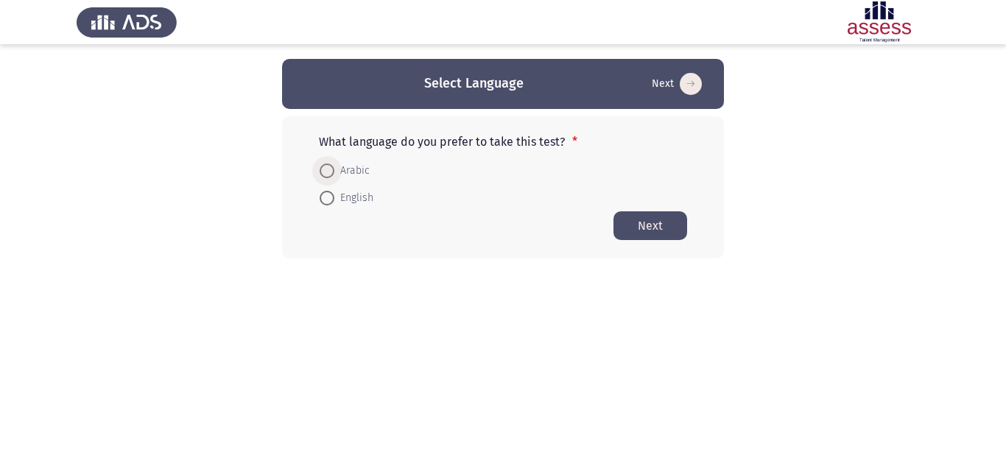
click at [349, 166] on span "Arabic" at bounding box center [351, 171] width 35 height 18
click at [334, 166] on input "Arabic" at bounding box center [327, 171] width 15 height 15
radio input "true"
click at [651, 224] on button "Next" at bounding box center [651, 225] width 74 height 29
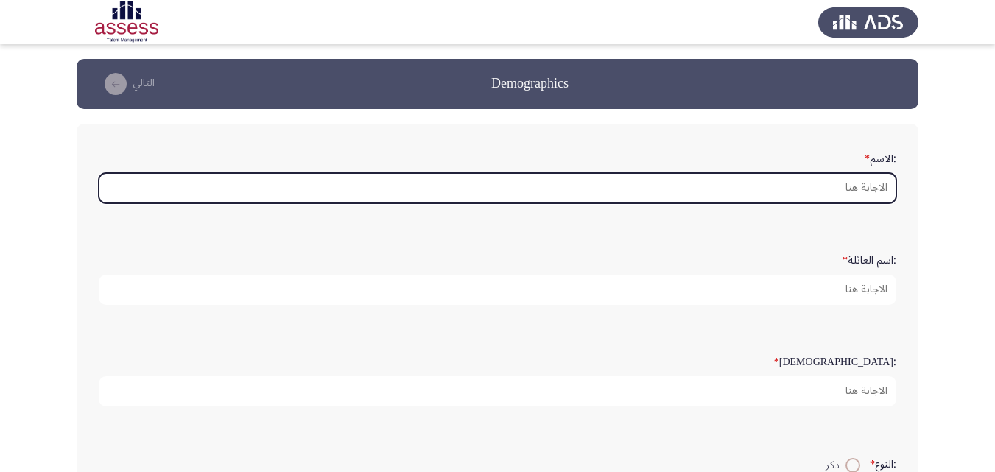
click at [852, 180] on input ":الاسم *" at bounding box center [498, 188] width 798 height 30
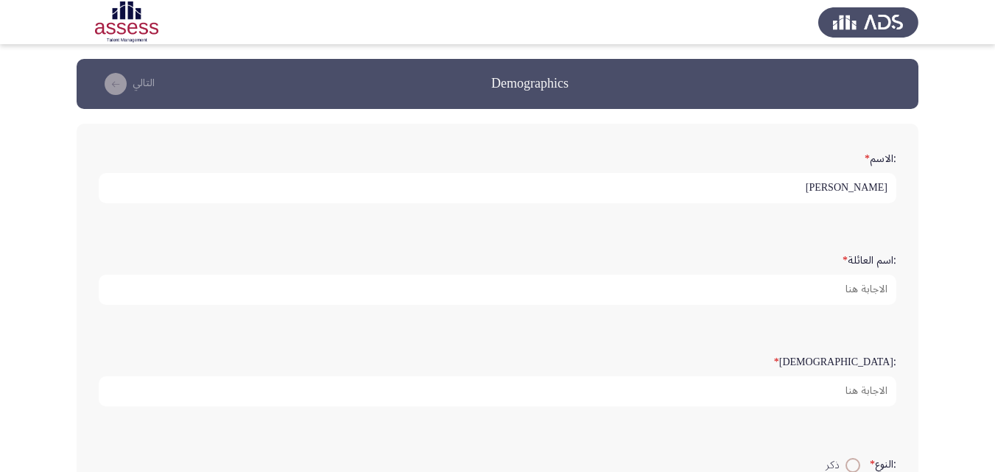
type input "[PERSON_NAME]"
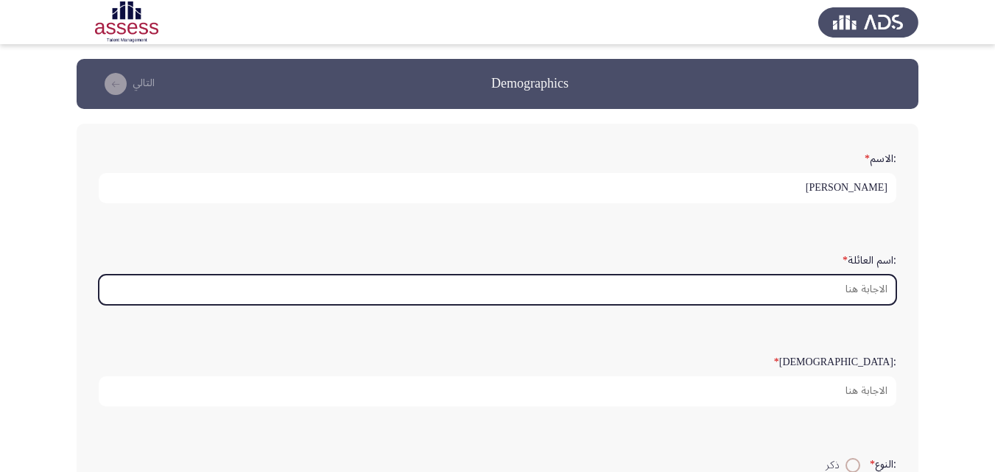
click at [836, 290] on input ":اسم العائلة *" at bounding box center [498, 290] width 798 height 30
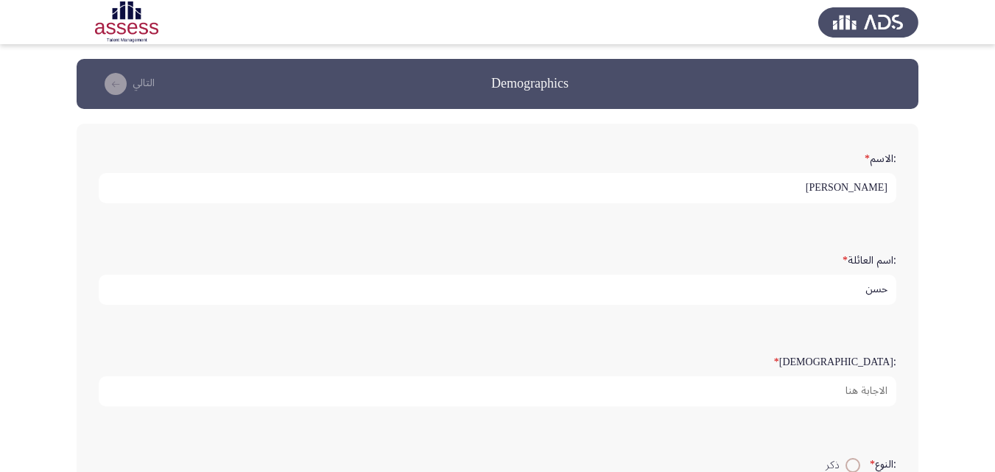
type input "حسن"
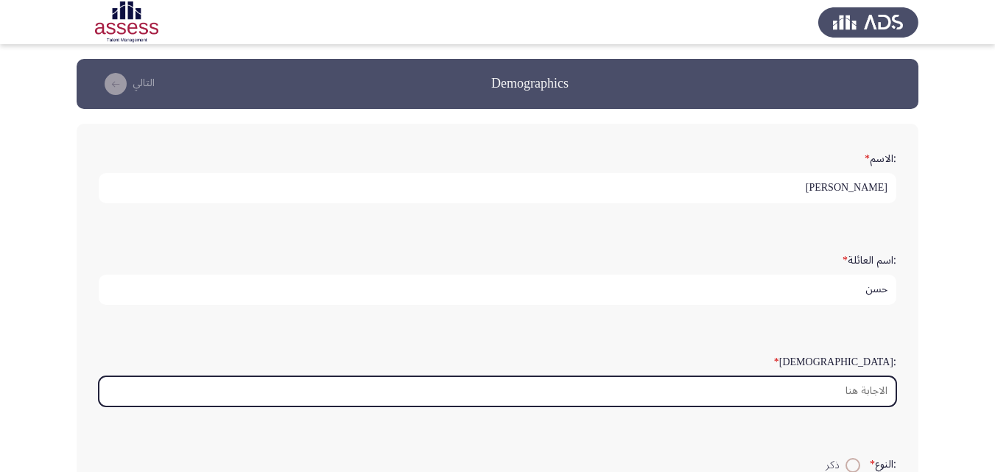
click at [860, 397] on input ":السن *" at bounding box center [498, 391] width 798 height 30
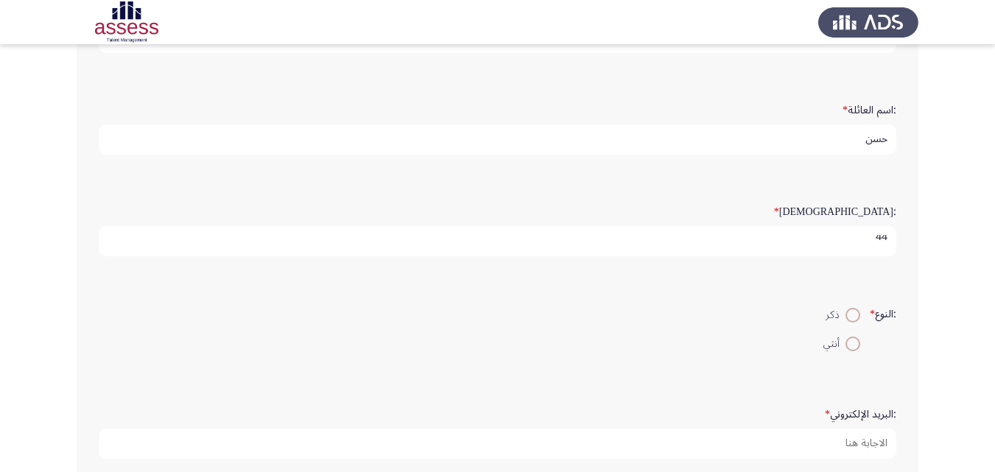
scroll to position [176, 0]
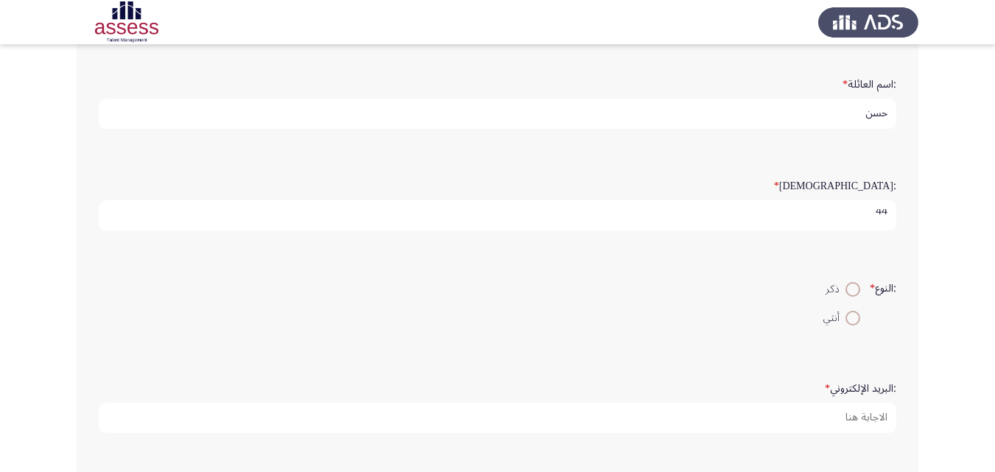
type input "44"
drag, startPoint x: 846, startPoint y: 293, endPoint x: 855, endPoint y: 354, distance: 61.8
click at [846, 292] on span at bounding box center [853, 289] width 15 height 15
click at [846, 292] on input "ذكر" at bounding box center [853, 289] width 15 height 15
radio input "true"
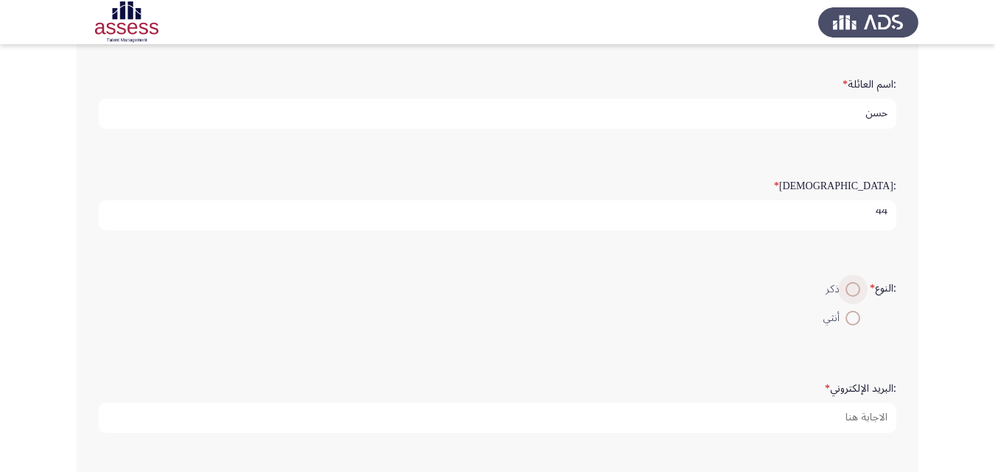
scroll to position [0, 0]
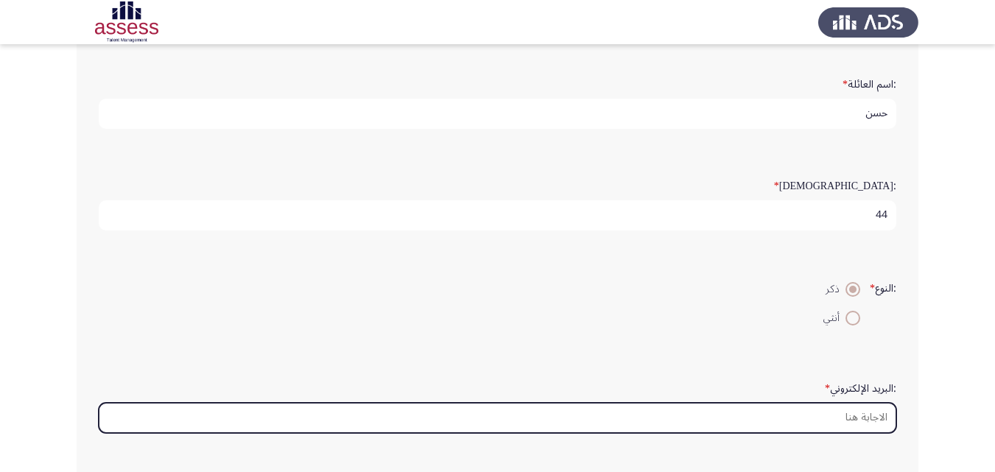
click at [856, 409] on input ":البريد الإلكتروني *" at bounding box center [498, 418] width 798 height 30
type input "ش"
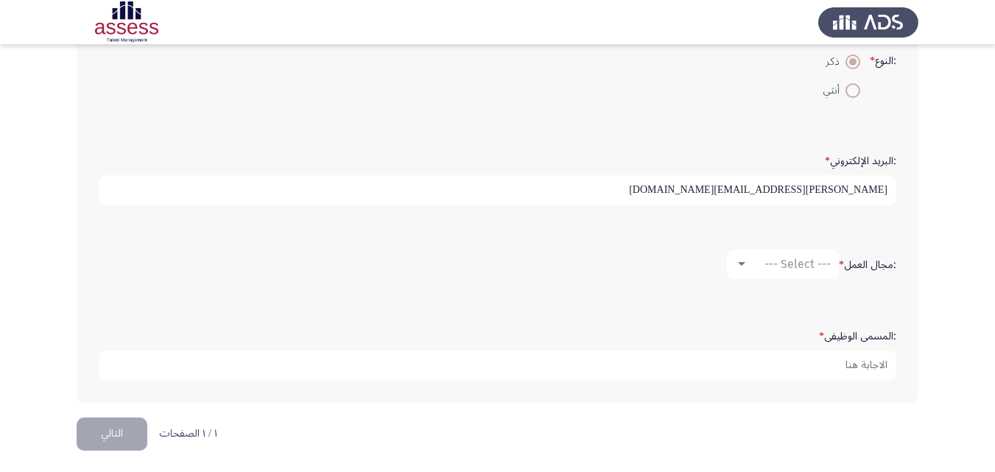
scroll to position [405, 0]
type input "[PERSON_NAME][EMAIL_ADDRESS][DOMAIN_NAME]"
click at [811, 257] on span "--- Select ---" at bounding box center [798, 263] width 66 height 14
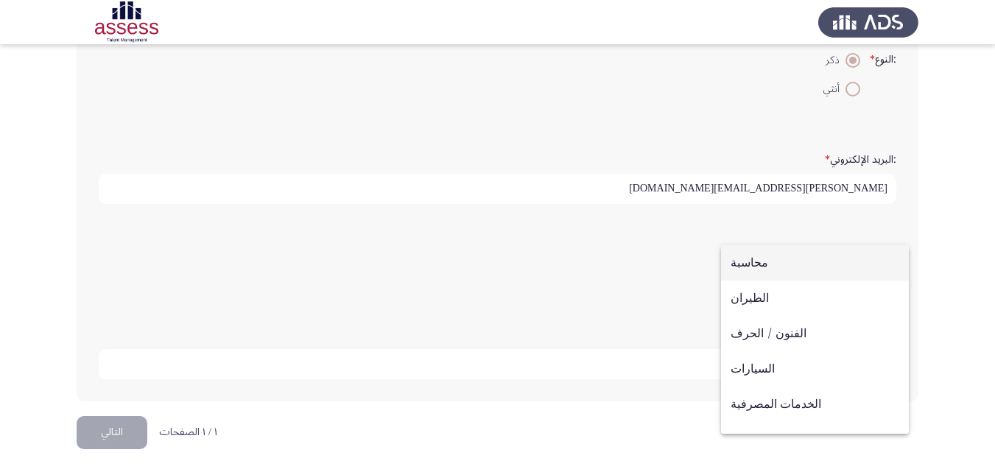
click at [778, 262] on span "محاسبة" at bounding box center [815, 262] width 169 height 35
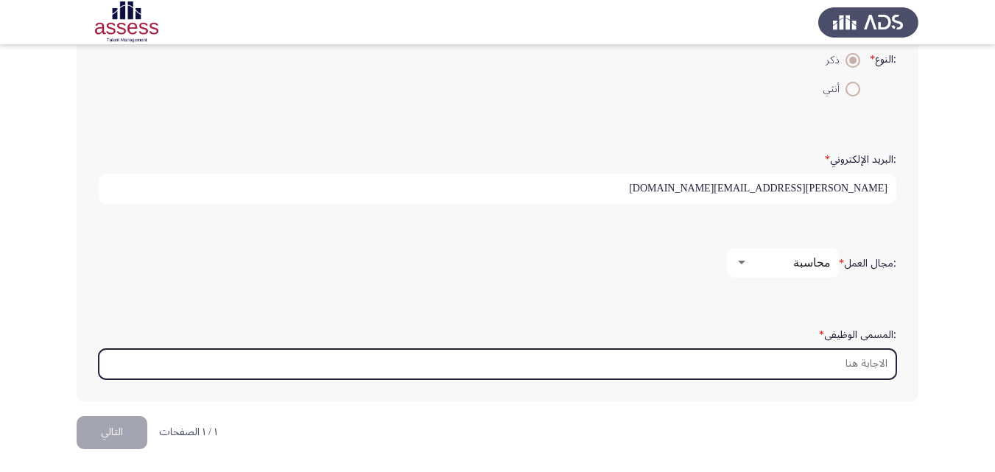
click at [865, 362] on input ":المسمى الوظيفى *" at bounding box center [498, 364] width 798 height 30
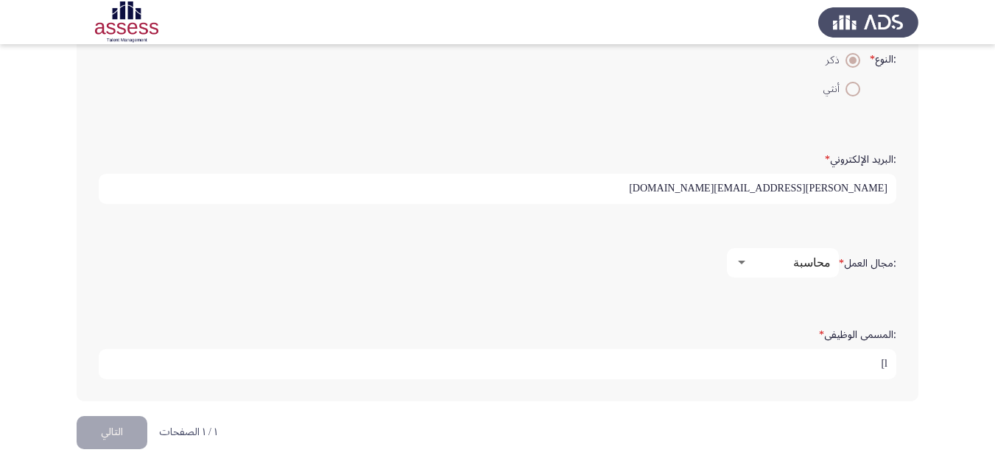
type input "l"
type input "مدير اداره حسابات العالميه"
click at [111, 431] on button "التالي" at bounding box center [112, 432] width 71 height 33
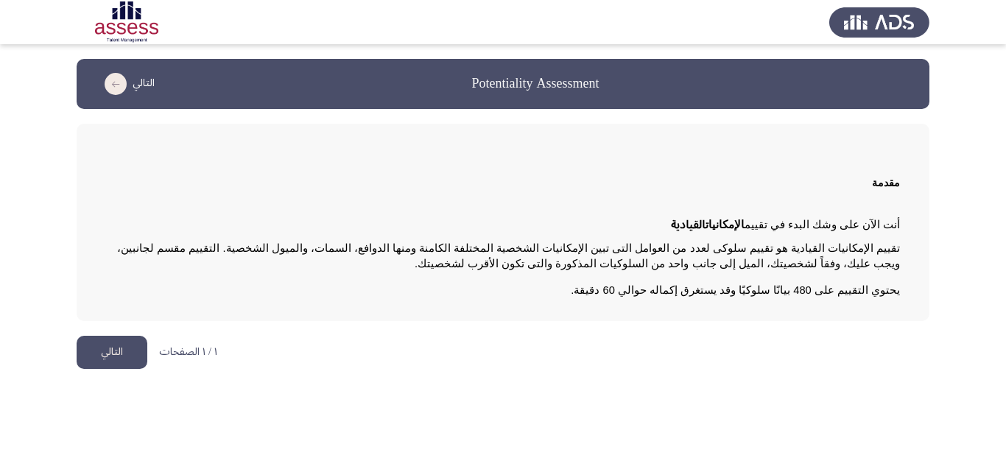
click at [130, 349] on button "التالي" at bounding box center [112, 352] width 71 height 33
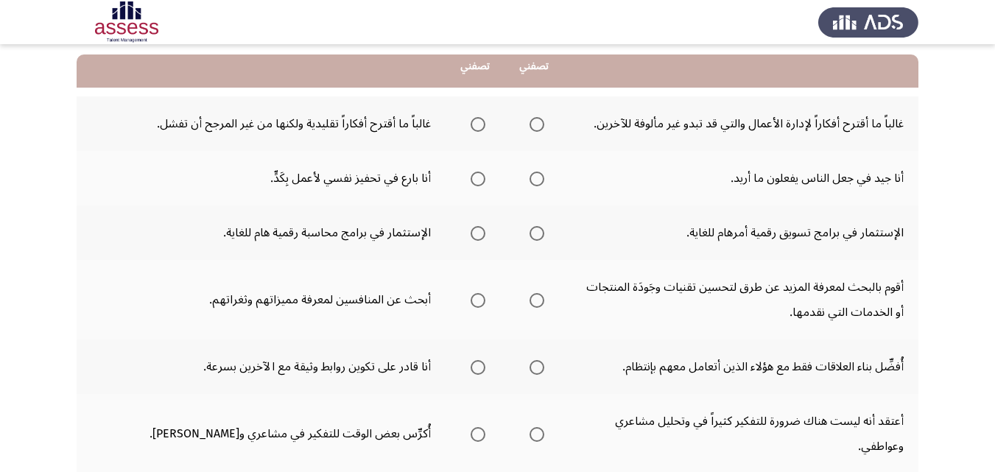
scroll to position [147, 0]
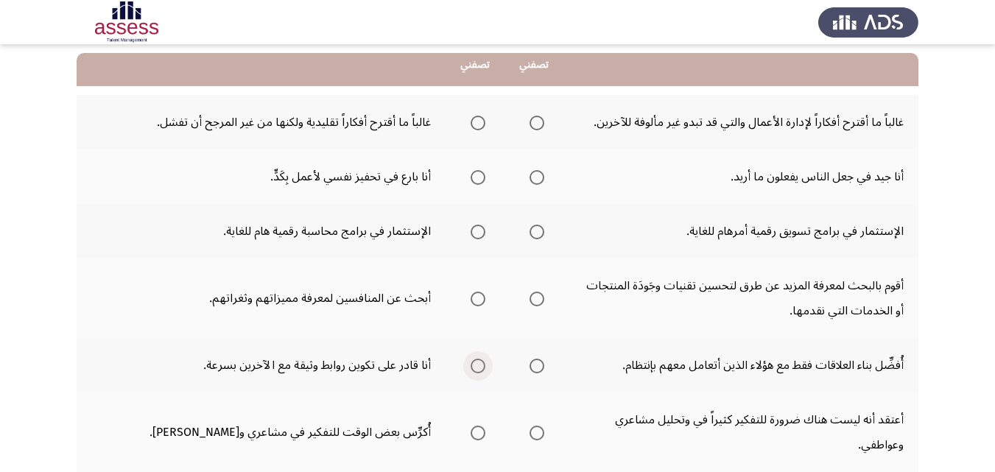
click at [474, 368] on span "Select an option" at bounding box center [478, 366] width 15 height 15
click at [474, 368] on input "Select an option" at bounding box center [478, 366] width 15 height 15
click at [537, 125] on span "Select an option" at bounding box center [537, 123] width 15 height 15
click at [537, 125] on input "Select an option" at bounding box center [537, 123] width 15 height 15
click at [476, 232] on span "Select an option" at bounding box center [478, 232] width 15 height 15
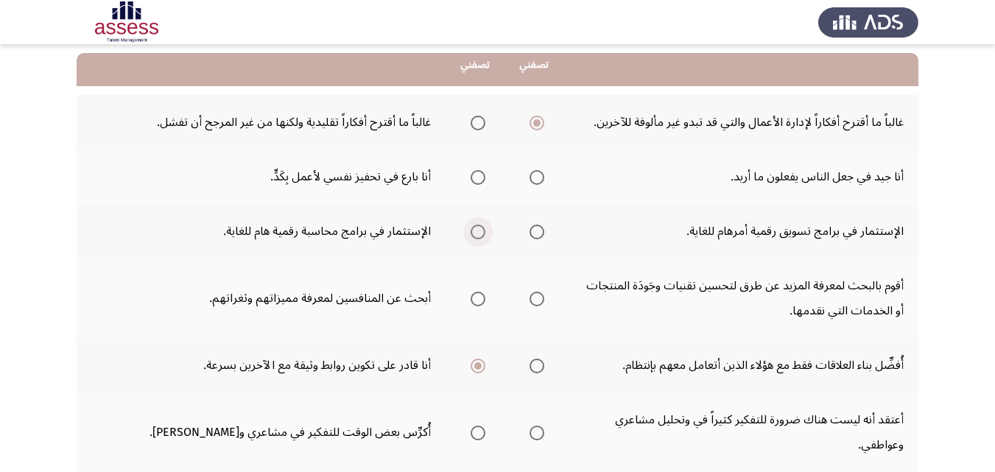
click at [476, 232] on input "Select an option" at bounding box center [478, 232] width 15 height 15
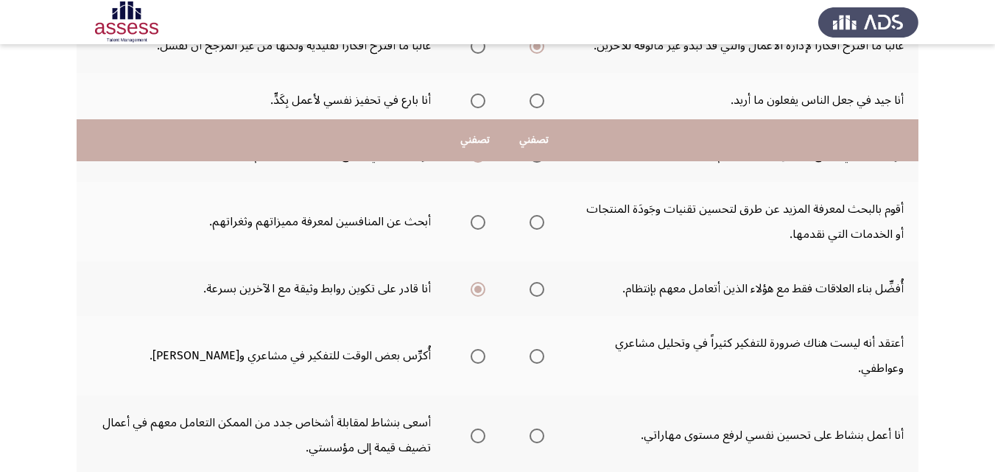
scroll to position [442, 0]
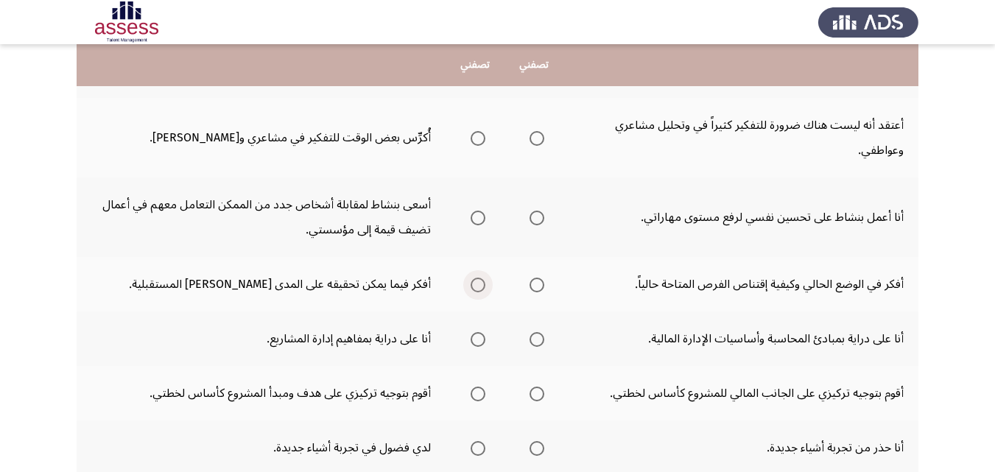
click at [477, 283] on span "Select an option" at bounding box center [478, 285] width 15 height 15
click at [477, 283] on input "Select an option" at bounding box center [478, 285] width 15 height 15
click at [480, 135] on span "Select an option" at bounding box center [478, 138] width 15 height 15
click at [480, 135] on input "Select an option" at bounding box center [478, 138] width 15 height 15
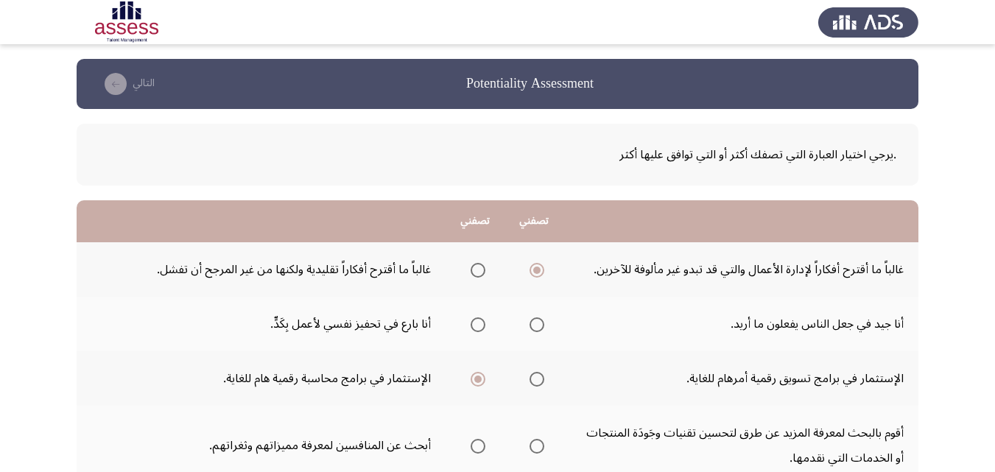
scroll to position [74, 0]
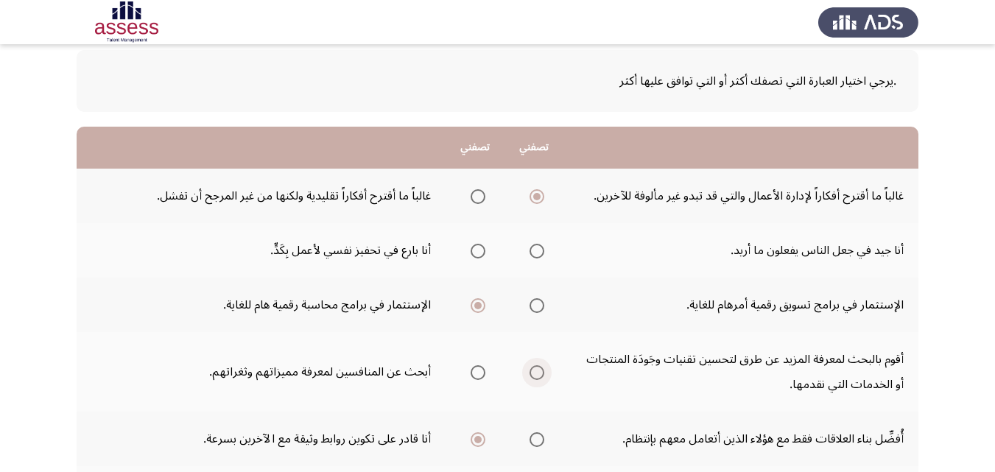
click at [539, 376] on span "Select an option" at bounding box center [537, 372] width 15 height 15
click at [539, 376] on input "Select an option" at bounding box center [537, 372] width 15 height 15
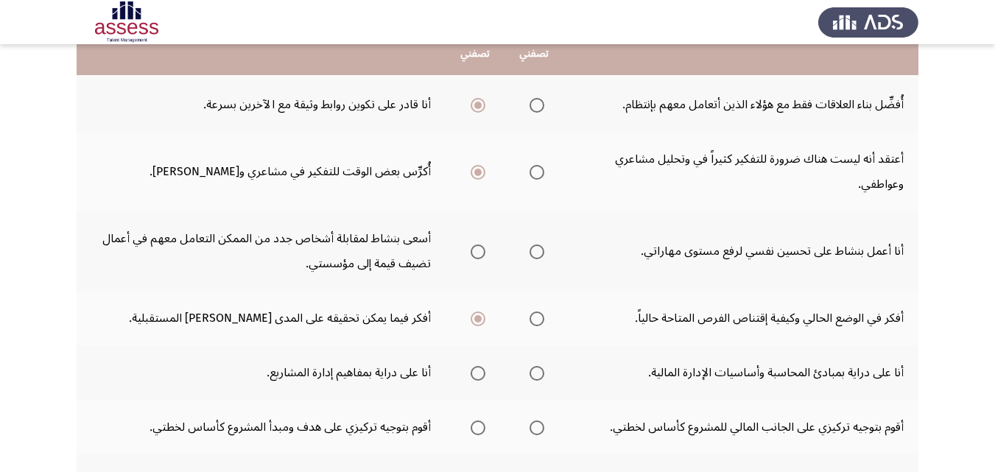
scroll to position [442, 0]
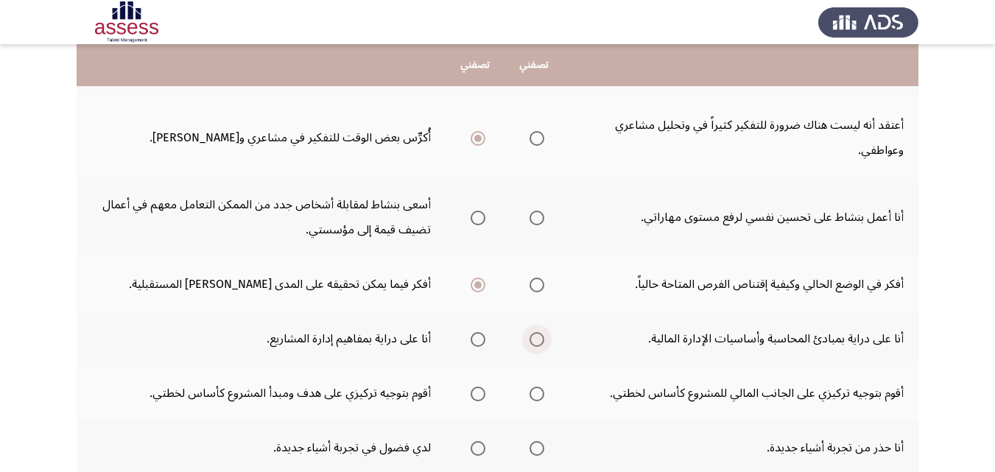
click at [541, 343] on span "Select an option" at bounding box center [537, 339] width 15 height 15
click at [541, 343] on input "Select an option" at bounding box center [537, 339] width 15 height 15
click at [474, 448] on span "Select an option" at bounding box center [478, 448] width 15 height 15
click at [474, 448] on input "Select an option" at bounding box center [478, 448] width 15 height 15
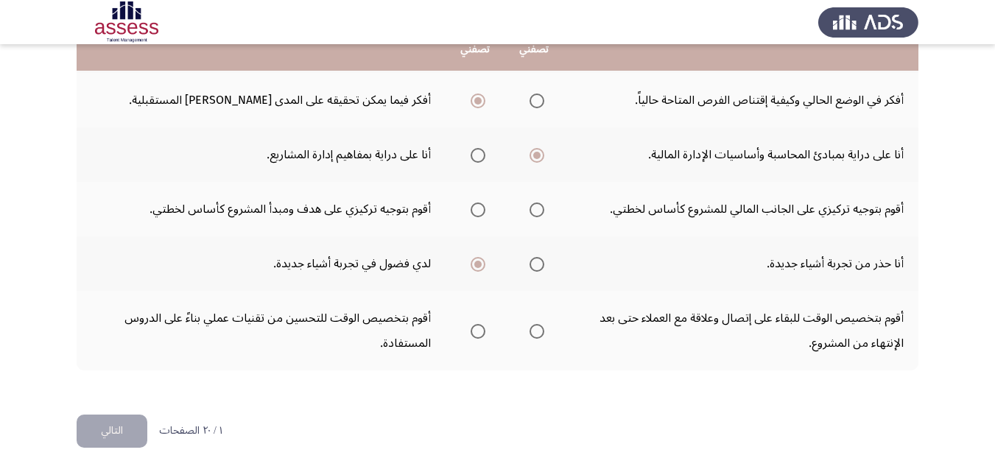
scroll to position [628, 0]
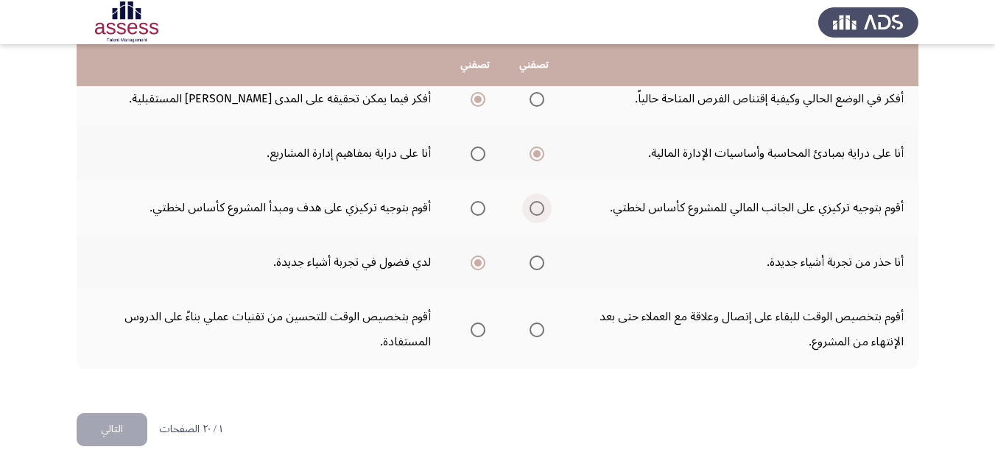
click at [539, 206] on span "Select an option" at bounding box center [537, 208] width 15 height 15
click at [539, 206] on input "Select an option" at bounding box center [537, 208] width 15 height 15
click at [479, 332] on span "Select an option" at bounding box center [478, 330] width 15 height 15
click at [479, 332] on input "Select an option" at bounding box center [478, 330] width 15 height 15
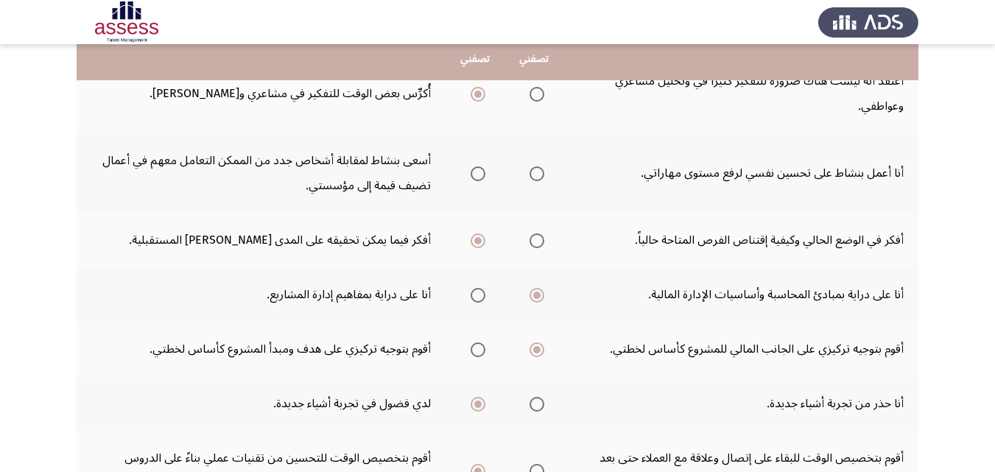
scroll to position [480, 0]
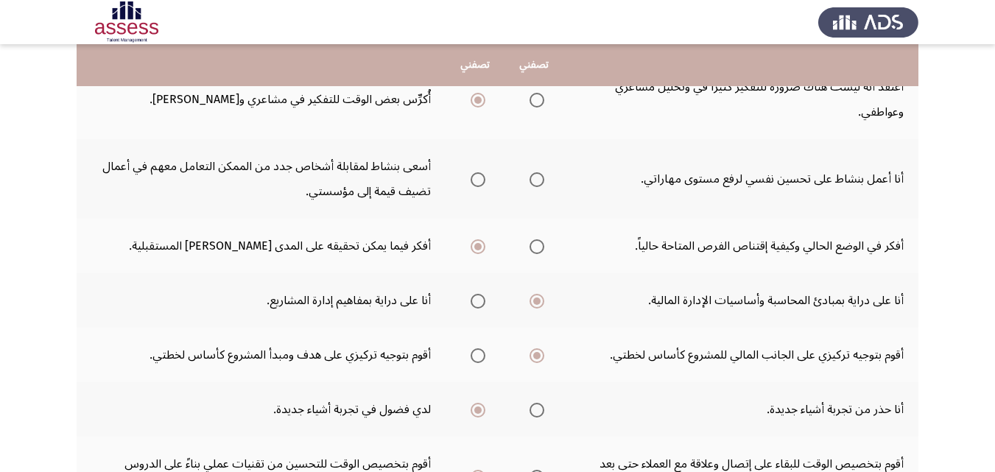
drag, startPoint x: 474, startPoint y: 180, endPoint x: 485, endPoint y: 186, distance: 11.9
click at [485, 186] on span "Select an option" at bounding box center [478, 179] width 15 height 15
click at [485, 186] on input "Select an option" at bounding box center [478, 179] width 15 height 15
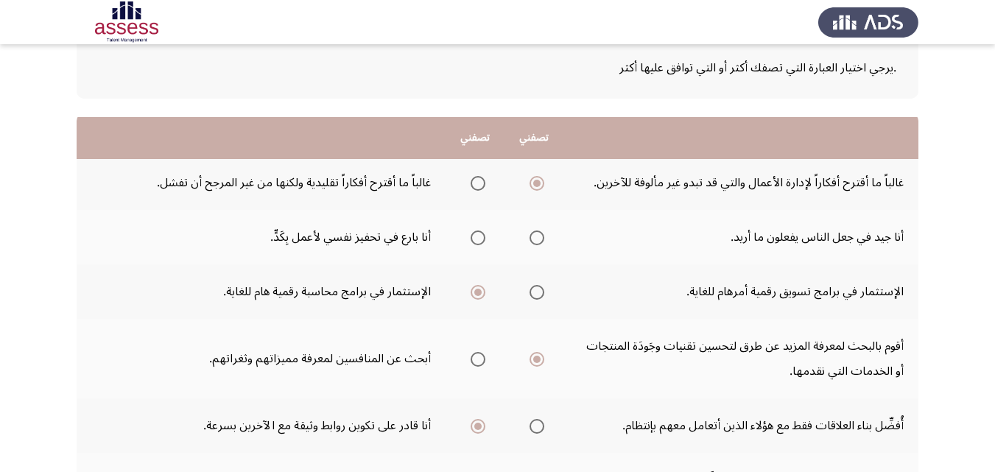
scroll to position [38, 0]
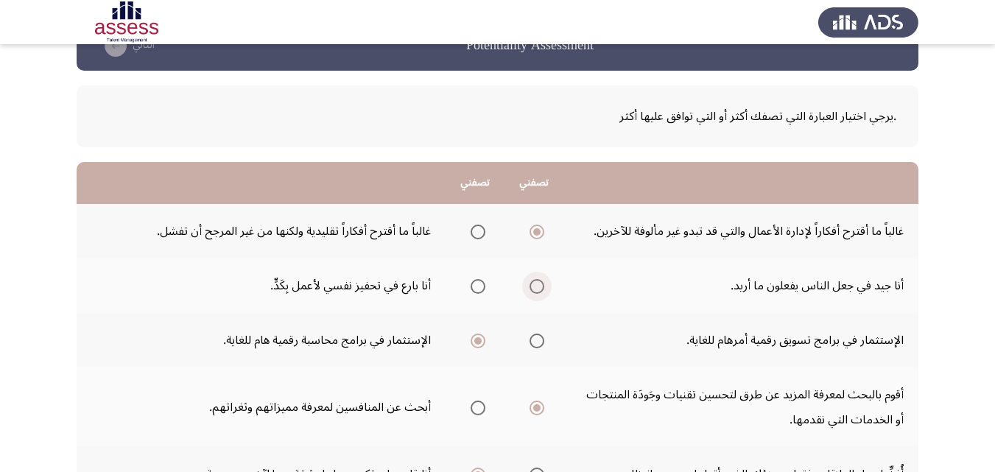
click at [539, 287] on span "Select an option" at bounding box center [537, 286] width 15 height 15
click at [539, 287] on input "Select an option" at bounding box center [537, 286] width 15 height 15
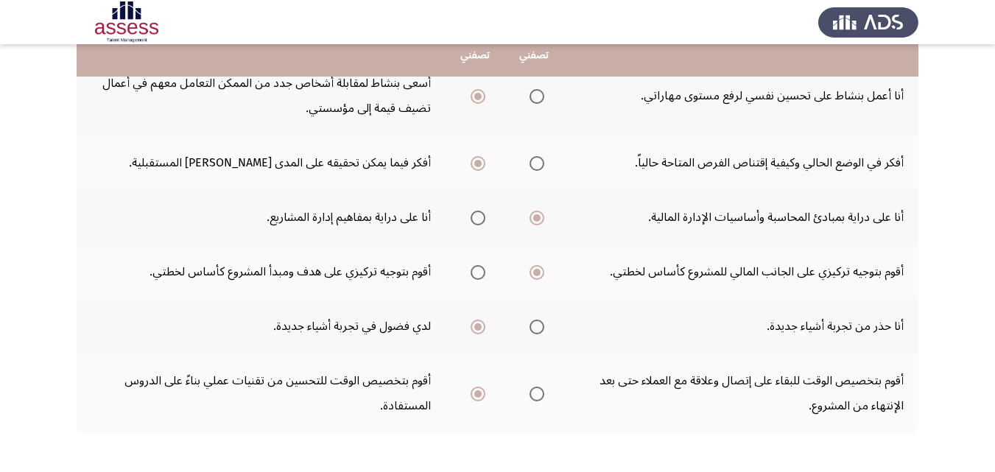
scroll to position [628, 0]
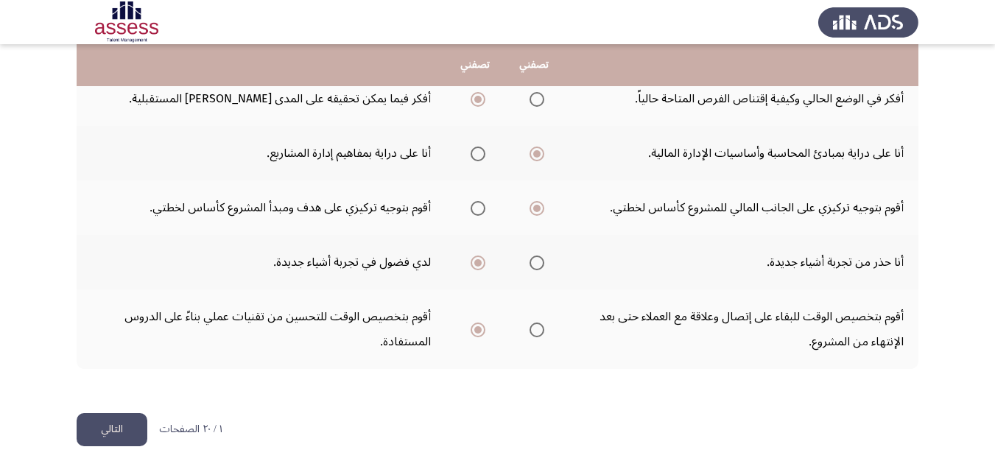
click at [114, 438] on button "التالي" at bounding box center [112, 429] width 71 height 33
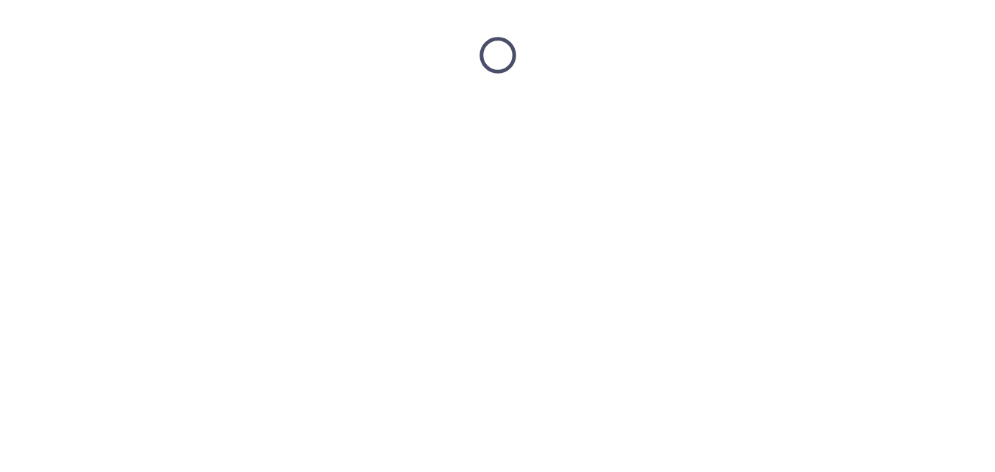
scroll to position [0, 0]
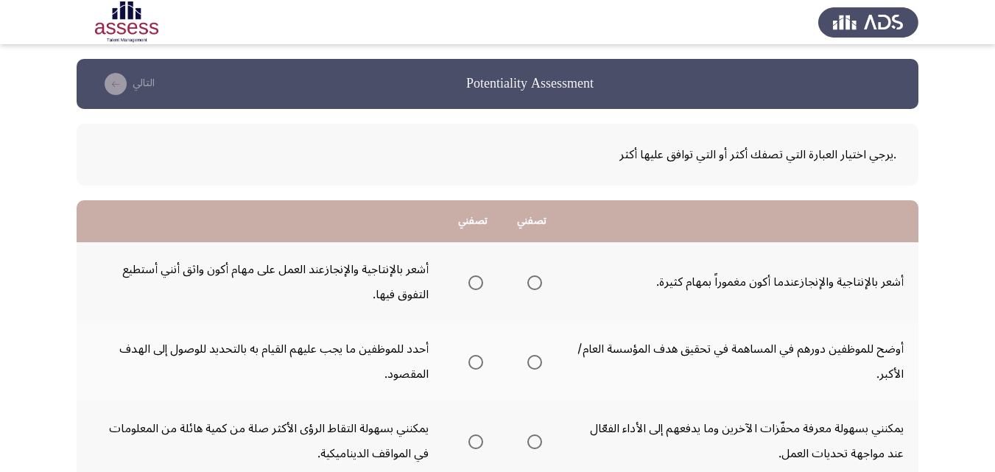
click at [537, 359] on span "Select an option" at bounding box center [534, 362] width 15 height 15
click at [537, 359] on input "Select an option" at bounding box center [534, 362] width 15 height 15
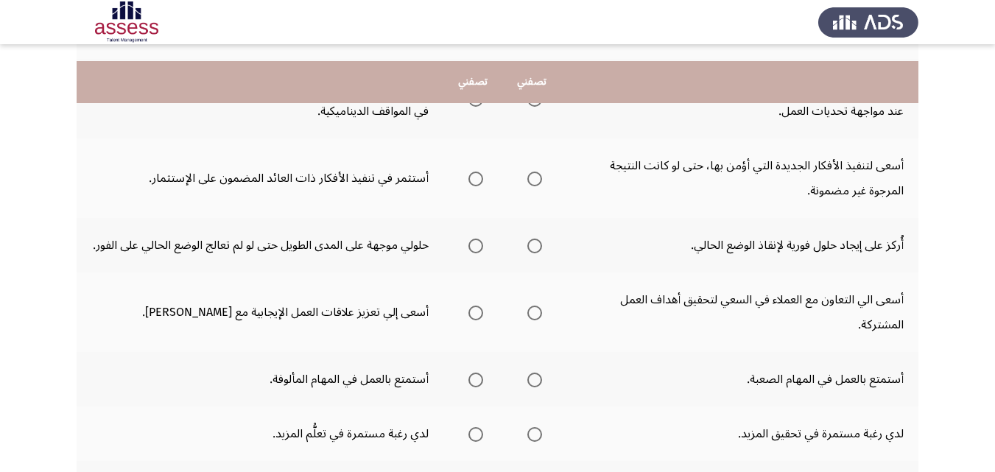
scroll to position [368, 0]
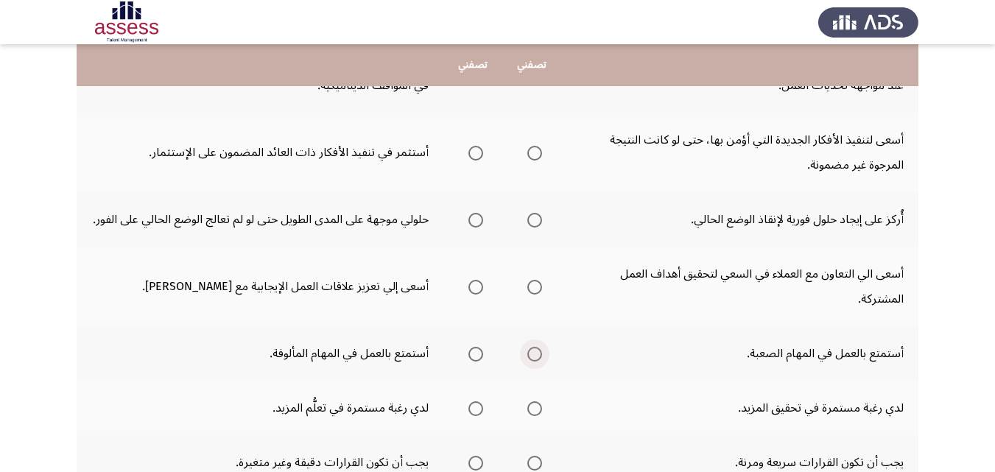
click at [538, 355] on span "Select an option" at bounding box center [534, 354] width 15 height 15
click at [538, 355] on input "Select an option" at bounding box center [534, 354] width 15 height 15
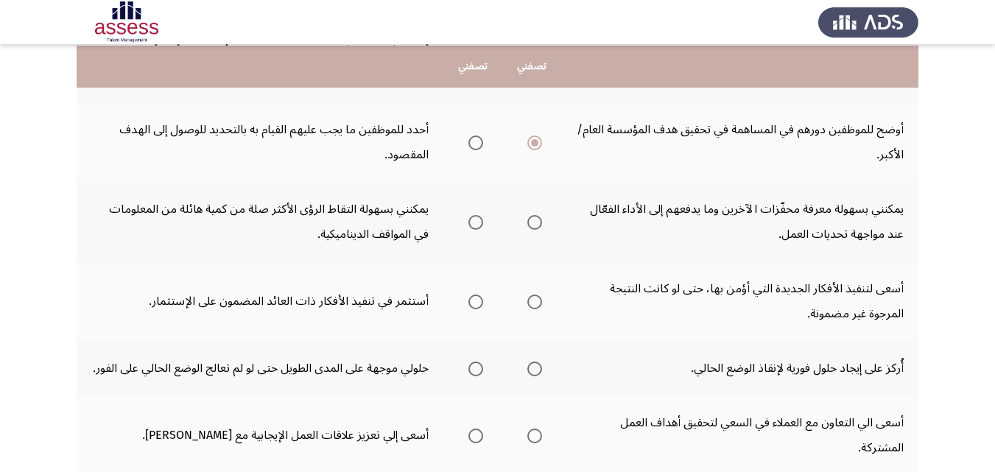
scroll to position [221, 0]
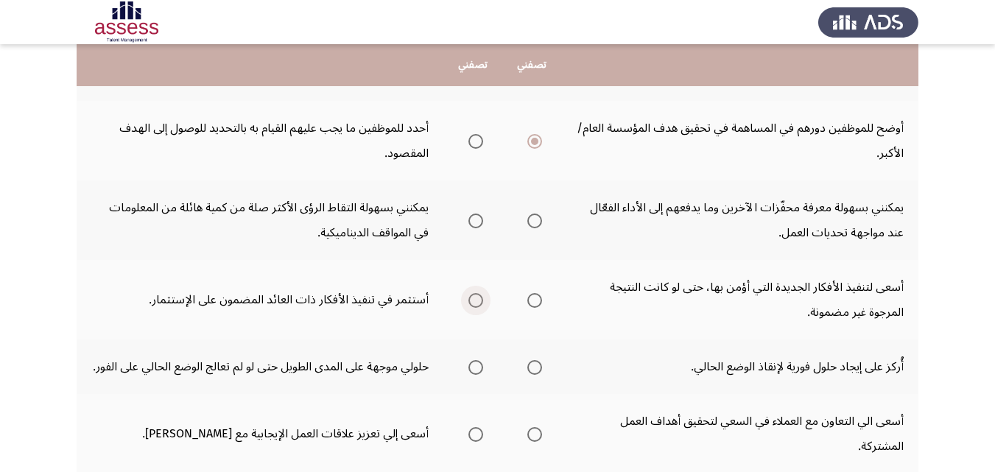
click at [481, 302] on span "Select an option" at bounding box center [476, 300] width 15 height 15
click at [481, 302] on input "Select an option" at bounding box center [476, 300] width 15 height 15
click at [533, 367] on span "Select an option" at bounding box center [534, 367] width 15 height 15
click at [533, 367] on input "Select an option" at bounding box center [534, 367] width 15 height 15
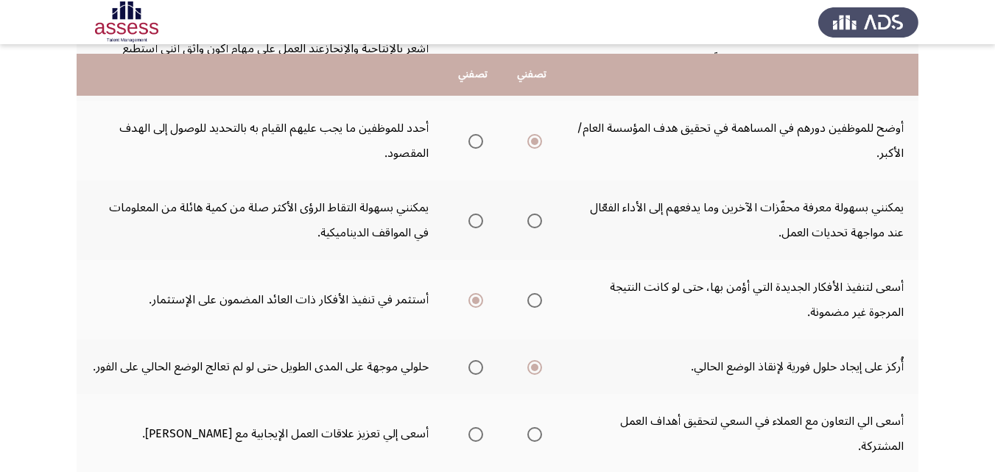
scroll to position [295, 0]
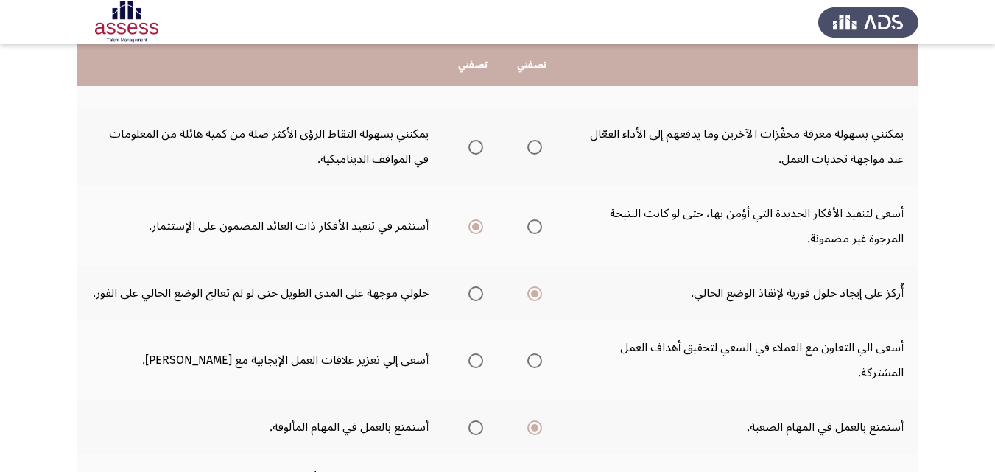
click at [480, 360] on span "Select an option" at bounding box center [476, 361] width 15 height 15
click at [480, 360] on input "Select an option" at bounding box center [476, 361] width 15 height 15
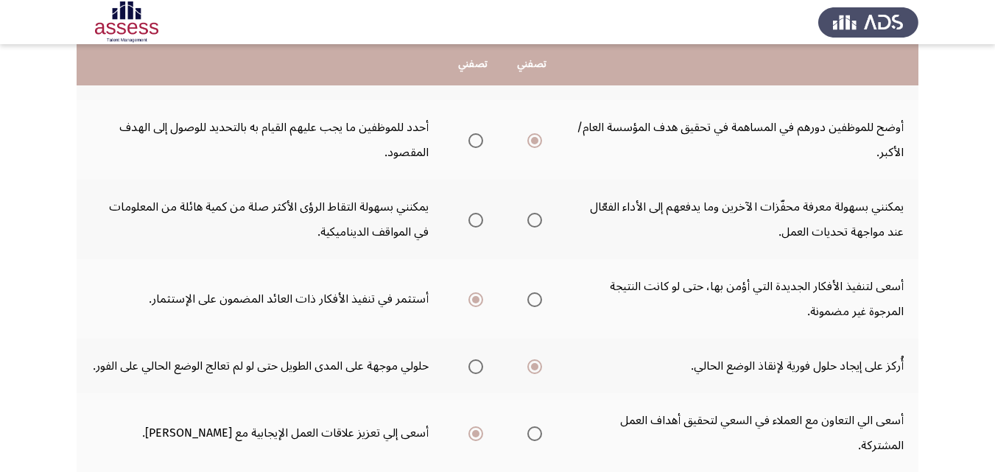
scroll to position [221, 0]
click at [539, 222] on span "Select an option" at bounding box center [534, 221] width 15 height 15
click at [539, 222] on input "Select an option" at bounding box center [534, 221] width 15 height 15
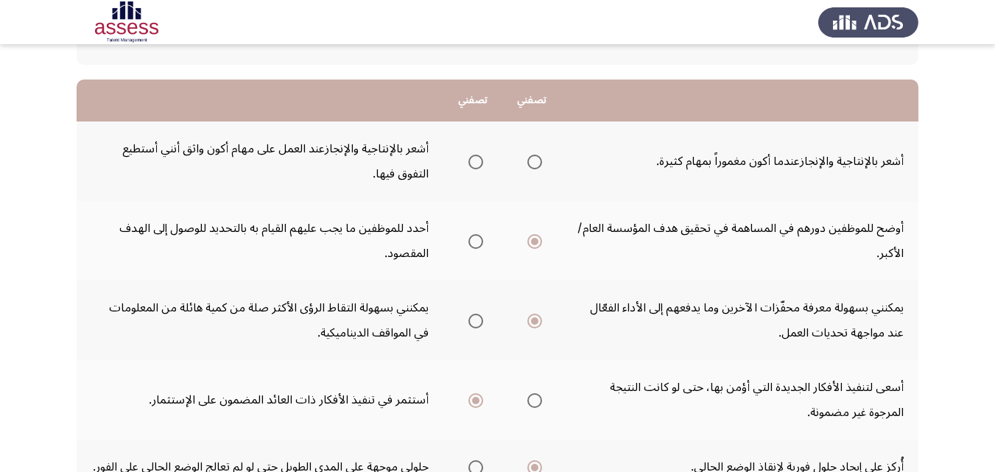
scroll to position [147, 0]
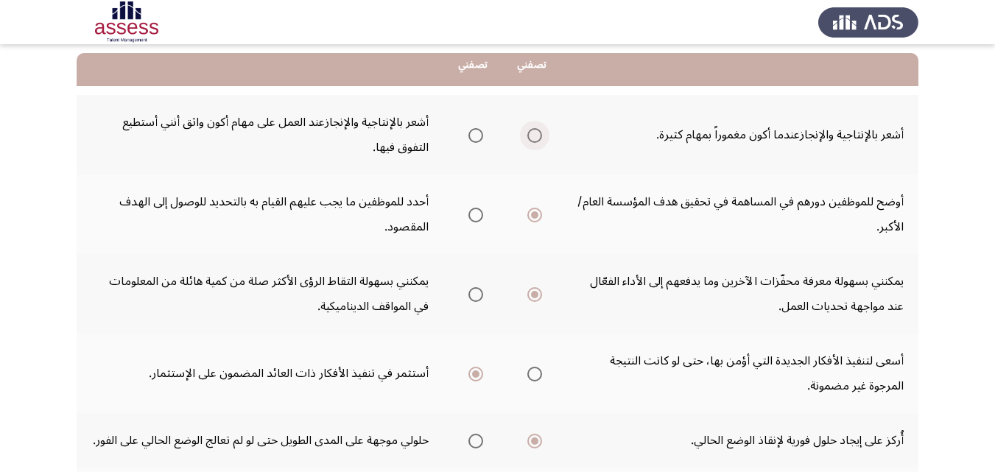
click at [540, 138] on span "Select an option" at bounding box center [534, 135] width 15 height 15
click at [540, 138] on input "Select an option" at bounding box center [534, 135] width 15 height 15
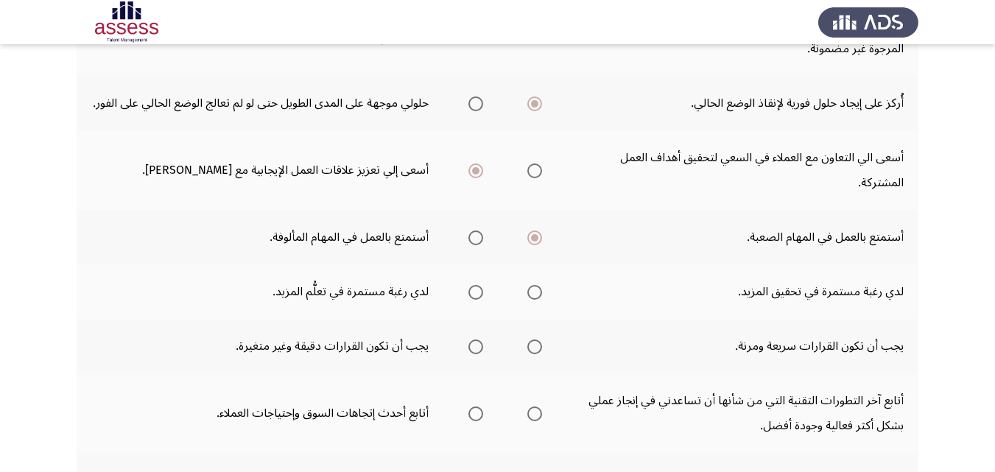
scroll to position [516, 0]
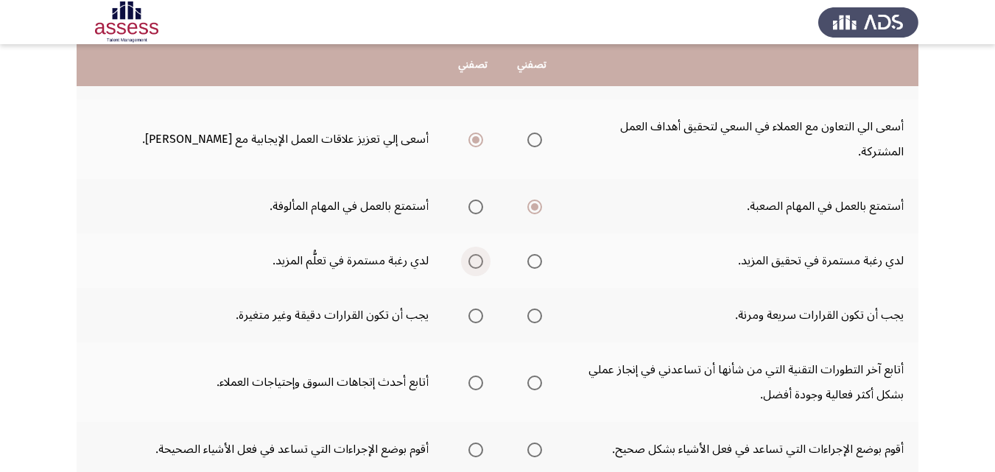
click at [476, 259] on span "Select an option" at bounding box center [476, 261] width 15 height 15
click at [476, 259] on input "Select an option" at bounding box center [476, 261] width 15 height 15
click at [536, 386] on span "Select an option" at bounding box center [534, 383] width 15 height 15
click at [536, 386] on input "Select an option" at bounding box center [534, 383] width 15 height 15
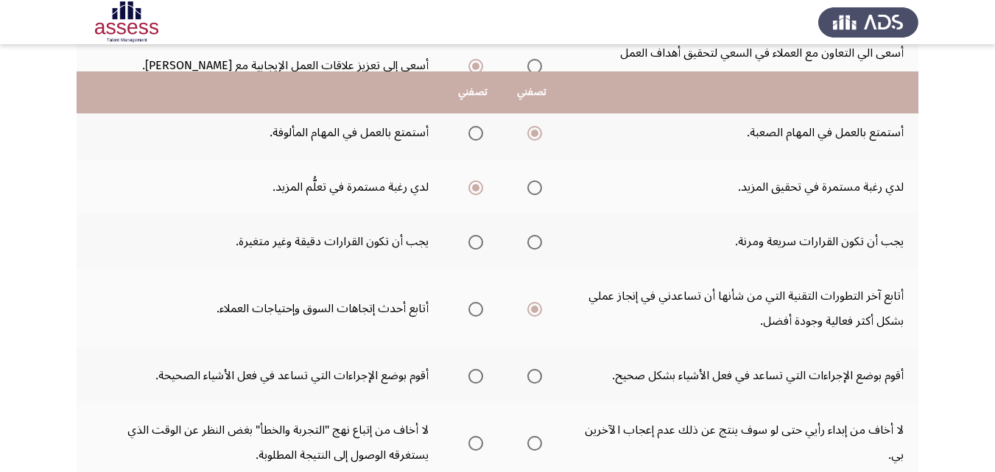
scroll to position [663, 0]
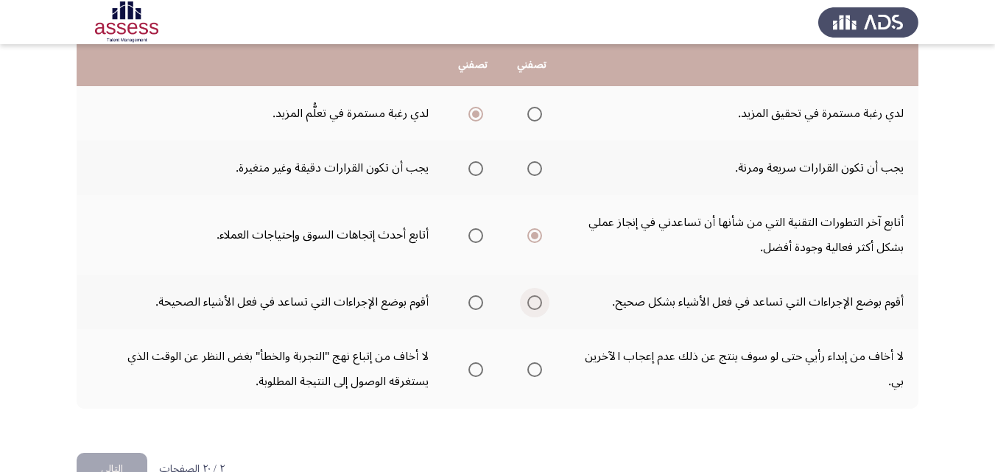
click at [536, 304] on span "Select an option" at bounding box center [534, 302] width 15 height 15
click at [536, 304] on input "Select an option" at bounding box center [534, 302] width 15 height 15
click at [476, 366] on span "Select an option" at bounding box center [476, 369] width 15 height 15
click at [476, 366] on input "Select an option" at bounding box center [476, 369] width 15 height 15
click at [480, 169] on span "Select an option" at bounding box center [476, 168] width 15 height 15
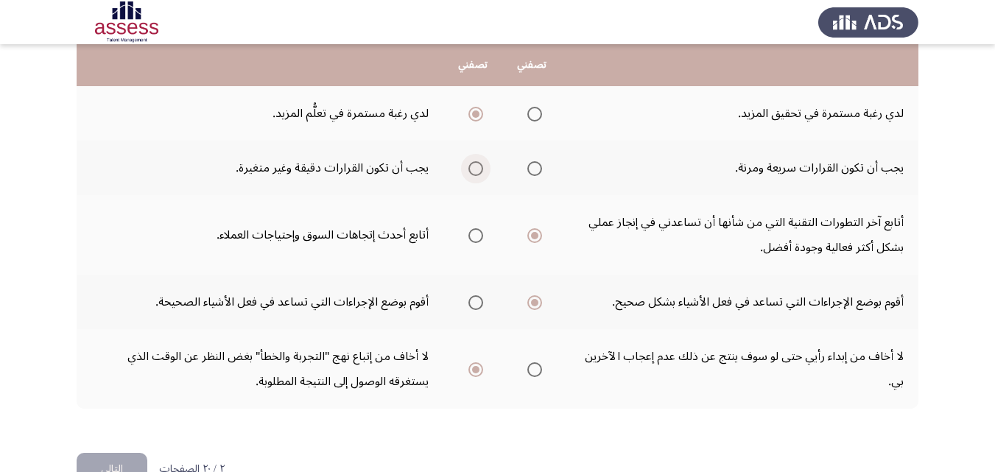
click at [480, 169] on input "Select an option" at bounding box center [476, 168] width 15 height 15
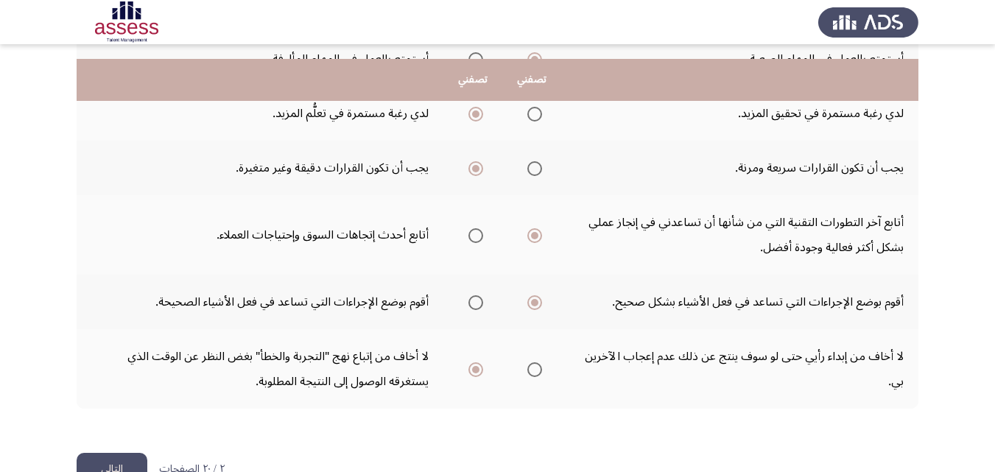
scroll to position [703, 0]
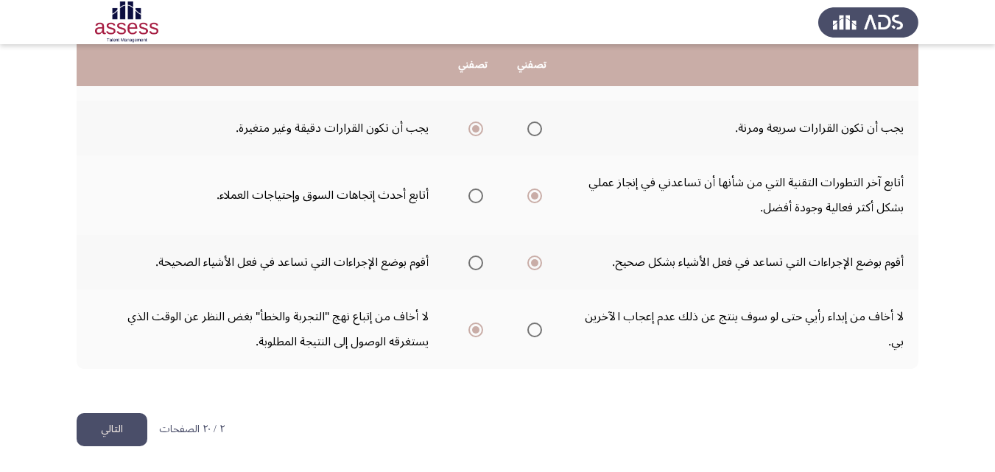
click at [111, 435] on button "التالي" at bounding box center [112, 429] width 71 height 33
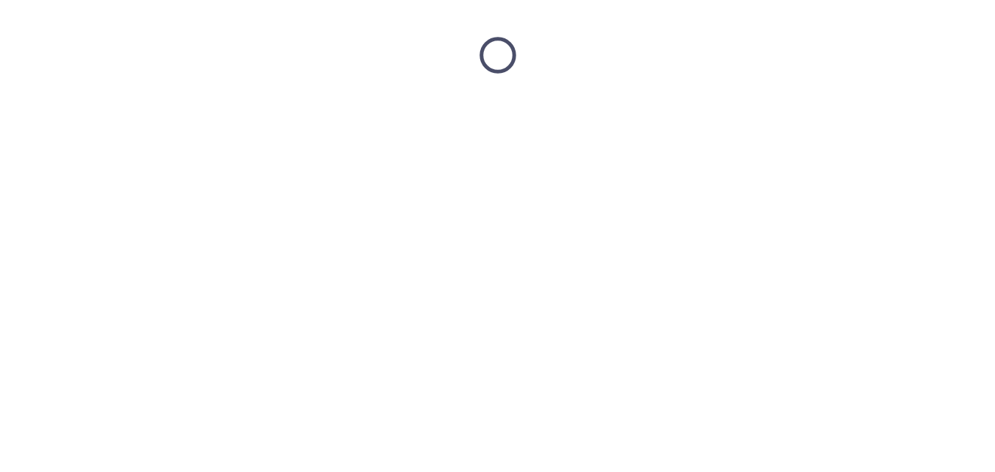
scroll to position [0, 0]
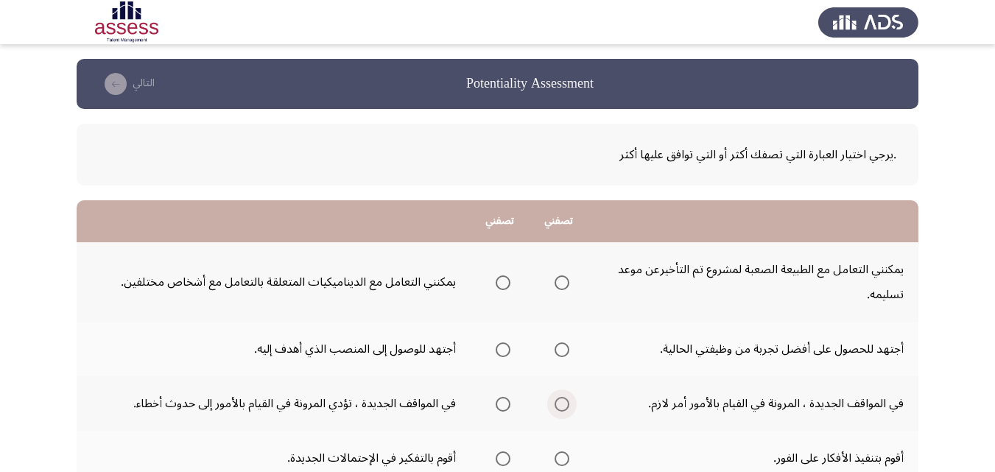
click at [565, 405] on span "Select an option" at bounding box center [562, 404] width 15 height 15
click at [565, 405] on input "Select an option" at bounding box center [562, 404] width 15 height 15
click at [502, 284] on span "Select an option" at bounding box center [503, 283] width 15 height 15
click at [502, 284] on input "Select an option" at bounding box center [503, 283] width 15 height 15
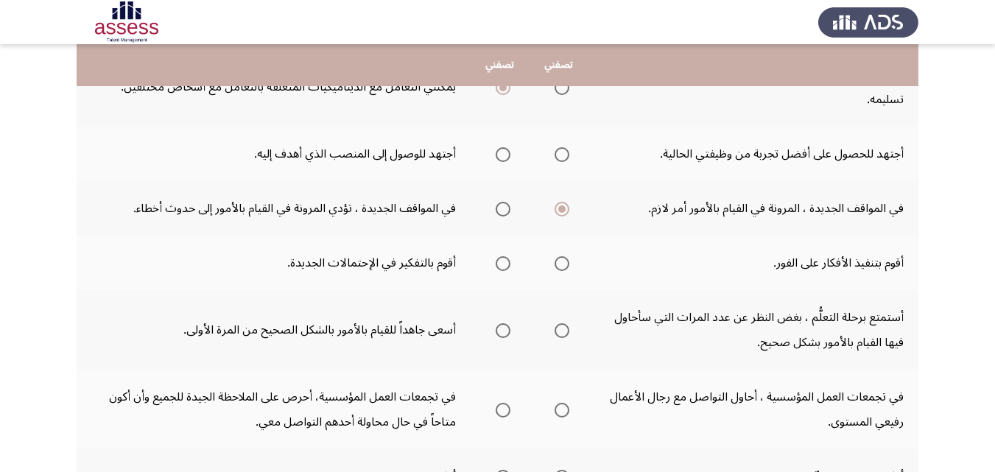
scroll to position [221, 0]
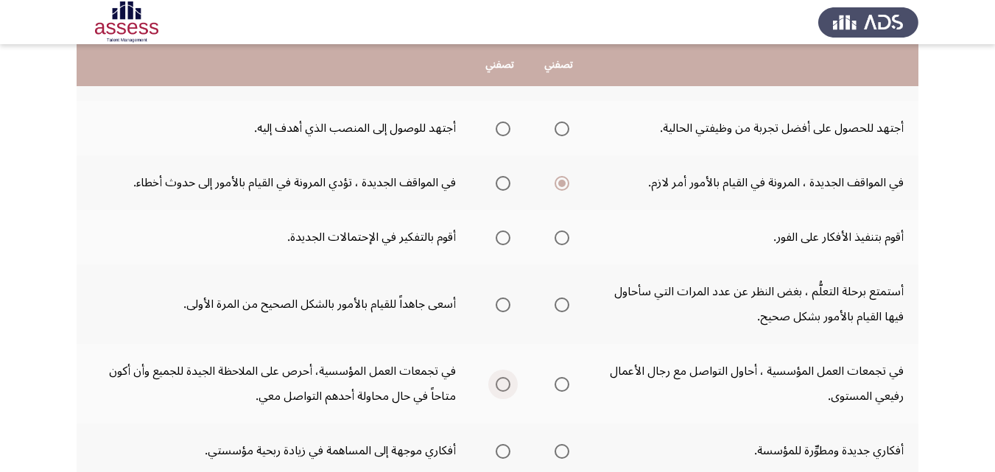
click at [505, 385] on span "Select an option" at bounding box center [503, 384] width 15 height 15
click at [505, 385] on input "Select an option" at bounding box center [503, 384] width 15 height 15
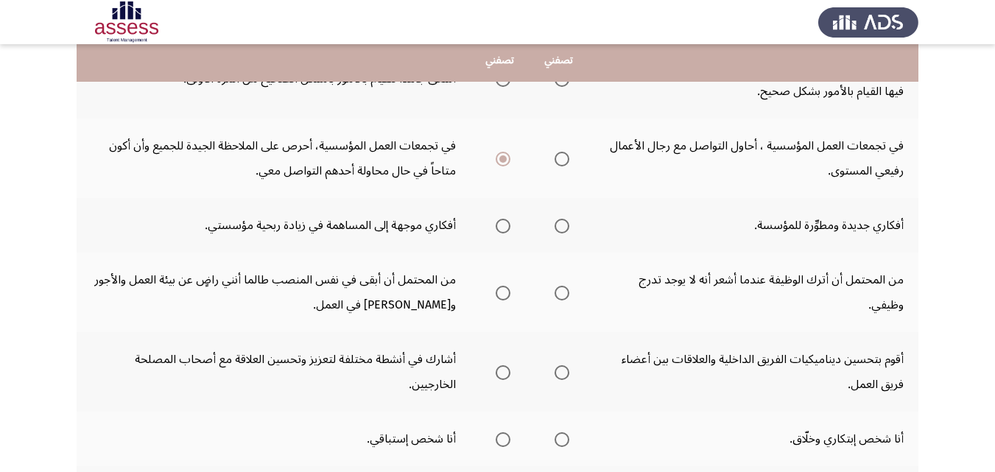
scroll to position [516, 0]
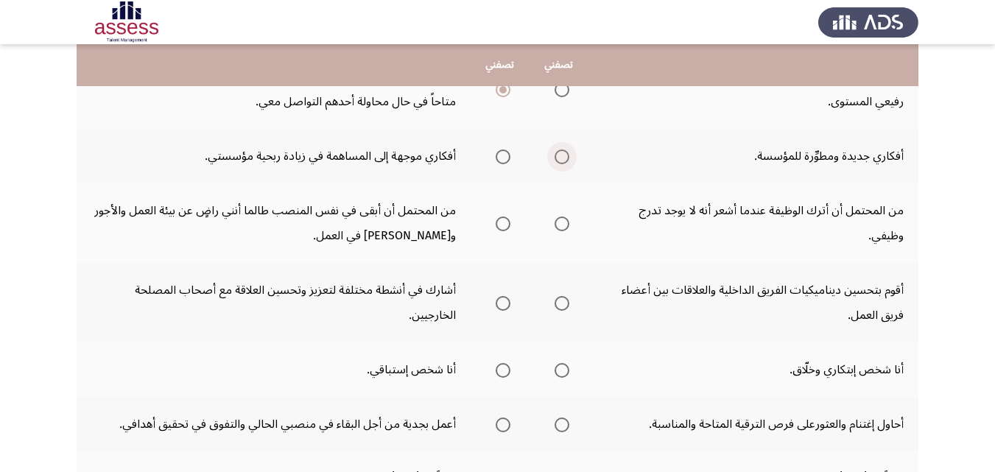
click at [562, 153] on span "Select an option" at bounding box center [562, 157] width 15 height 15
click at [562, 153] on input "Select an option" at bounding box center [562, 157] width 15 height 15
click at [505, 224] on span "Select an option" at bounding box center [503, 224] width 15 height 15
click at [505, 224] on input "Select an option" at bounding box center [503, 224] width 15 height 15
click at [561, 368] on span "Select an option" at bounding box center [562, 370] width 15 height 15
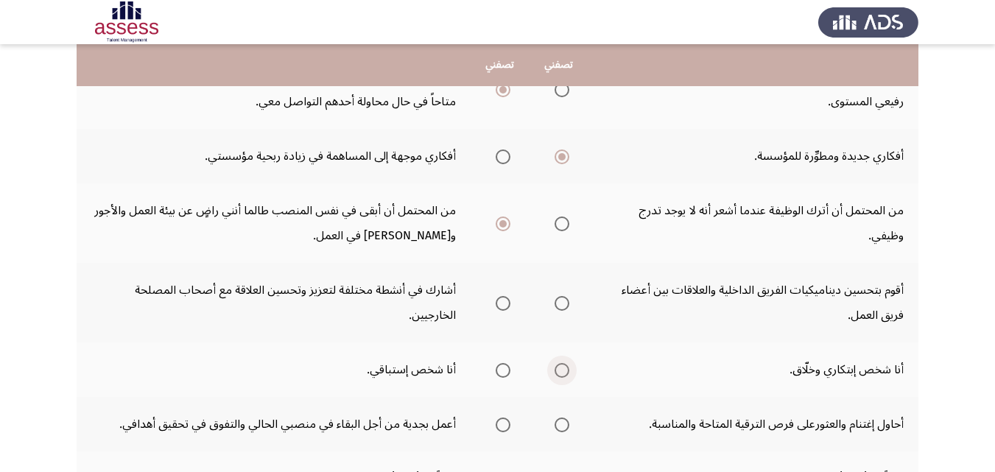
click at [561, 368] on input "Select an option" at bounding box center [562, 370] width 15 height 15
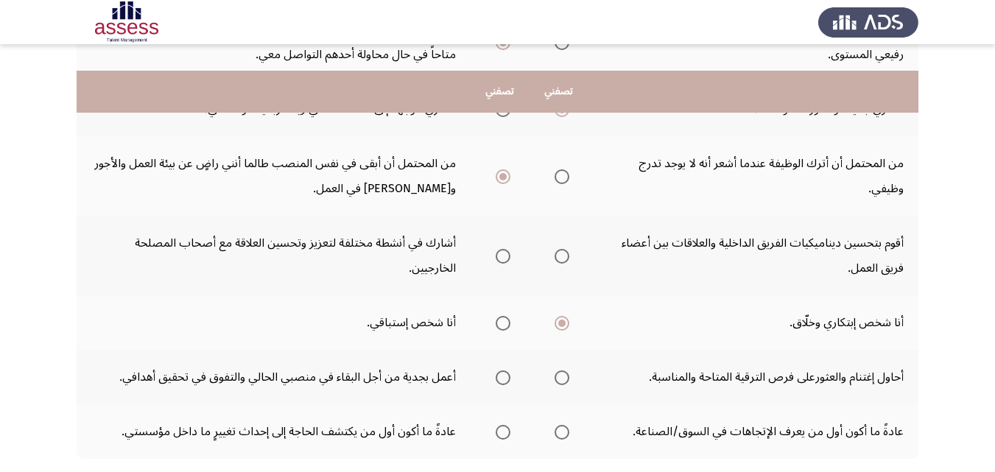
scroll to position [589, 0]
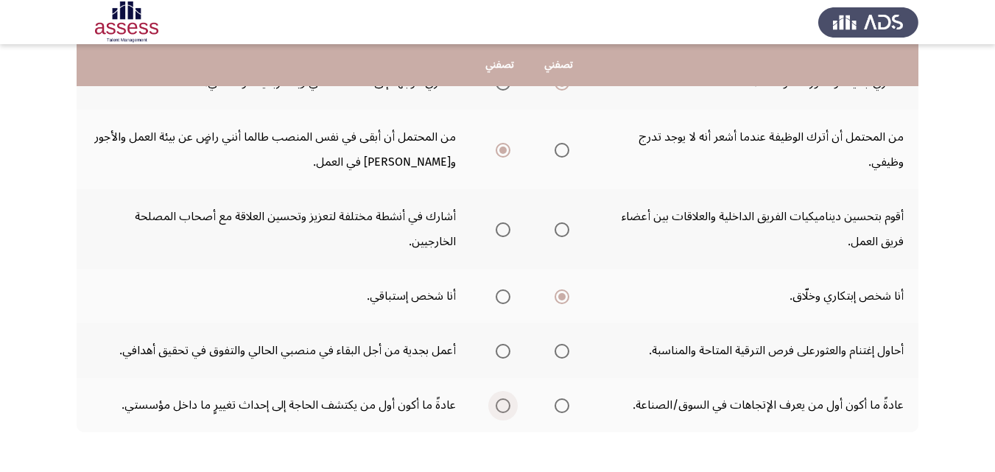
click at [502, 408] on span "Select an option" at bounding box center [503, 406] width 15 height 15
click at [502, 408] on input "Select an option" at bounding box center [503, 406] width 15 height 15
click at [560, 225] on span "Select an option" at bounding box center [562, 229] width 15 height 15
click at [560, 225] on input "Select an option" at bounding box center [562, 229] width 15 height 15
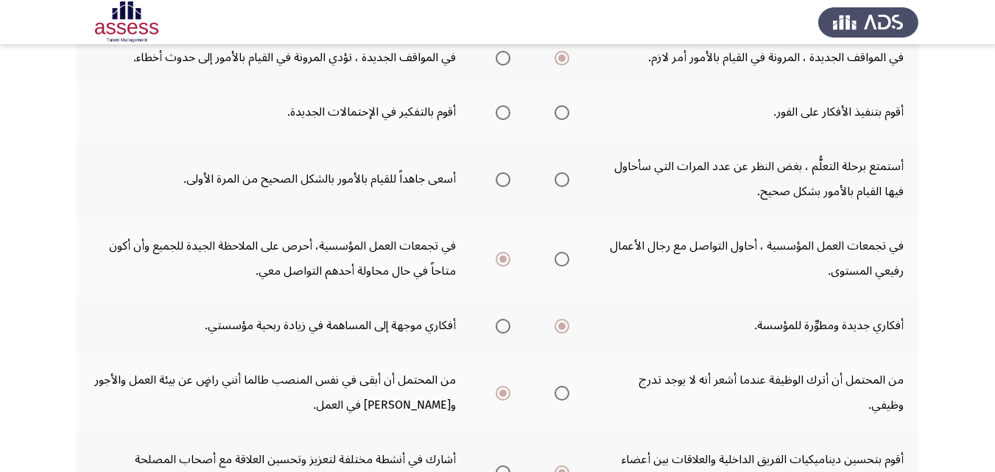
scroll to position [221, 0]
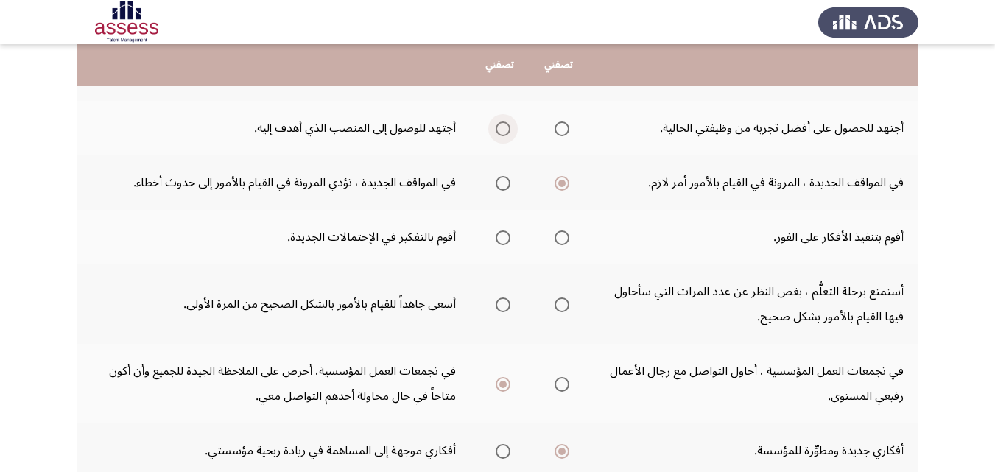
click at [505, 130] on span "Select an option" at bounding box center [503, 129] width 15 height 15
click at [505, 130] on input "Select an option" at bounding box center [503, 129] width 15 height 15
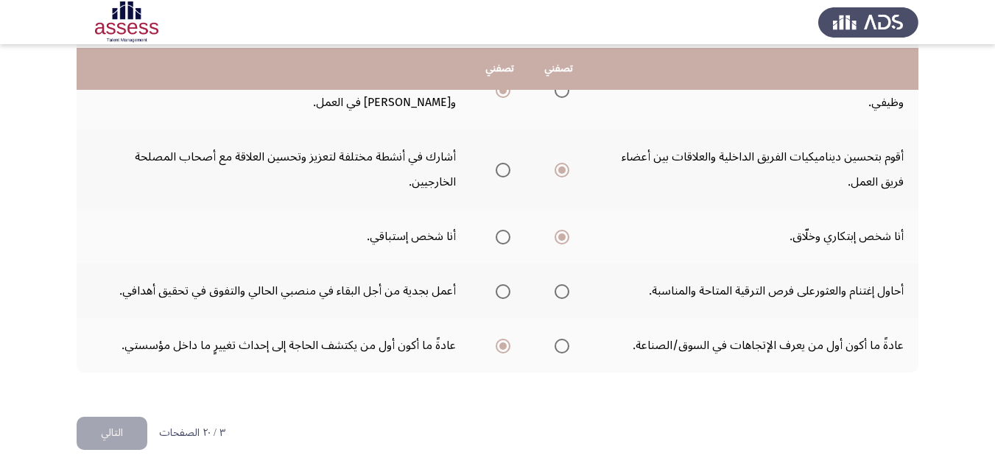
scroll to position [653, 0]
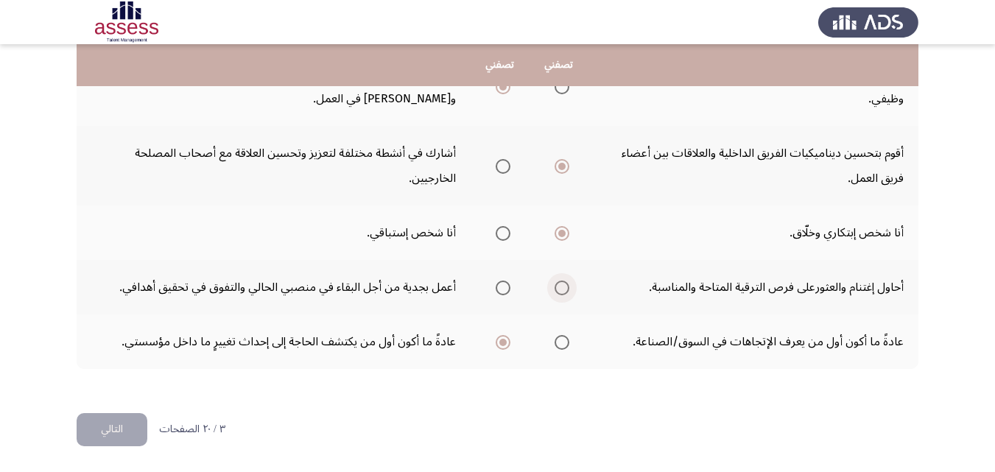
click at [561, 288] on span "Select an option" at bounding box center [562, 288] width 15 height 15
click at [561, 288] on input "Select an option" at bounding box center [562, 288] width 15 height 15
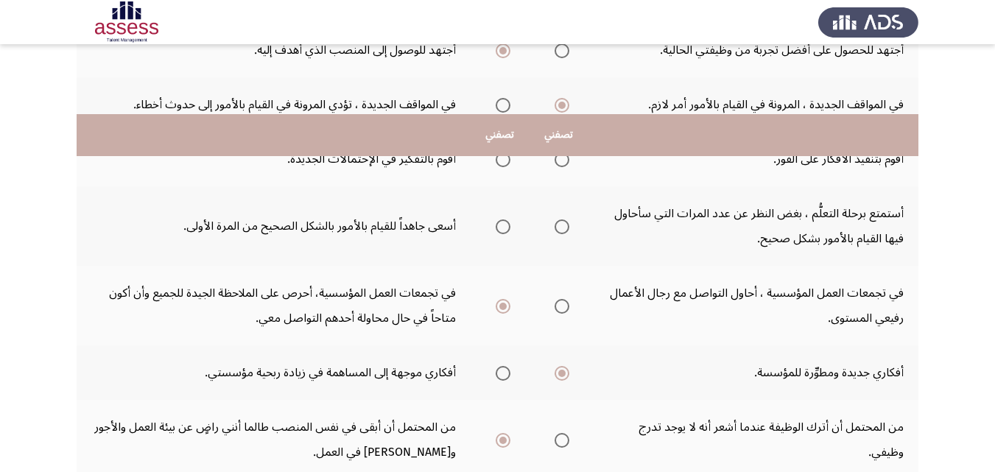
scroll to position [284, 0]
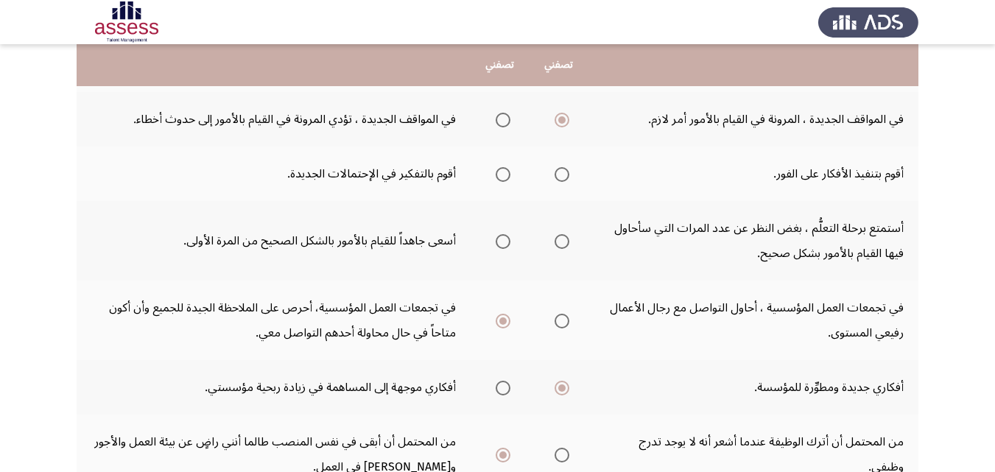
click at [562, 178] on span "Select an option" at bounding box center [562, 174] width 15 height 15
click at [562, 178] on input "Select an option" at bounding box center [562, 174] width 15 height 15
click at [502, 242] on span "Select an option" at bounding box center [503, 241] width 15 height 15
click at [502, 242] on input "Select an option" at bounding box center [503, 241] width 15 height 15
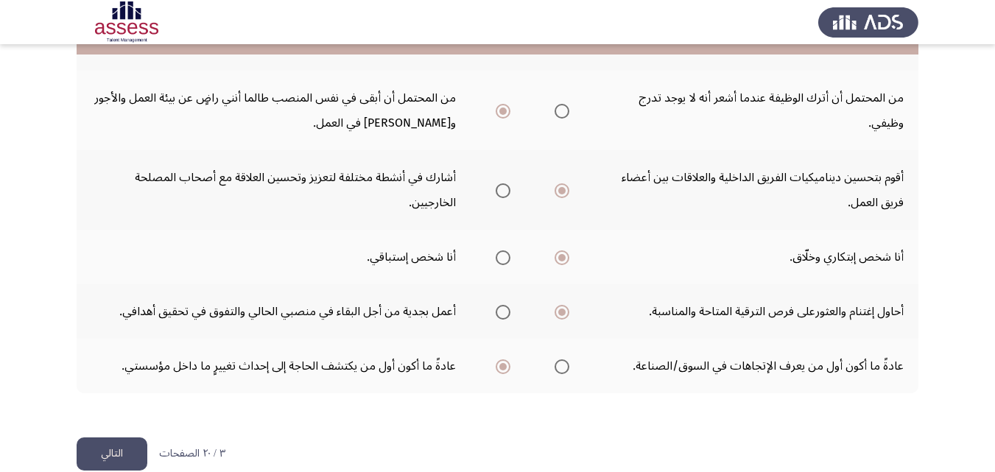
scroll to position [653, 0]
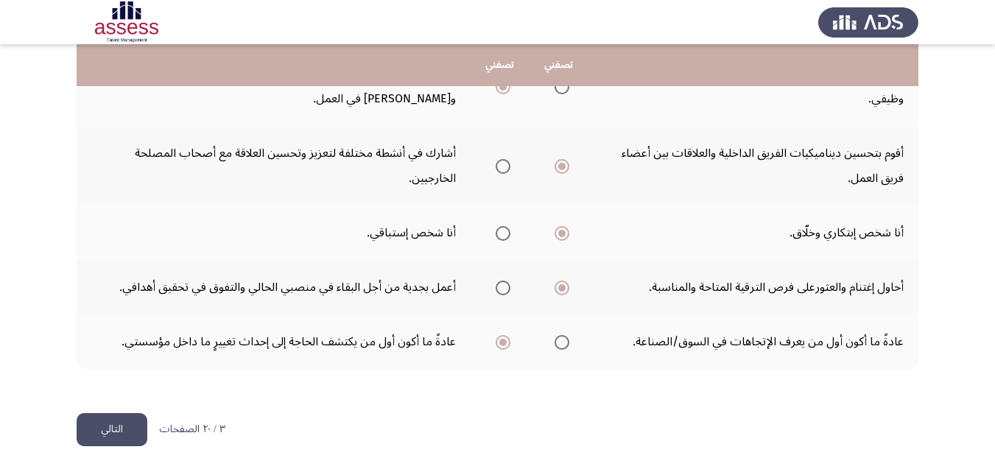
click at [116, 427] on button "التالي" at bounding box center [112, 429] width 71 height 33
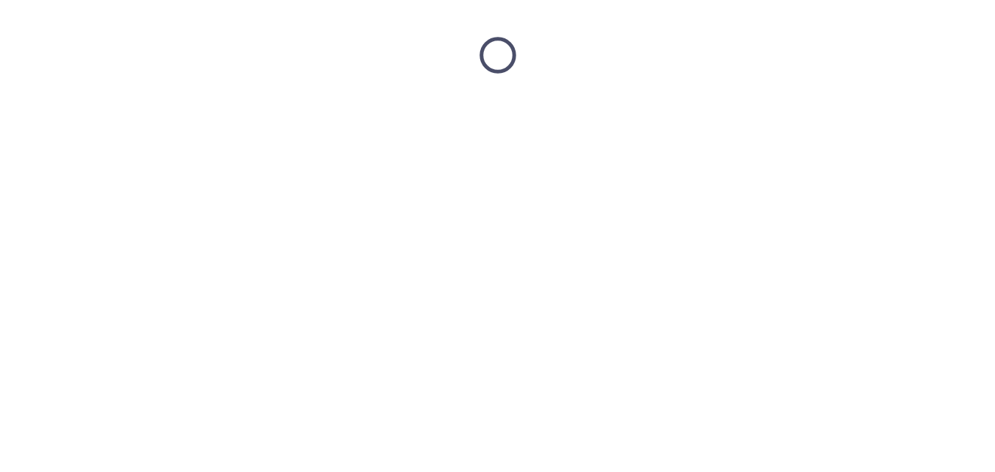
scroll to position [0, 0]
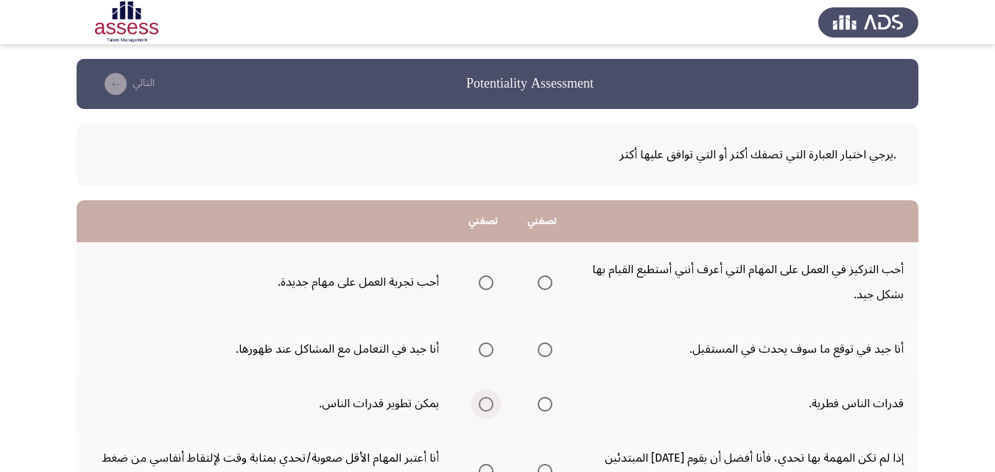
click at [485, 405] on span "Select an option" at bounding box center [486, 404] width 15 height 15
click at [485, 405] on input "Select an option" at bounding box center [486, 404] width 15 height 15
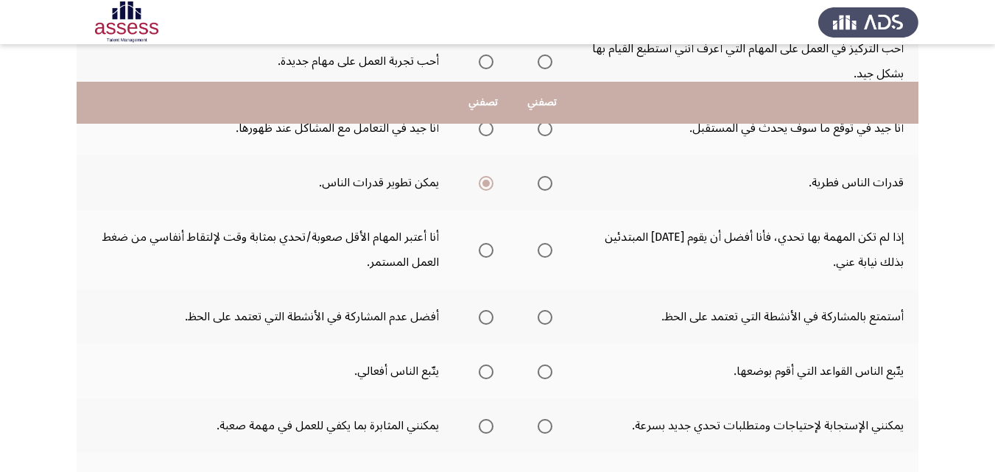
scroll to position [295, 0]
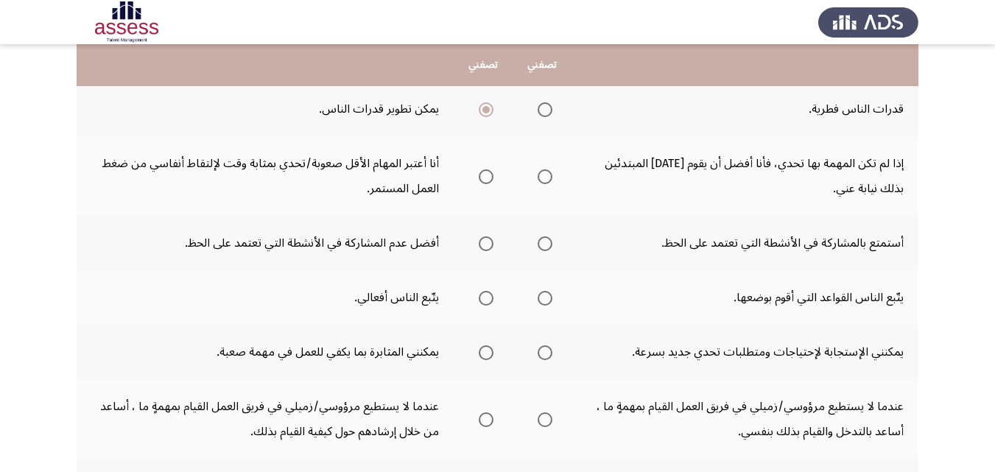
click at [489, 418] on span "Select an option" at bounding box center [486, 420] width 15 height 15
click at [489, 418] on input "Select an option" at bounding box center [486, 420] width 15 height 15
click at [544, 179] on span "Select an option" at bounding box center [545, 176] width 15 height 15
click at [544, 179] on input "Select an option" at bounding box center [545, 176] width 15 height 15
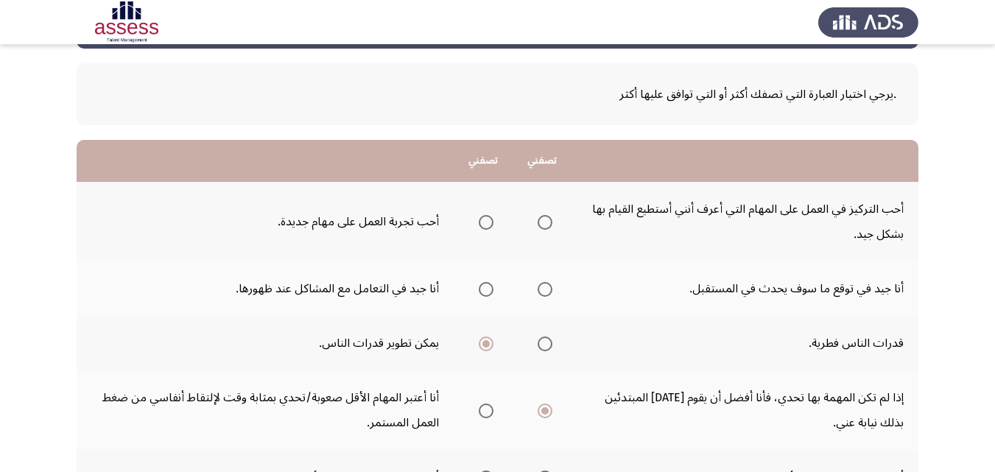
scroll to position [0, 0]
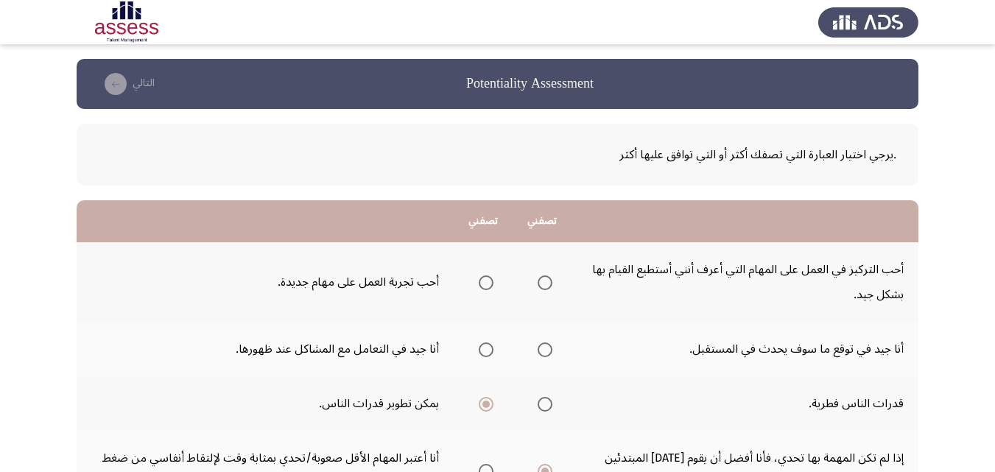
click at [489, 283] on span "Select an option" at bounding box center [486, 283] width 15 height 15
click at [489, 283] on input "Select an option" at bounding box center [486, 283] width 15 height 15
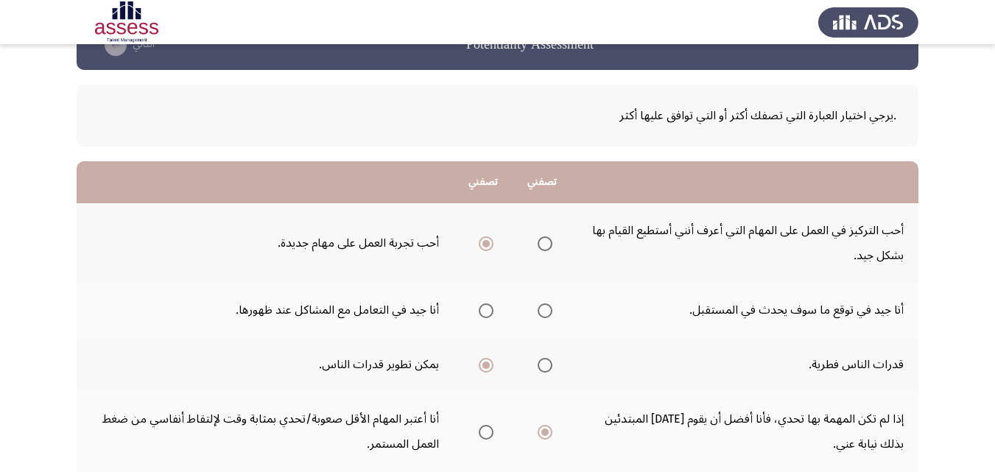
scroll to position [74, 0]
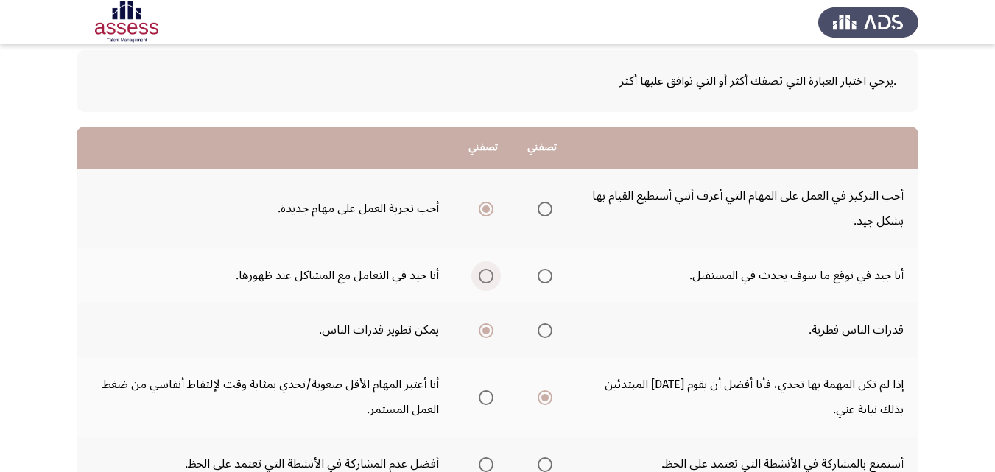
click at [487, 278] on span "Select an option" at bounding box center [486, 276] width 15 height 15
click at [487, 278] on input "Select an option" at bounding box center [486, 276] width 15 height 15
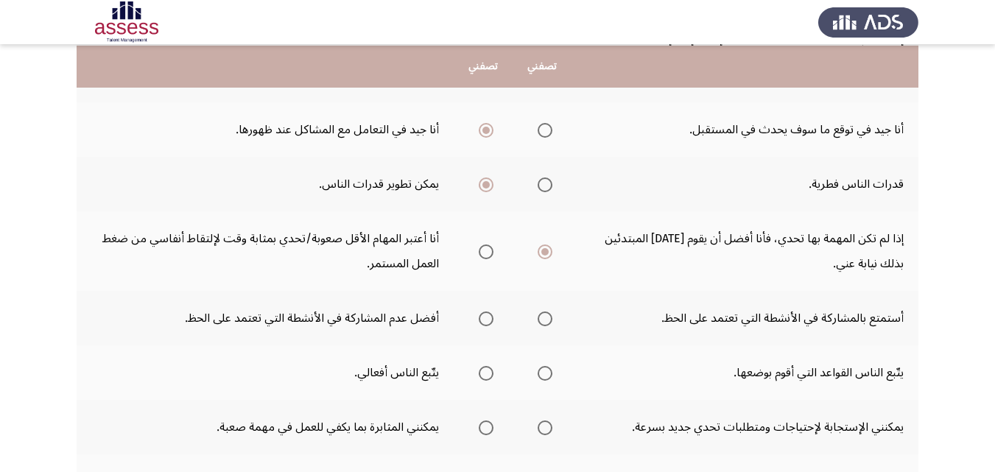
scroll to position [221, 0]
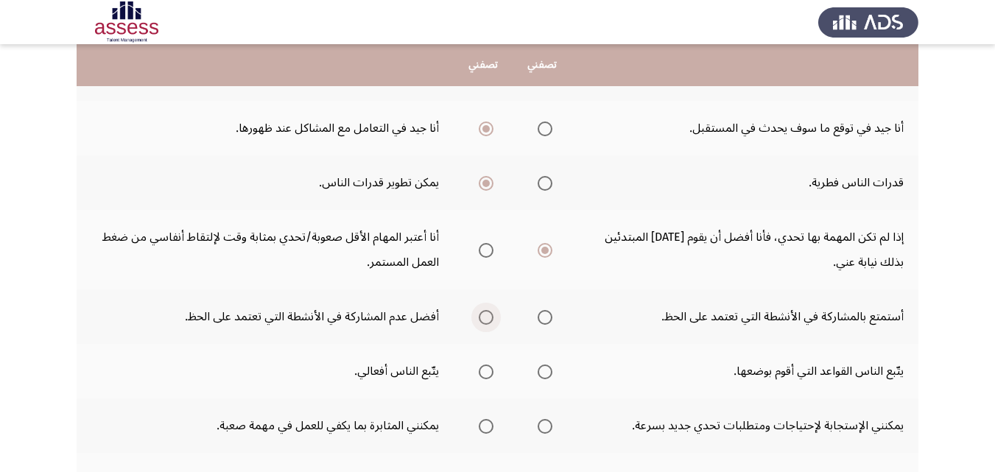
click at [487, 319] on span "Select an option" at bounding box center [486, 317] width 15 height 15
click at [487, 319] on input "Select an option" at bounding box center [486, 317] width 15 height 15
click at [550, 373] on span "Select an option" at bounding box center [545, 372] width 15 height 15
click at [550, 373] on input "Select an option" at bounding box center [545, 372] width 15 height 15
click at [546, 423] on span "Select an option" at bounding box center [545, 426] width 15 height 15
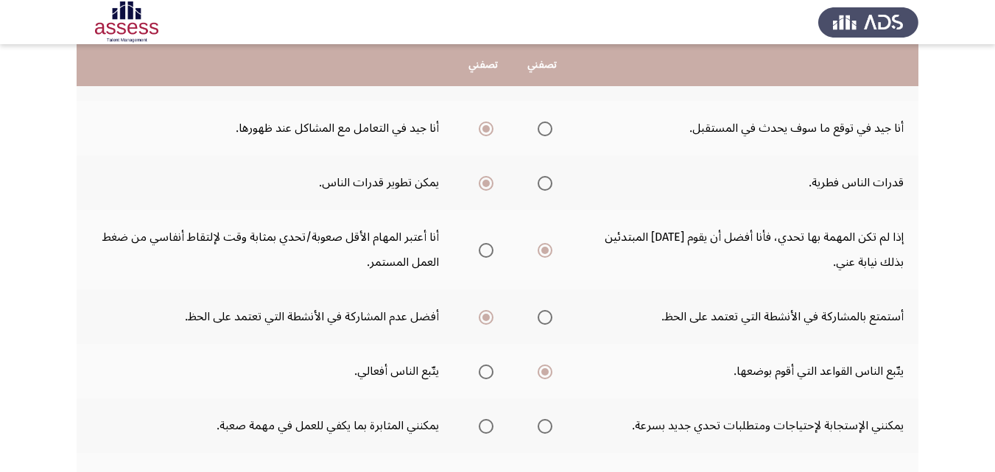
click at [546, 423] on input "Select an option" at bounding box center [545, 426] width 15 height 15
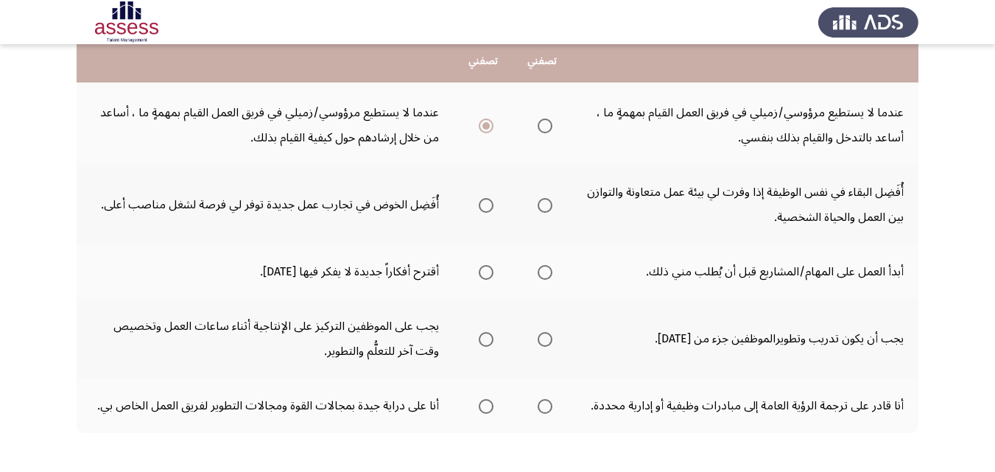
scroll to position [589, 0]
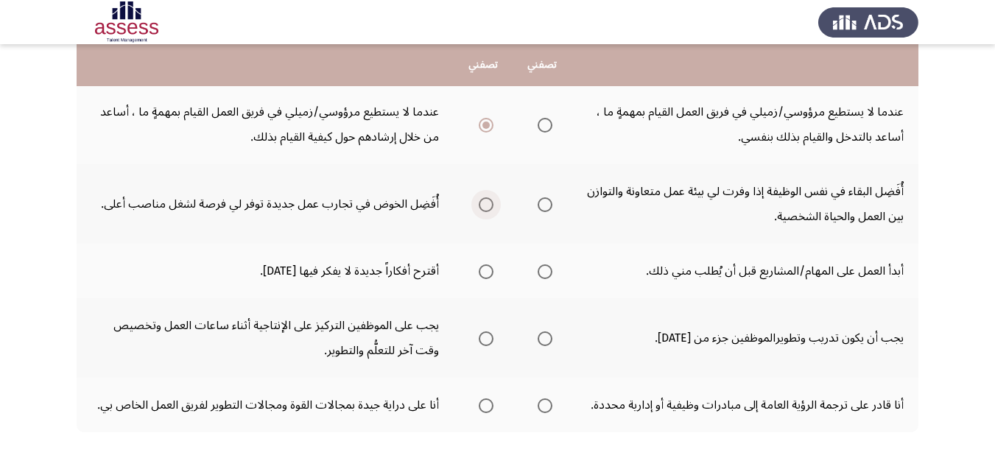
click at [486, 205] on span "Select an option" at bounding box center [486, 205] width 0 height 0
click at [487, 205] on input "Select an option" at bounding box center [486, 204] width 15 height 15
click at [488, 399] on span "Select an option" at bounding box center [486, 406] width 15 height 15
click at [488, 399] on input "Select an option" at bounding box center [486, 406] width 15 height 15
click at [541, 337] on span "Select an option" at bounding box center [545, 339] width 15 height 15
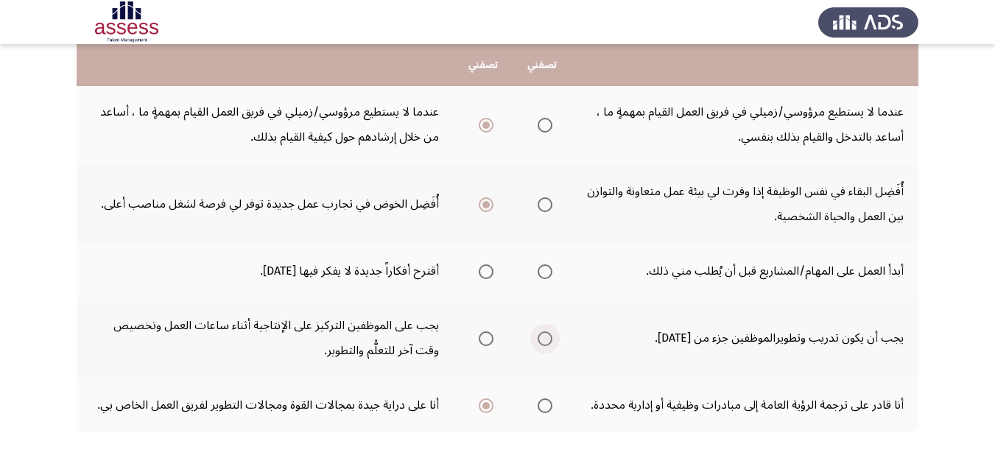
click at [541, 337] on input "Select an option" at bounding box center [545, 339] width 15 height 15
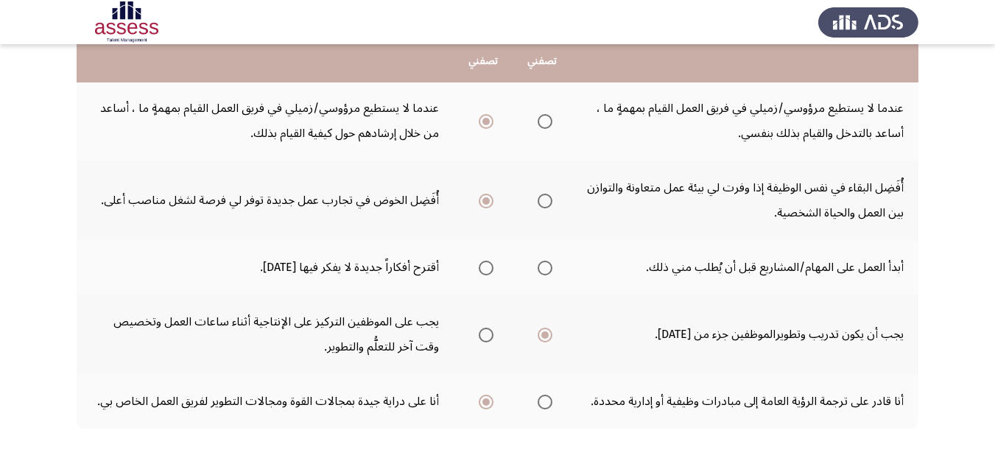
scroll to position [653, 0]
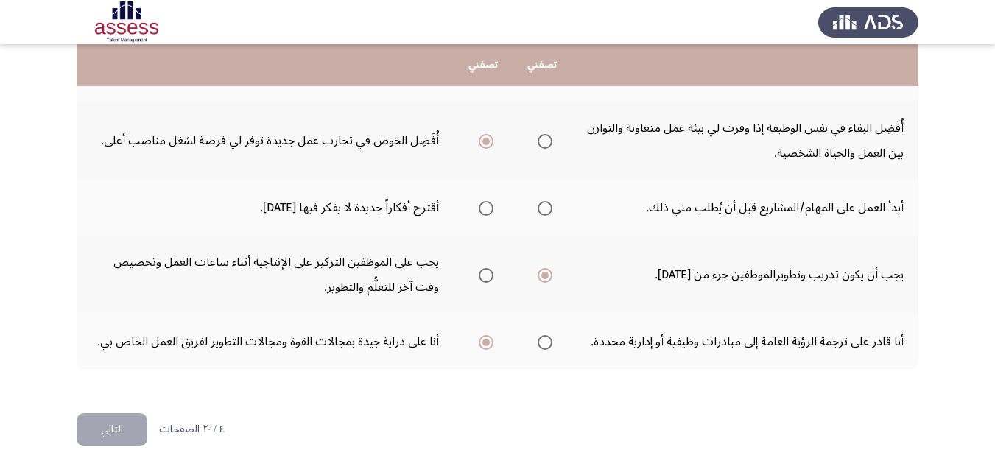
click at [545, 208] on span "Select an option" at bounding box center [545, 208] width 0 height 0
click at [546, 208] on input "Select an option" at bounding box center [545, 208] width 15 height 15
click at [111, 433] on button "التالي" at bounding box center [112, 429] width 71 height 33
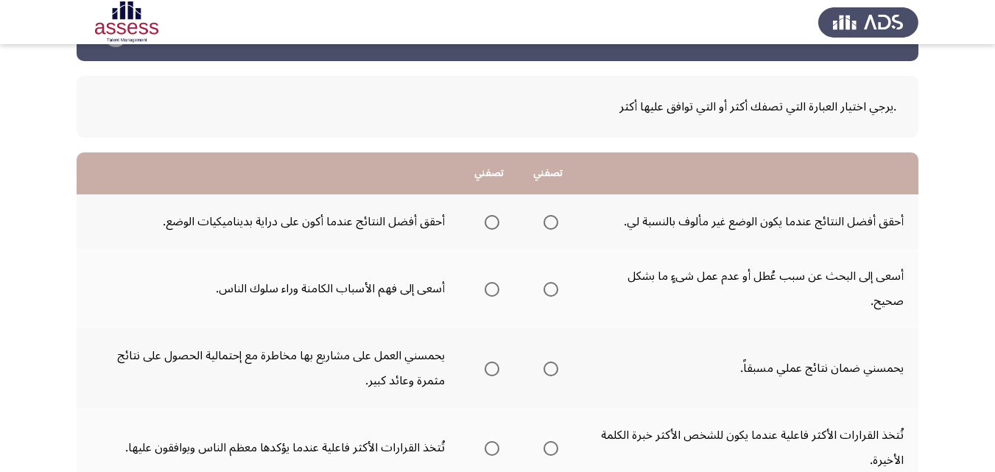
scroll to position [74, 0]
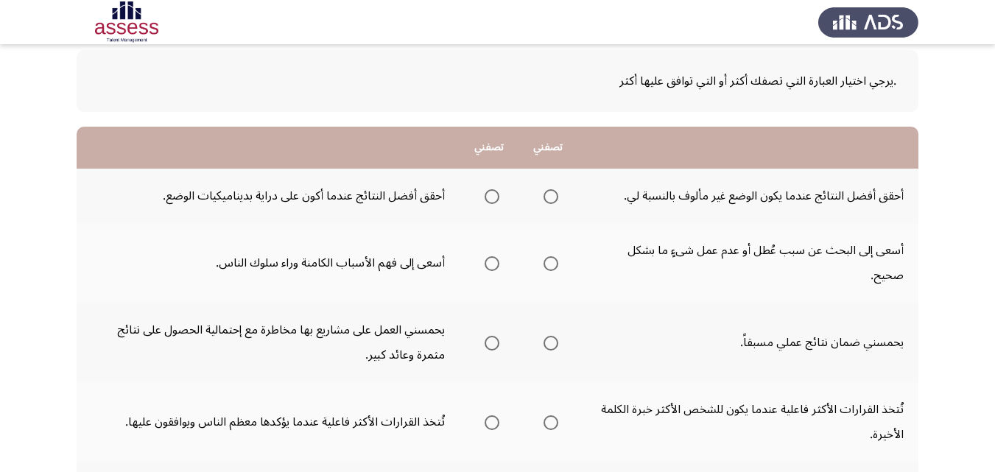
click at [494, 342] on span "Select an option" at bounding box center [492, 343] width 15 height 15
click at [494, 342] on input "Select an option" at bounding box center [492, 343] width 15 height 15
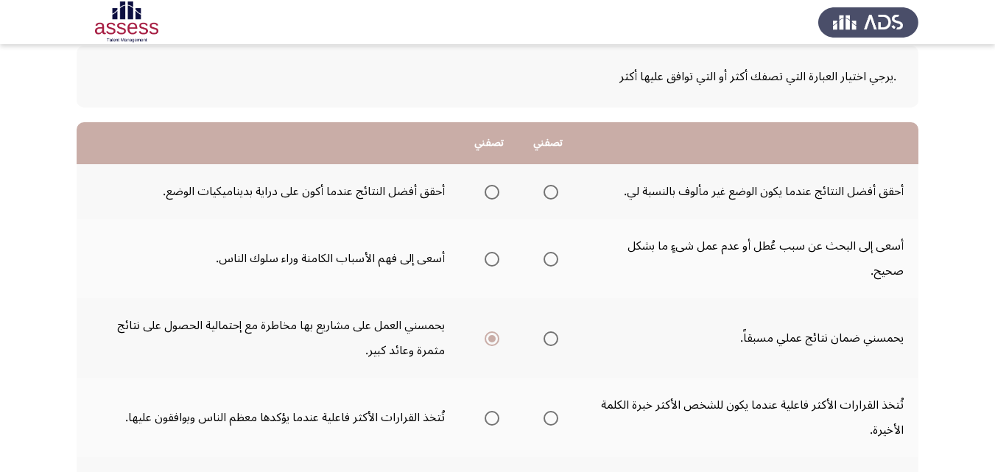
scroll to position [147, 0]
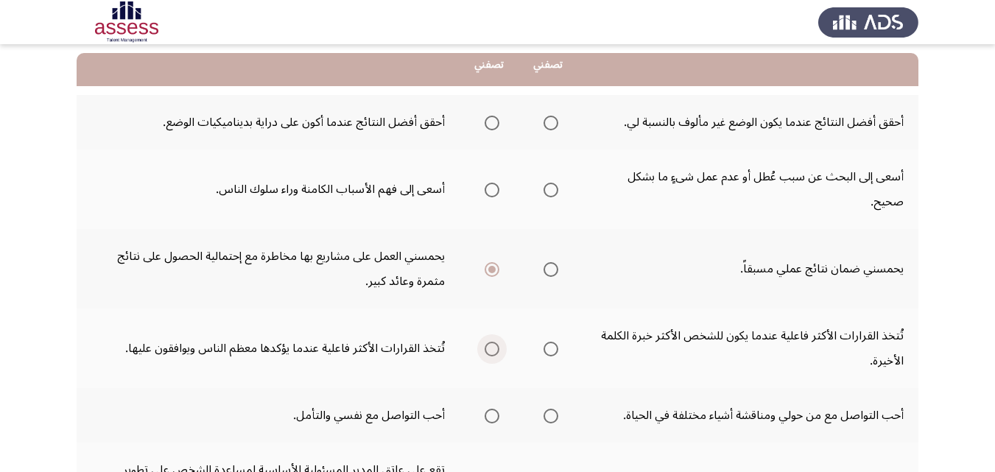
click at [495, 348] on span "Select an option" at bounding box center [492, 349] width 15 height 15
click at [495, 348] on input "Select an option" at bounding box center [492, 349] width 15 height 15
click at [554, 421] on span "Select an option" at bounding box center [551, 416] width 15 height 15
click at [554, 421] on input "Select an option" at bounding box center [551, 416] width 15 height 15
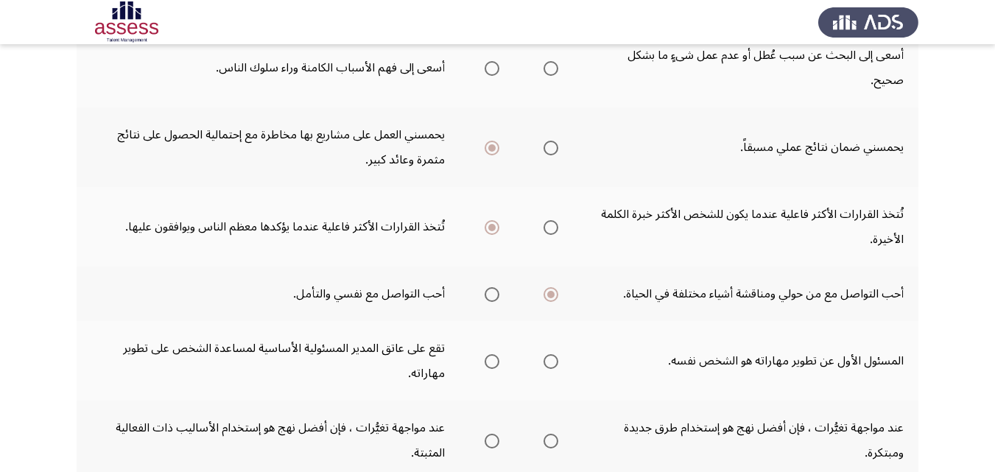
scroll to position [295, 0]
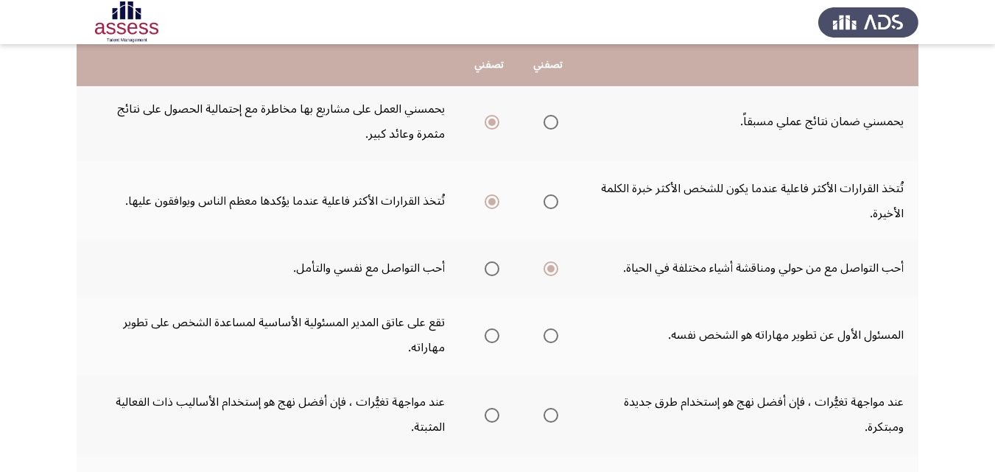
click at [495, 416] on span "Select an option" at bounding box center [492, 415] width 15 height 15
click at [495, 416] on input "Select an option" at bounding box center [492, 415] width 15 height 15
click at [493, 338] on span "Select an option" at bounding box center [492, 336] width 15 height 15
click at [493, 338] on input "Select an option" at bounding box center [492, 336] width 15 height 15
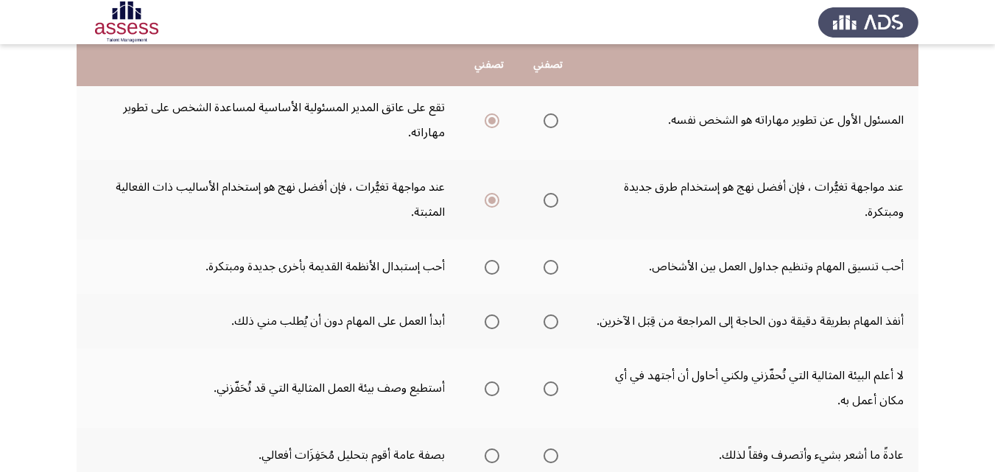
scroll to position [516, 0]
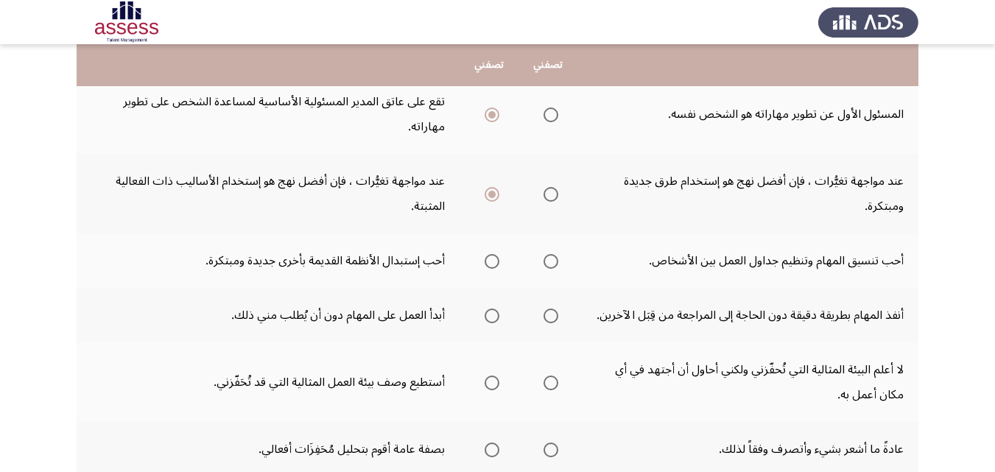
click at [547, 382] on span "Select an option" at bounding box center [551, 383] width 15 height 15
click at [547, 382] on input "Select an option" at bounding box center [551, 383] width 15 height 15
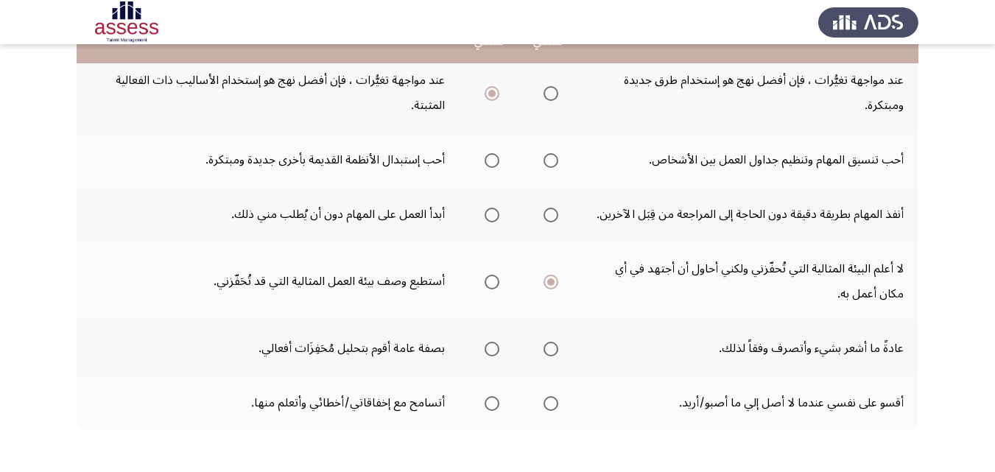
scroll to position [663, 0]
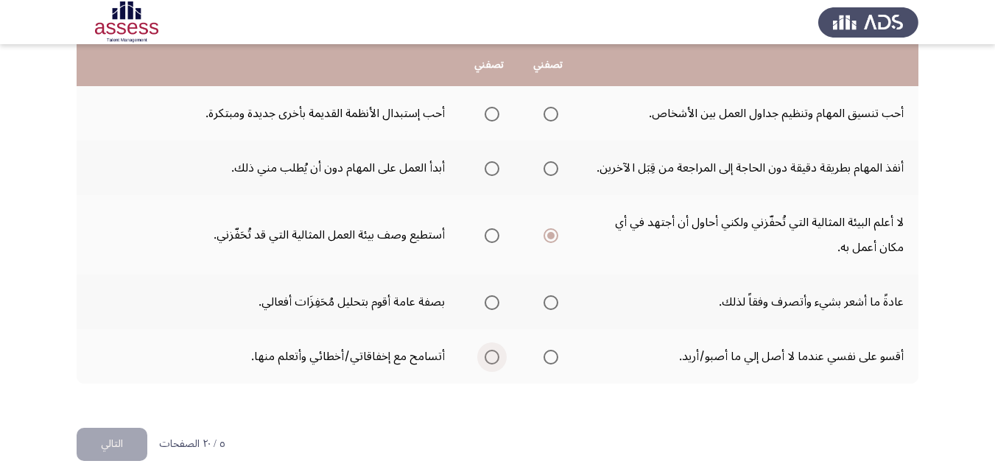
click at [491, 354] on span "Select an option" at bounding box center [492, 357] width 15 height 15
click at [491, 354] on input "Select an option" at bounding box center [492, 357] width 15 height 15
click at [496, 171] on span "Select an option" at bounding box center [492, 168] width 15 height 15
click at [496, 171] on input "Select an option" at bounding box center [492, 168] width 15 height 15
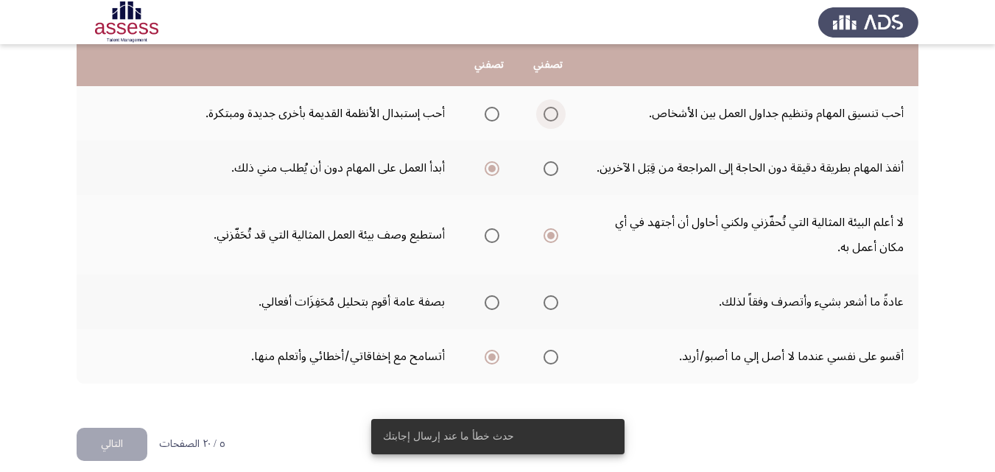
click at [550, 121] on span "Select an option" at bounding box center [551, 114] width 15 height 15
click at [550, 121] on input "Select an option" at bounding box center [551, 114] width 15 height 15
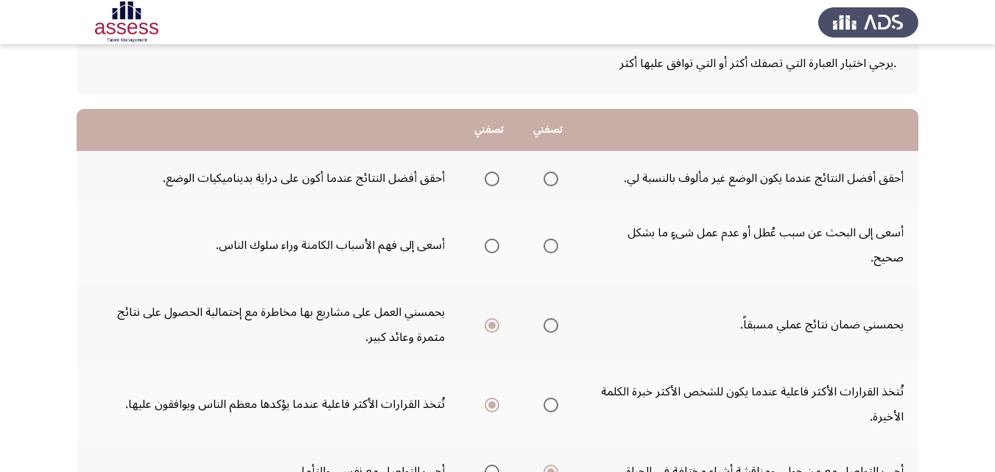
scroll to position [74, 0]
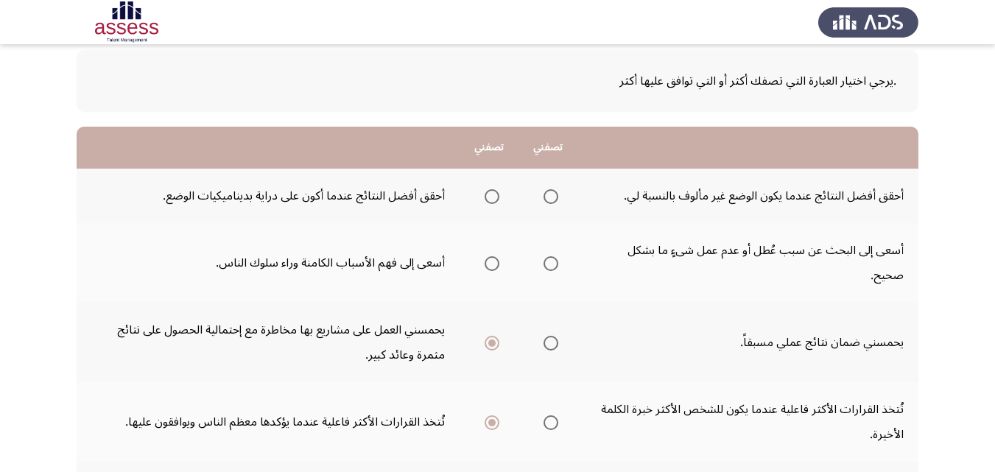
click at [491, 197] on span "Select an option" at bounding box center [492, 196] width 15 height 15
click at [491, 197] on input "Select an option" at bounding box center [492, 196] width 15 height 15
click at [552, 264] on span "Select an option" at bounding box center [551, 263] width 15 height 15
click at [552, 264] on input "Select an option" at bounding box center [551, 263] width 15 height 15
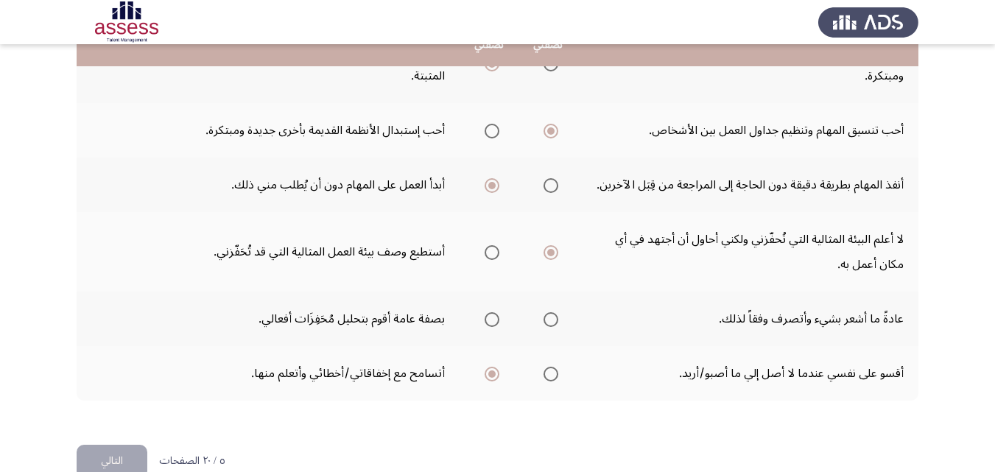
scroll to position [663, 0]
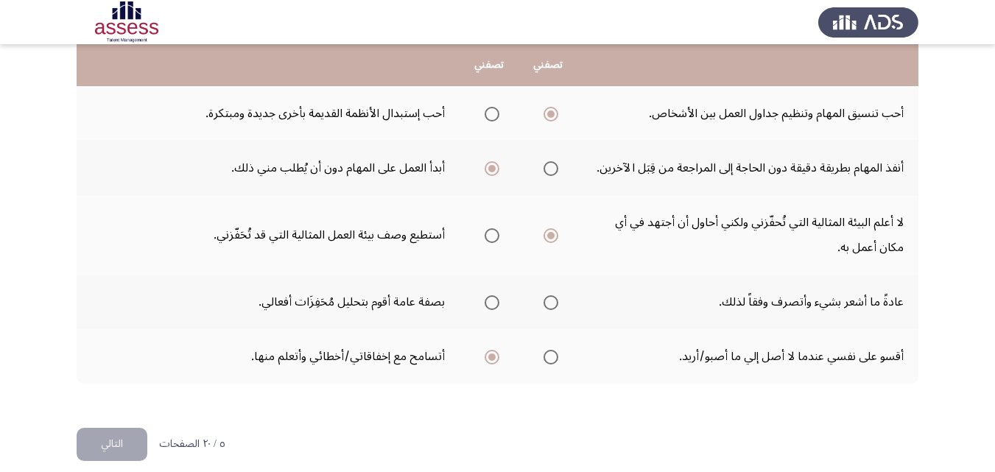
click at [491, 302] on span "Select an option" at bounding box center [492, 302] width 15 height 15
click at [491, 302] on input "Select an option" at bounding box center [492, 302] width 15 height 15
click at [121, 451] on button "التالي" at bounding box center [112, 444] width 71 height 33
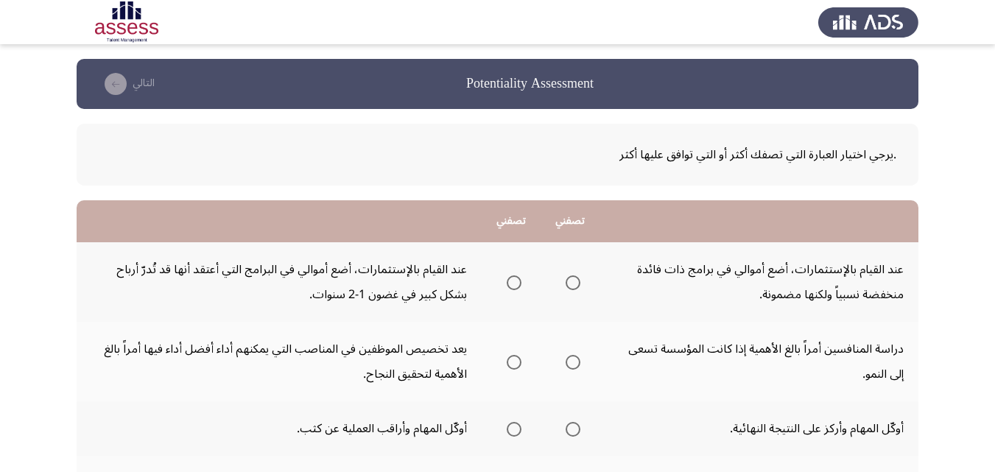
click at [513, 284] on span "Select an option" at bounding box center [514, 283] width 15 height 15
click at [513, 284] on input "Select an option" at bounding box center [514, 283] width 15 height 15
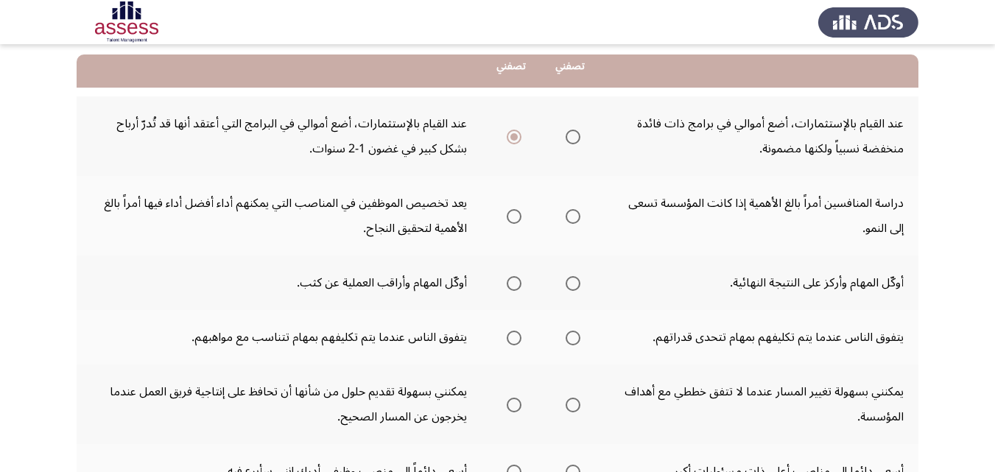
scroll to position [147, 0]
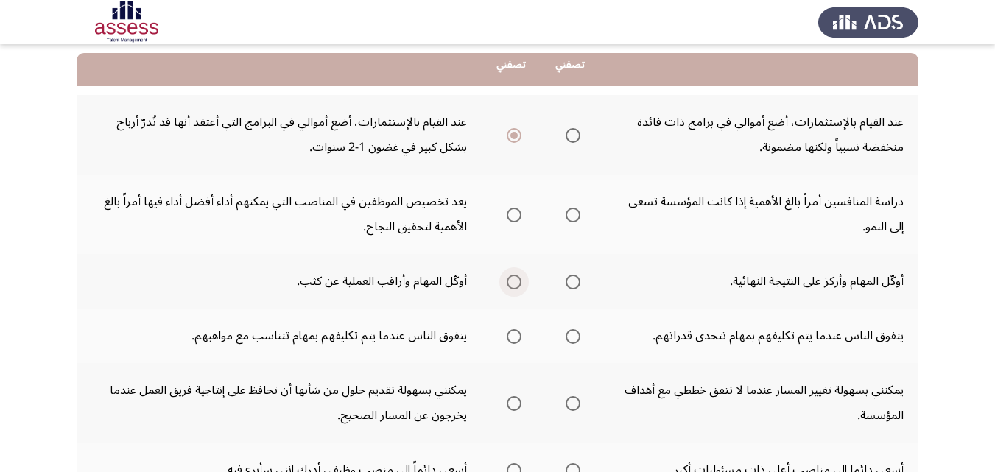
click at [511, 282] on span "Select an option" at bounding box center [514, 282] width 15 height 15
click at [511, 282] on input "Select an option" at bounding box center [514, 282] width 15 height 15
click at [516, 339] on span "Select an option" at bounding box center [514, 336] width 15 height 15
click at [516, 339] on input "Select an option" at bounding box center [514, 336] width 15 height 15
click at [513, 217] on span "Select an option" at bounding box center [514, 215] width 15 height 15
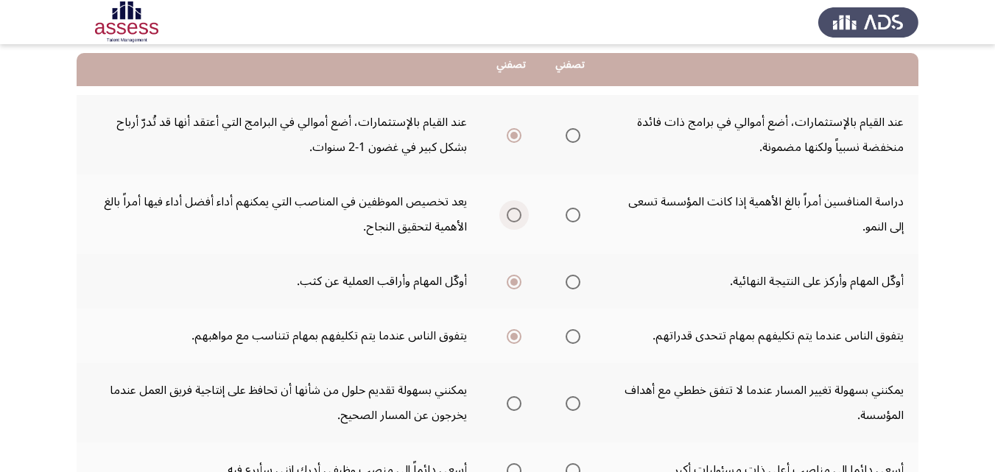
click at [513, 217] on input "Select an option" at bounding box center [514, 215] width 15 height 15
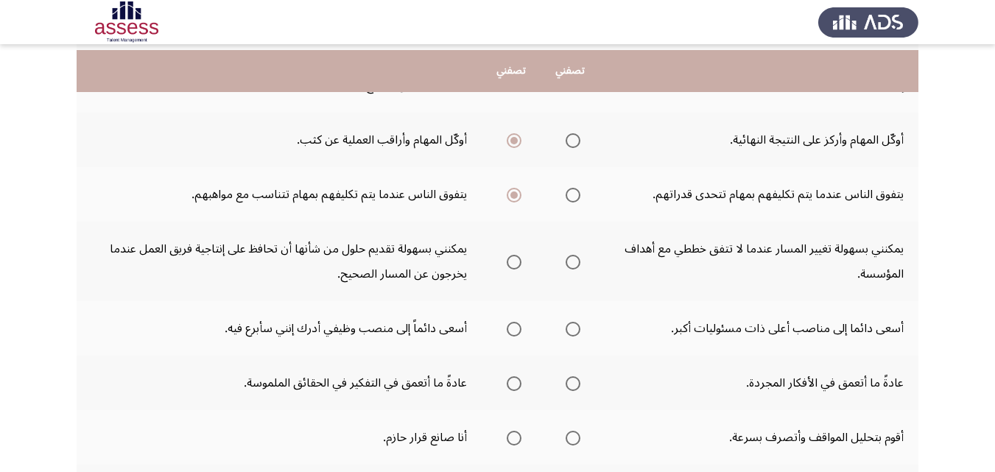
scroll to position [295, 0]
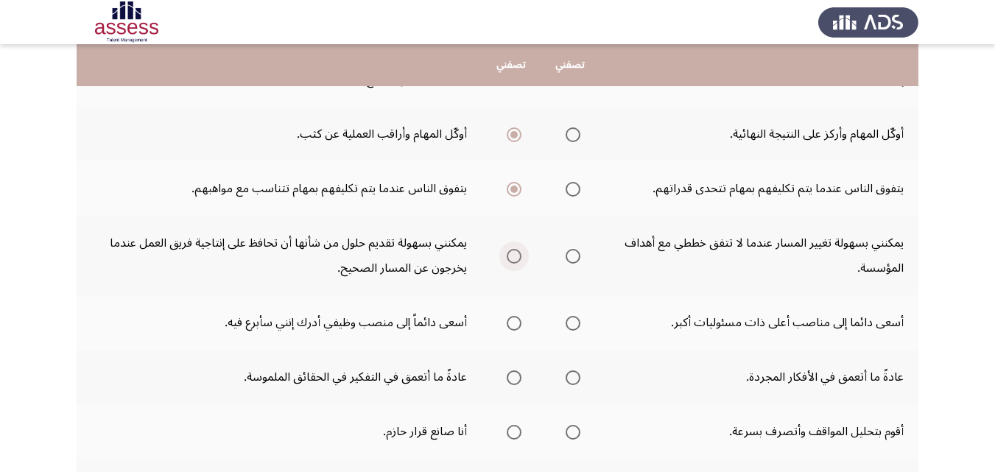
click at [514, 256] on span "Select an option" at bounding box center [514, 256] width 0 height 0
click at [516, 256] on input "Select an option" at bounding box center [514, 256] width 15 height 15
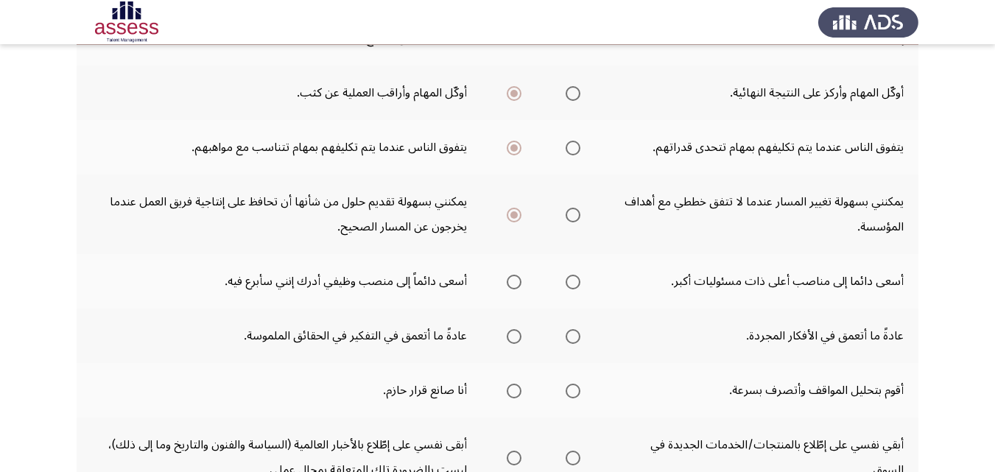
scroll to position [368, 0]
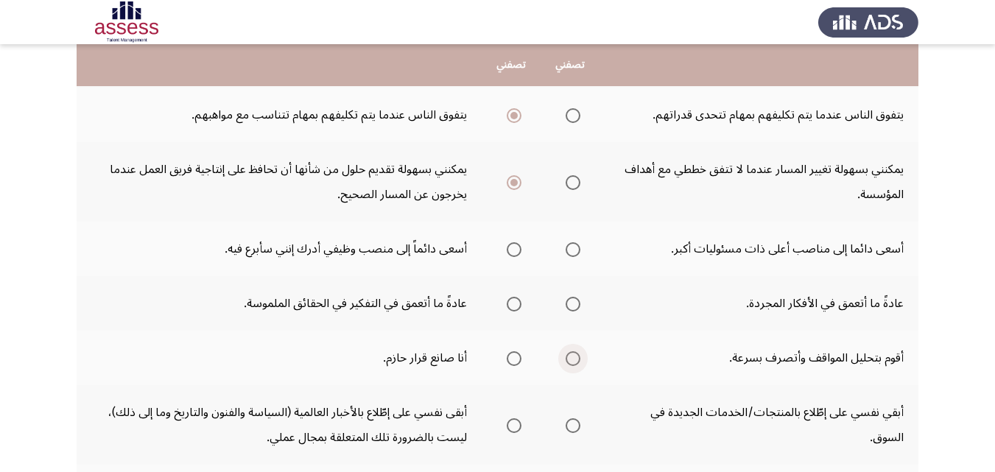
click at [571, 364] on span "Select an option" at bounding box center [573, 358] width 15 height 15
click at [571, 364] on input "Select an option" at bounding box center [573, 358] width 15 height 15
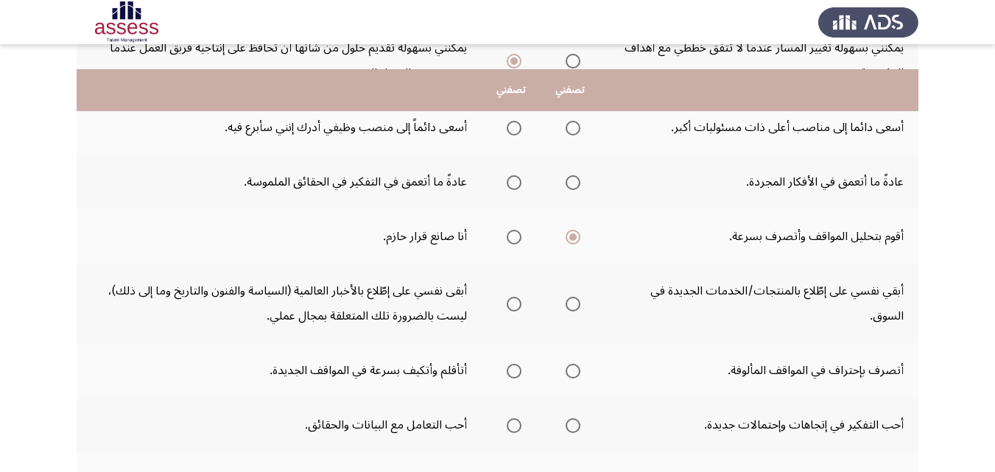
scroll to position [516, 0]
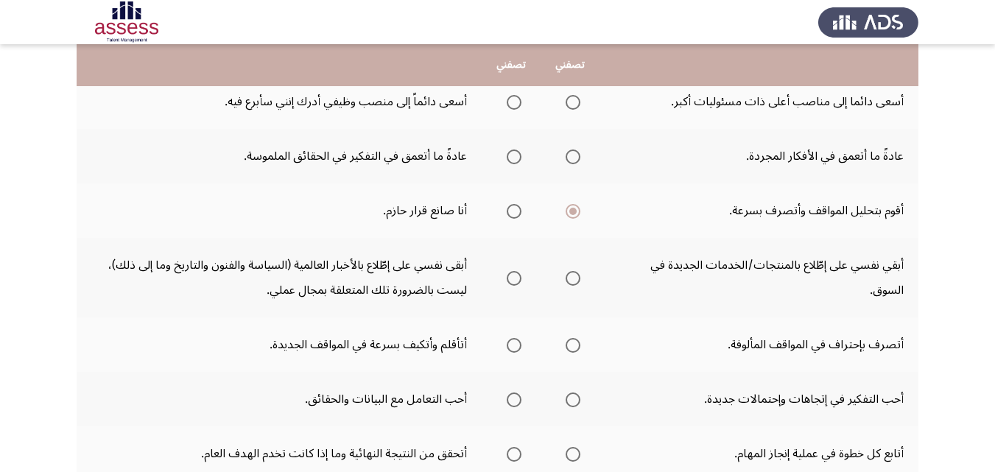
click at [517, 347] on span "Select an option" at bounding box center [514, 345] width 15 height 15
click at [517, 347] on input "Select an option" at bounding box center [514, 345] width 15 height 15
click at [514, 404] on span "Select an option" at bounding box center [514, 400] width 15 height 15
click at [514, 404] on input "Select an option" at bounding box center [514, 400] width 15 height 15
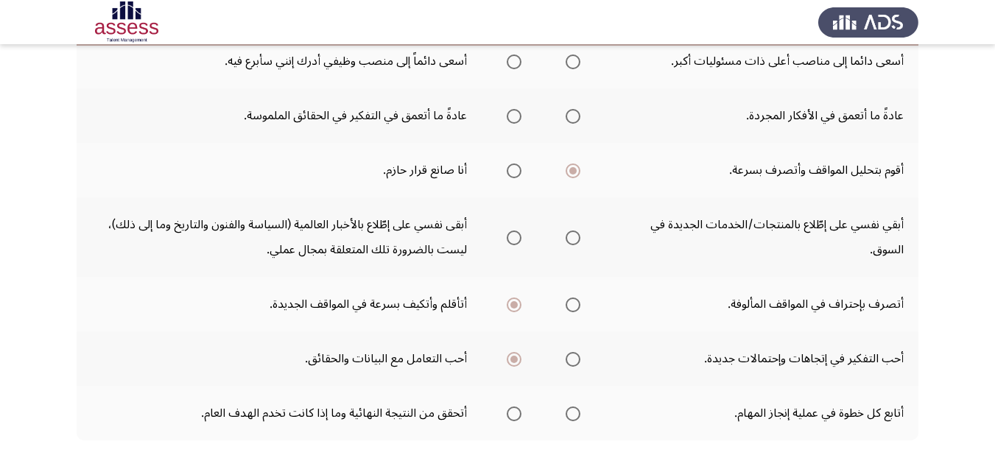
scroll to position [589, 0]
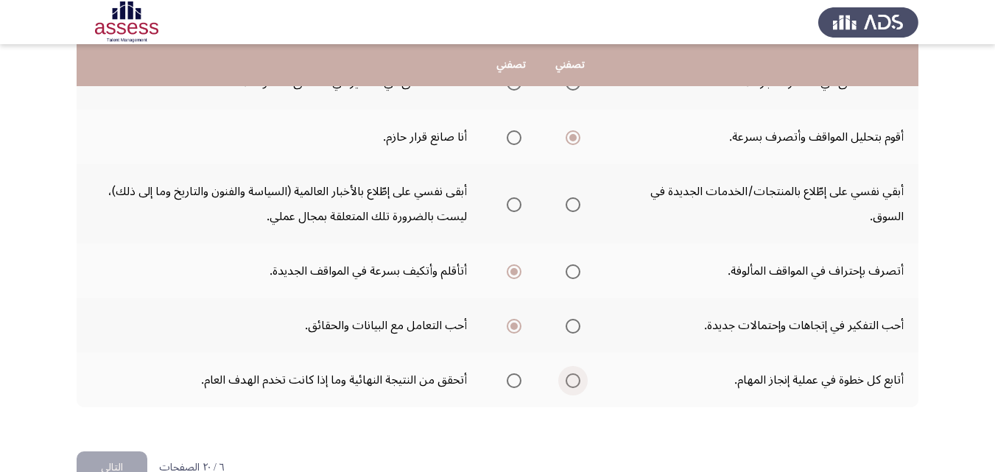
click at [573, 386] on span "Select an option" at bounding box center [573, 380] width 15 height 15
click at [573, 386] on input "Select an option" at bounding box center [573, 380] width 15 height 15
click at [572, 207] on span "Select an option" at bounding box center [573, 204] width 15 height 15
click at [572, 207] on input "Select an option" at bounding box center [573, 204] width 15 height 15
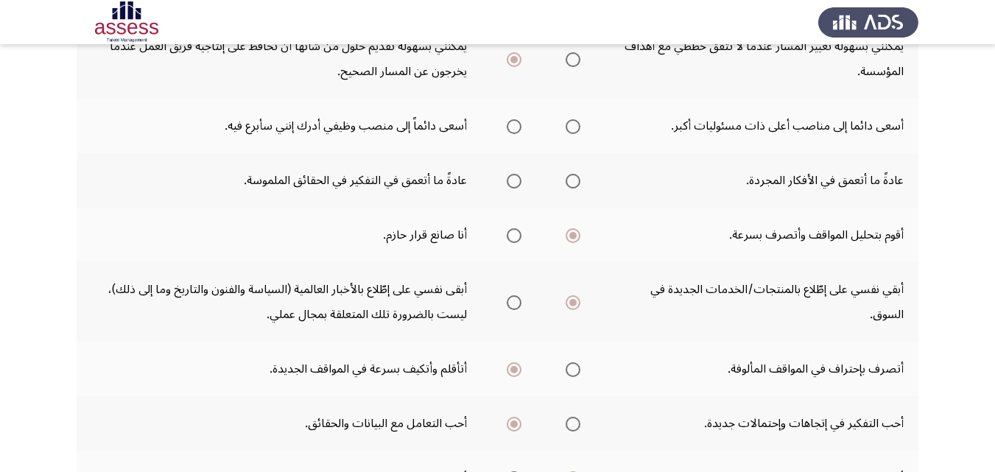
scroll to position [442, 0]
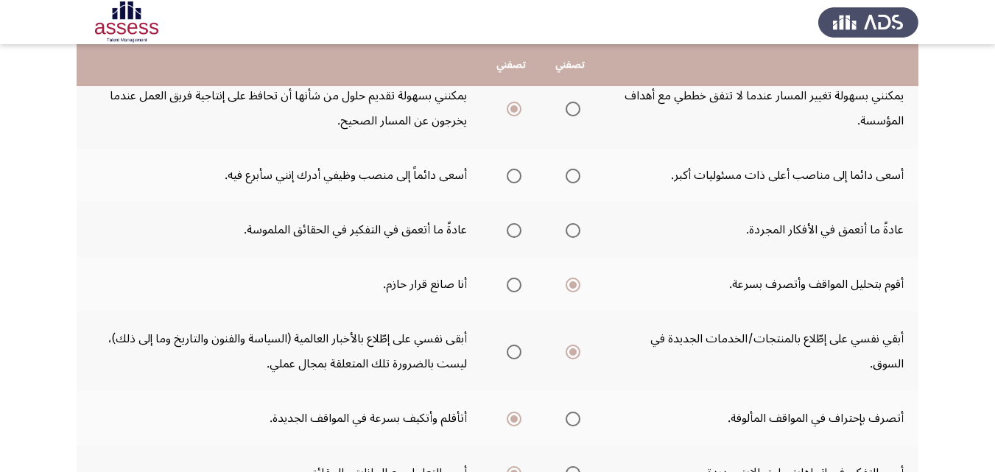
click at [513, 232] on span "Select an option" at bounding box center [514, 230] width 15 height 15
click at [513, 232] on input "Select an option" at bounding box center [514, 230] width 15 height 15
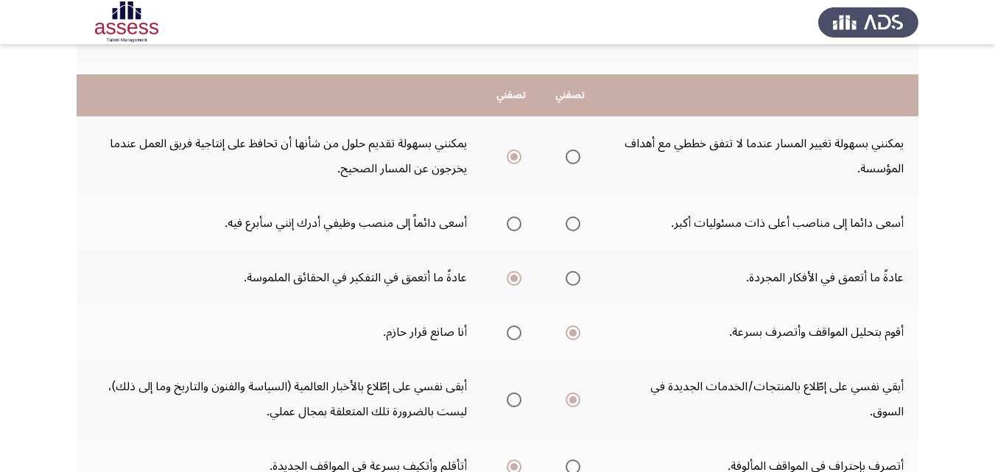
scroll to position [368, 0]
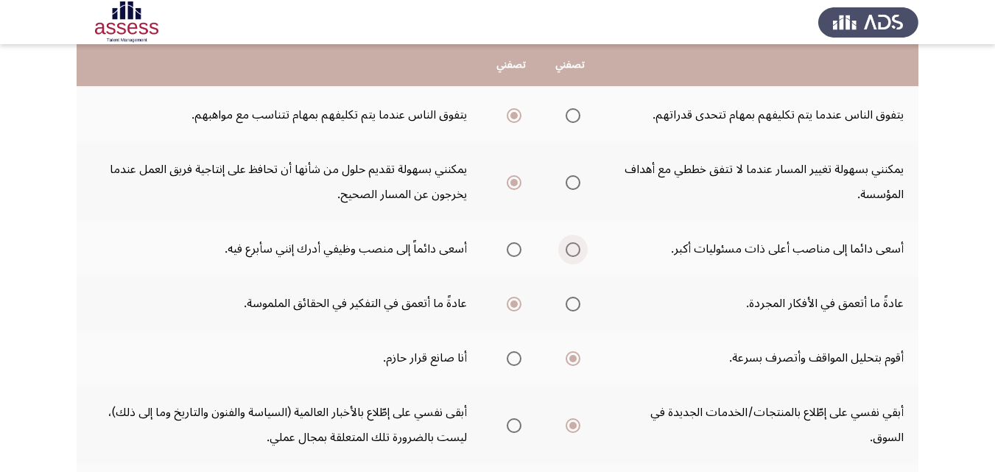
click at [569, 249] on span "Select an option" at bounding box center [573, 249] width 15 height 15
click at [569, 249] on input "Select an option" at bounding box center [573, 249] width 15 height 15
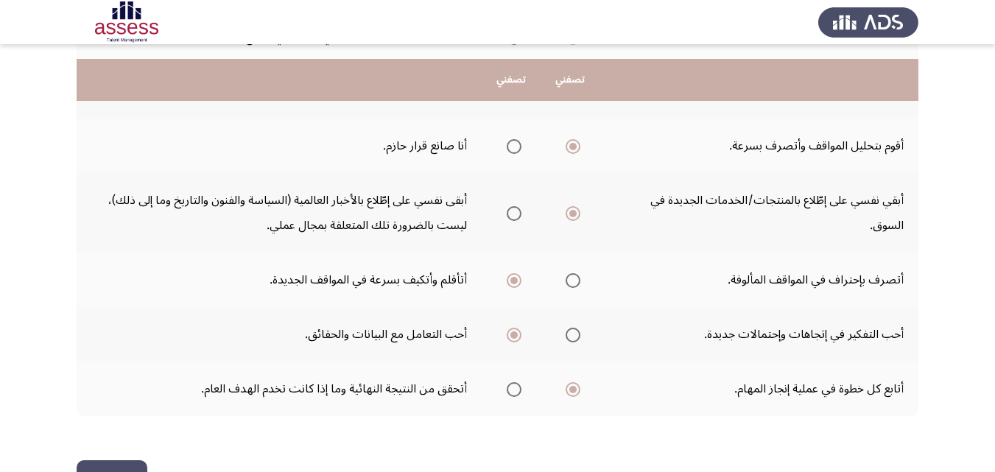
scroll to position [628, 0]
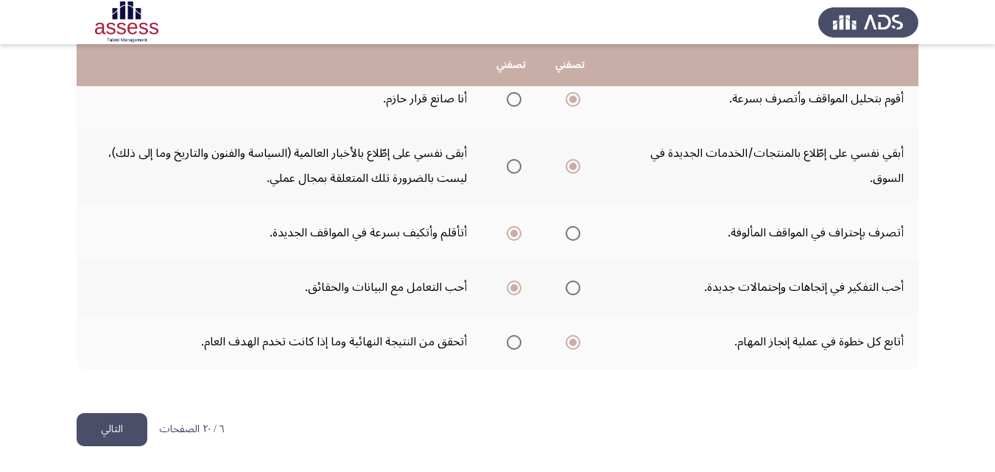
click at [124, 427] on button "التالي" at bounding box center [112, 429] width 71 height 33
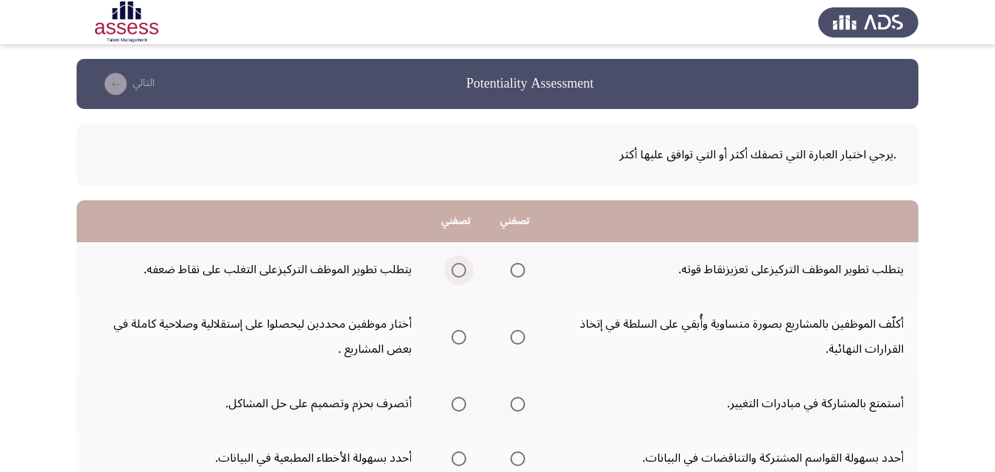
click at [459, 266] on span "Select an option" at bounding box center [459, 270] width 15 height 15
click at [459, 266] on input "Select an option" at bounding box center [459, 270] width 15 height 15
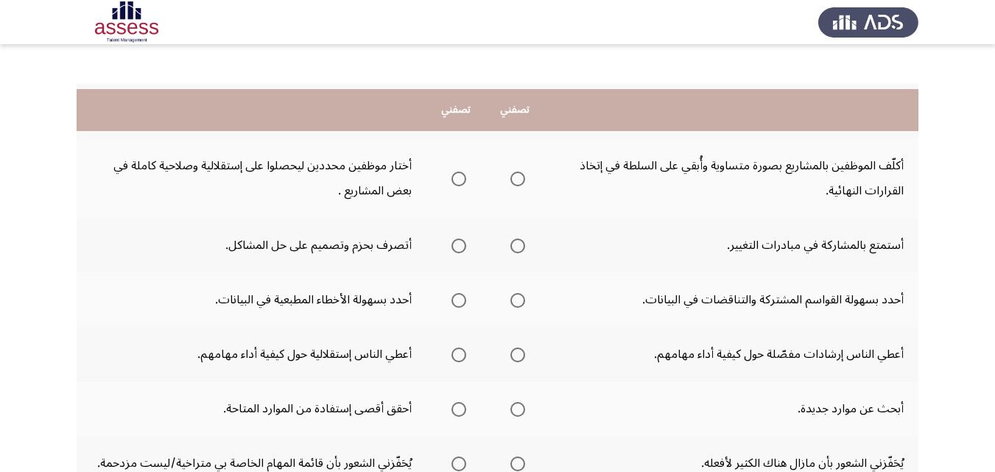
scroll to position [74, 0]
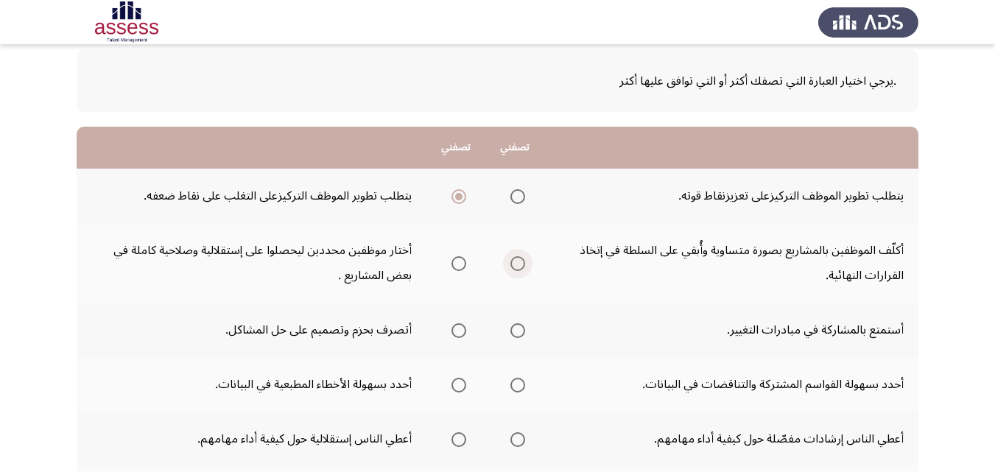
click at [518, 265] on span "Select an option" at bounding box center [518, 263] width 15 height 15
click at [518, 265] on input "Select an option" at bounding box center [518, 263] width 15 height 15
click at [522, 333] on span "Select an option" at bounding box center [518, 330] width 15 height 15
click at [522, 333] on input "Select an option" at bounding box center [518, 330] width 15 height 15
click at [523, 387] on span "Select an option" at bounding box center [518, 385] width 15 height 15
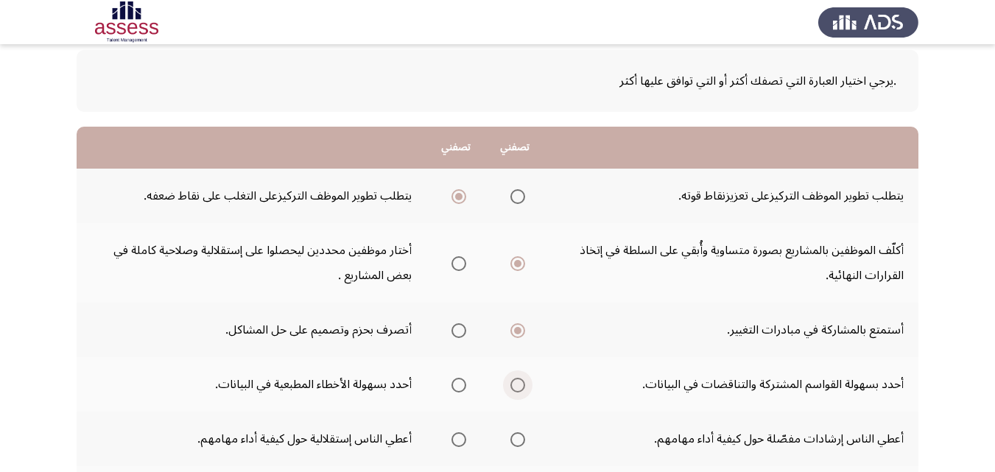
click at [523, 387] on input "Select an option" at bounding box center [518, 385] width 15 height 15
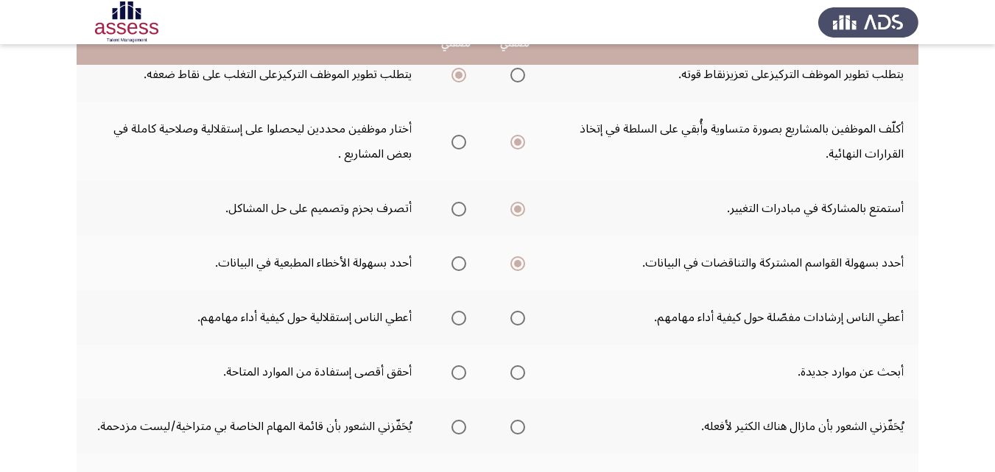
scroll to position [221, 0]
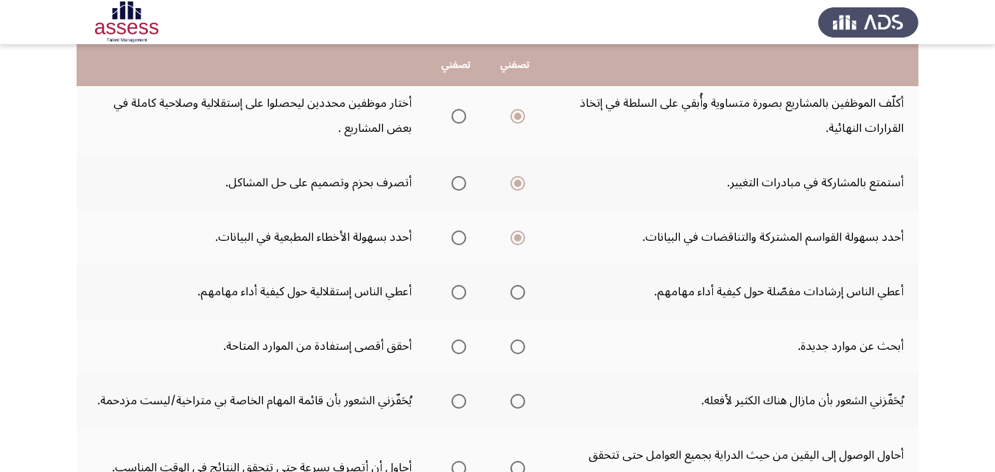
click at [525, 293] on span "Select an option" at bounding box center [518, 292] width 15 height 15
click at [525, 293] on input "Select an option" at bounding box center [518, 292] width 15 height 15
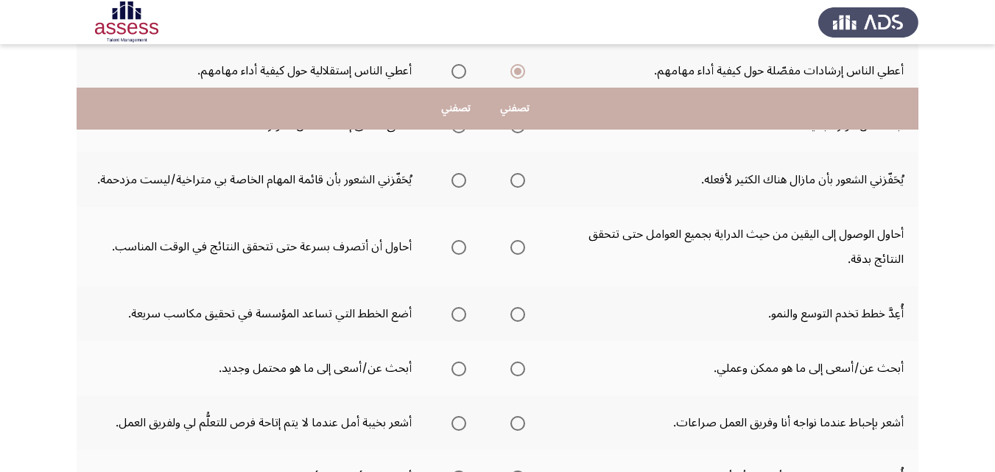
scroll to position [578, 0]
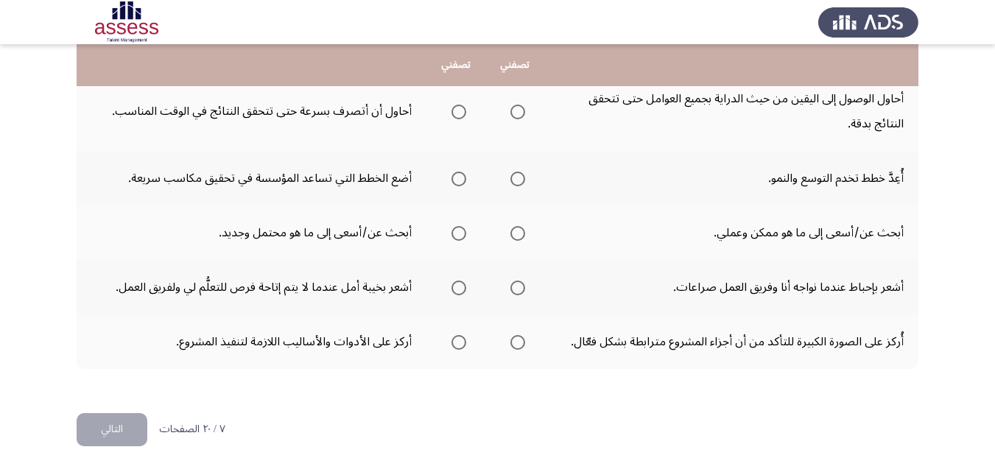
click at [460, 291] on span "Select an option" at bounding box center [459, 288] width 15 height 15
click at [460, 291] on input "Select an option" at bounding box center [459, 288] width 15 height 15
click at [516, 345] on span "Select an option" at bounding box center [518, 342] width 15 height 15
click at [516, 345] on input "Select an option" at bounding box center [518, 342] width 15 height 15
click at [521, 229] on span "Select an option" at bounding box center [518, 233] width 15 height 15
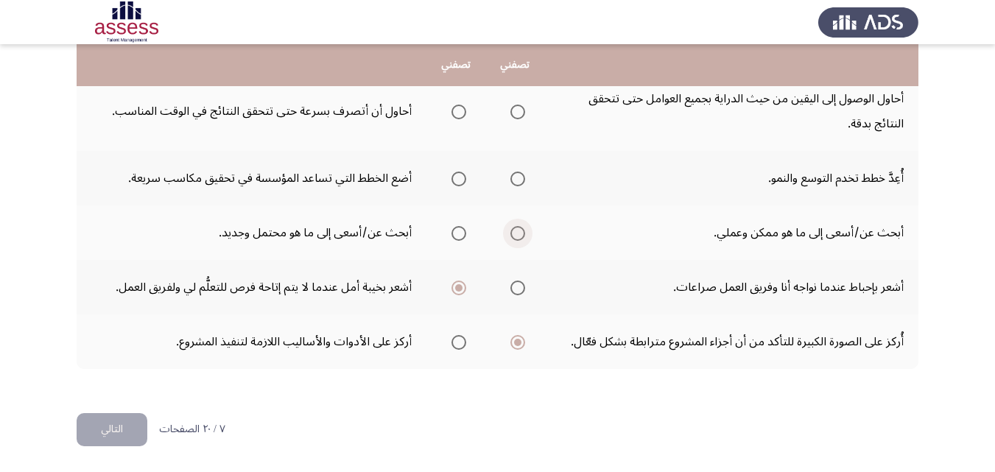
click at [521, 229] on input "Select an option" at bounding box center [518, 233] width 15 height 15
click at [520, 180] on span "Select an option" at bounding box center [518, 179] width 15 height 15
click at [520, 180] on input "Select an option" at bounding box center [518, 179] width 15 height 15
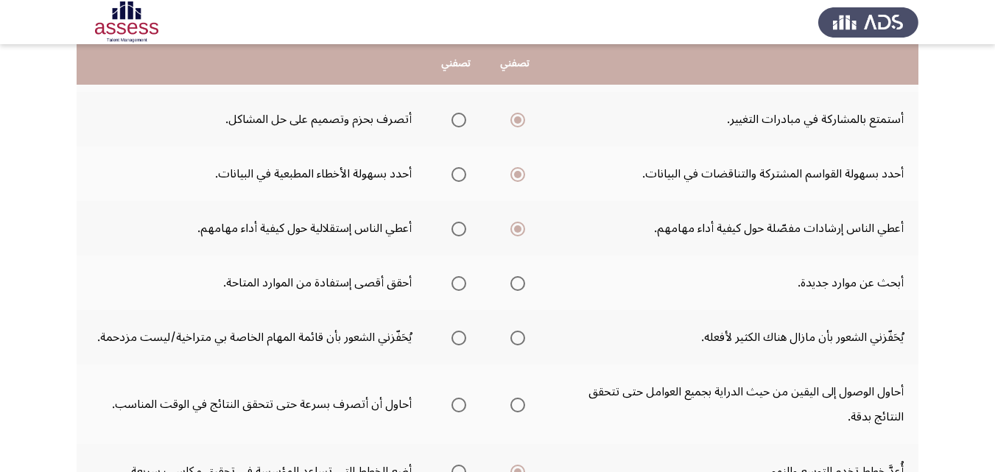
scroll to position [283, 0]
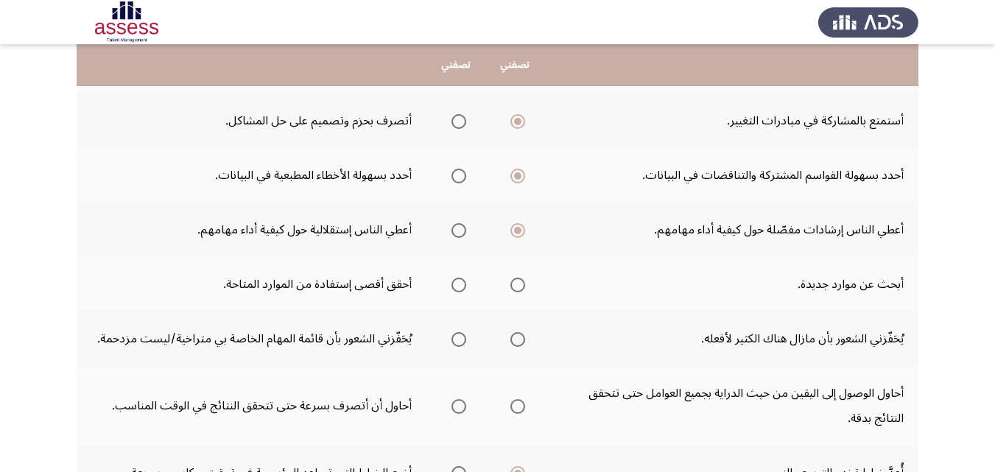
click at [466, 288] on span "Select an option" at bounding box center [459, 285] width 15 height 15
click at [466, 288] on input "Select an option" at bounding box center [459, 285] width 15 height 15
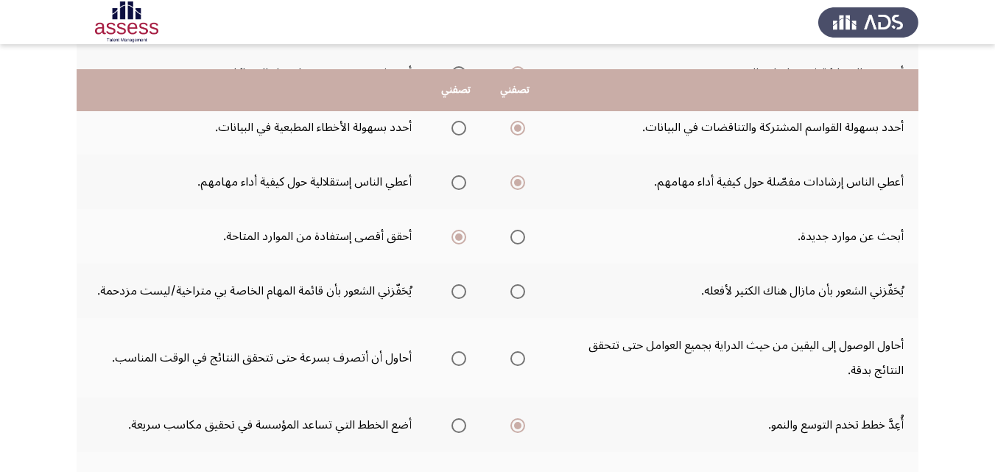
scroll to position [357, 0]
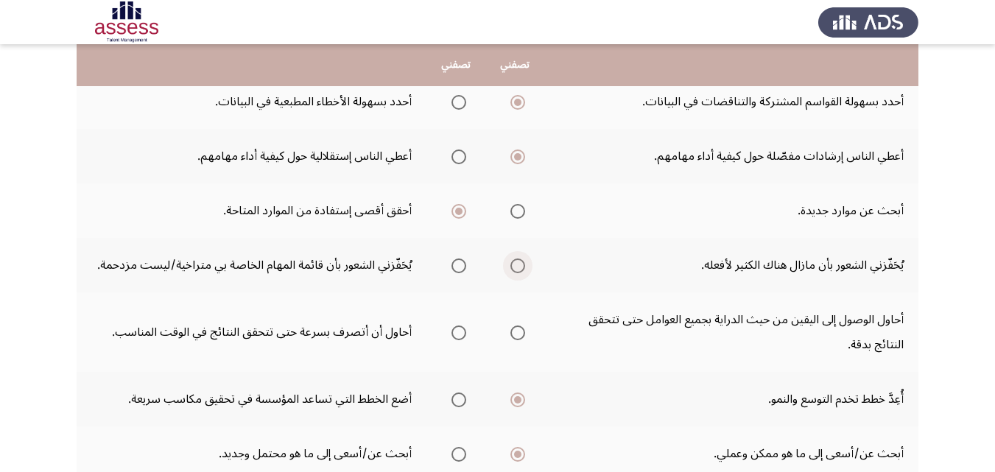
click at [525, 266] on span "Select an option" at bounding box center [518, 266] width 15 height 15
click at [525, 266] on input "Select an option" at bounding box center [518, 266] width 15 height 15
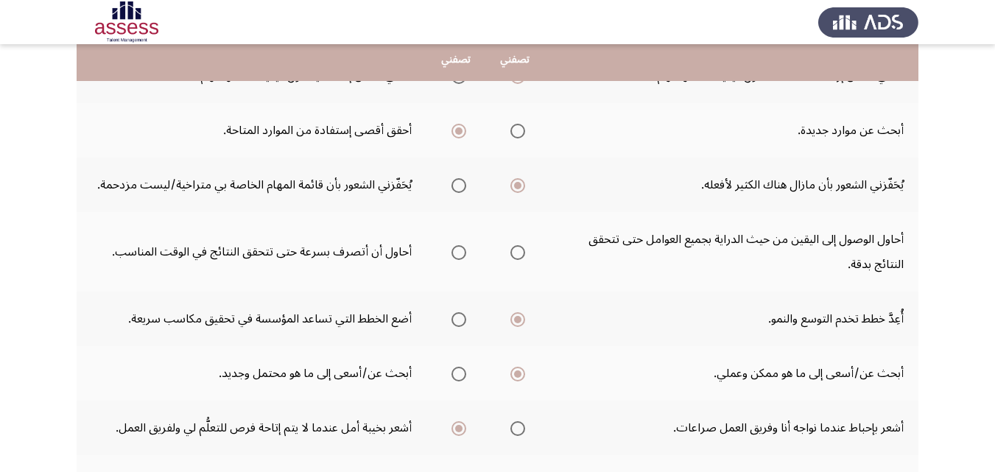
scroll to position [430, 0]
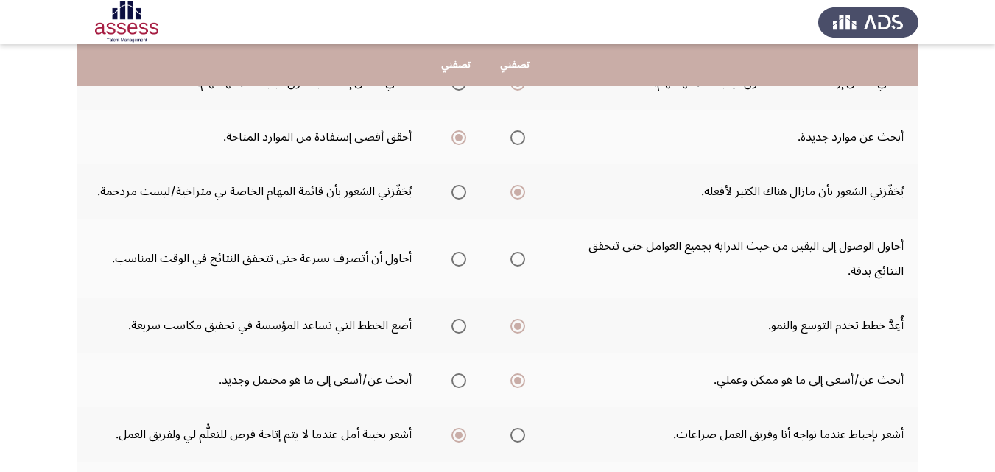
click at [519, 255] on span "Select an option" at bounding box center [518, 259] width 15 height 15
click at [519, 255] on input "Select an option" at bounding box center [518, 259] width 15 height 15
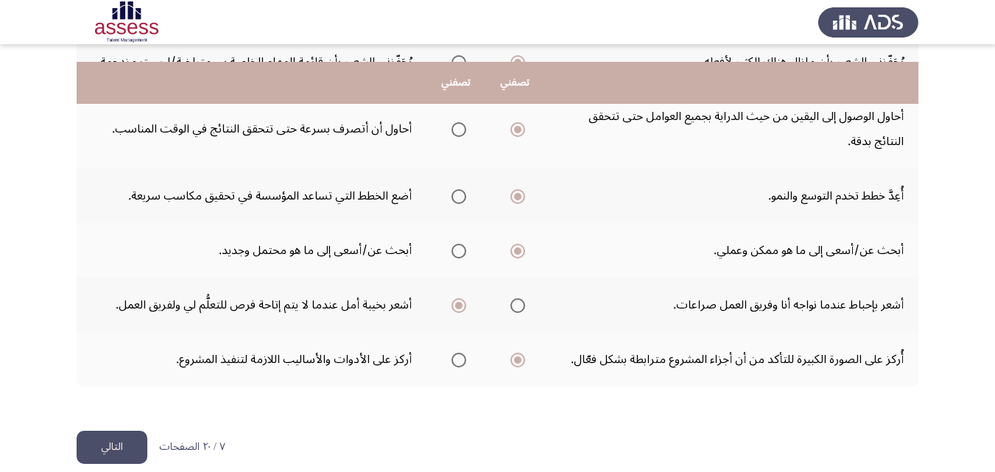
scroll to position [578, 0]
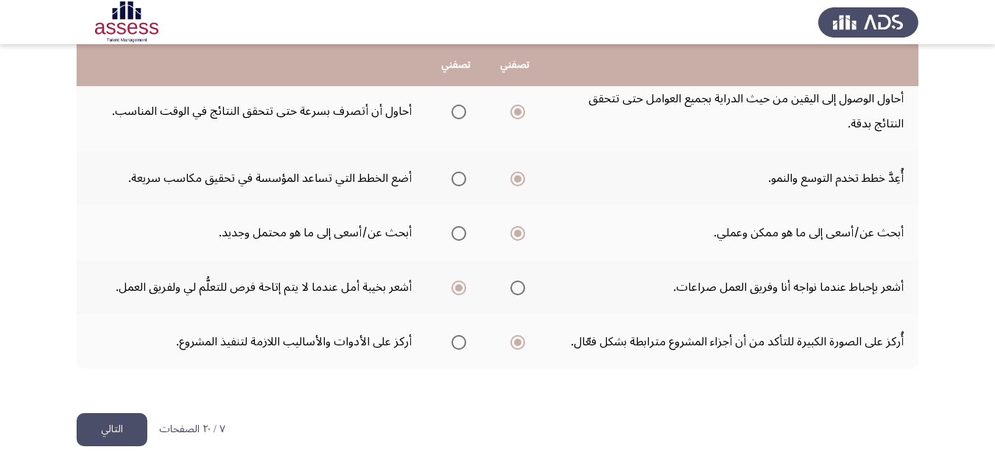
click at [121, 435] on button "التالي" at bounding box center [112, 429] width 71 height 33
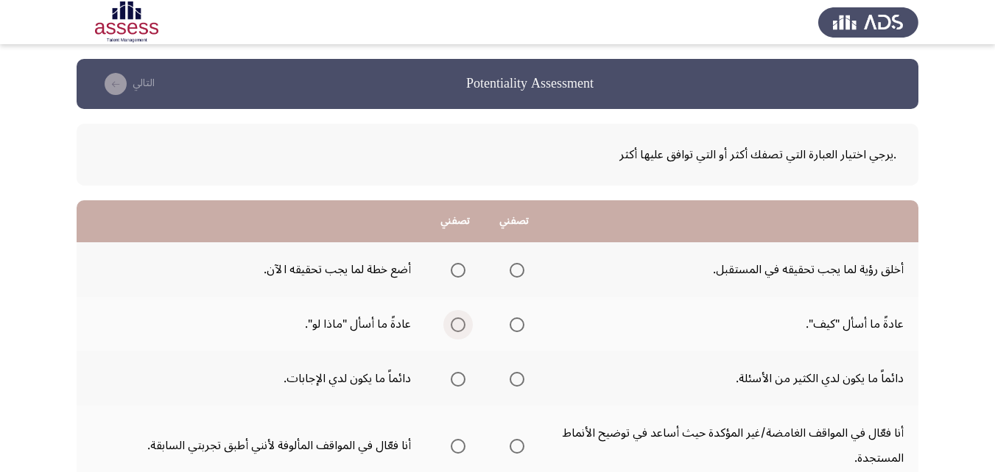
click at [460, 324] on span "Select an option" at bounding box center [458, 325] width 15 height 15
click at [460, 324] on input "Select an option" at bounding box center [458, 325] width 15 height 15
click at [454, 388] on mat-radio-group "Select an option" at bounding box center [455, 378] width 21 height 25
click at [456, 381] on span "Select an option" at bounding box center [458, 379] width 15 height 15
click at [456, 381] on input "Select an option" at bounding box center [458, 379] width 15 height 15
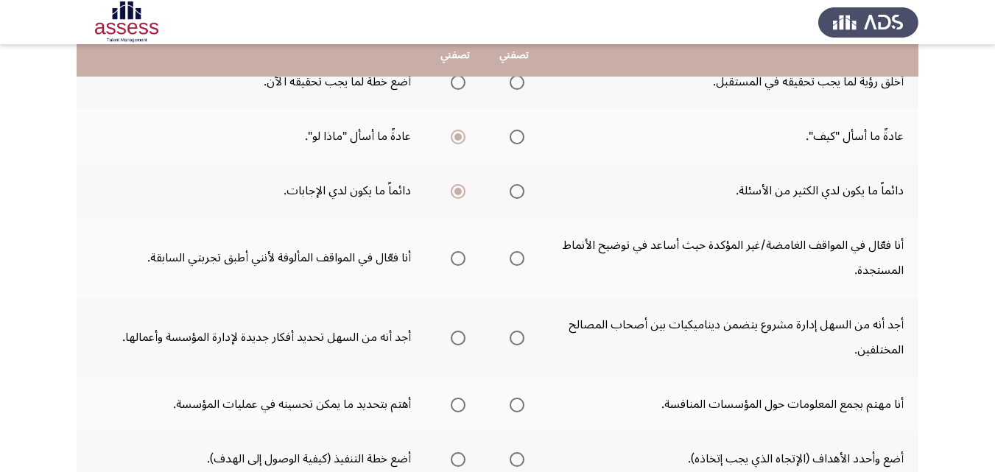
scroll to position [221, 0]
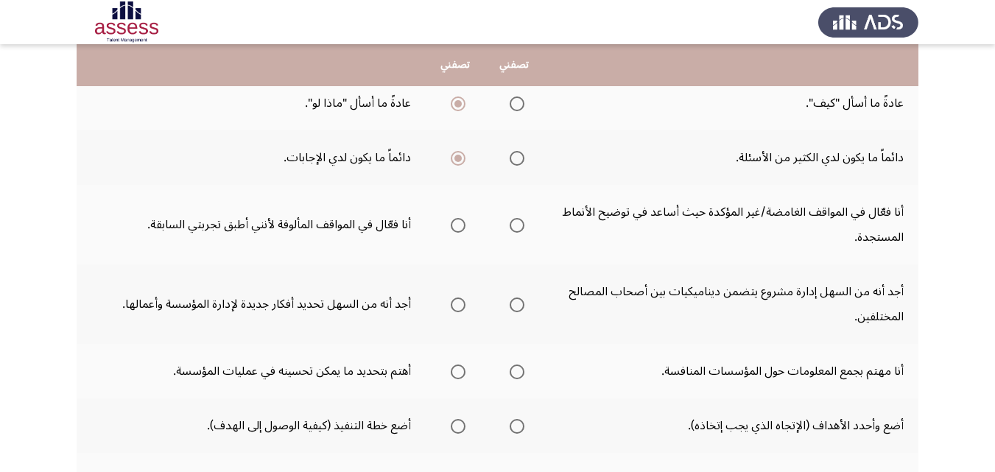
click at [516, 226] on span "Select an option" at bounding box center [517, 225] width 15 height 15
click at [516, 226] on input "Select an option" at bounding box center [517, 225] width 15 height 15
click at [461, 305] on span "Select an option" at bounding box center [458, 305] width 15 height 15
click at [461, 305] on input "Select an option" at bounding box center [458, 305] width 15 height 15
click at [460, 369] on span "Select an option" at bounding box center [458, 372] width 15 height 15
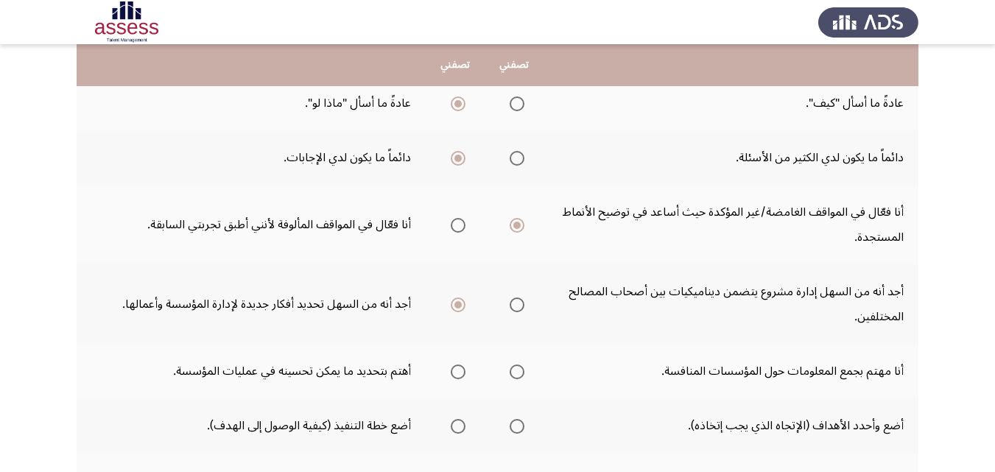
click at [460, 369] on input "Select an option" at bounding box center [458, 372] width 15 height 15
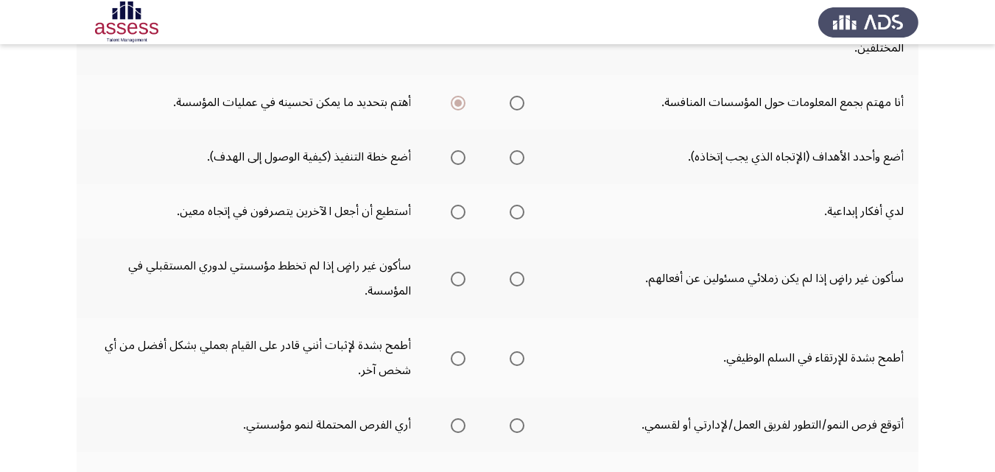
scroll to position [516, 0]
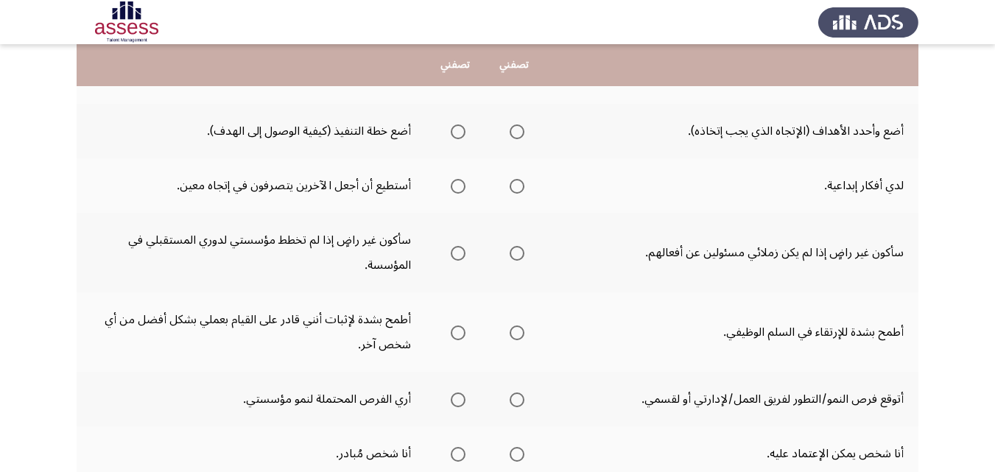
click at [515, 334] on span "Select an option" at bounding box center [517, 333] width 15 height 15
click at [515, 334] on input "Select an option" at bounding box center [517, 333] width 15 height 15
click at [515, 401] on span "Select an option" at bounding box center [517, 400] width 15 height 15
click at [515, 401] on input "Select an option" at bounding box center [517, 400] width 15 height 15
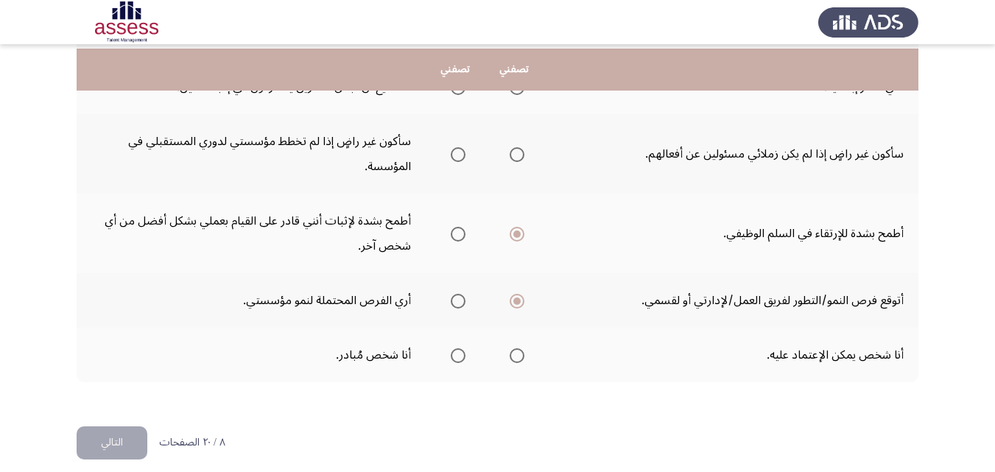
scroll to position [628, 0]
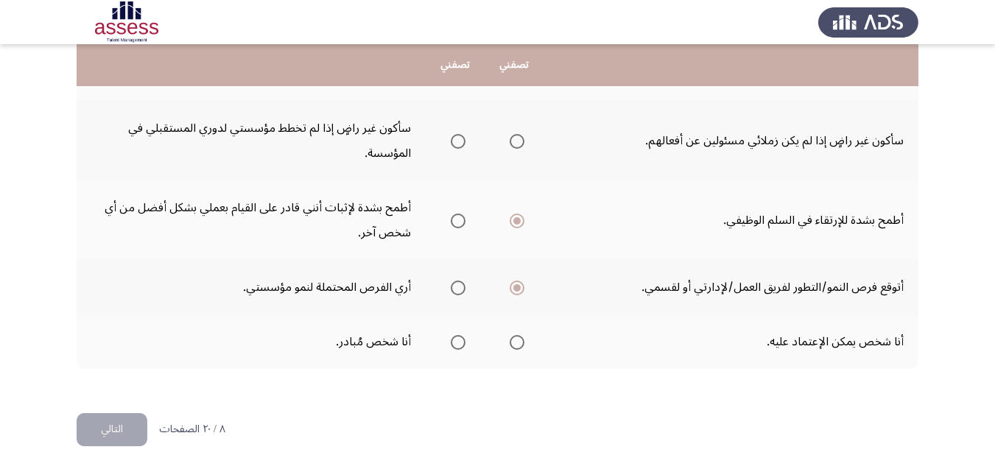
click at [519, 342] on span "Select an option" at bounding box center [517, 342] width 15 height 15
click at [519, 342] on input "Select an option" at bounding box center [517, 342] width 15 height 15
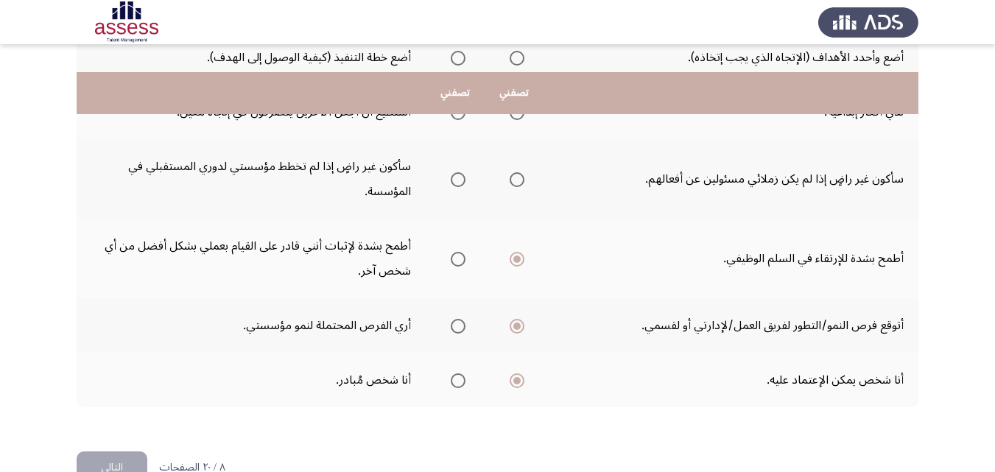
scroll to position [554, 0]
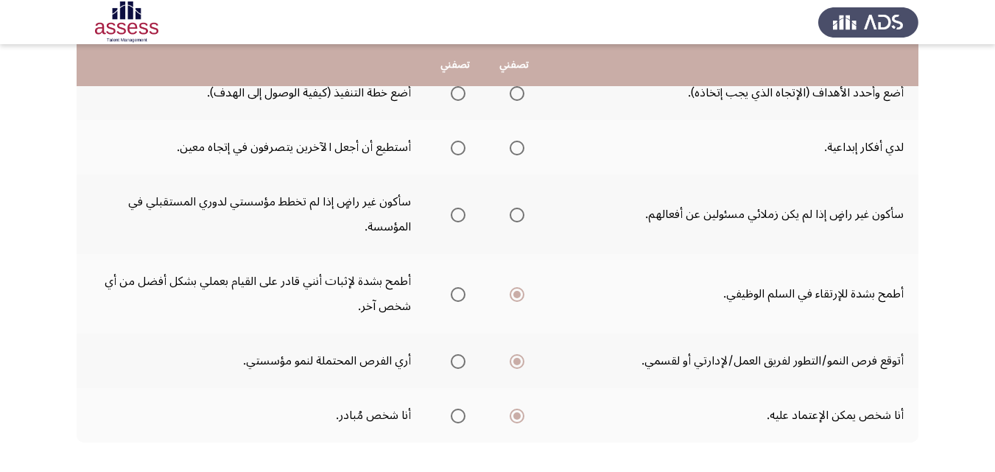
click at [514, 216] on span "Select an option" at bounding box center [517, 215] width 15 height 15
click at [514, 216] on input "Select an option" at bounding box center [517, 215] width 15 height 15
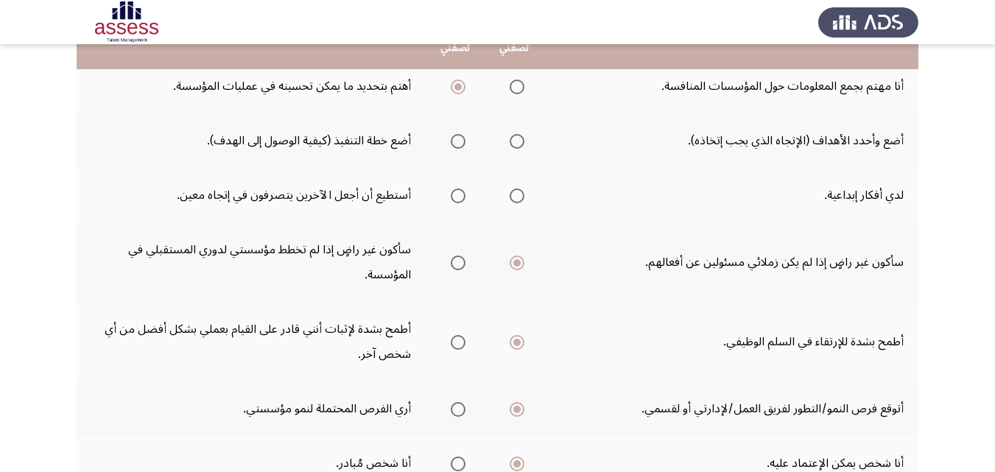
scroll to position [480, 0]
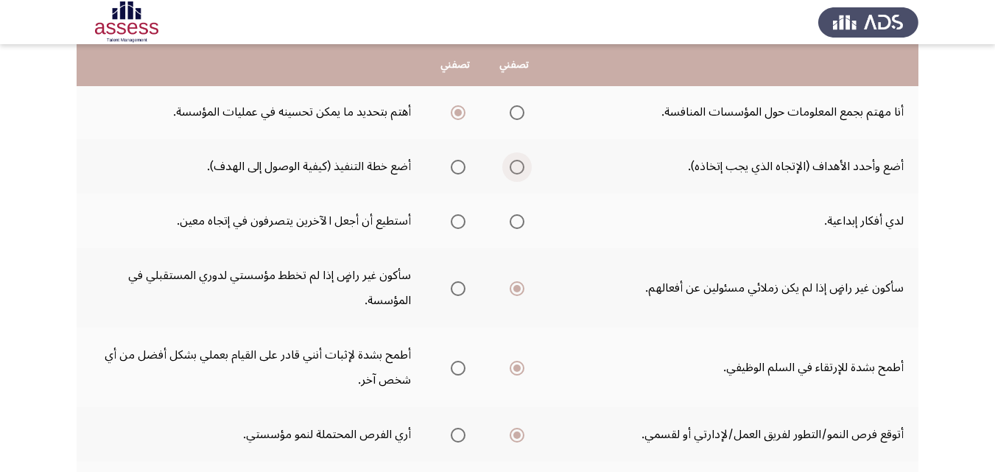
click at [515, 166] on span "Select an option" at bounding box center [517, 167] width 15 height 15
click at [515, 166] on input "Select an option" at bounding box center [517, 167] width 15 height 15
click at [517, 223] on span "Select an option" at bounding box center [517, 221] width 15 height 15
click at [517, 223] on input "Select an option" at bounding box center [517, 221] width 15 height 15
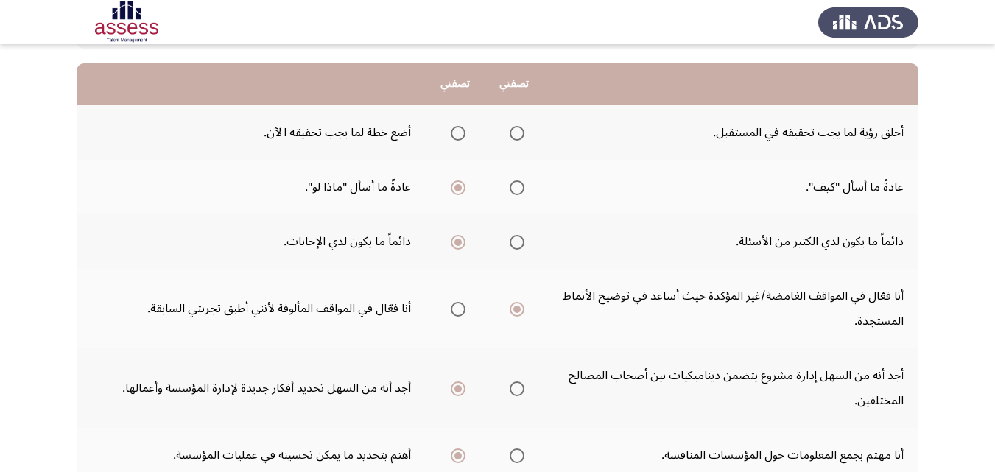
scroll to position [0, 0]
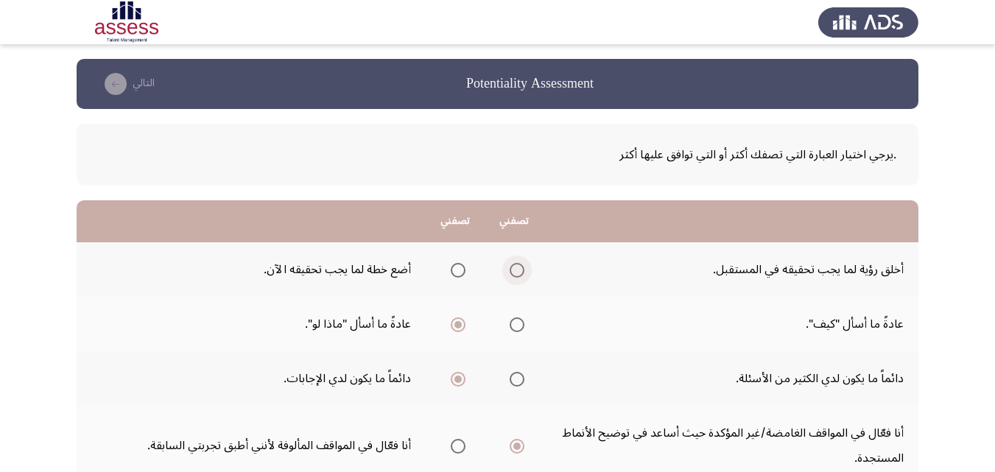
click at [515, 267] on span "Select an option" at bounding box center [517, 270] width 15 height 15
click at [515, 267] on input "Select an option" at bounding box center [517, 270] width 15 height 15
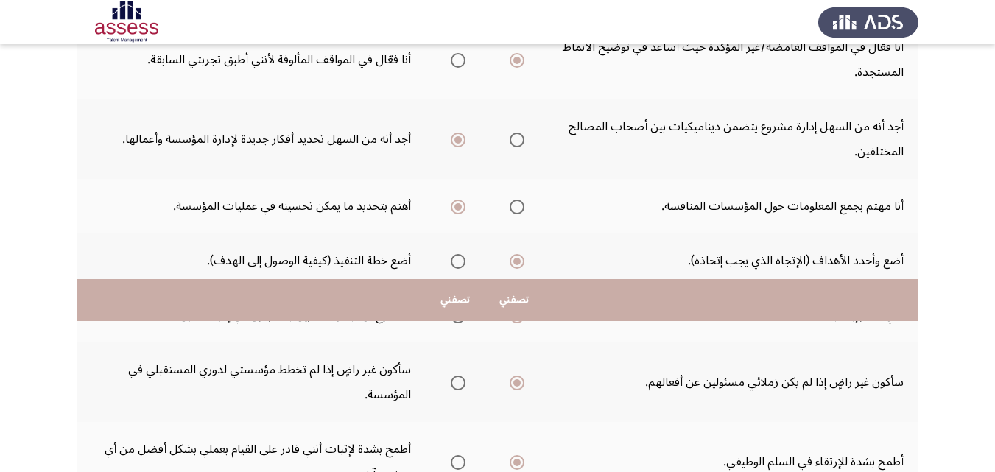
scroll to position [628, 0]
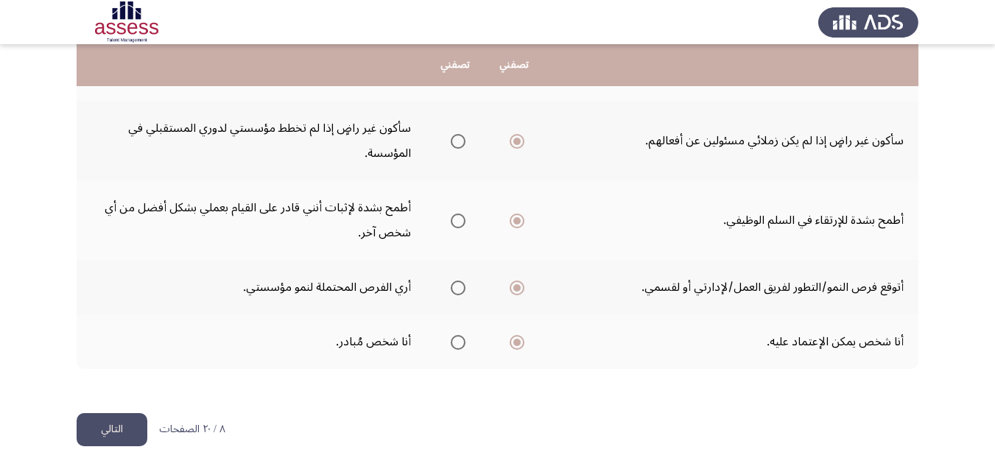
click at [107, 432] on button "التالي" at bounding box center [112, 429] width 71 height 33
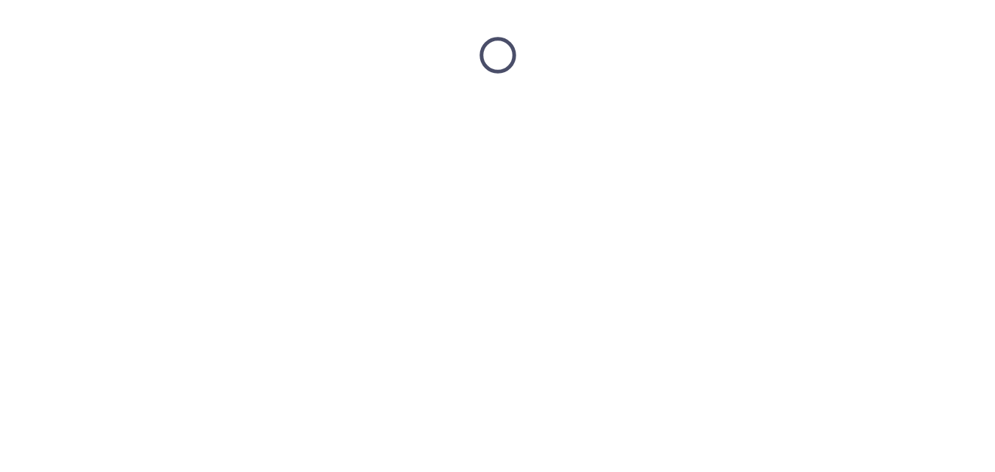
scroll to position [0, 0]
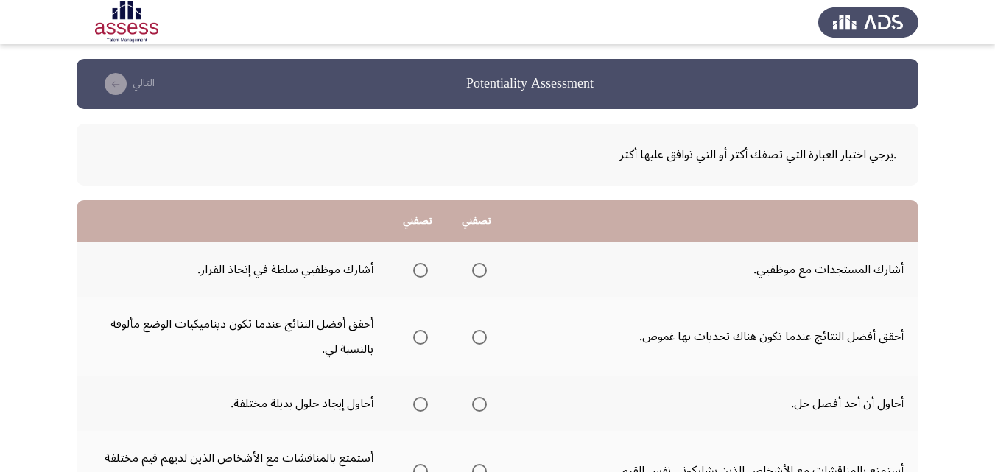
click at [477, 269] on span "Select an option" at bounding box center [479, 270] width 15 height 15
click at [477, 269] on input "Select an option" at bounding box center [479, 270] width 15 height 15
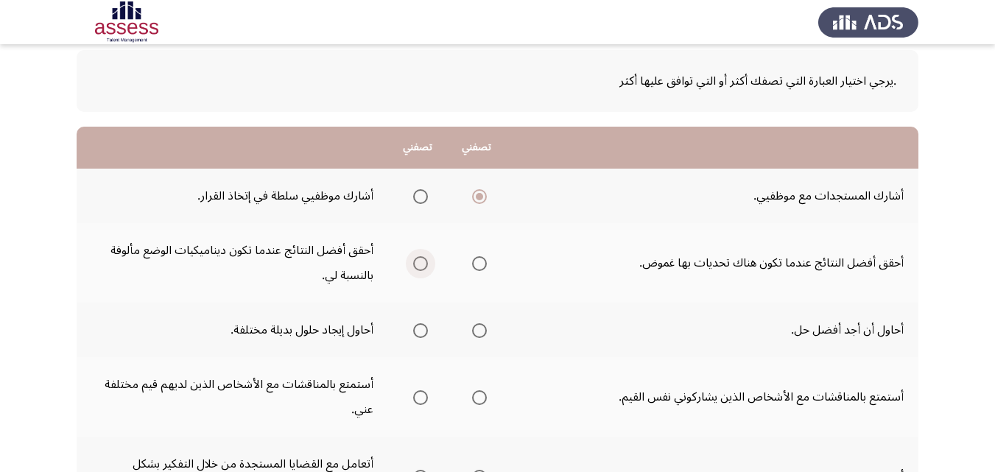
click at [427, 261] on span "Select an option" at bounding box center [420, 263] width 15 height 15
click at [427, 261] on input "Select an option" at bounding box center [420, 263] width 15 height 15
click at [422, 336] on span "Select an option" at bounding box center [420, 330] width 15 height 15
click at [422, 336] on input "Select an option" at bounding box center [420, 330] width 15 height 15
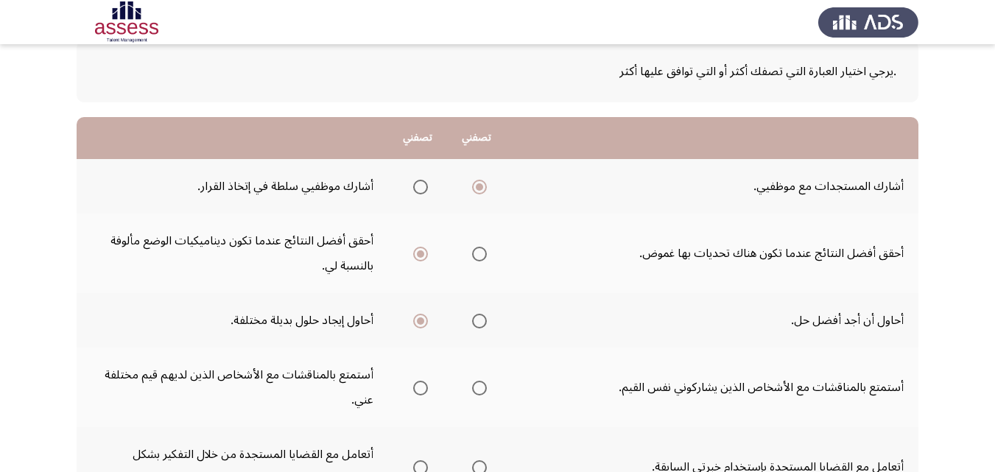
scroll to position [147, 0]
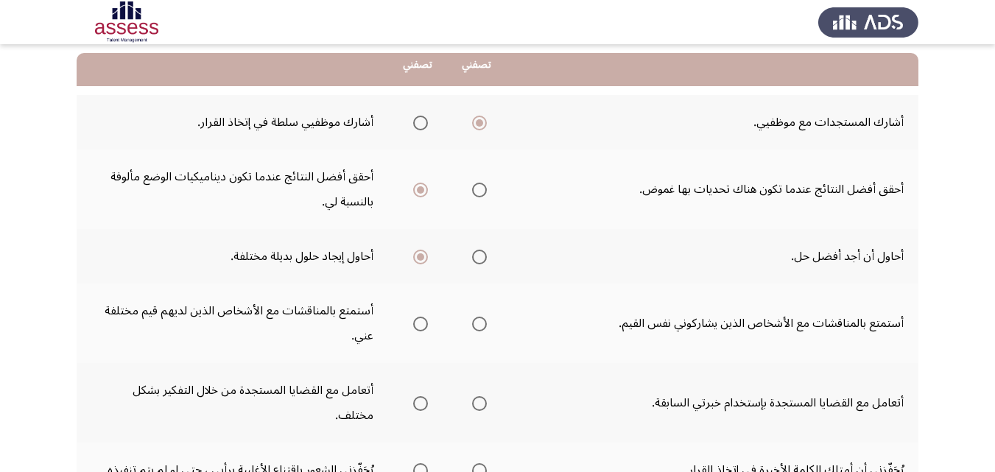
click at [421, 323] on span "Select an option" at bounding box center [420, 324] width 15 height 15
click at [421, 323] on input "Select an option" at bounding box center [420, 324] width 15 height 15
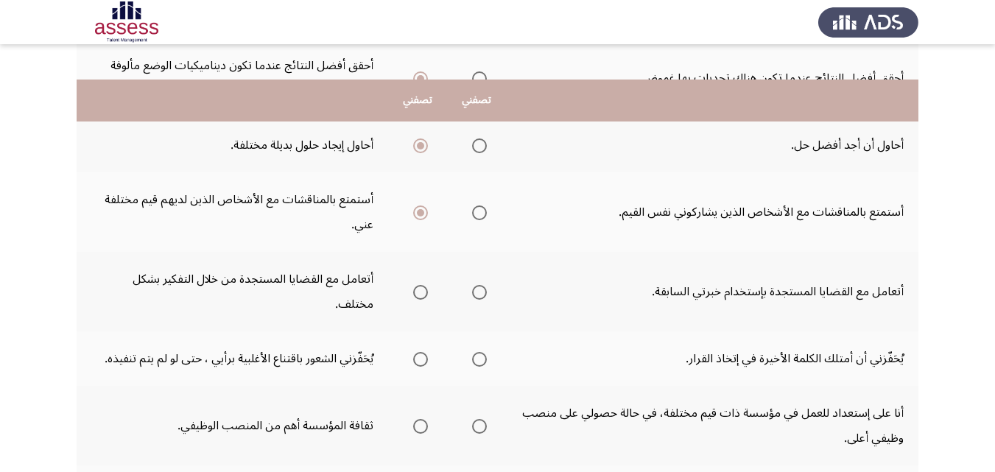
scroll to position [295, 0]
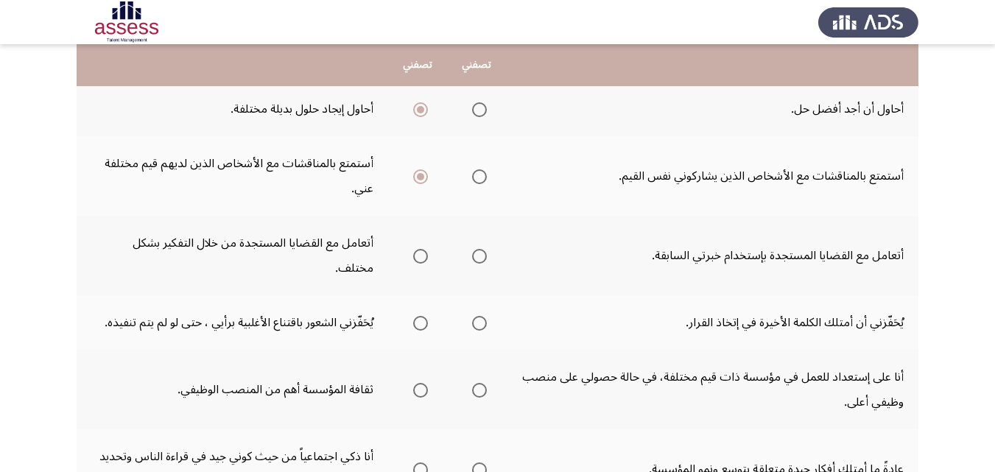
click at [485, 316] on span "Select an option" at bounding box center [479, 323] width 15 height 15
click at [485, 316] on input "Select an option" at bounding box center [479, 323] width 15 height 15
click at [484, 249] on span "Select an option" at bounding box center [479, 256] width 15 height 15
click at [484, 249] on input "Select an option" at bounding box center [479, 256] width 15 height 15
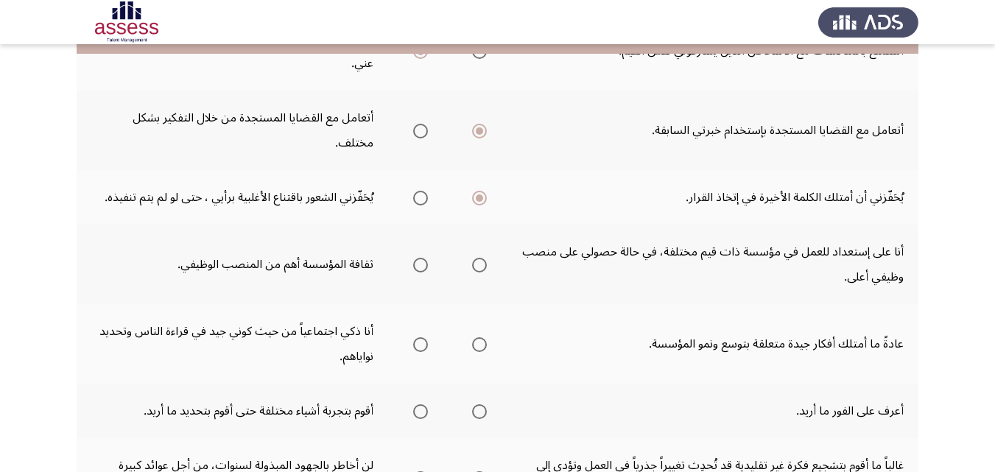
scroll to position [442, 0]
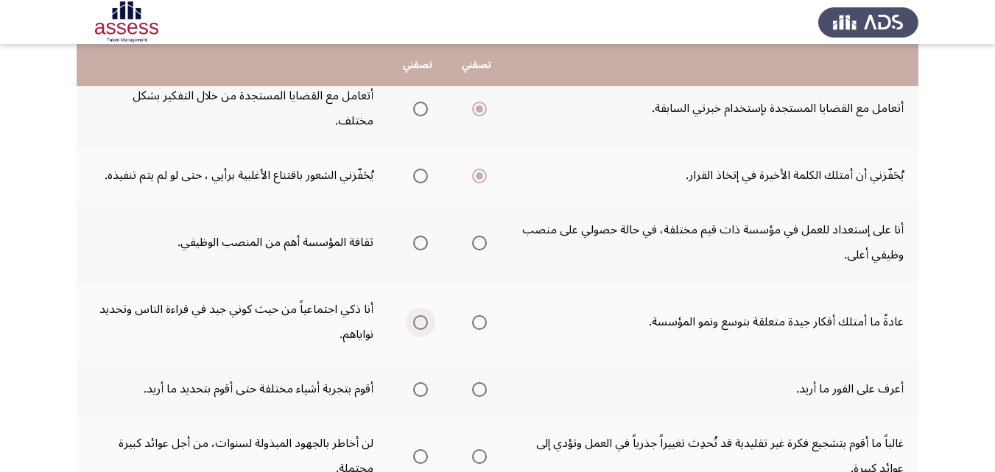
click at [424, 315] on span "Select an option" at bounding box center [420, 322] width 15 height 15
click at [424, 315] on input "Select an option" at bounding box center [420, 322] width 15 height 15
click at [482, 382] on span "Select an option" at bounding box center [479, 389] width 15 height 15
click at [482, 382] on input "Select an option" at bounding box center [479, 389] width 15 height 15
click at [418, 236] on span "Select an option" at bounding box center [420, 243] width 15 height 15
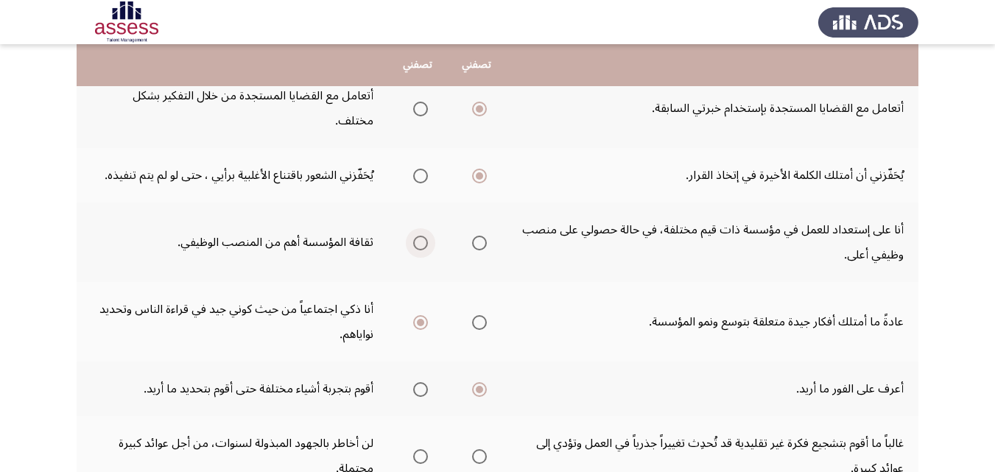
click at [418, 236] on input "Select an option" at bounding box center [420, 243] width 15 height 15
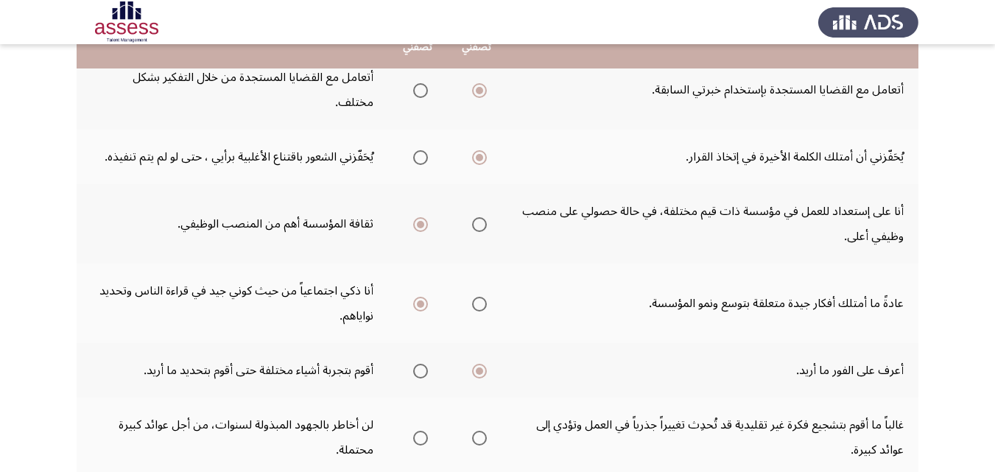
scroll to position [589, 0]
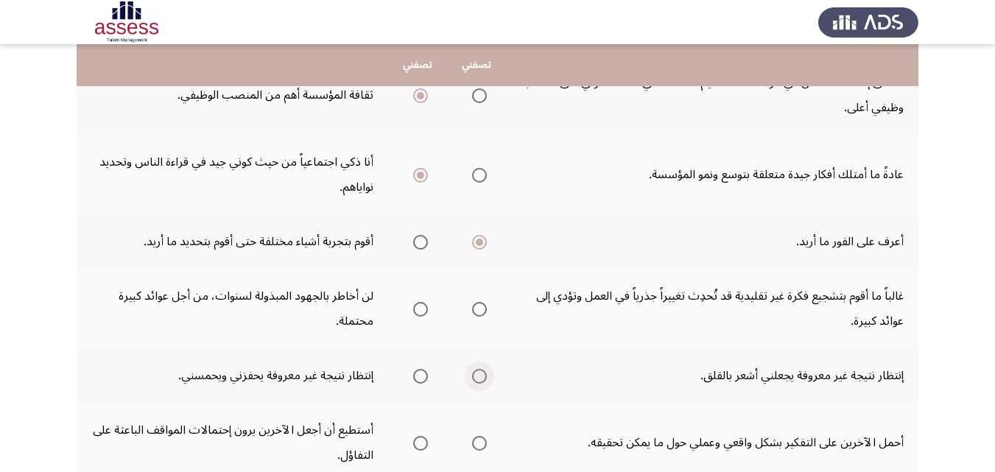
click at [483, 369] on span "Select an option" at bounding box center [479, 376] width 15 height 15
click at [483, 369] on input "Select an option" at bounding box center [479, 376] width 15 height 15
click at [480, 302] on span "Select an option" at bounding box center [479, 309] width 15 height 15
click at [480, 302] on input "Select an option" at bounding box center [479, 309] width 15 height 15
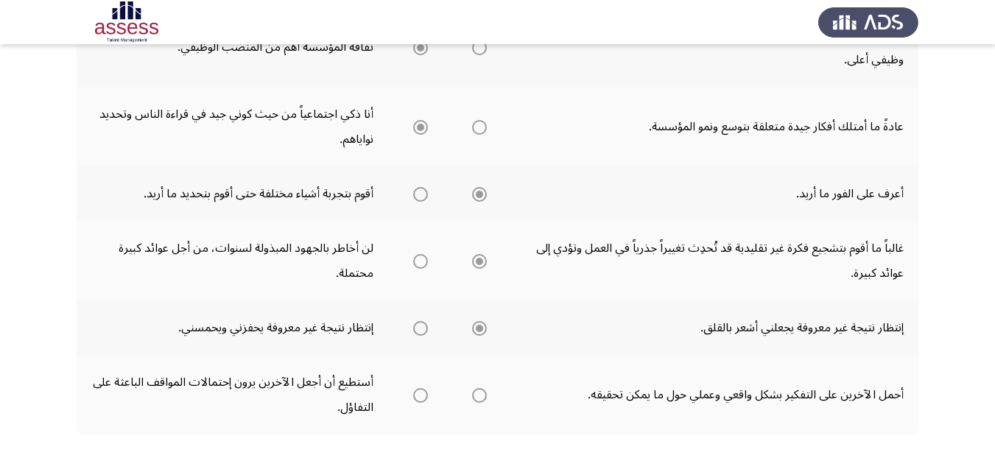
scroll to position [663, 0]
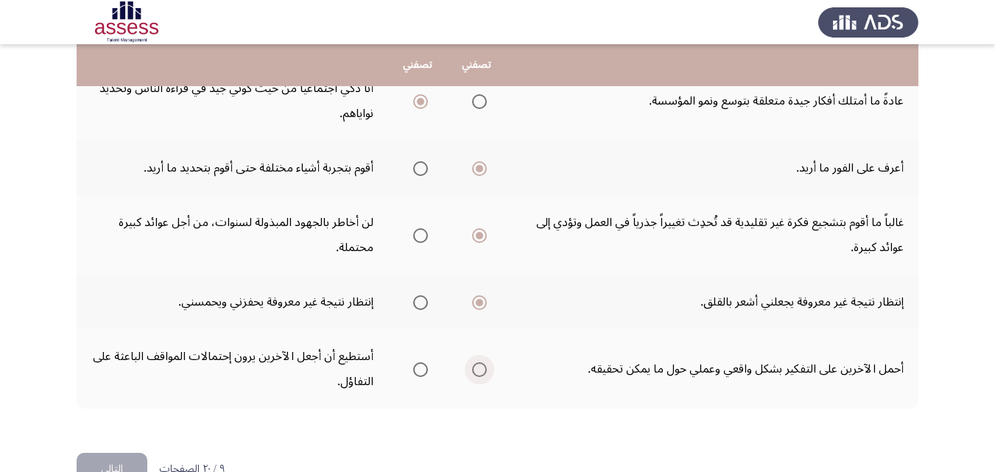
click at [483, 362] on span "Select an option" at bounding box center [479, 369] width 15 height 15
click at [483, 362] on input "Select an option" at bounding box center [479, 369] width 15 height 15
click at [127, 453] on button "التالي" at bounding box center [112, 469] width 71 height 33
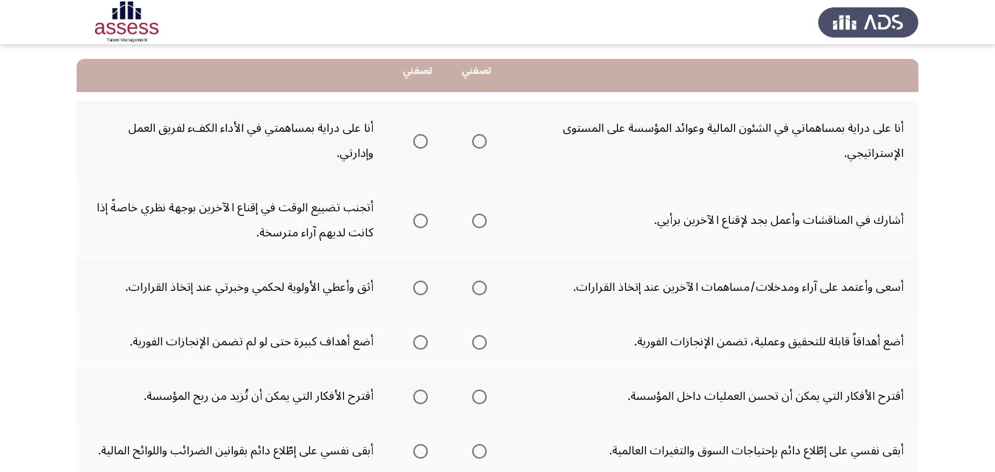
scroll to position [147, 0]
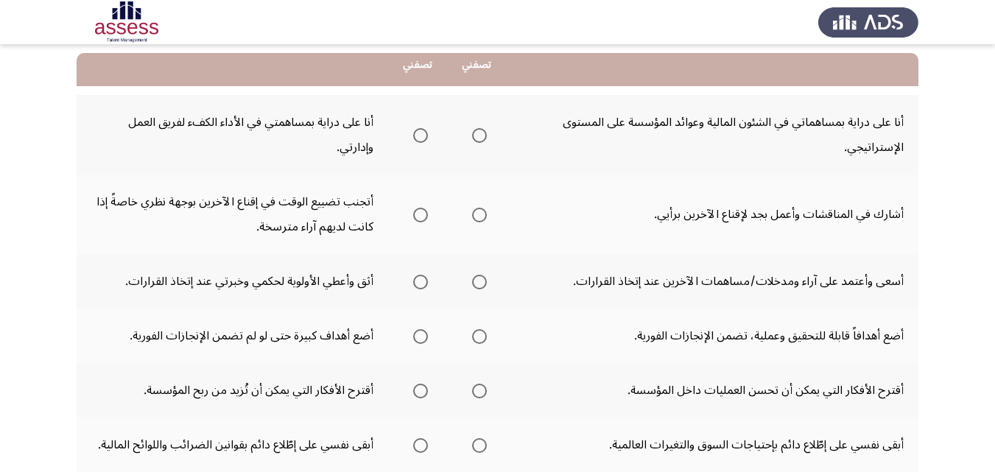
click at [480, 213] on span "Select an option" at bounding box center [479, 215] width 15 height 15
click at [480, 213] on input "Select an option" at bounding box center [479, 215] width 15 height 15
click at [424, 131] on span "Select an option" at bounding box center [420, 135] width 15 height 15
click at [424, 131] on input "Select an option" at bounding box center [420, 135] width 15 height 15
click at [420, 287] on span "Select an option" at bounding box center [420, 282] width 15 height 15
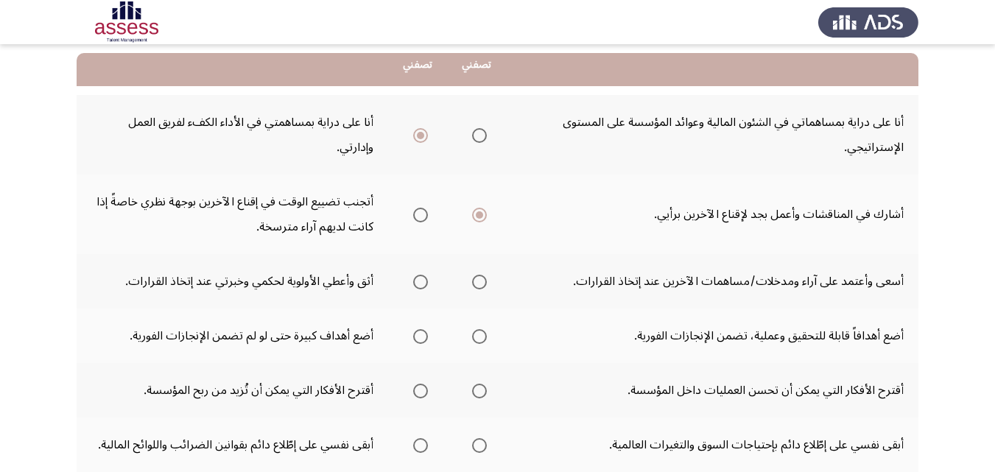
click at [420, 287] on input "Select an option" at bounding box center [420, 282] width 15 height 15
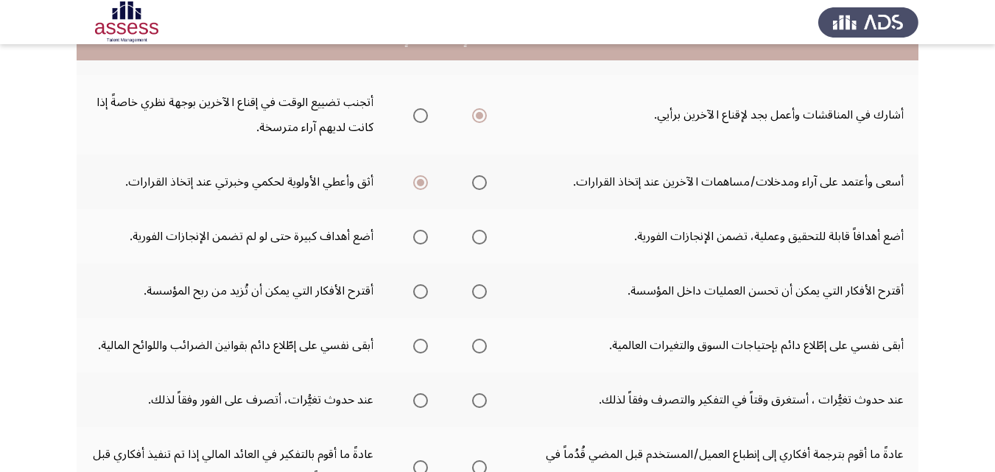
scroll to position [221, 0]
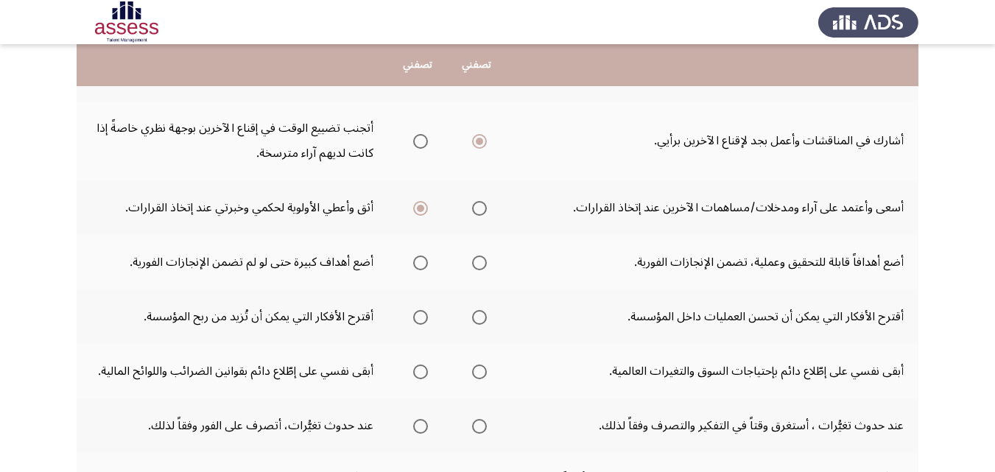
click at [424, 320] on span "Select an option" at bounding box center [420, 317] width 15 height 15
click at [424, 320] on input "Select an option" at bounding box center [420, 317] width 15 height 15
click at [422, 371] on span "Select an option" at bounding box center [420, 372] width 15 height 15
click at [422, 371] on input "Select an option" at bounding box center [420, 372] width 15 height 15
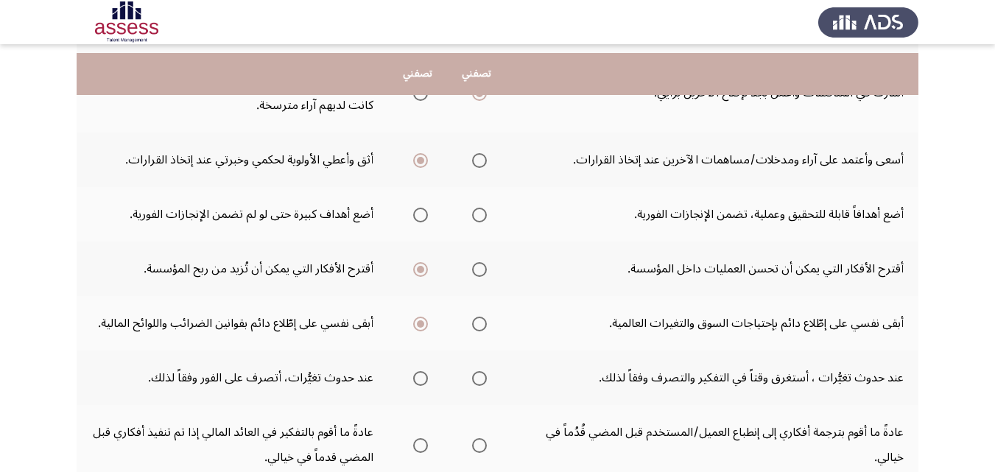
scroll to position [295, 0]
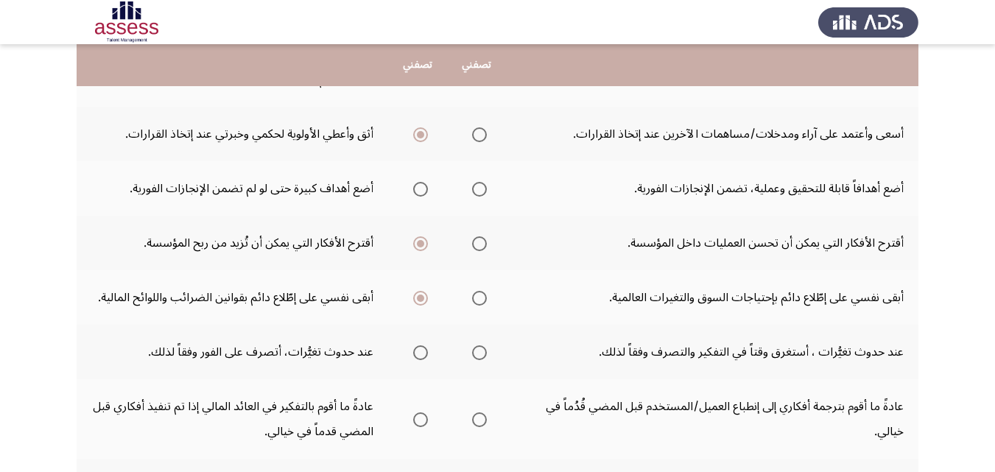
click at [416, 349] on span "Select an option" at bounding box center [420, 352] width 15 height 15
click at [416, 349] on input "Select an option" at bounding box center [420, 352] width 15 height 15
click at [480, 193] on span "Select an option" at bounding box center [479, 189] width 15 height 15
click at [480, 193] on input "Select an option" at bounding box center [479, 189] width 15 height 15
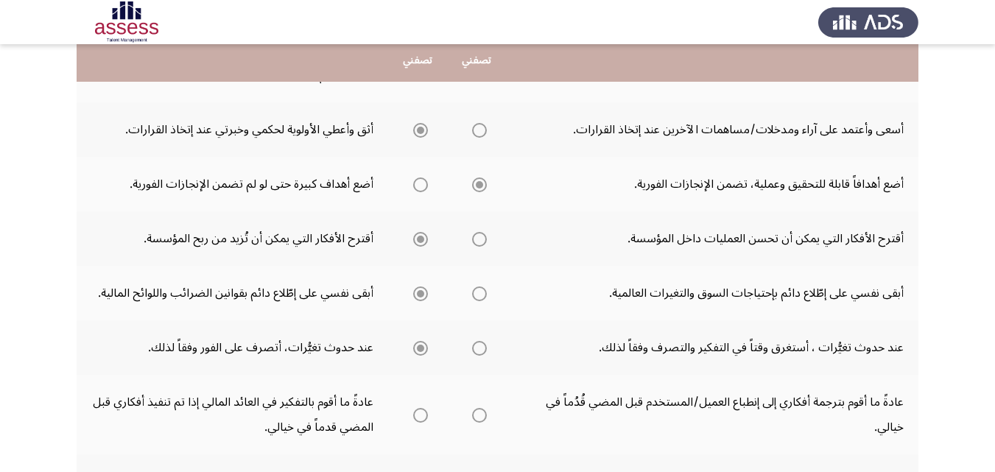
scroll to position [368, 0]
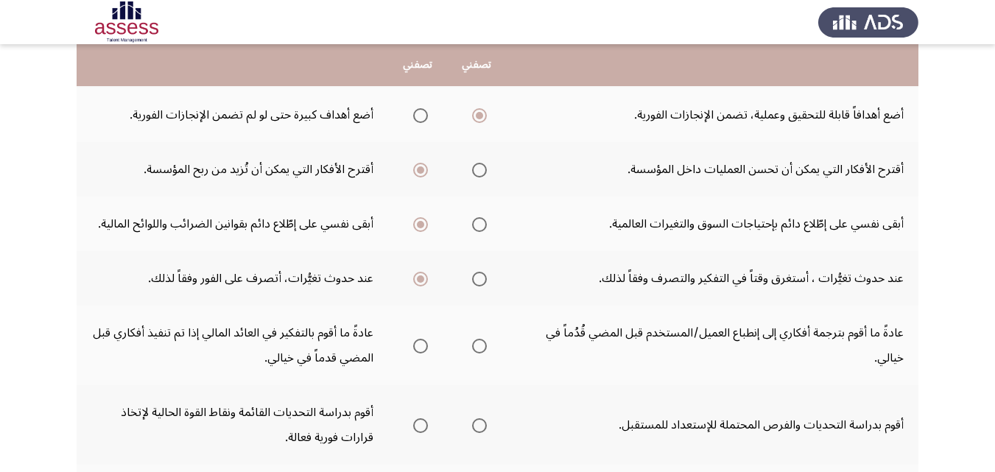
click at [417, 344] on span "Select an option" at bounding box center [420, 346] width 15 height 15
click at [417, 344] on input "Select an option" at bounding box center [420, 346] width 15 height 15
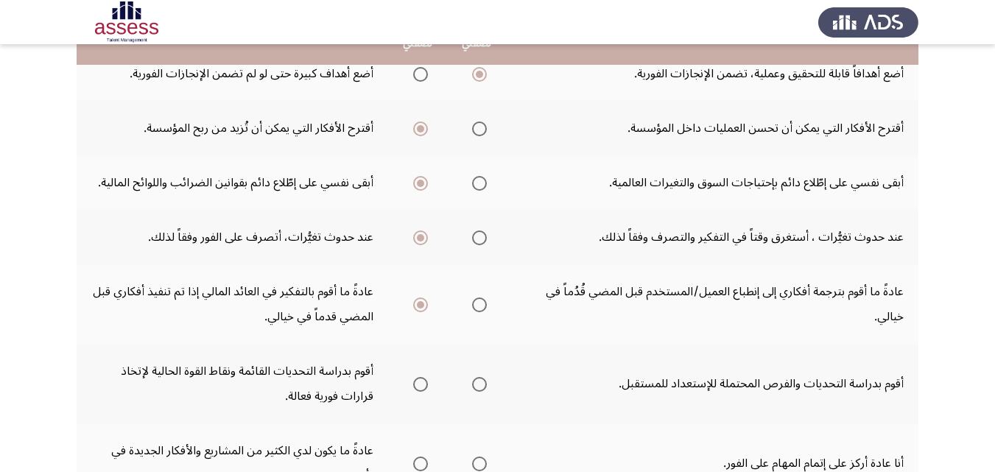
scroll to position [442, 0]
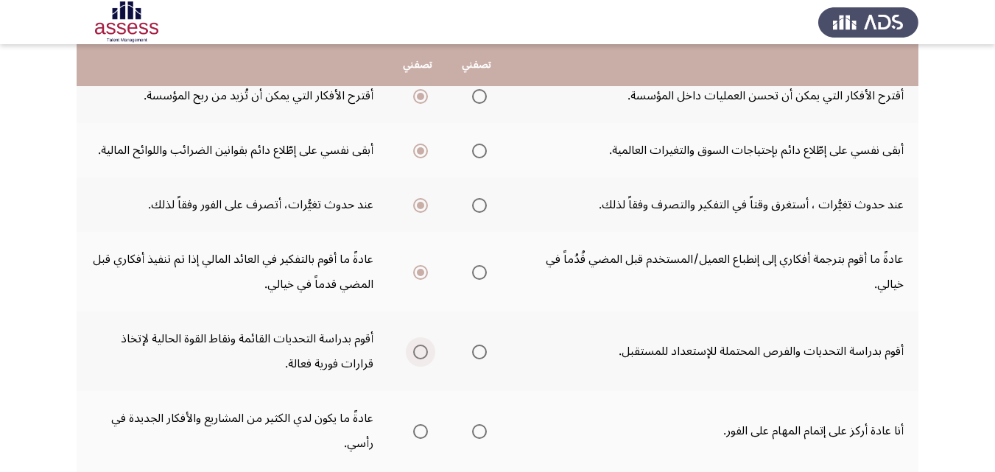
click at [417, 355] on span "Select an option" at bounding box center [420, 352] width 15 height 15
click at [417, 355] on input "Select an option" at bounding box center [420, 352] width 15 height 15
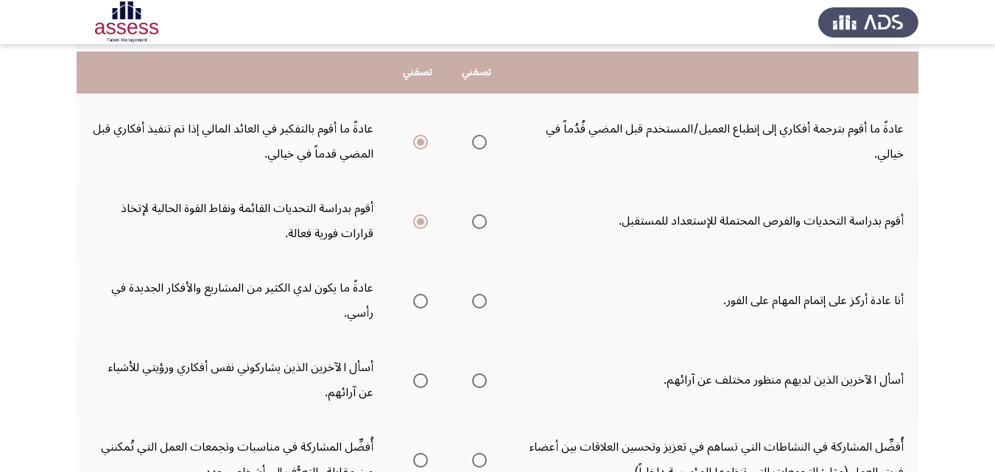
scroll to position [589, 0]
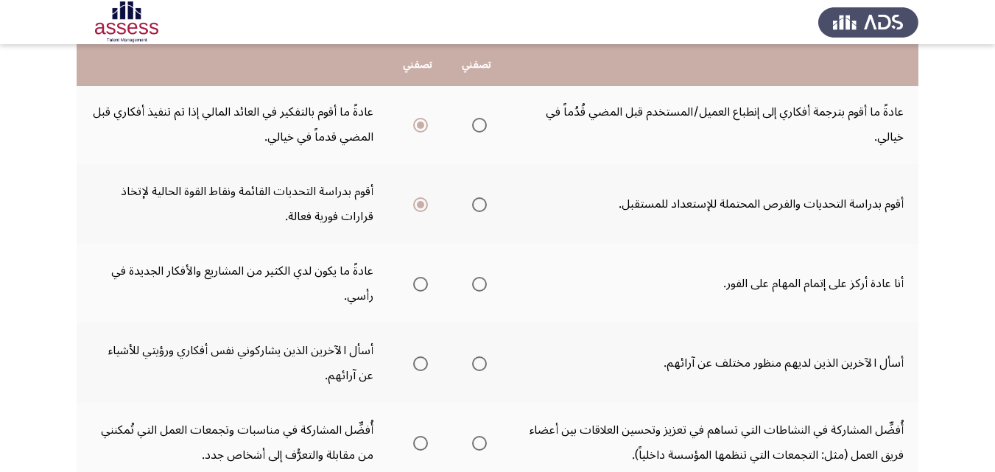
click at [418, 280] on span "Select an option" at bounding box center [420, 284] width 15 height 15
click at [418, 280] on input "Select an option" at bounding box center [420, 284] width 15 height 15
click at [477, 368] on span "Select an option" at bounding box center [479, 364] width 15 height 15
click at [477, 368] on input "Select an option" at bounding box center [479, 364] width 15 height 15
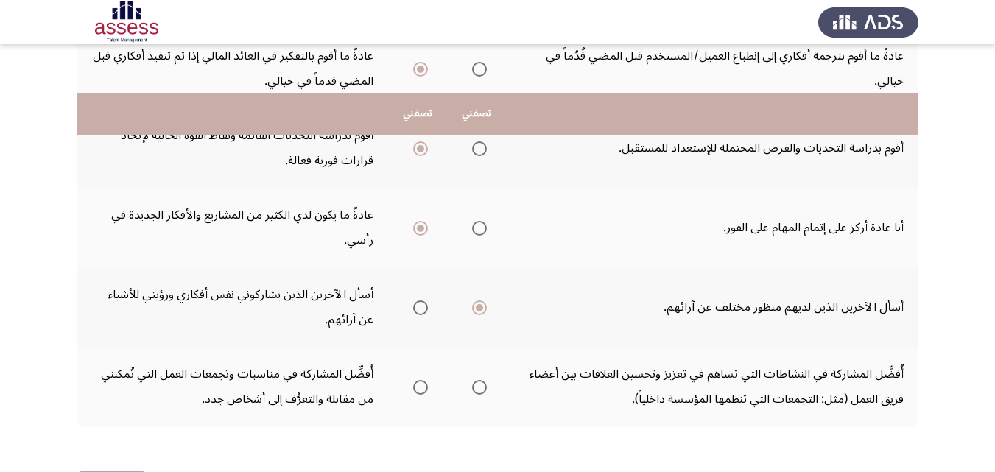
scroll to position [703, 0]
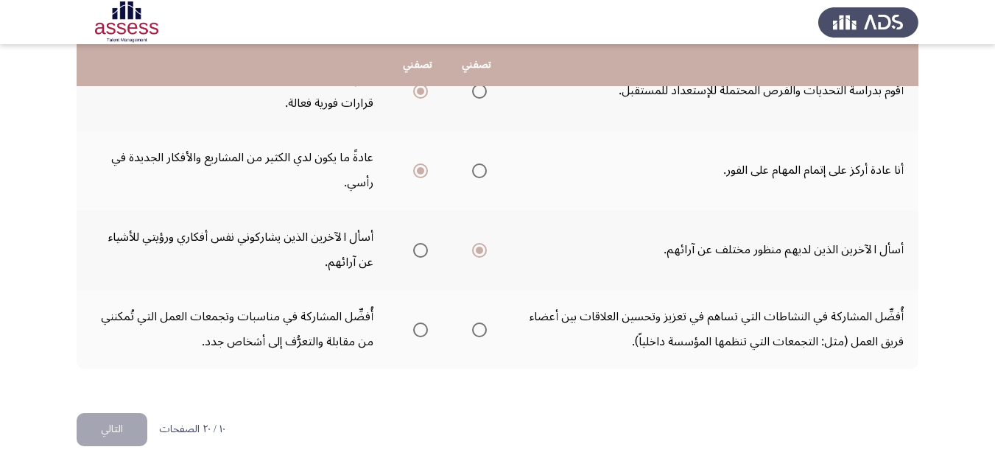
click at [478, 332] on span "Select an option" at bounding box center [479, 330] width 15 height 15
click at [478, 332] on input "Select an option" at bounding box center [479, 330] width 15 height 15
click at [113, 436] on button "التالي" at bounding box center [112, 429] width 71 height 33
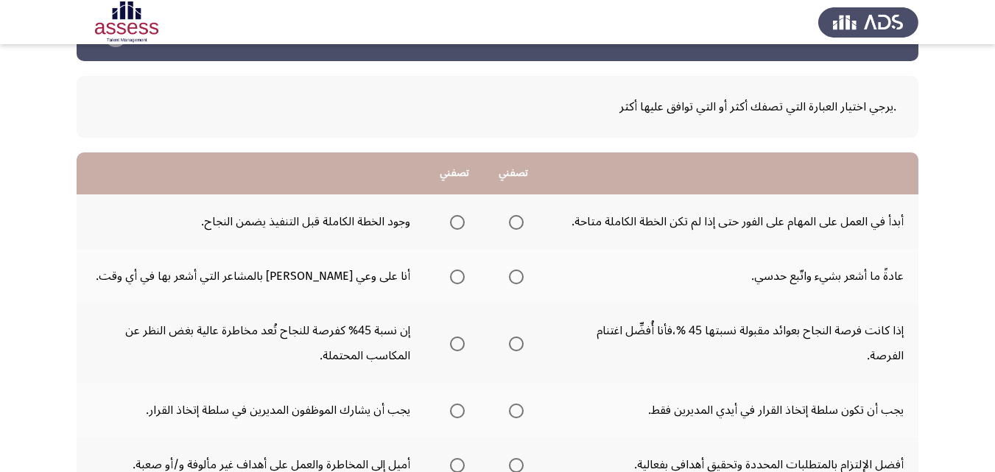
scroll to position [74, 0]
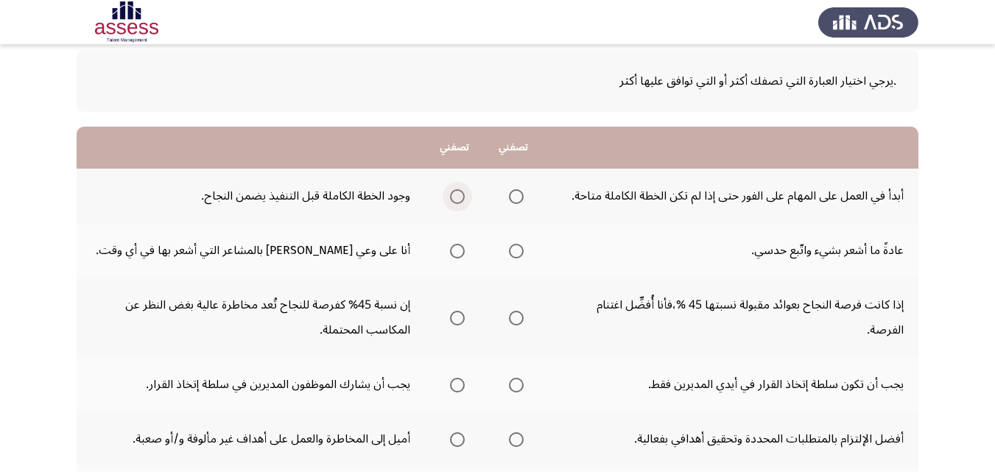
click at [453, 199] on span "Select an option" at bounding box center [457, 196] width 15 height 15
click at [453, 199] on input "Select an option" at bounding box center [457, 196] width 15 height 15
click at [457, 255] on span "Select an option" at bounding box center [457, 251] width 15 height 15
click at [457, 255] on input "Select an option" at bounding box center [457, 251] width 15 height 15
click at [516, 323] on span "Select an option" at bounding box center [516, 318] width 15 height 15
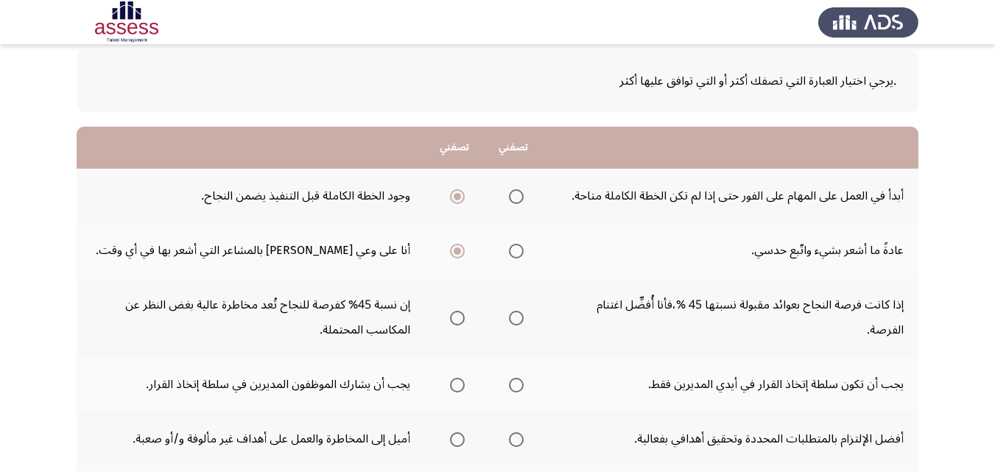
click at [516, 323] on input "Select an option" at bounding box center [516, 318] width 15 height 15
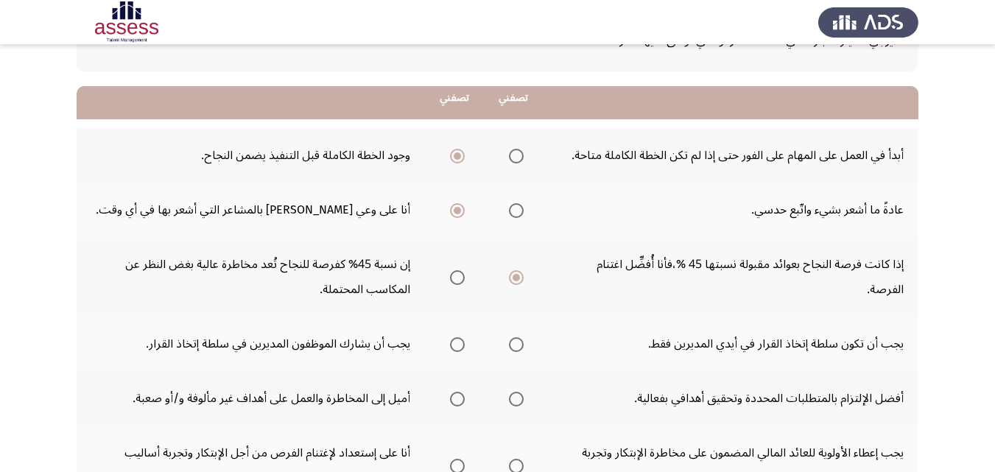
scroll to position [147, 0]
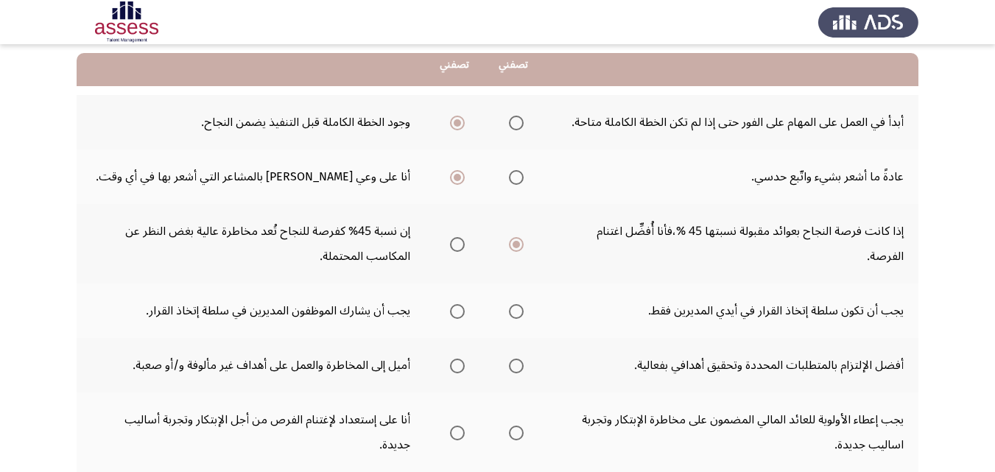
click at [523, 313] on span "Select an option" at bounding box center [516, 311] width 15 height 15
click at [523, 313] on input "Select an option" at bounding box center [516, 311] width 15 height 15
click at [513, 368] on span "Select an option" at bounding box center [516, 366] width 15 height 15
click at [513, 368] on input "Select an option" at bounding box center [516, 366] width 15 height 15
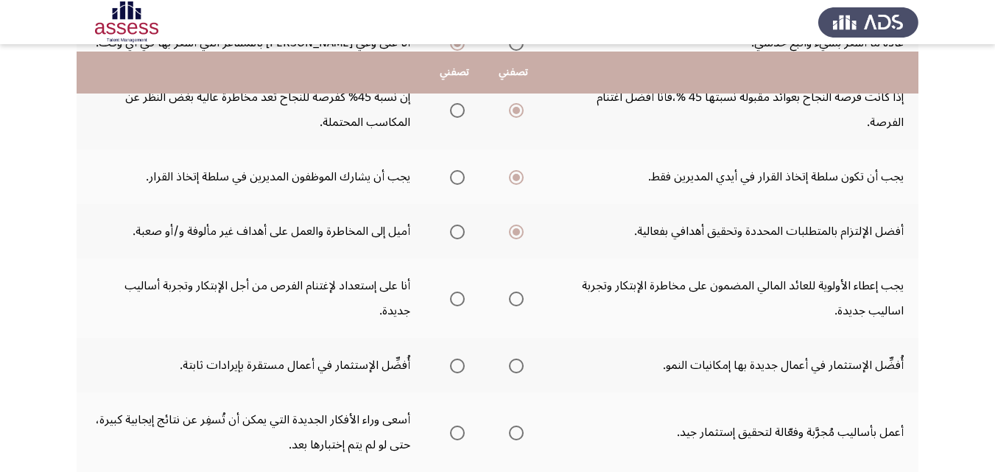
scroll to position [295, 0]
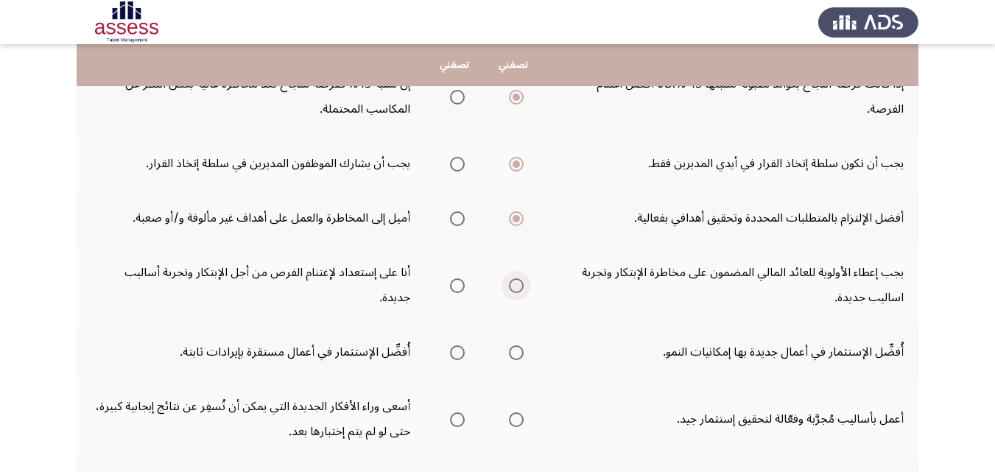
click at [513, 287] on span "Select an option" at bounding box center [516, 285] width 15 height 15
click at [513, 287] on input "Select an option" at bounding box center [516, 285] width 15 height 15
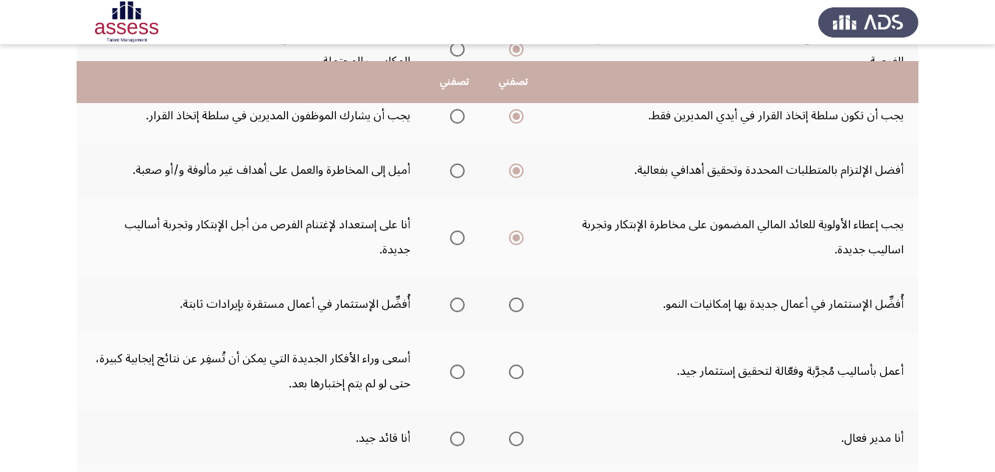
scroll to position [368, 0]
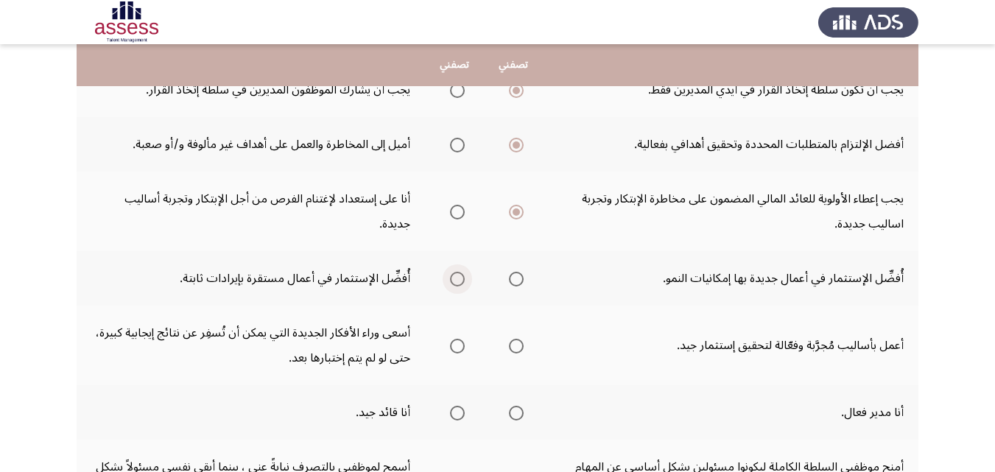
click at [457, 279] on span "Select an option" at bounding box center [457, 279] width 15 height 15
click at [457, 279] on input "Select an option" at bounding box center [457, 279] width 15 height 15
click at [522, 343] on span "Select an option" at bounding box center [516, 346] width 15 height 15
click at [522, 343] on input "Select an option" at bounding box center [516, 346] width 15 height 15
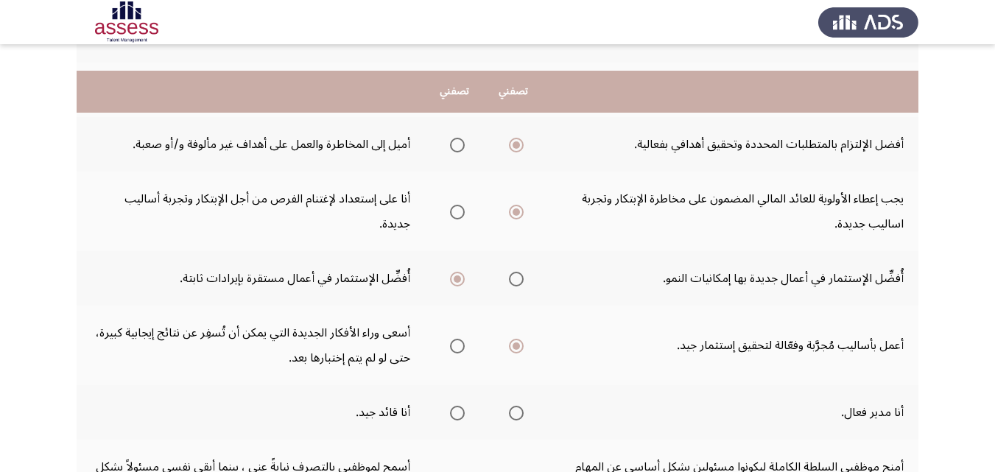
scroll to position [442, 0]
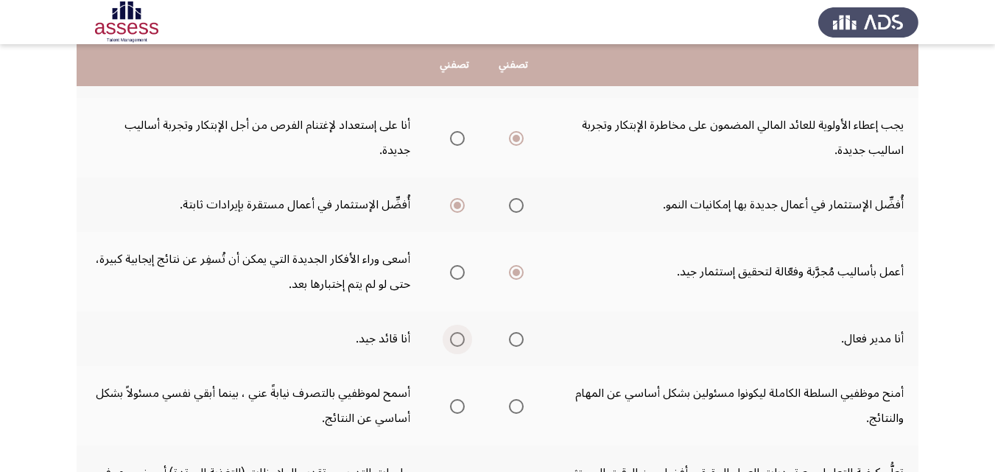
click at [456, 343] on span "Select an option" at bounding box center [457, 339] width 15 height 15
click at [456, 343] on input "Select an option" at bounding box center [457, 339] width 15 height 15
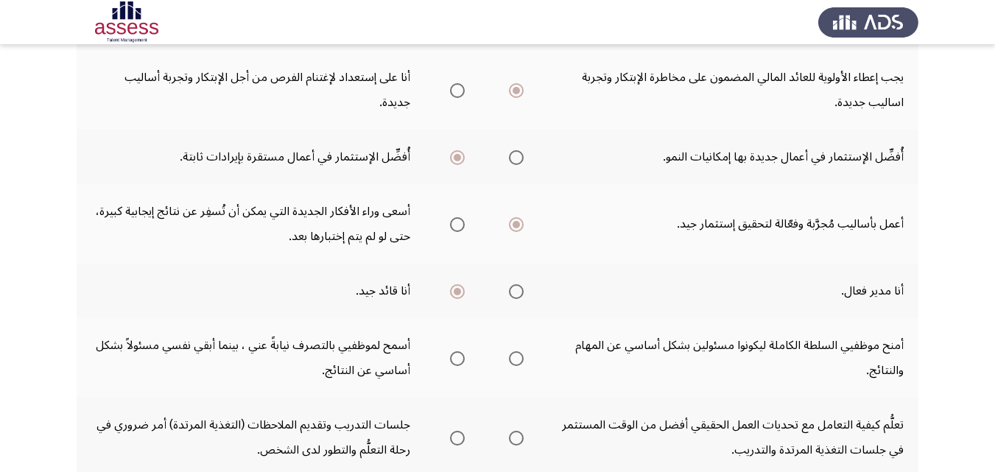
scroll to position [516, 0]
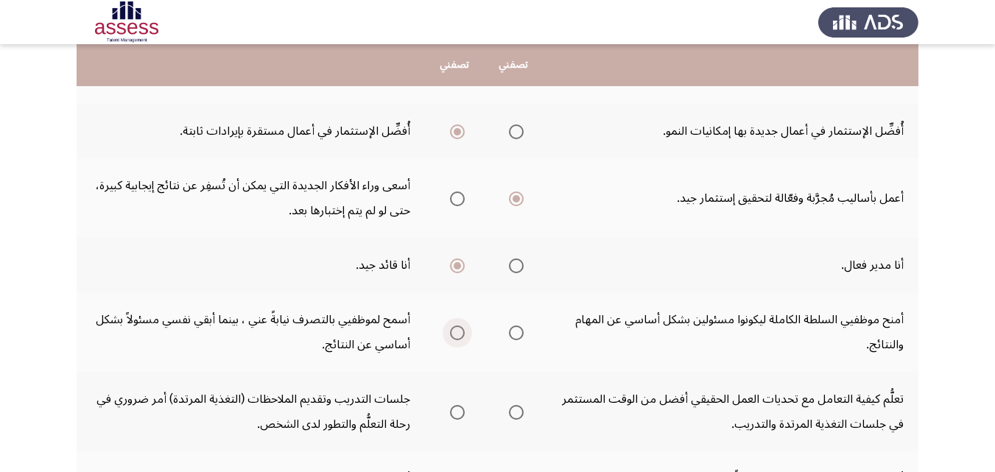
click at [452, 331] on span "Select an option" at bounding box center [457, 333] width 15 height 15
click at [452, 331] on input "Select an option" at bounding box center [457, 333] width 15 height 15
click at [516, 410] on span "Select an option" at bounding box center [516, 412] width 15 height 15
click at [516, 410] on input "Select an option" at bounding box center [516, 412] width 15 height 15
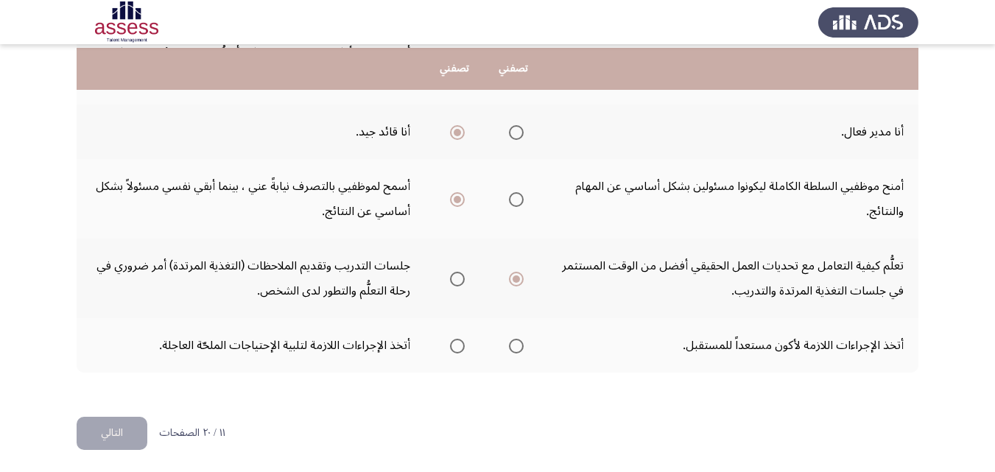
scroll to position [653, 0]
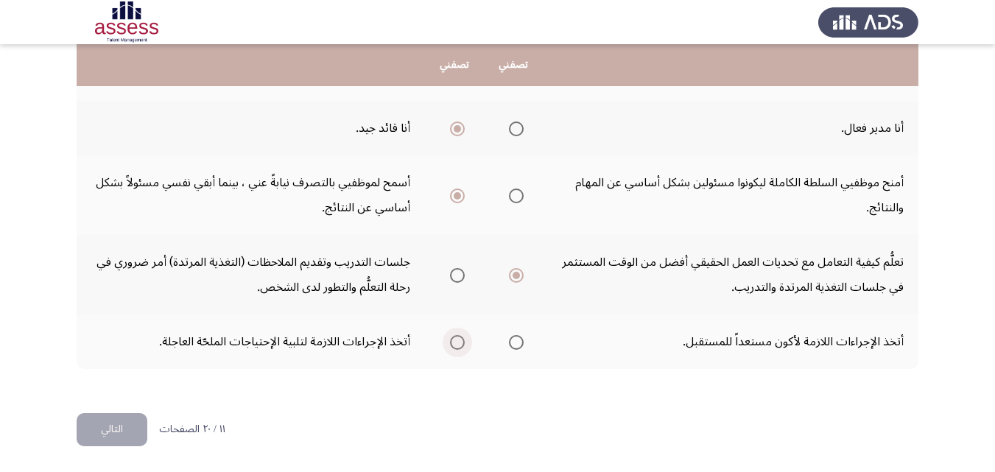
click at [455, 345] on span "Select an option" at bounding box center [457, 342] width 15 height 15
click at [455, 345] on input "Select an option" at bounding box center [457, 342] width 15 height 15
drag, startPoint x: 122, startPoint y: 434, endPoint x: 127, endPoint y: 428, distance: 8.3
click at [123, 434] on button "التالي" at bounding box center [112, 429] width 71 height 33
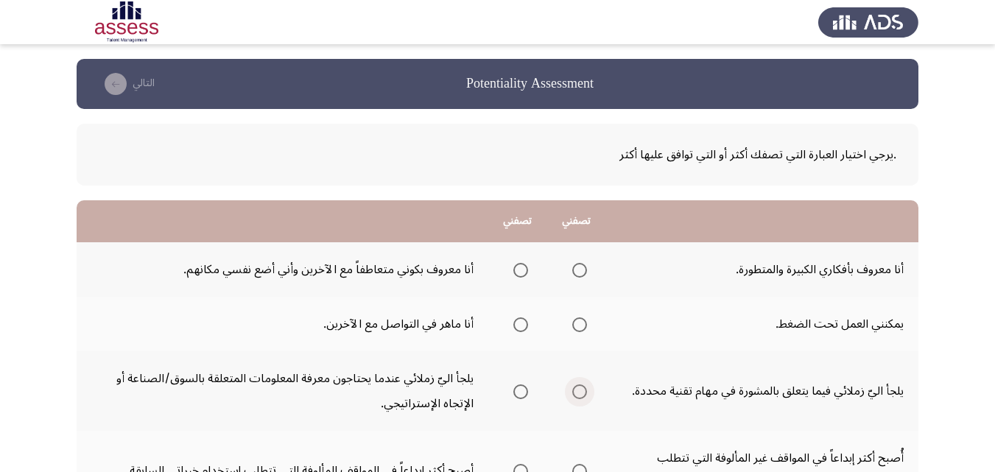
click at [574, 390] on span "Select an option" at bounding box center [579, 392] width 15 height 15
click at [574, 390] on input "Select an option" at bounding box center [579, 392] width 15 height 15
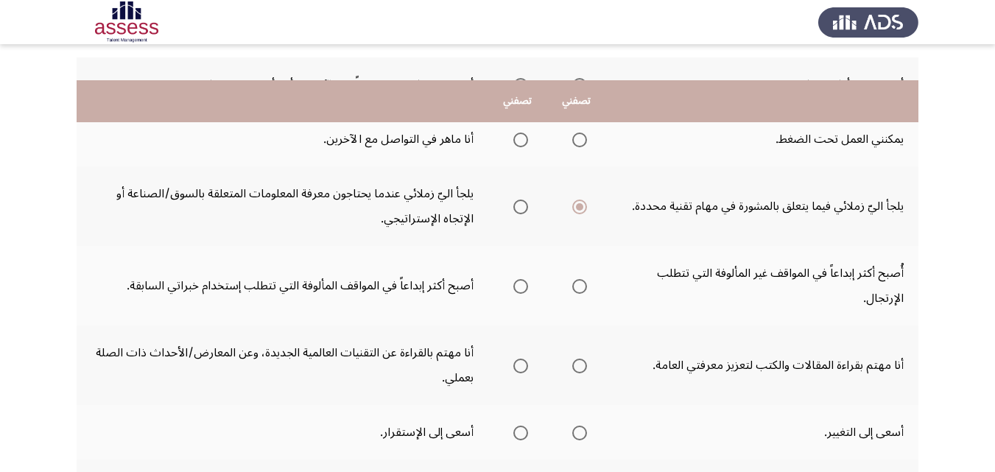
scroll to position [221, 0]
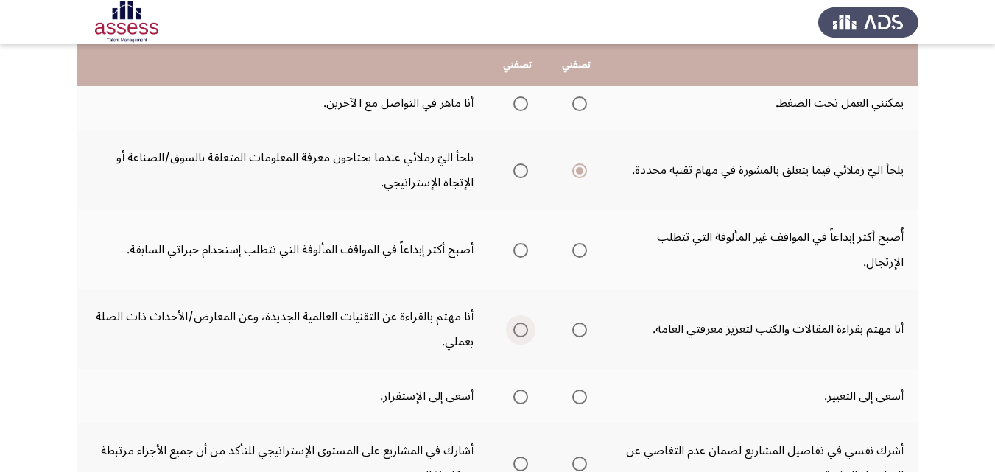
click at [521, 331] on span "Select an option" at bounding box center [520, 330] width 15 height 15
click at [521, 331] on input "Select an option" at bounding box center [520, 330] width 15 height 15
click at [522, 395] on span "Select an option" at bounding box center [520, 397] width 15 height 15
click at [522, 395] on input "Select an option" at bounding box center [520, 397] width 15 height 15
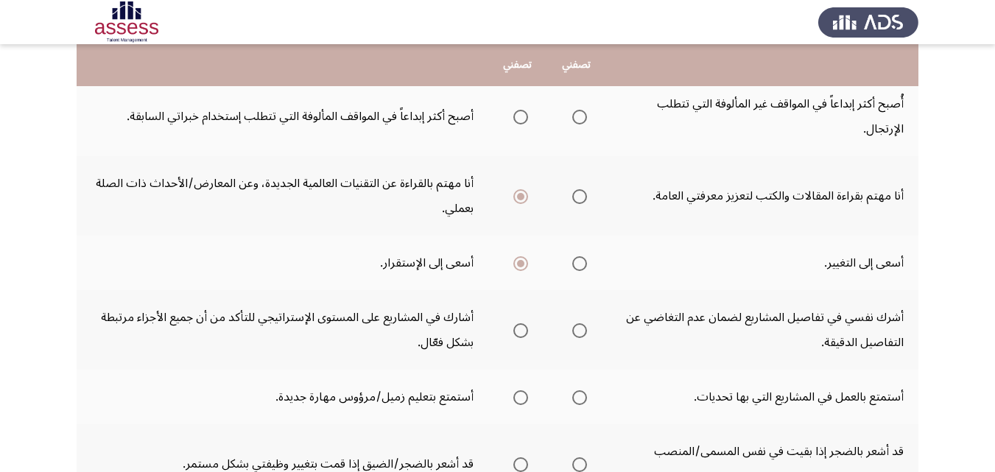
scroll to position [368, 0]
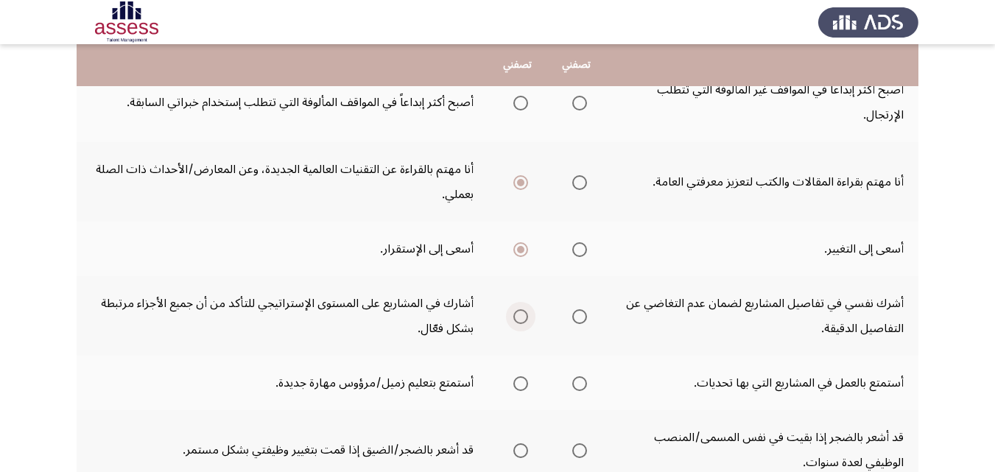
click at [522, 318] on span "Select an option" at bounding box center [520, 316] width 15 height 15
click at [522, 318] on input "Select an option" at bounding box center [520, 316] width 15 height 15
click at [522, 382] on span "Select an option" at bounding box center [520, 383] width 15 height 15
click at [522, 382] on input "Select an option" at bounding box center [520, 383] width 15 height 15
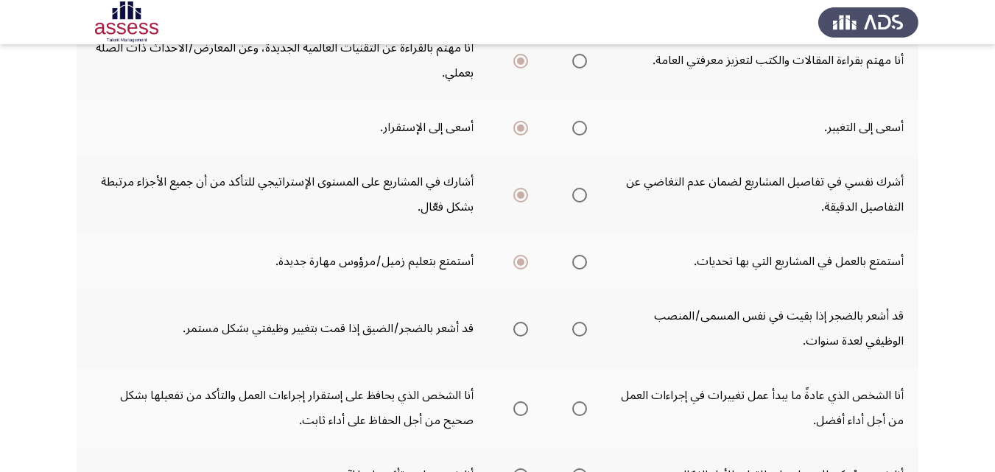
scroll to position [516, 0]
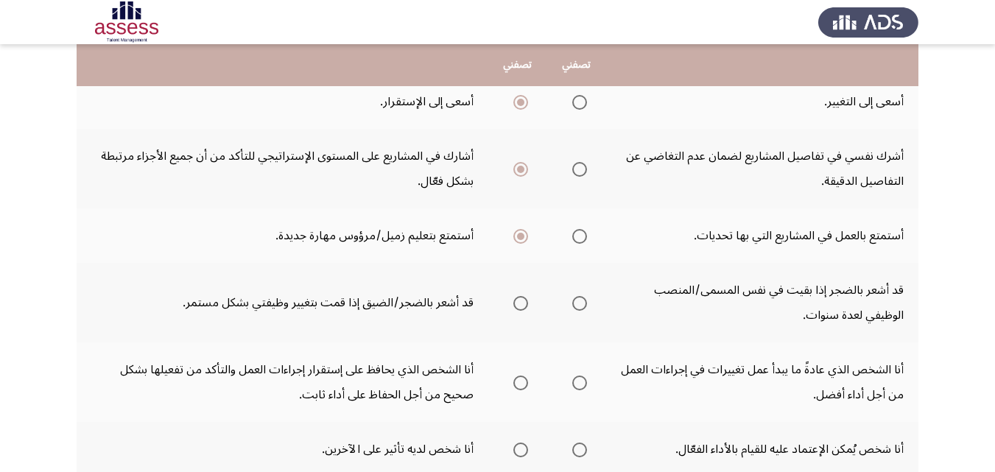
click at [576, 383] on span "Select an option" at bounding box center [579, 383] width 15 height 15
click at [576, 383] on input "Select an option" at bounding box center [579, 383] width 15 height 15
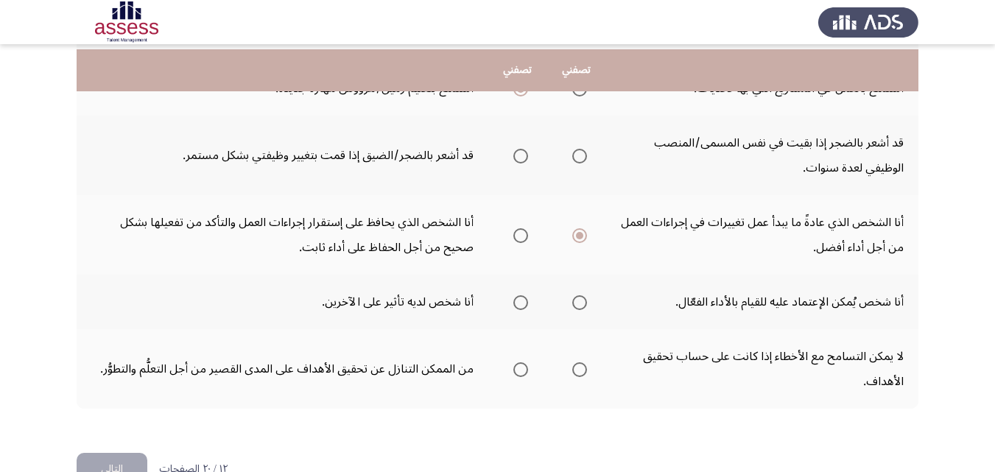
scroll to position [703, 0]
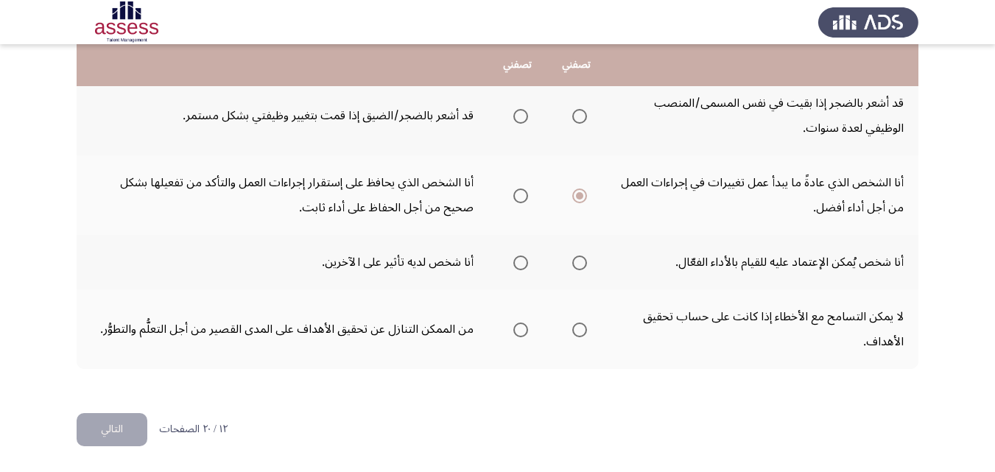
click at [581, 329] on span "Select an option" at bounding box center [579, 330] width 15 height 15
click at [581, 329] on input "Select an option" at bounding box center [579, 330] width 15 height 15
click at [581, 119] on span "Select an option" at bounding box center [579, 116] width 15 height 15
click at [581, 119] on input "Select an option" at bounding box center [579, 116] width 15 height 15
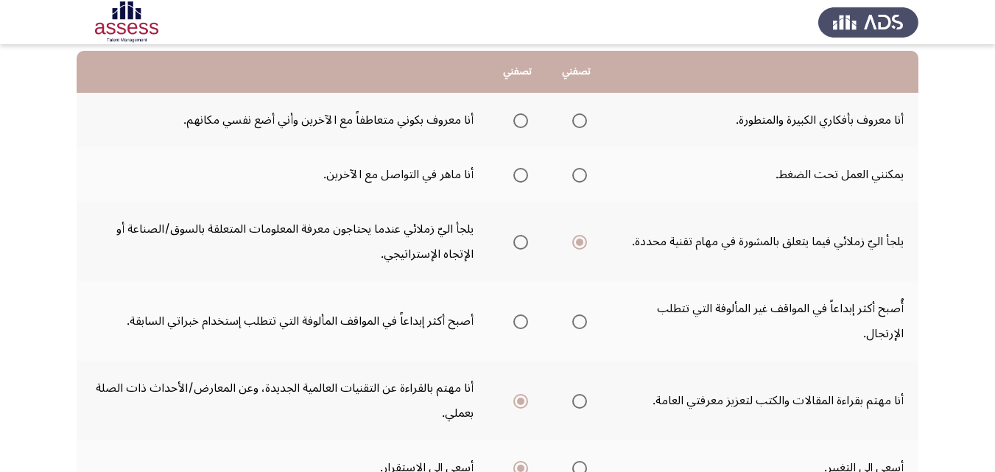
scroll to position [0, 0]
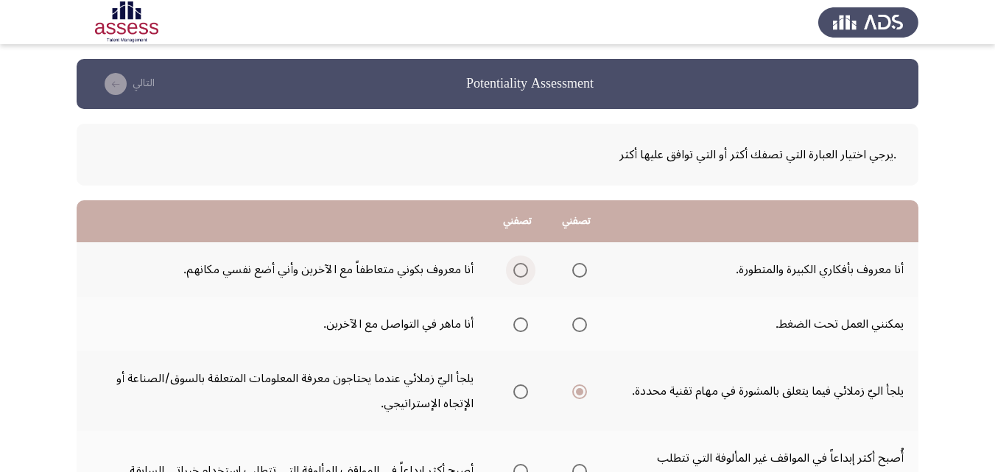
click at [522, 270] on span "Select an option" at bounding box center [520, 270] width 15 height 15
click at [522, 270] on input "Select an option" at bounding box center [520, 270] width 15 height 15
click at [521, 326] on span "Select an option" at bounding box center [520, 325] width 15 height 15
click at [521, 326] on input "Select an option" at bounding box center [520, 325] width 15 height 15
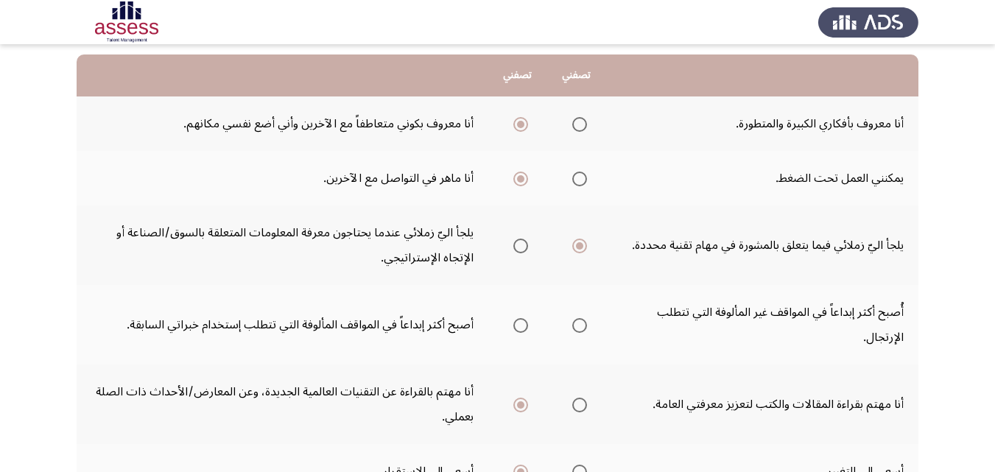
scroll to position [147, 0]
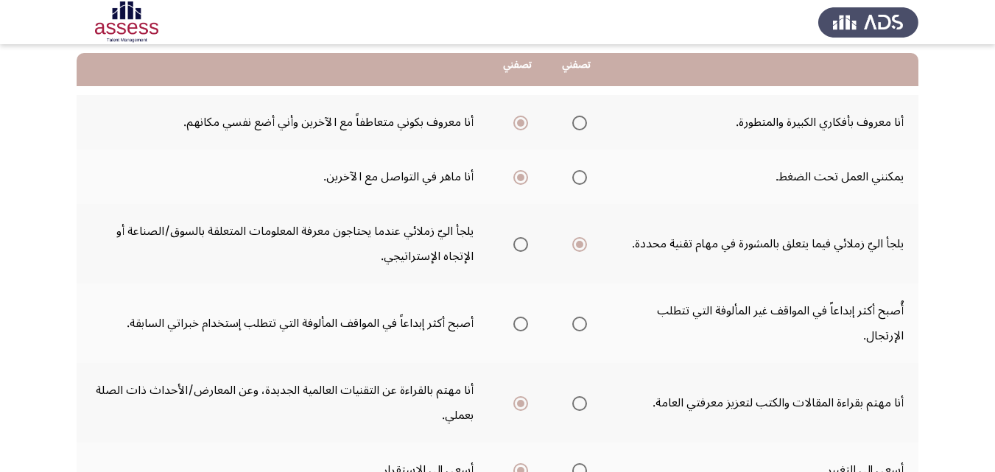
click at [519, 321] on span "Select an option" at bounding box center [520, 324] width 15 height 15
click at [519, 321] on input "Select an option" at bounding box center [520, 324] width 15 height 15
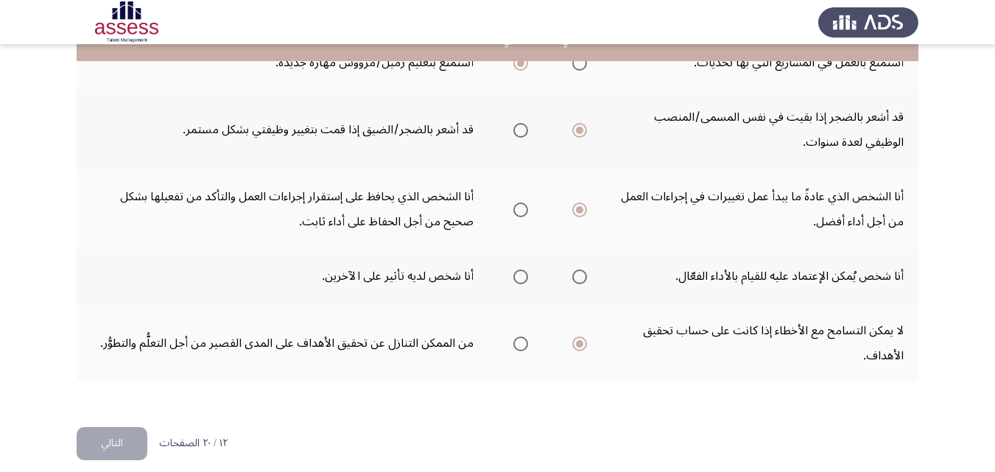
scroll to position [703, 0]
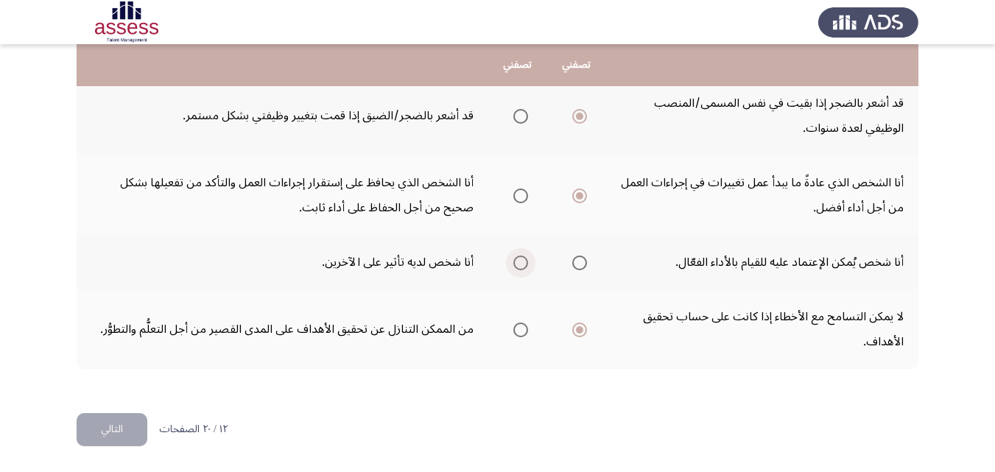
click at [520, 261] on span "Select an option" at bounding box center [520, 263] width 15 height 15
click at [520, 261] on input "Select an option" at bounding box center [520, 263] width 15 height 15
drag, startPoint x: 127, startPoint y: 427, endPoint x: 153, endPoint y: 420, distance: 27.3
click at [130, 427] on button "التالي" at bounding box center [112, 429] width 71 height 33
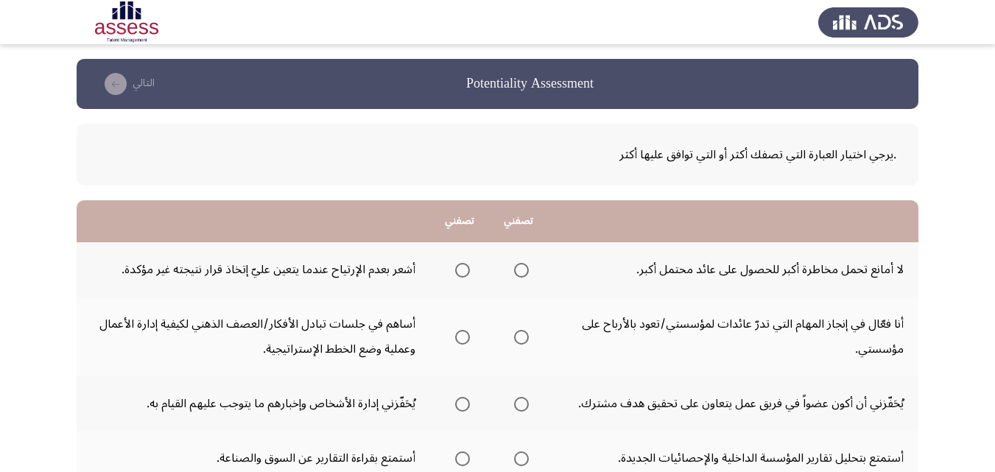
click at [519, 266] on span "Select an option" at bounding box center [521, 270] width 15 height 15
click at [519, 266] on input "Select an option" at bounding box center [521, 270] width 15 height 15
click at [518, 343] on span "Select an option" at bounding box center [521, 337] width 15 height 15
click at [518, 343] on input "Select an option" at bounding box center [521, 337] width 15 height 15
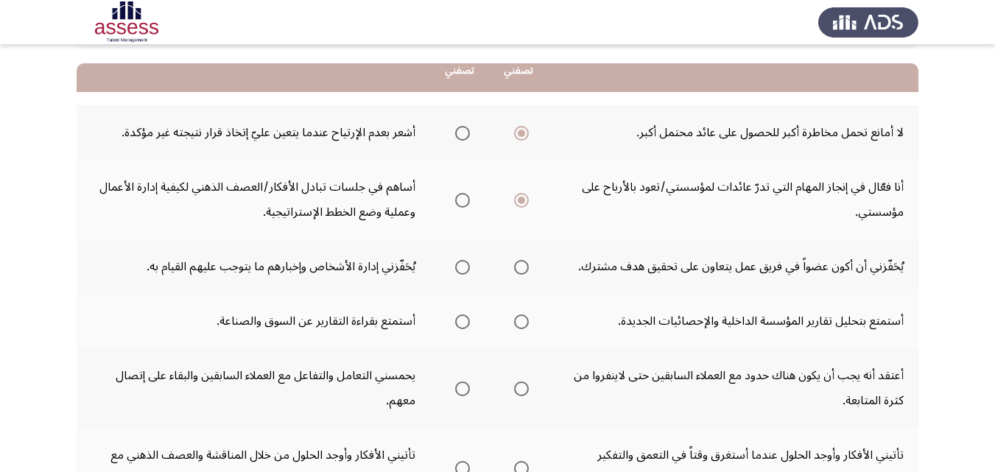
scroll to position [147, 0]
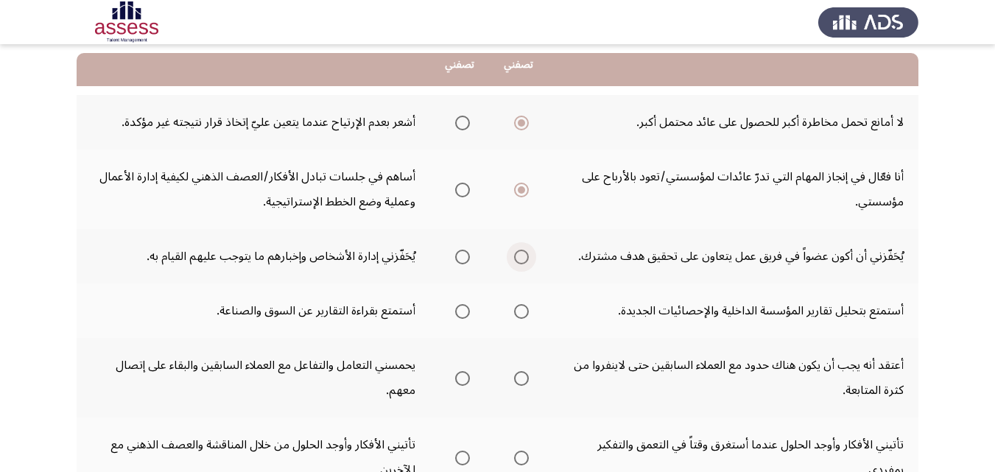
click at [523, 263] on span "Select an option" at bounding box center [521, 257] width 15 height 15
click at [523, 263] on input "Select an option" at bounding box center [521, 257] width 15 height 15
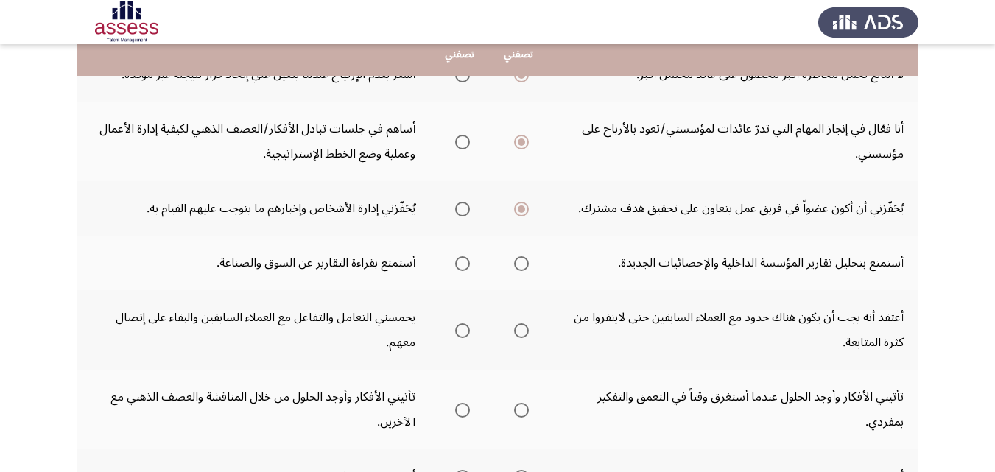
scroll to position [221, 0]
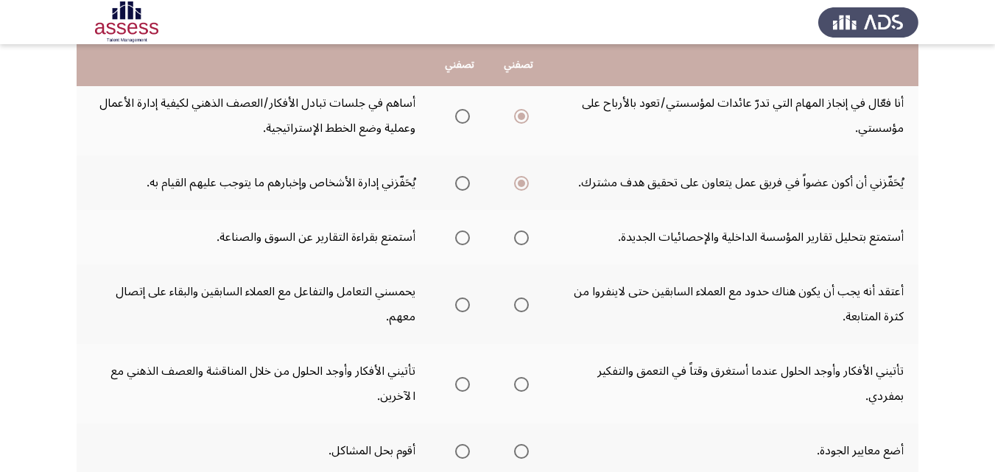
click at [525, 239] on span "Select an option" at bounding box center [521, 238] width 15 height 15
click at [525, 239] on input "Select an option" at bounding box center [521, 238] width 15 height 15
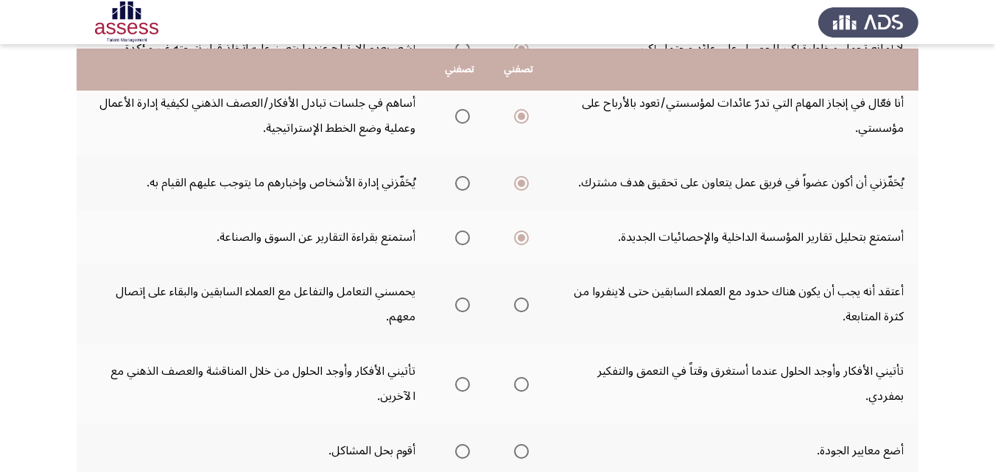
scroll to position [295, 0]
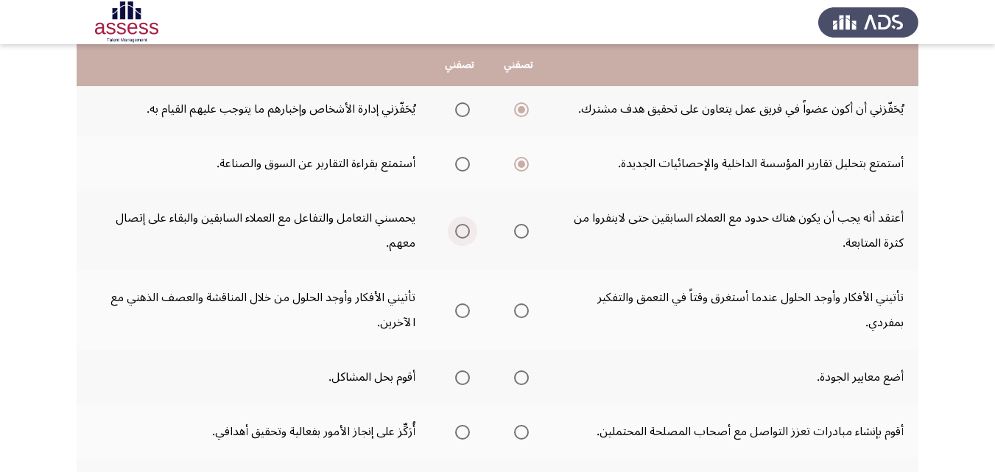
click at [460, 228] on span "Select an option" at bounding box center [462, 231] width 15 height 15
click at [460, 228] on input "Select an option" at bounding box center [462, 231] width 15 height 15
click at [466, 315] on span "Select an option" at bounding box center [462, 311] width 15 height 15
click at [466, 315] on input "Select an option" at bounding box center [462, 311] width 15 height 15
click at [466, 379] on span "Select an option" at bounding box center [462, 378] width 15 height 15
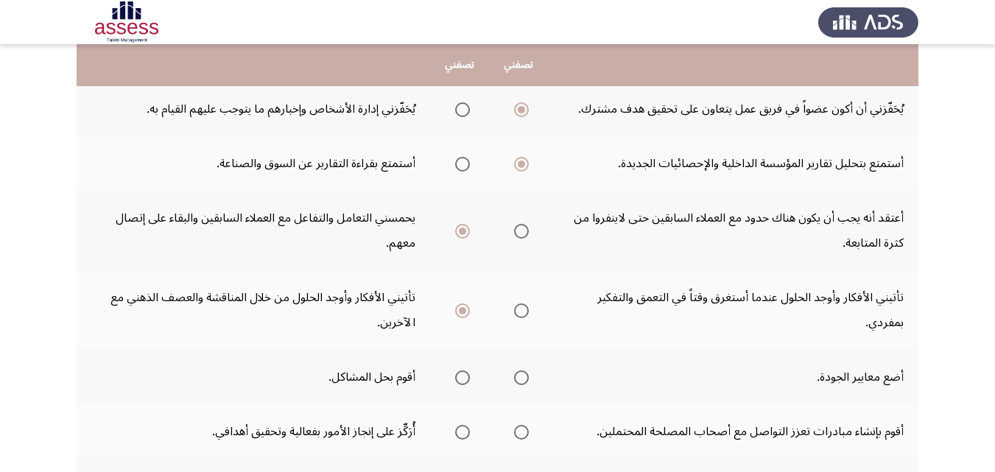
click at [466, 379] on input "Select an option" at bounding box center [462, 378] width 15 height 15
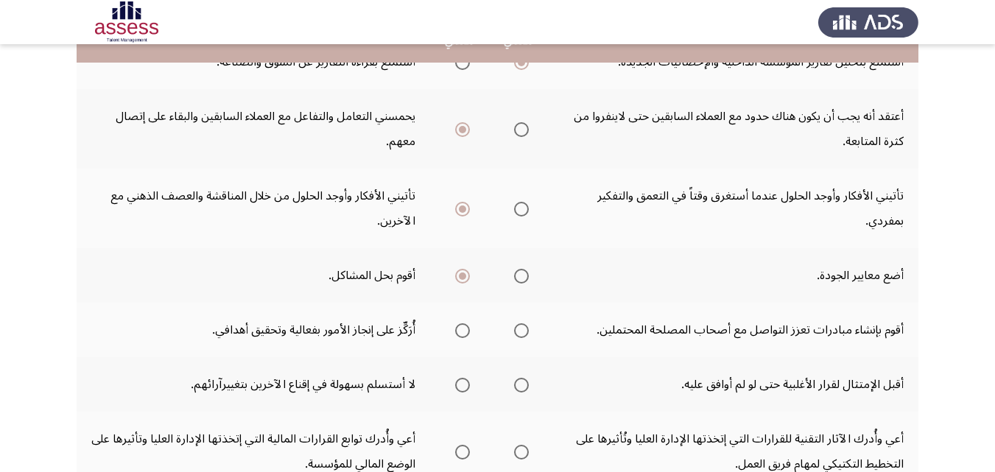
scroll to position [442, 0]
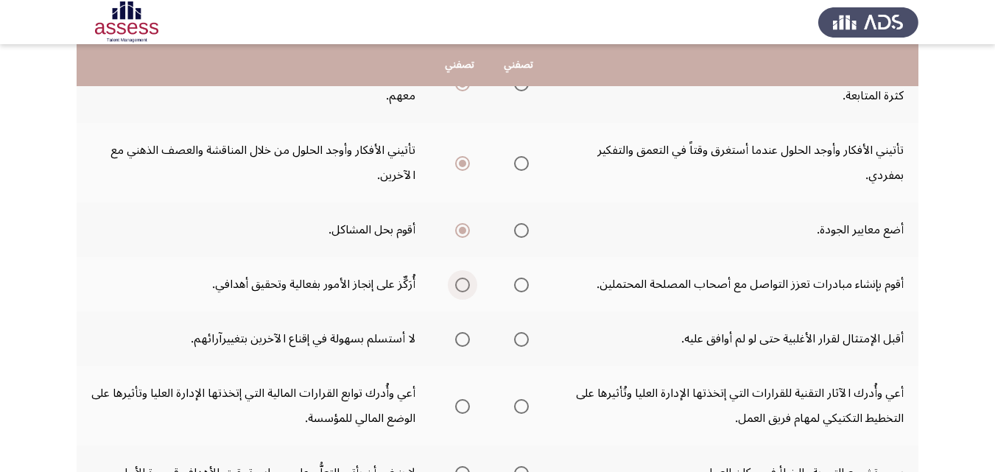
click at [462, 284] on span "Select an option" at bounding box center [462, 285] width 15 height 15
click at [462, 284] on input "Select an option" at bounding box center [462, 285] width 15 height 15
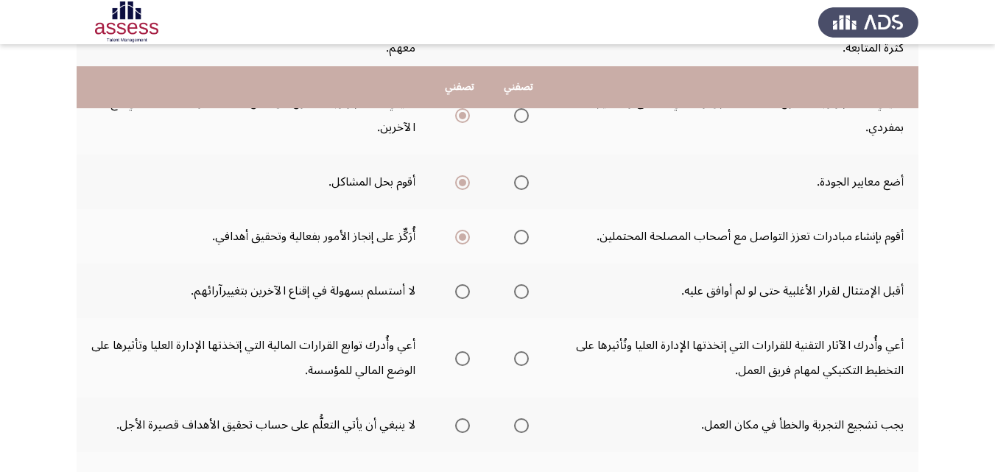
scroll to position [516, 0]
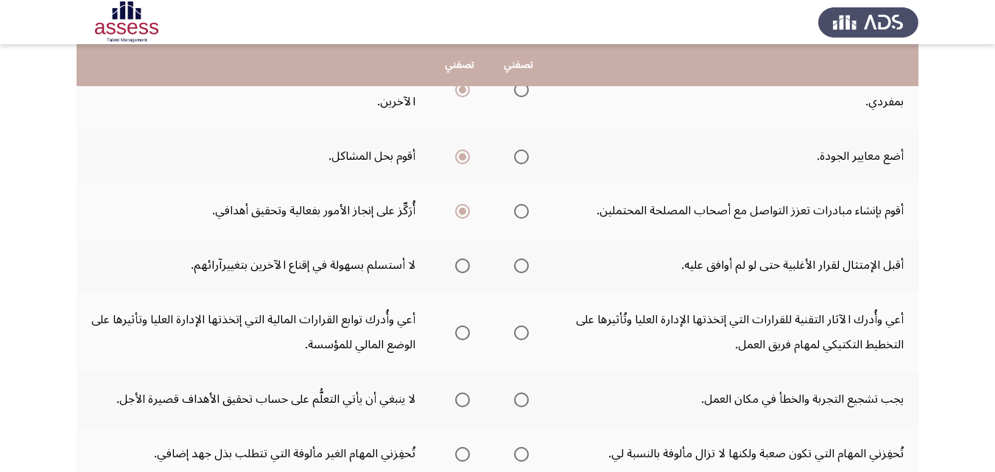
click at [464, 329] on span "Select an option" at bounding box center [462, 333] width 15 height 15
click at [464, 329] on input "Select an option" at bounding box center [462, 333] width 15 height 15
click at [526, 268] on span "Select an option" at bounding box center [521, 266] width 15 height 15
click at [526, 268] on input "Select an option" at bounding box center [521, 266] width 15 height 15
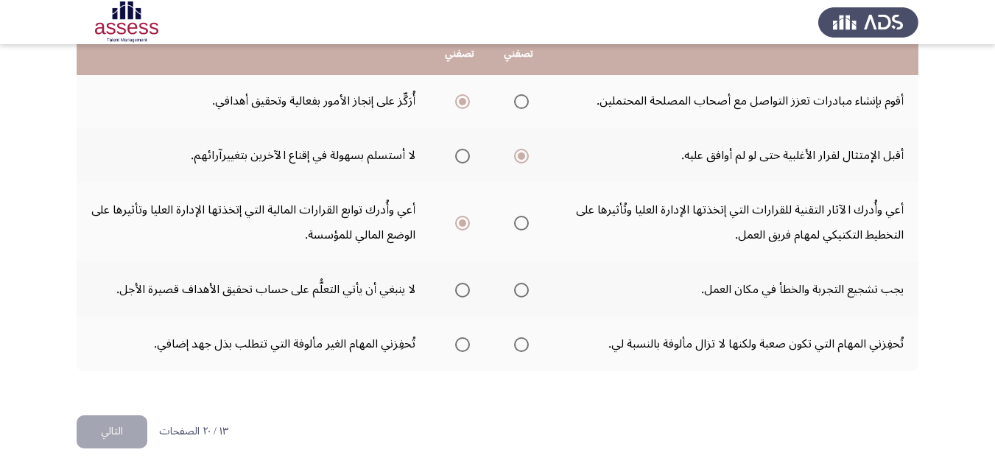
scroll to position [628, 0]
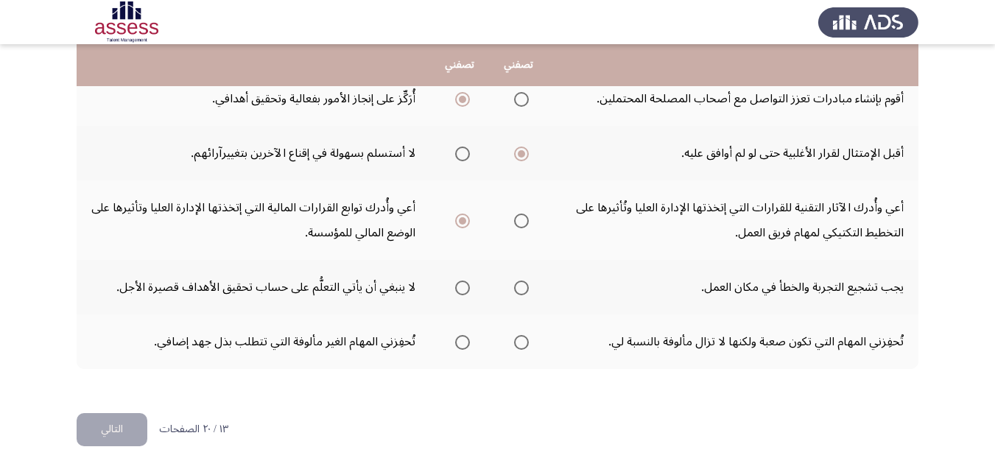
click at [525, 289] on span "Select an option" at bounding box center [521, 288] width 15 height 15
click at [525, 289] on input "Select an option" at bounding box center [521, 288] width 15 height 15
click at [463, 340] on span "Select an option" at bounding box center [462, 342] width 15 height 15
click at [463, 340] on input "Select an option" at bounding box center [462, 342] width 15 height 15
drag, startPoint x: 106, startPoint y: 427, endPoint x: 124, endPoint y: 427, distance: 17.7
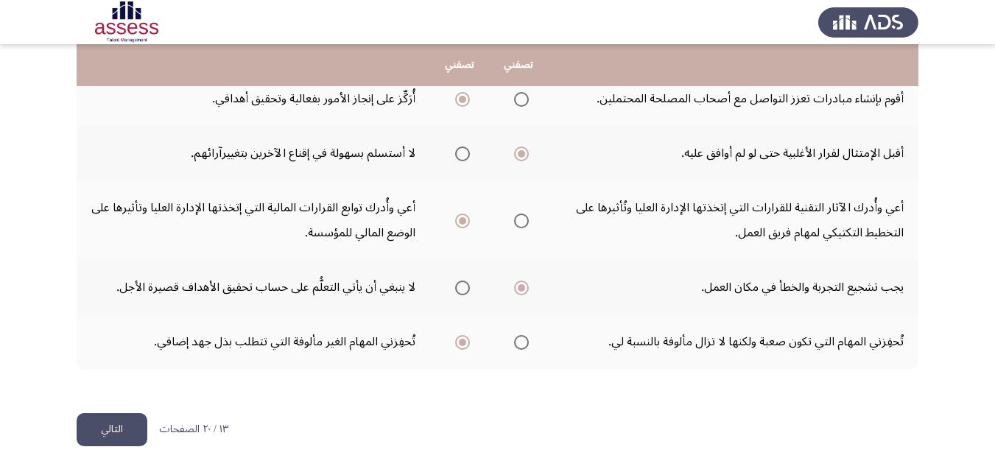
click at [106, 427] on button "التالي" at bounding box center [112, 429] width 71 height 33
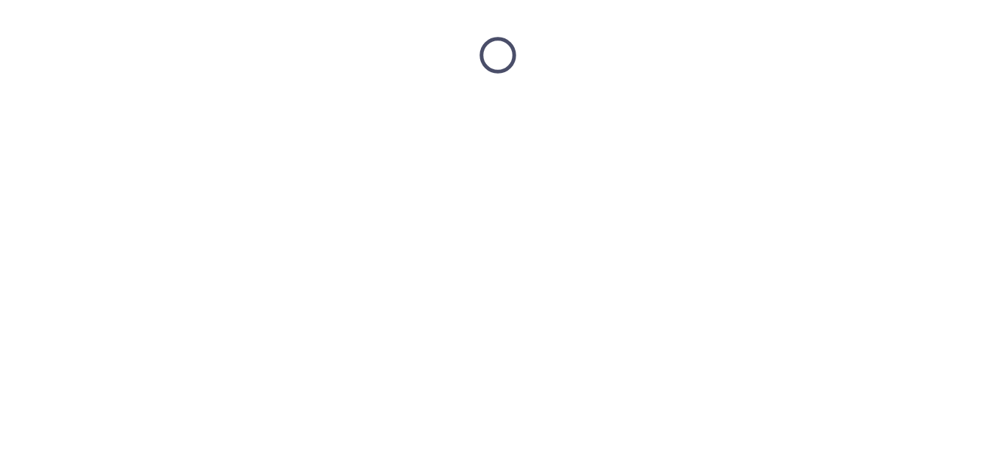
scroll to position [0, 0]
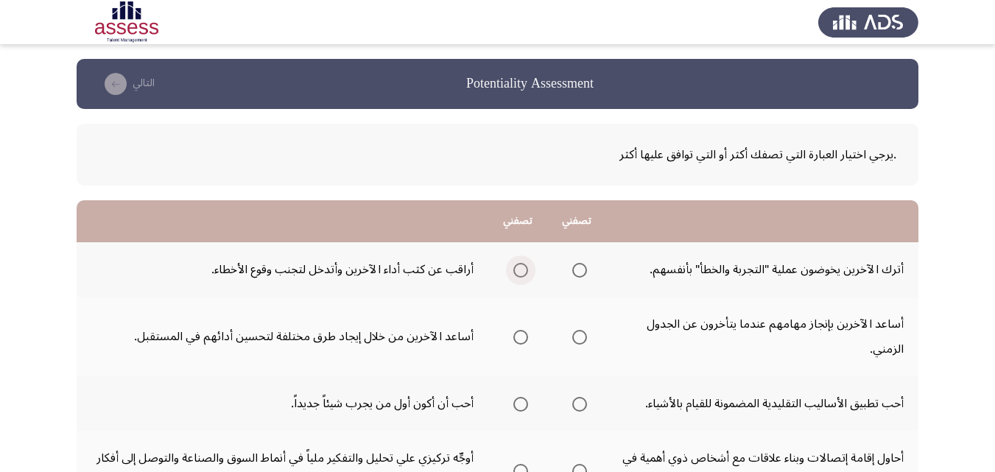
click at [523, 269] on span "Select an option" at bounding box center [520, 270] width 15 height 15
click at [523, 269] on input "Select an option" at bounding box center [520, 270] width 15 height 15
click at [522, 337] on span "Select an option" at bounding box center [520, 337] width 15 height 15
click at [522, 337] on input "Select an option" at bounding box center [520, 337] width 15 height 15
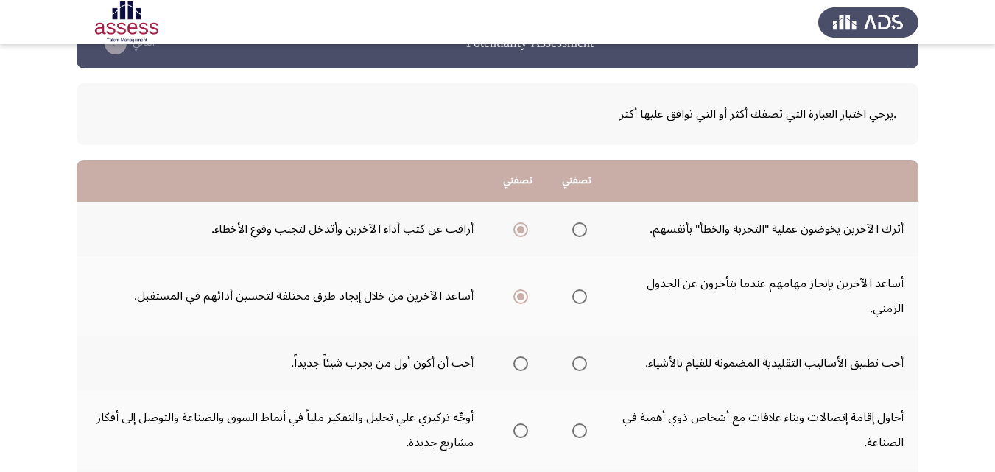
scroll to position [74, 0]
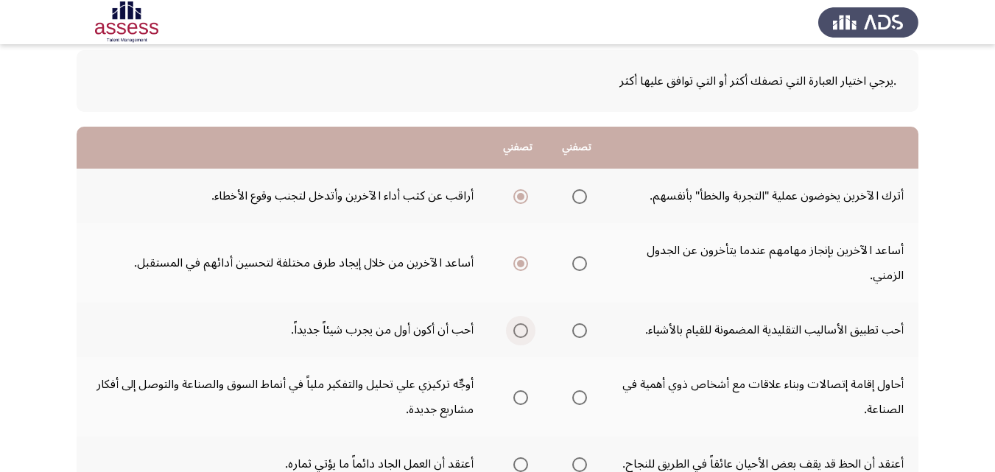
click at [519, 326] on span "Select an option" at bounding box center [520, 330] width 15 height 15
click at [519, 326] on input "Select an option" at bounding box center [520, 330] width 15 height 15
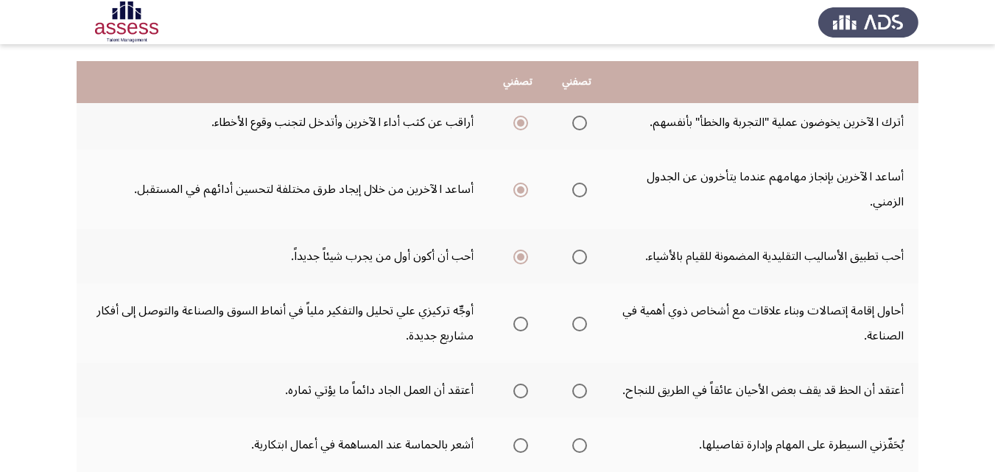
scroll to position [221, 0]
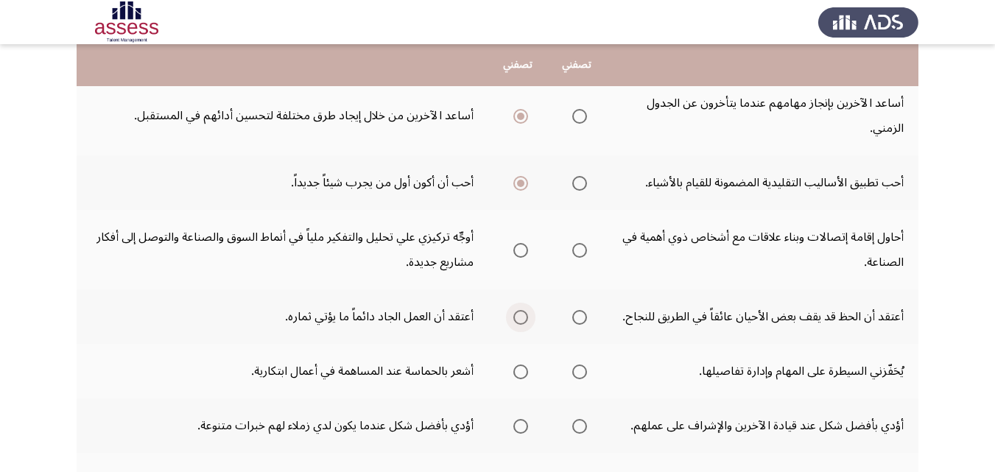
click at [522, 318] on span "Select an option" at bounding box center [520, 317] width 15 height 15
click at [522, 318] on input "Select an option" at bounding box center [520, 317] width 15 height 15
click at [522, 426] on span "Select an option" at bounding box center [520, 426] width 15 height 15
click at [522, 426] on input "Select an option" at bounding box center [520, 426] width 15 height 15
click at [515, 376] on span "Select an option" at bounding box center [520, 372] width 15 height 15
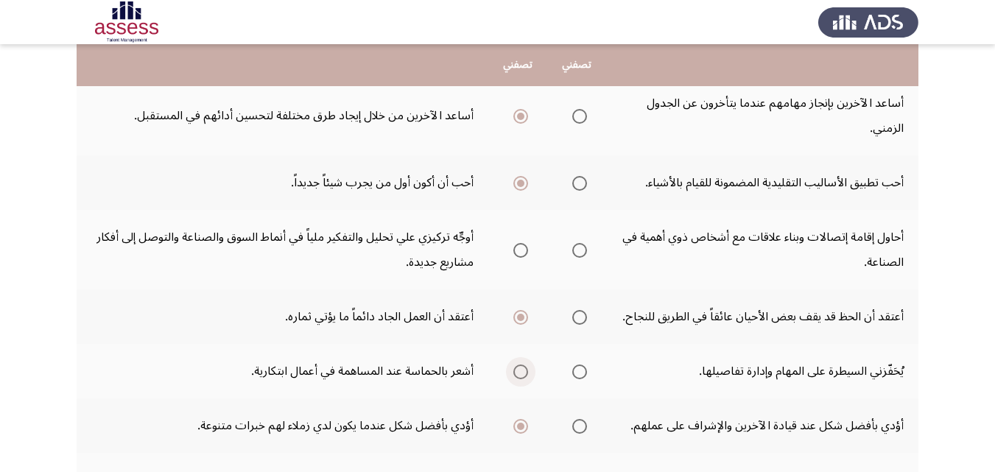
click at [515, 376] on input "Select an option" at bounding box center [520, 372] width 15 height 15
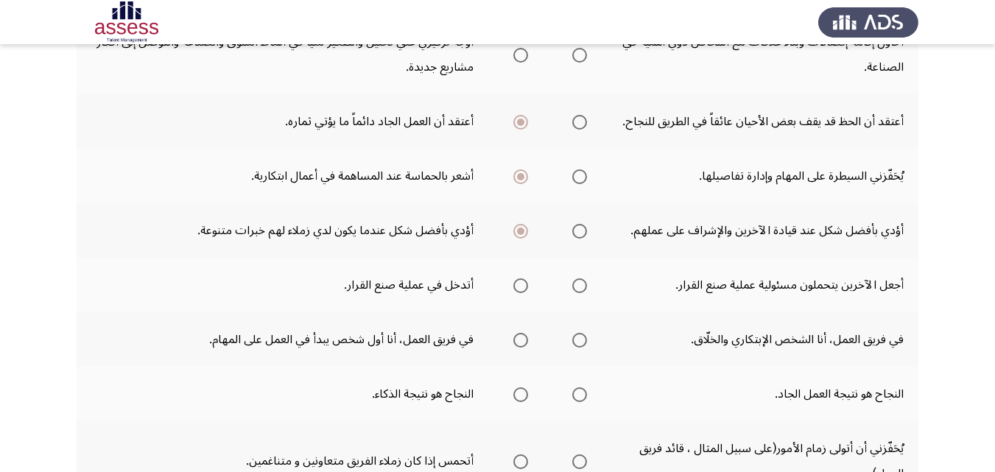
scroll to position [442, 0]
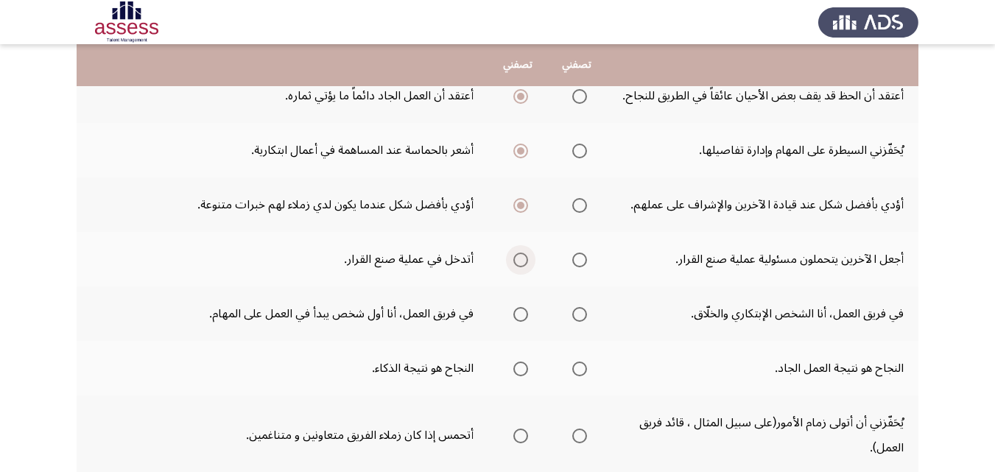
click at [521, 256] on span "Select an option" at bounding box center [520, 260] width 15 height 15
click at [521, 256] on input "Select an option" at bounding box center [520, 260] width 15 height 15
click at [519, 317] on span "Select an option" at bounding box center [520, 314] width 15 height 15
click at [519, 317] on input "Select an option" at bounding box center [520, 314] width 15 height 15
click at [580, 368] on span "Select an option" at bounding box center [579, 369] width 15 height 15
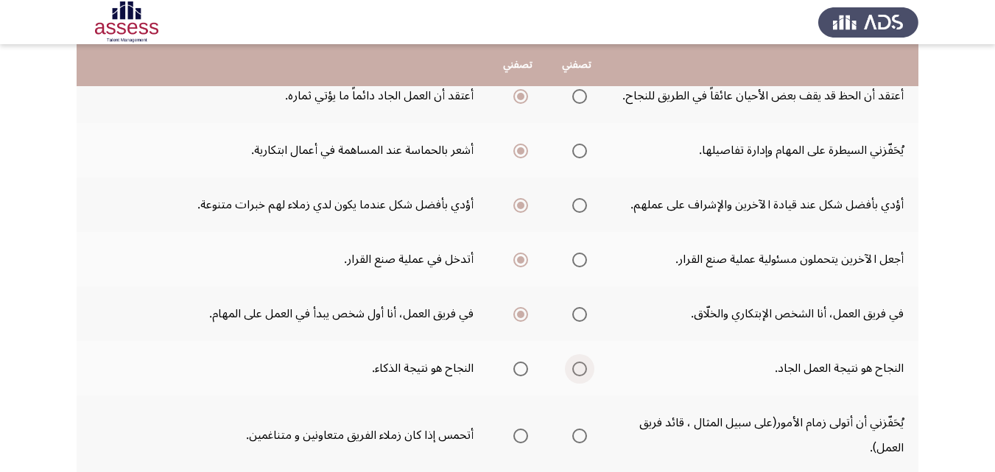
click at [580, 368] on input "Select an option" at bounding box center [579, 369] width 15 height 15
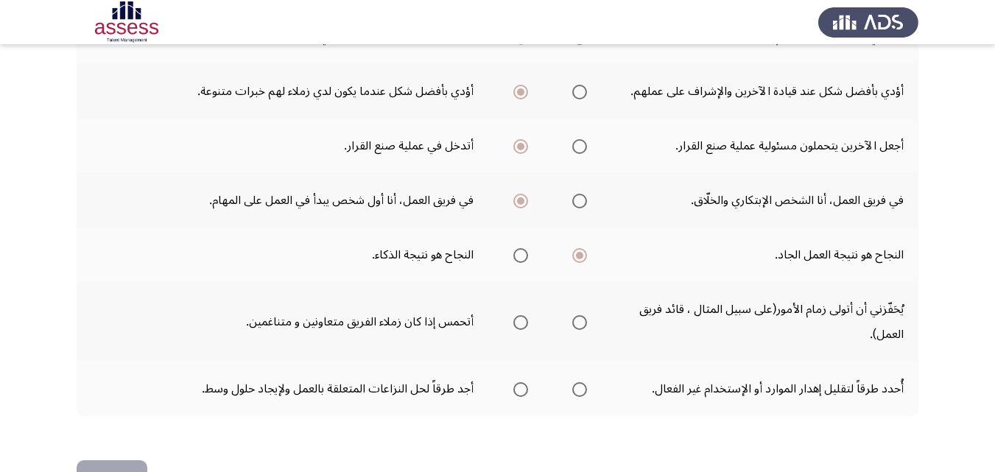
scroll to position [589, 0]
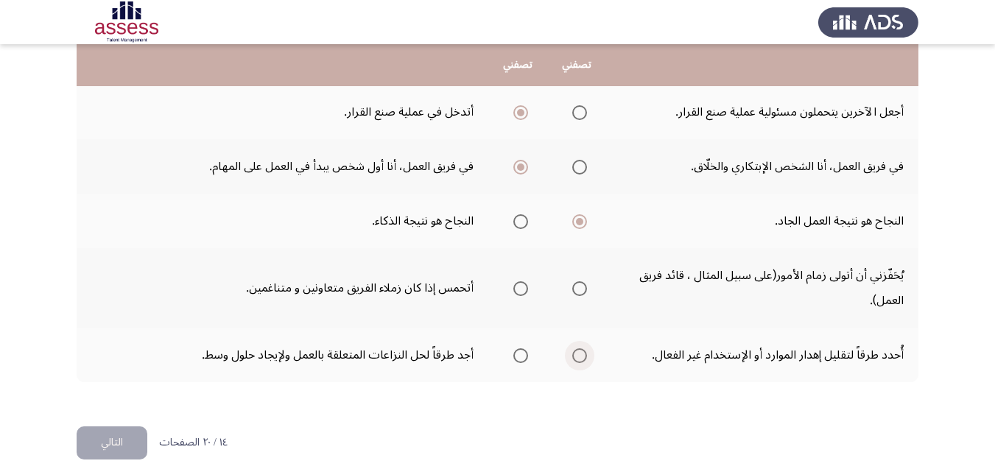
click at [576, 354] on span "Select an option" at bounding box center [579, 355] width 15 height 15
click at [576, 354] on input "Select an option" at bounding box center [579, 355] width 15 height 15
click at [519, 290] on span "Select an option" at bounding box center [520, 288] width 15 height 15
click at [519, 290] on input "Select an option" at bounding box center [520, 288] width 15 height 15
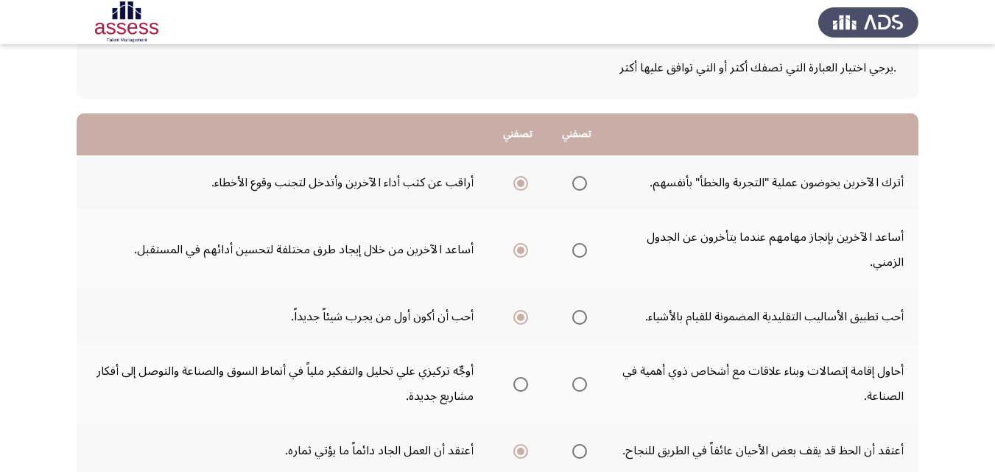
scroll to position [161, 0]
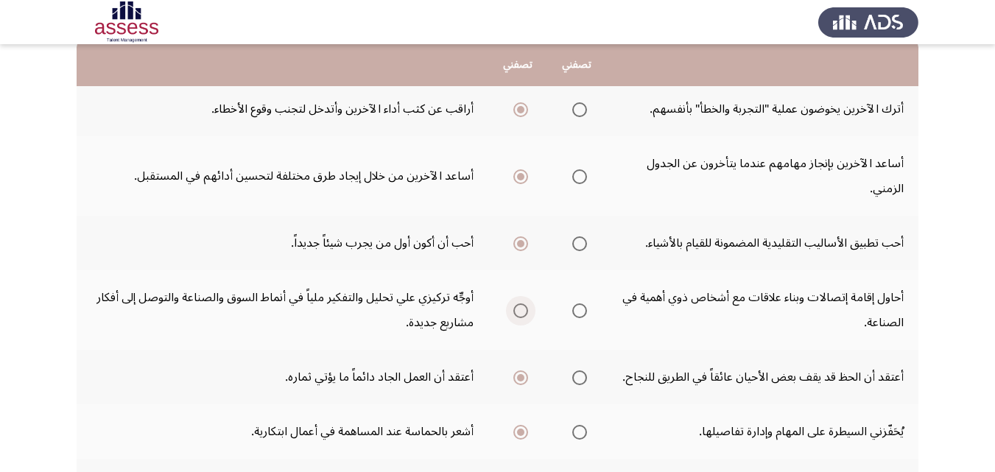
click at [519, 309] on span "Select an option" at bounding box center [520, 311] width 15 height 15
click at [519, 309] on input "Select an option" at bounding box center [520, 311] width 15 height 15
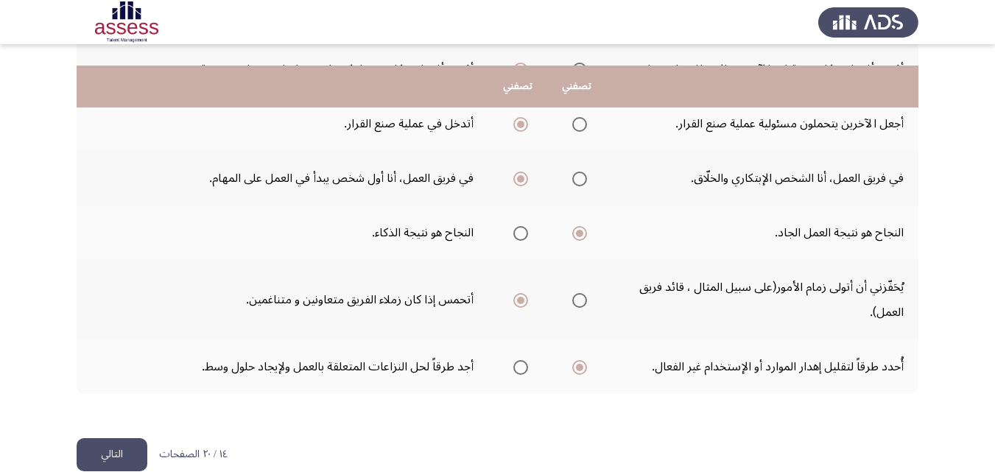
scroll to position [603, 0]
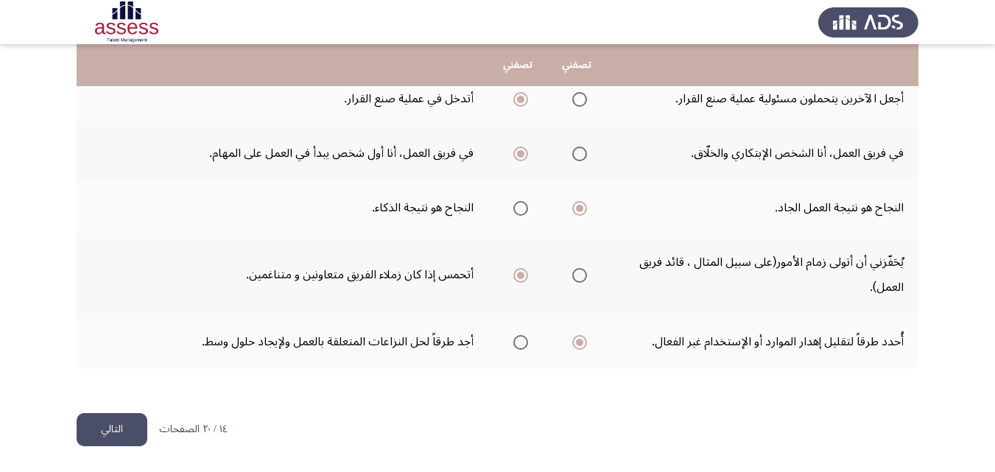
click at [122, 422] on button "التالي" at bounding box center [112, 429] width 71 height 33
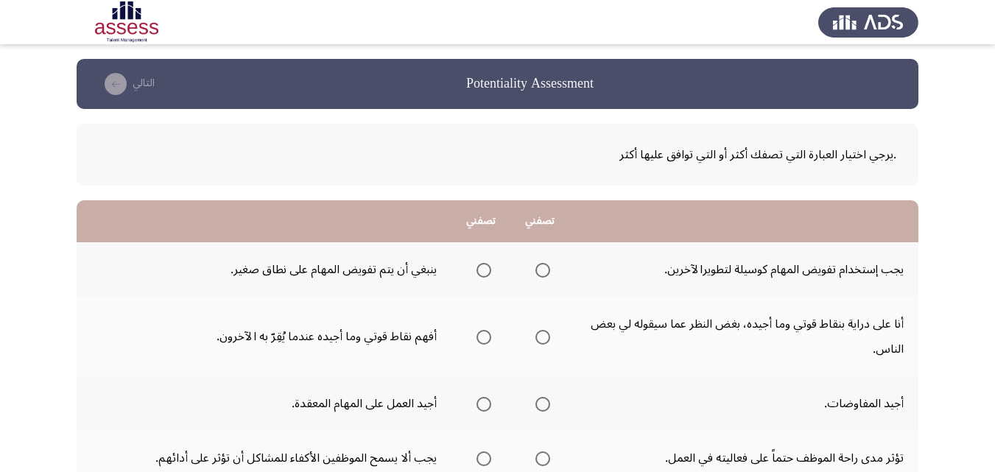
click at [480, 402] on span "Select an option" at bounding box center [484, 404] width 15 height 15
click at [480, 402] on input "Select an option" at bounding box center [484, 404] width 15 height 15
click at [548, 338] on span "Select an option" at bounding box center [543, 337] width 15 height 15
click at [548, 338] on input "Select an option" at bounding box center [543, 337] width 15 height 15
click at [485, 270] on span "Select an option" at bounding box center [484, 270] width 15 height 15
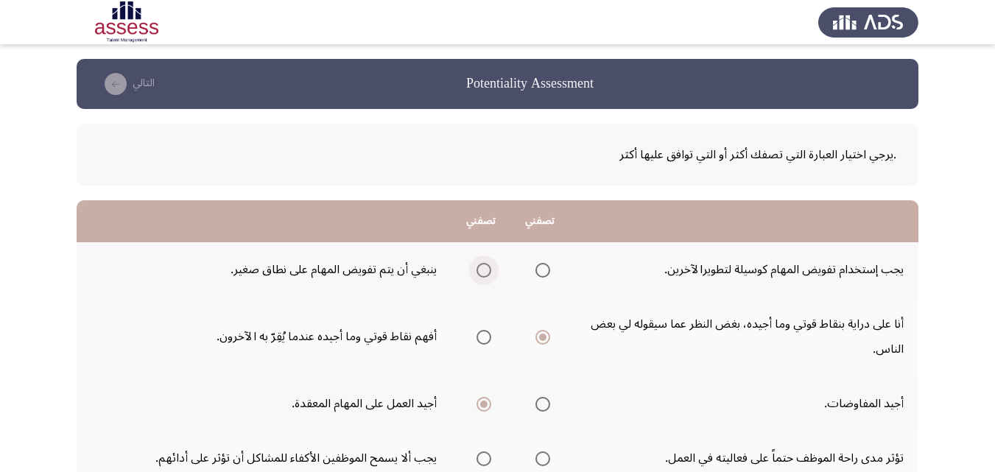
click at [485, 270] on input "Select an option" at bounding box center [484, 270] width 15 height 15
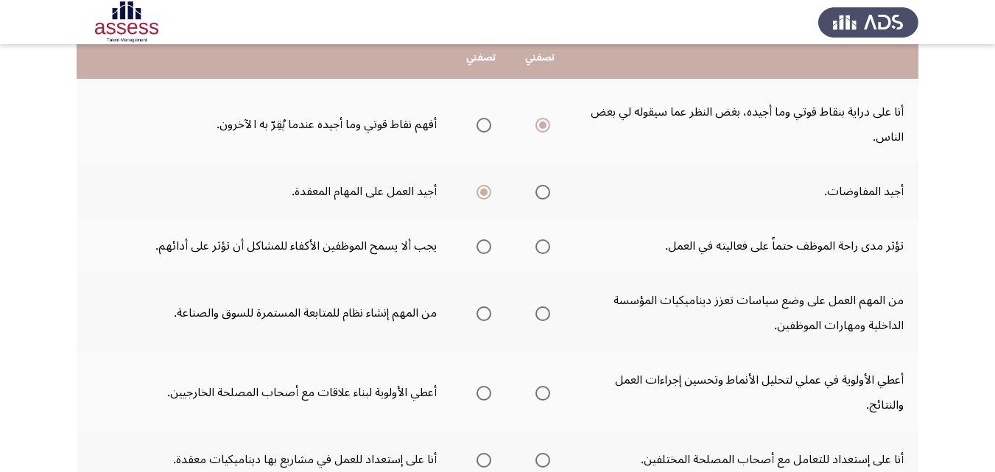
scroll to position [221, 0]
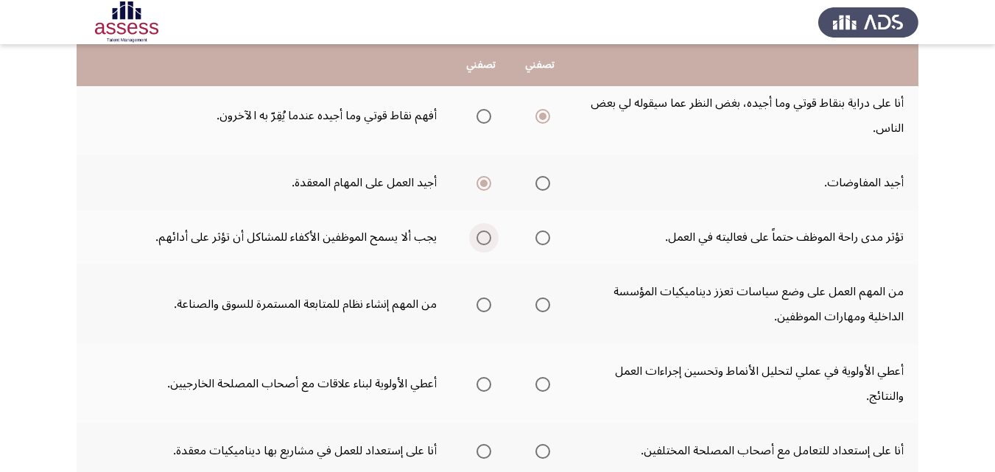
click at [487, 241] on span "Select an option" at bounding box center [484, 238] width 15 height 15
click at [487, 241] on input "Select an option" at bounding box center [484, 238] width 15 height 15
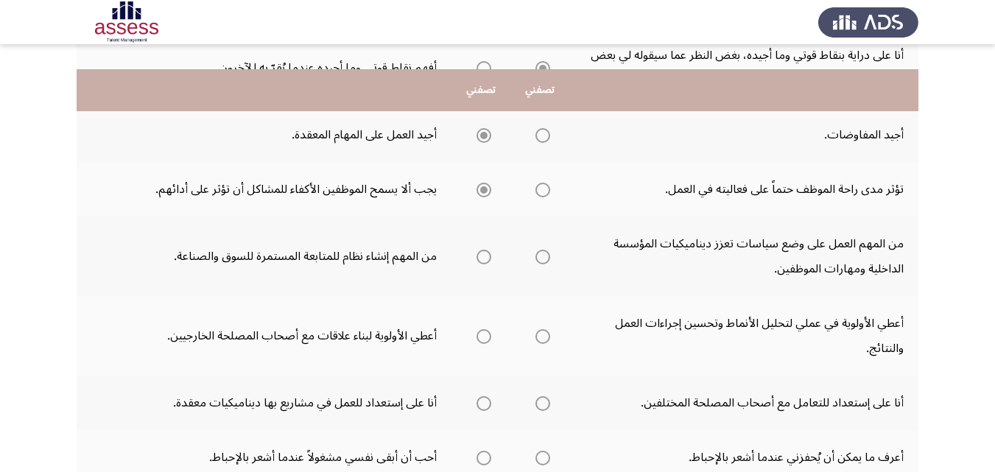
scroll to position [295, 0]
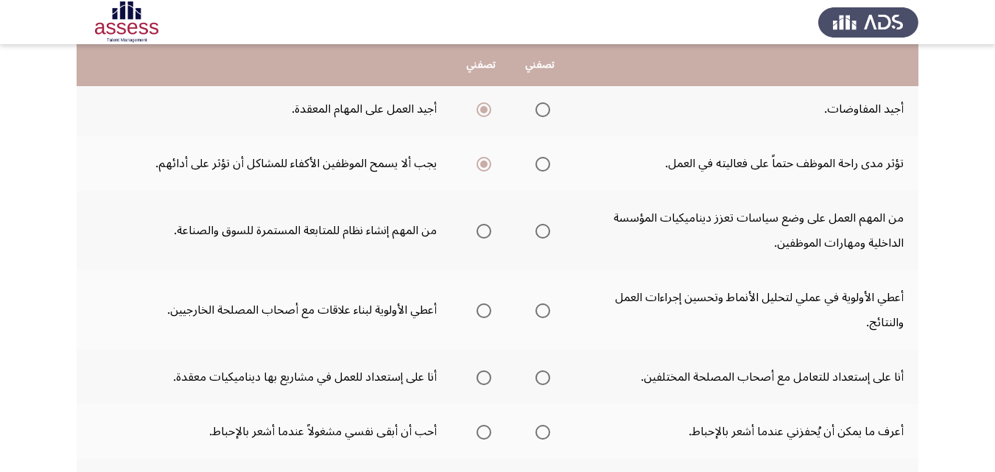
click at [544, 231] on span "Select an option" at bounding box center [543, 231] width 15 height 15
click at [544, 231] on input "Select an option" at bounding box center [543, 231] width 15 height 15
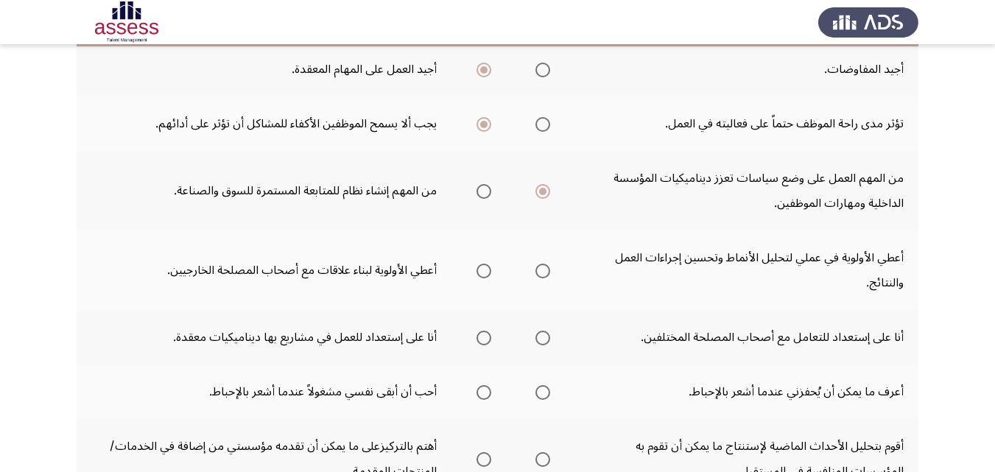
scroll to position [368, 0]
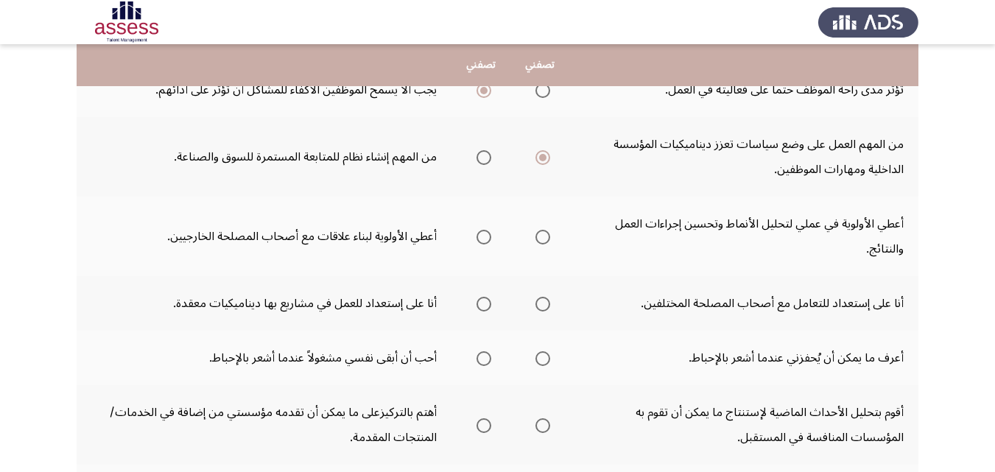
click at [541, 239] on span "Select an option" at bounding box center [543, 237] width 15 height 15
click at [541, 239] on input "Select an option" at bounding box center [543, 237] width 15 height 15
click at [542, 302] on span "Select an option" at bounding box center [543, 304] width 15 height 15
click at [542, 302] on input "Select an option" at bounding box center [543, 304] width 15 height 15
click at [488, 357] on span "Select an option" at bounding box center [484, 358] width 15 height 15
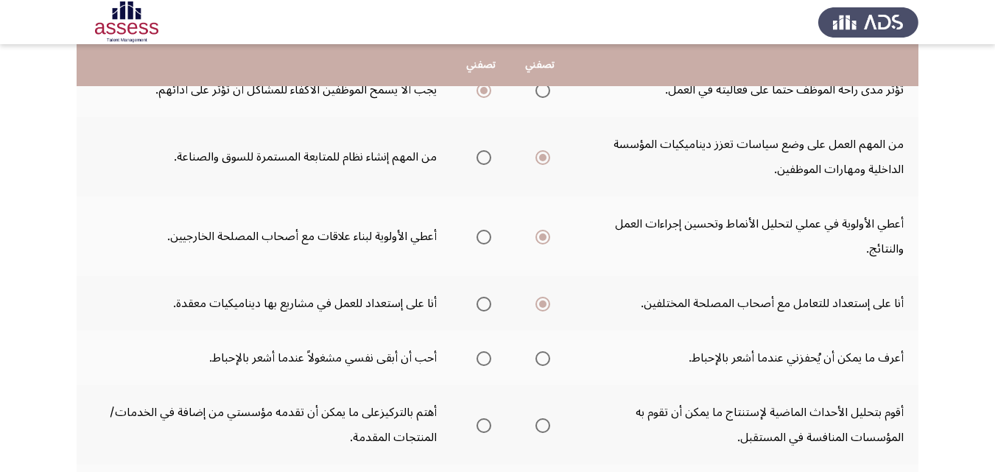
click at [488, 357] on input "Select an option" at bounding box center [484, 358] width 15 height 15
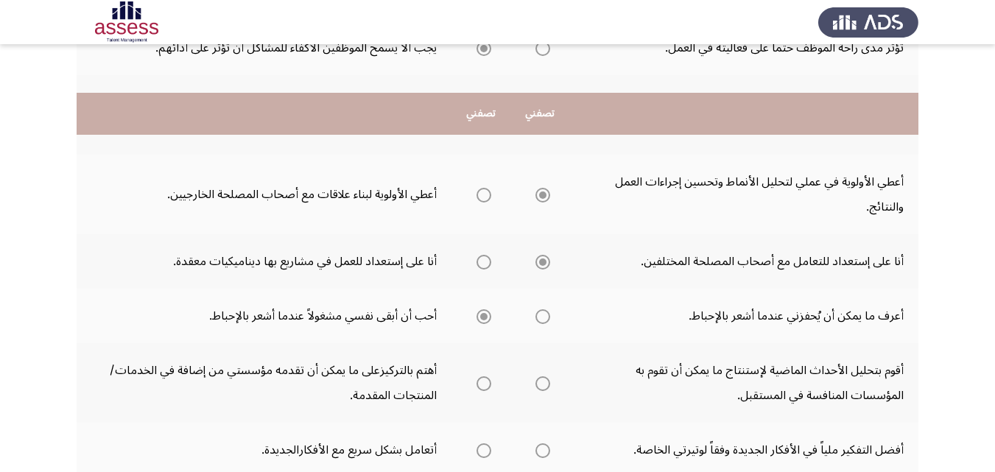
scroll to position [516, 0]
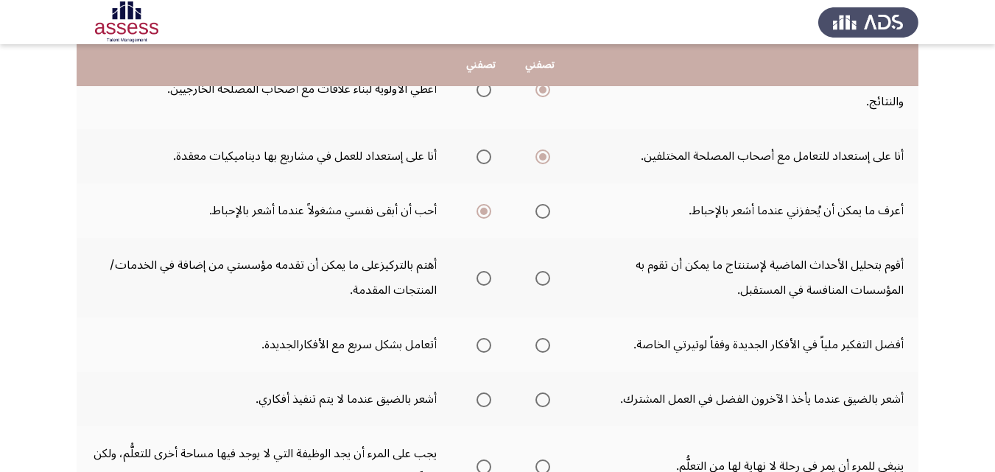
click at [485, 271] on span "Select an option" at bounding box center [484, 278] width 15 height 15
click at [485, 271] on input "Select an option" at bounding box center [484, 278] width 15 height 15
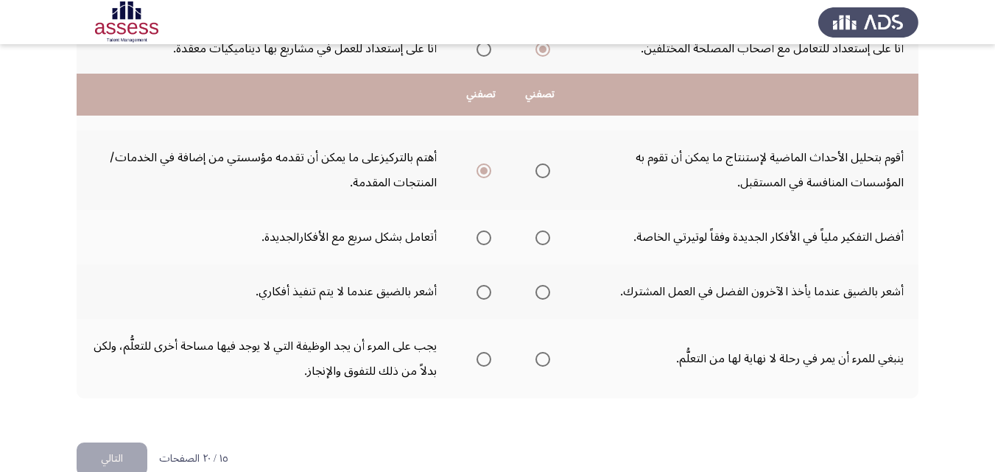
scroll to position [653, 0]
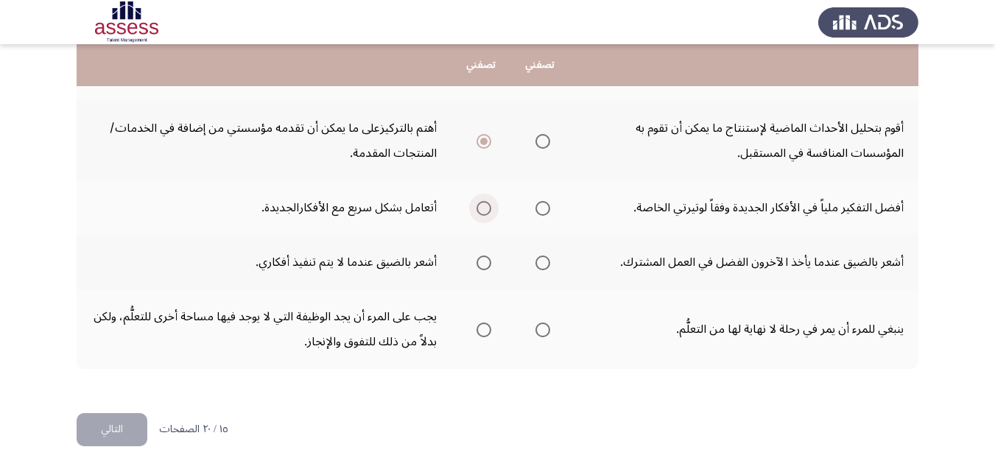
click at [483, 211] on span "Select an option" at bounding box center [484, 208] width 15 height 15
click at [483, 211] on input "Select an option" at bounding box center [484, 208] width 15 height 15
click at [483, 262] on span "Select an option" at bounding box center [484, 263] width 15 height 15
click at [483, 262] on input "Select an option" at bounding box center [484, 263] width 15 height 15
click at [539, 327] on span "Select an option" at bounding box center [543, 330] width 15 height 15
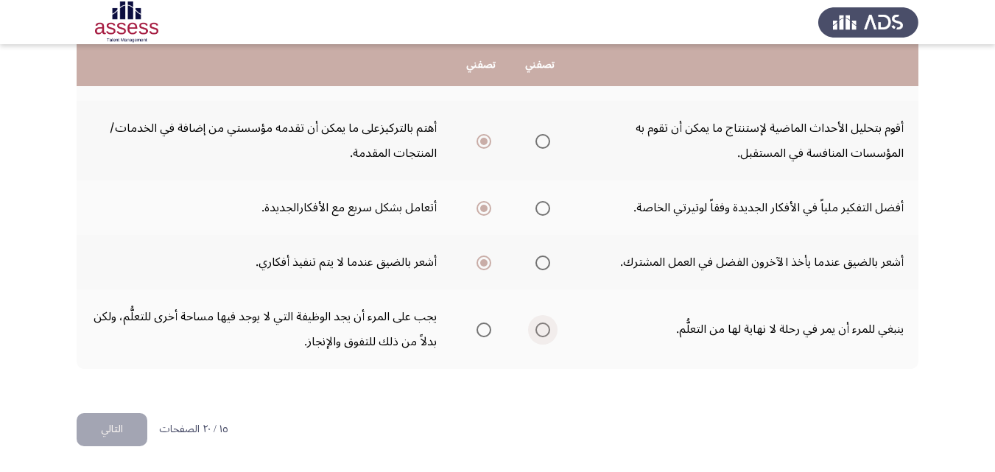
click at [539, 327] on input "Select an option" at bounding box center [543, 330] width 15 height 15
click at [131, 428] on button "التالي" at bounding box center [112, 429] width 71 height 33
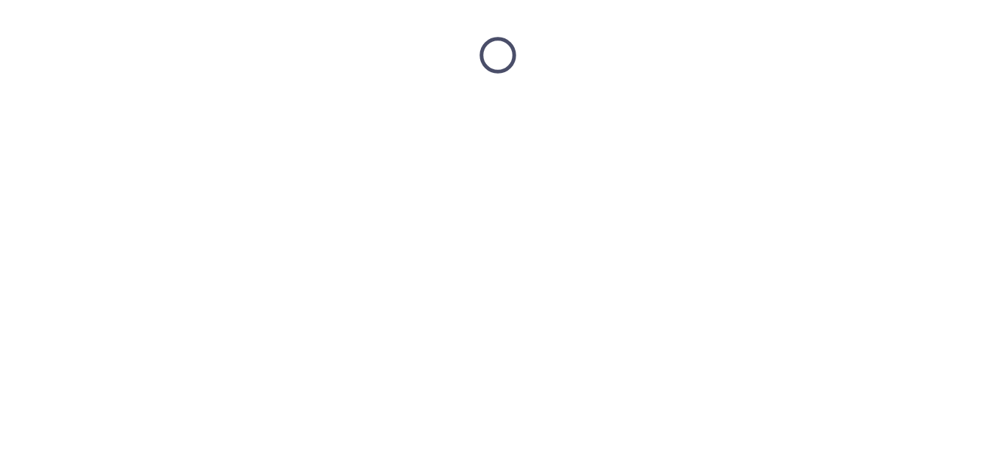
scroll to position [0, 0]
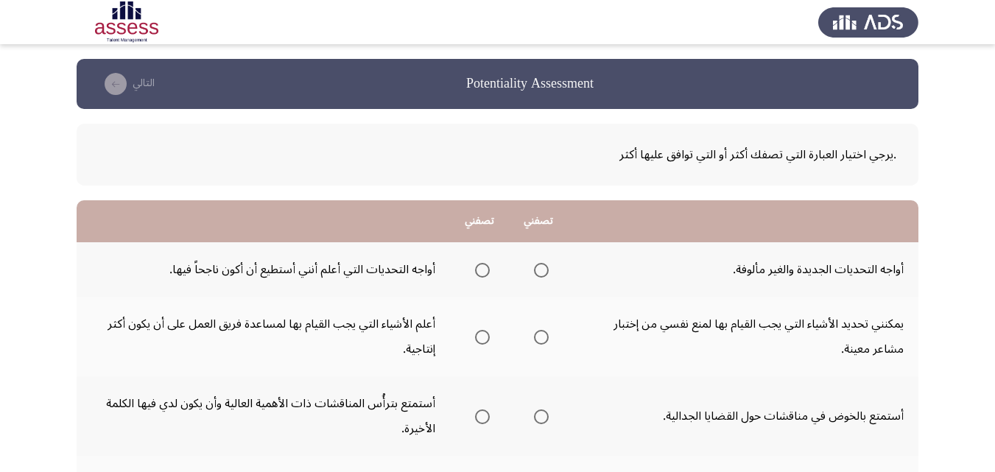
click at [537, 272] on span "Select an option" at bounding box center [541, 270] width 15 height 15
click at [537, 272] on input "Select an option" at bounding box center [541, 270] width 15 height 15
click at [482, 343] on span "Select an option" at bounding box center [482, 337] width 15 height 15
click at [482, 343] on input "Select an option" at bounding box center [482, 337] width 15 height 15
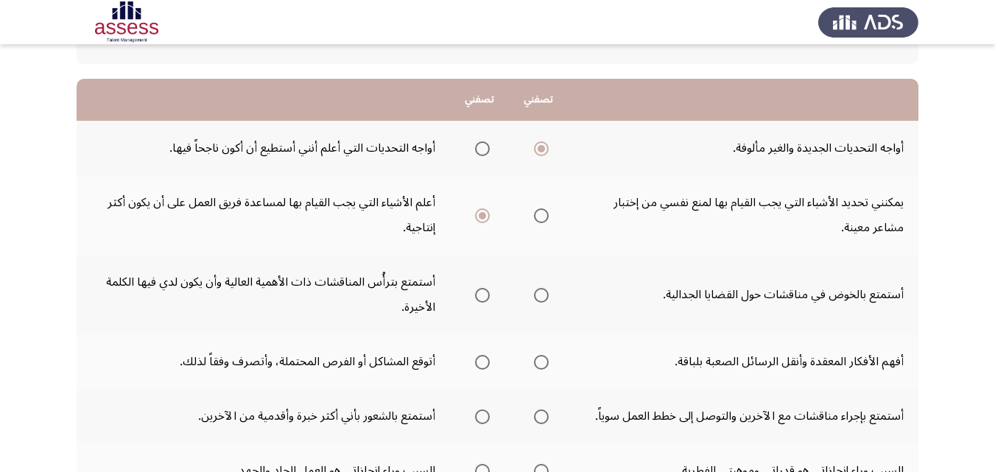
scroll to position [147, 0]
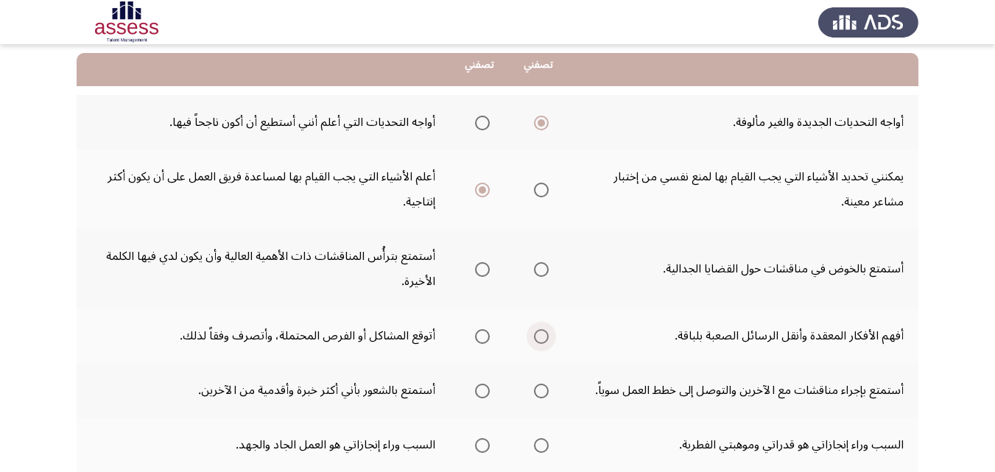
click at [541, 333] on span "Select an option" at bounding box center [541, 336] width 15 height 15
click at [541, 333] on input "Select an option" at bounding box center [541, 336] width 15 height 15
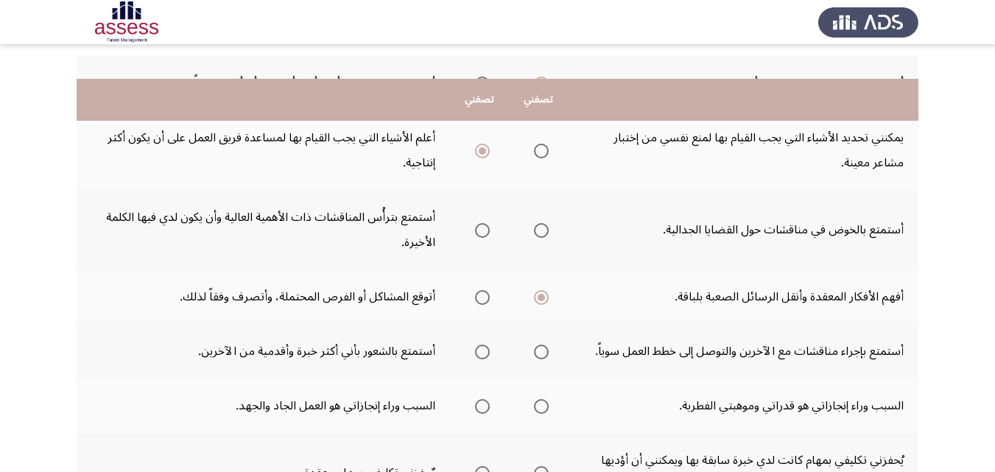
scroll to position [221, 0]
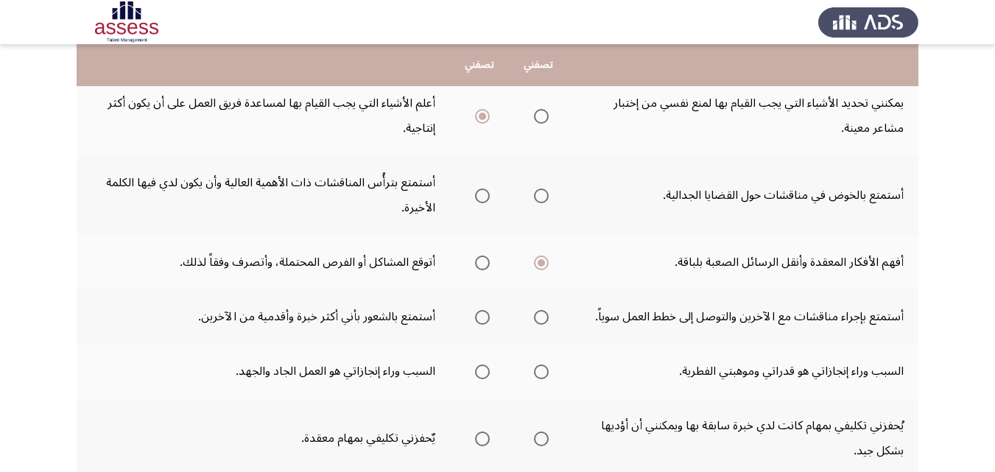
click at [536, 319] on span "Select an option" at bounding box center [541, 317] width 15 height 15
click at [536, 319] on input "Select an option" at bounding box center [541, 317] width 15 height 15
click at [484, 368] on span "Select an option" at bounding box center [482, 372] width 15 height 15
click at [484, 368] on input "Select an option" at bounding box center [482, 372] width 15 height 15
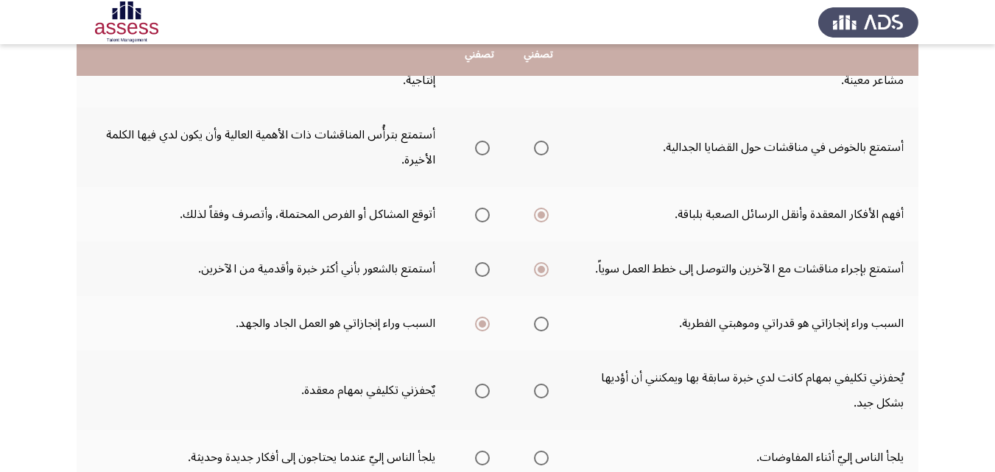
scroll to position [295, 0]
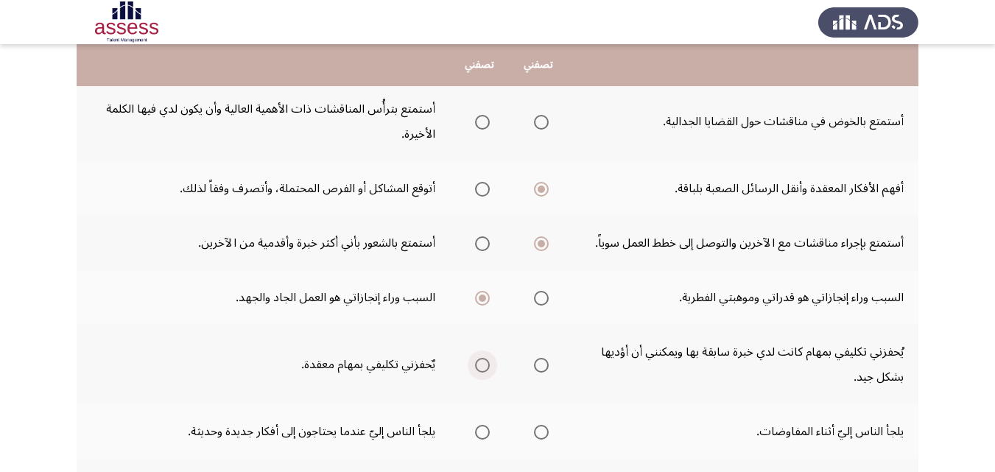
click at [483, 367] on span "Select an option" at bounding box center [482, 365] width 15 height 15
click at [483, 367] on input "Select an option" at bounding box center [482, 365] width 15 height 15
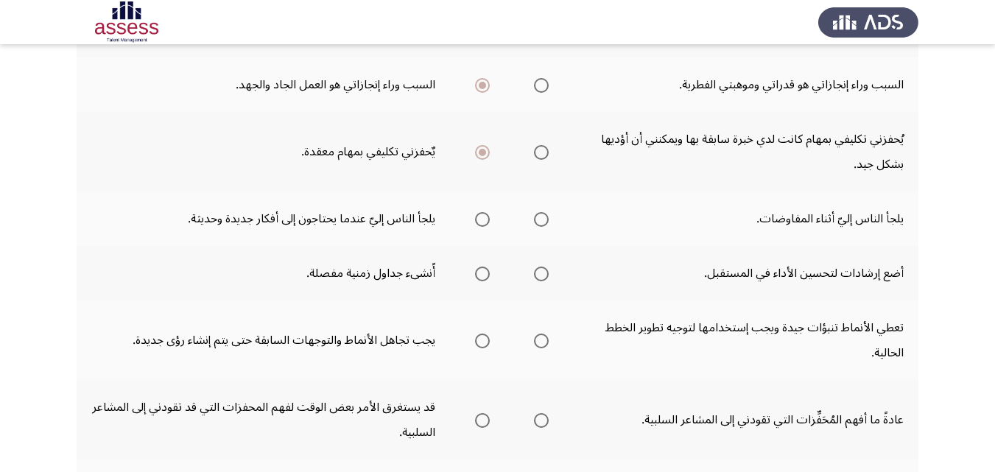
scroll to position [516, 0]
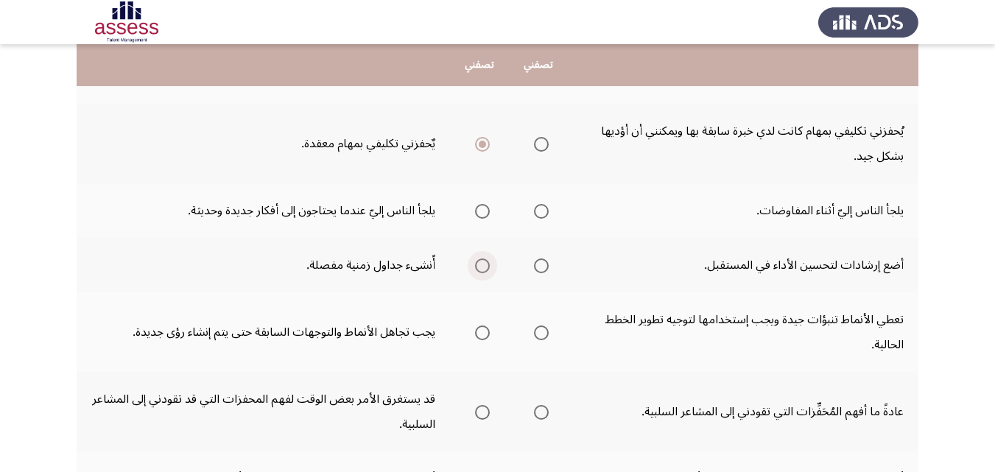
click at [481, 270] on span "Select an option" at bounding box center [482, 266] width 15 height 15
click at [481, 270] on input "Select an option" at bounding box center [482, 266] width 15 height 15
click at [541, 333] on span "Select an option" at bounding box center [541, 333] width 0 height 0
click at [539, 333] on input "Select an option" at bounding box center [541, 333] width 15 height 15
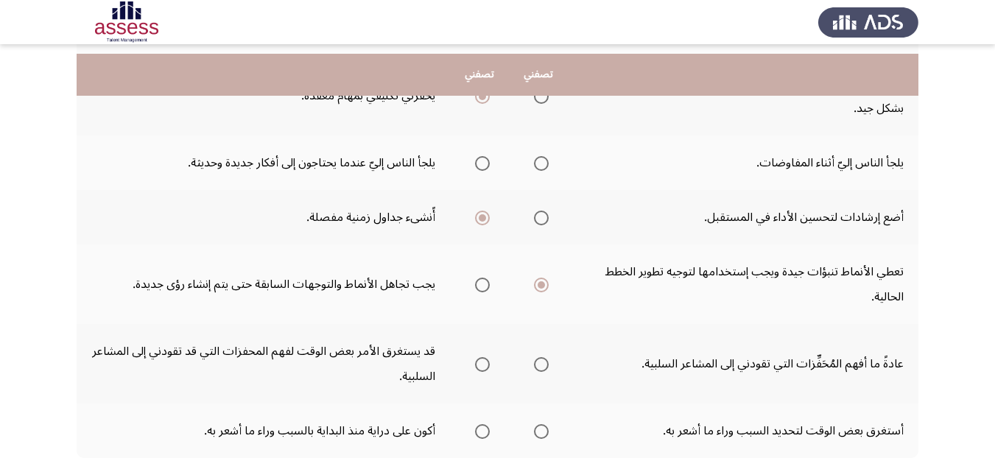
scroll to position [589, 0]
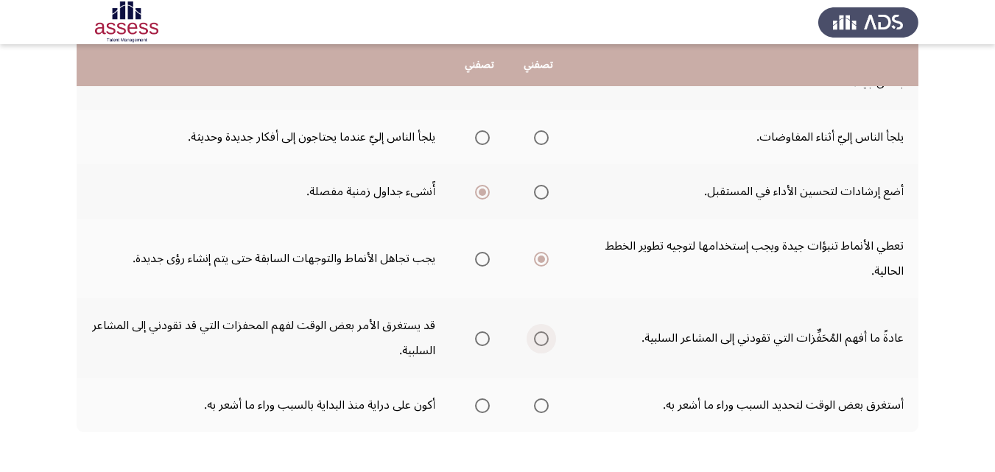
click at [539, 337] on span "Select an option" at bounding box center [541, 339] width 15 height 15
click at [539, 337] on input "Select an option" at bounding box center [541, 339] width 15 height 15
click at [486, 403] on span "Select an option" at bounding box center [482, 406] width 15 height 15
click at [486, 403] on input "Select an option" at bounding box center [482, 406] width 15 height 15
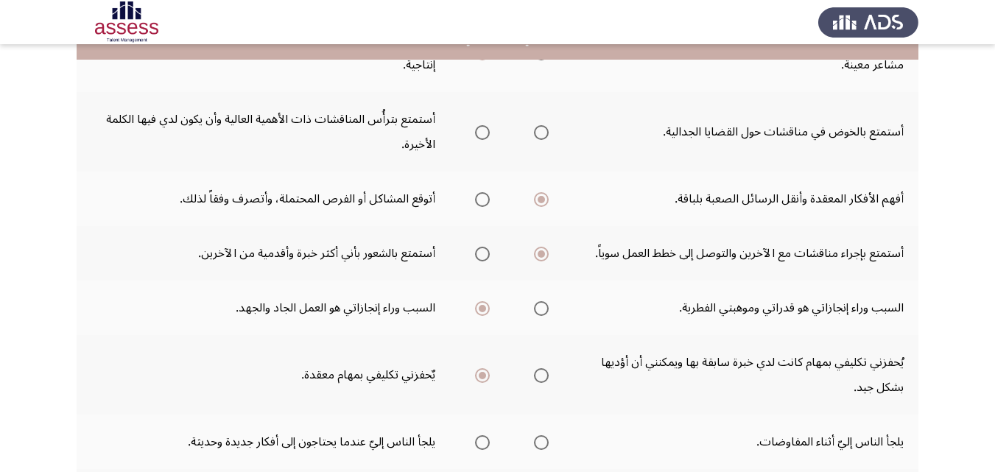
scroll to position [211, 0]
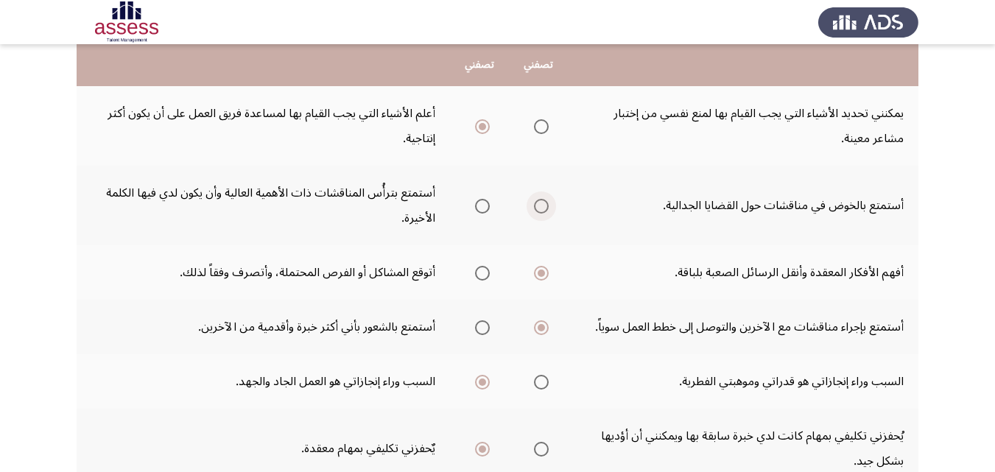
click at [534, 208] on span "Select an option" at bounding box center [541, 206] width 15 height 15
click at [534, 208] on input "Select an option" at bounding box center [541, 206] width 15 height 15
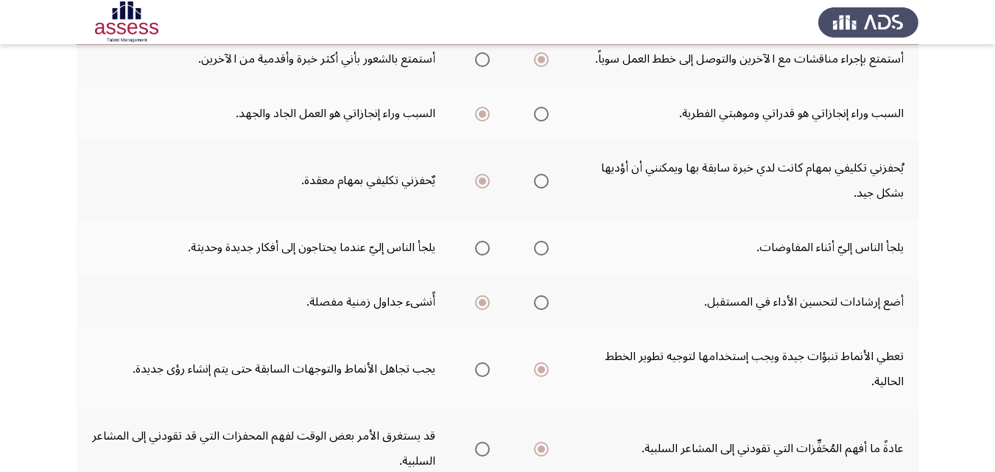
scroll to position [432, 0]
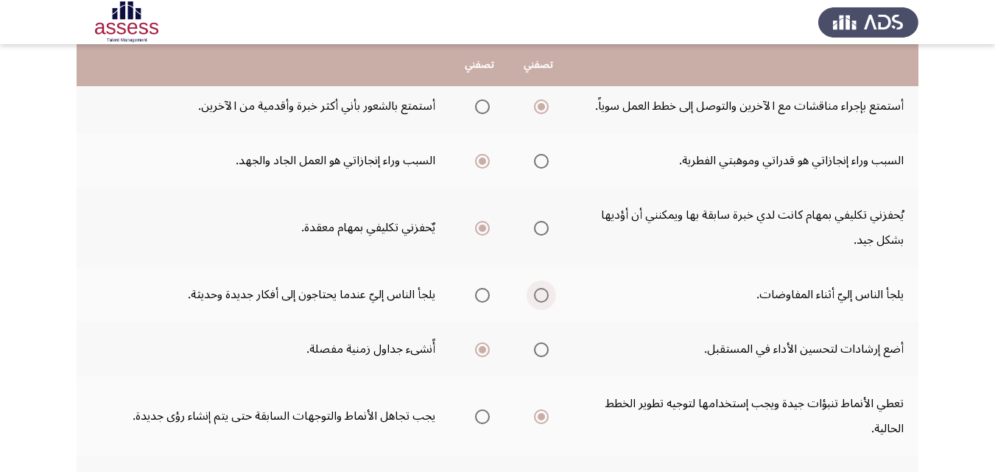
click at [539, 297] on span "Select an option" at bounding box center [541, 295] width 15 height 15
click at [539, 297] on input "Select an option" at bounding box center [541, 295] width 15 height 15
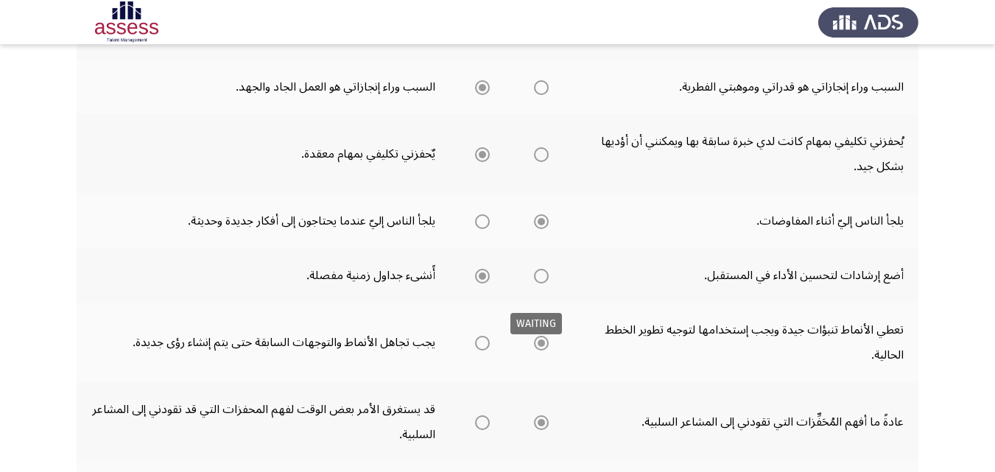
scroll to position [653, 0]
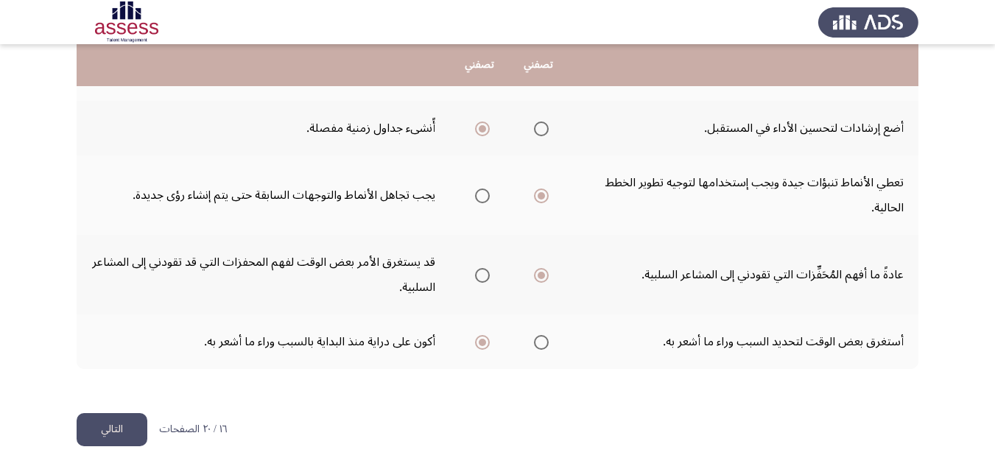
click at [126, 428] on button "التالي" at bounding box center [112, 429] width 71 height 33
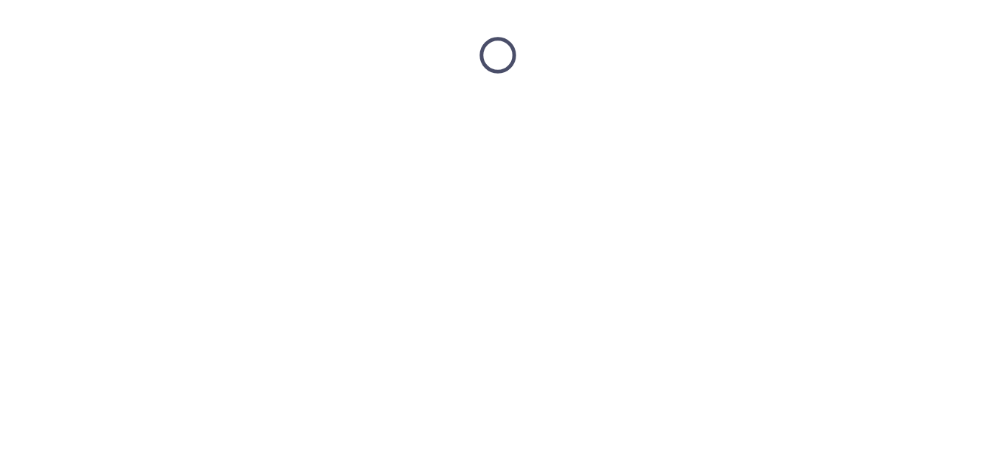
scroll to position [0, 0]
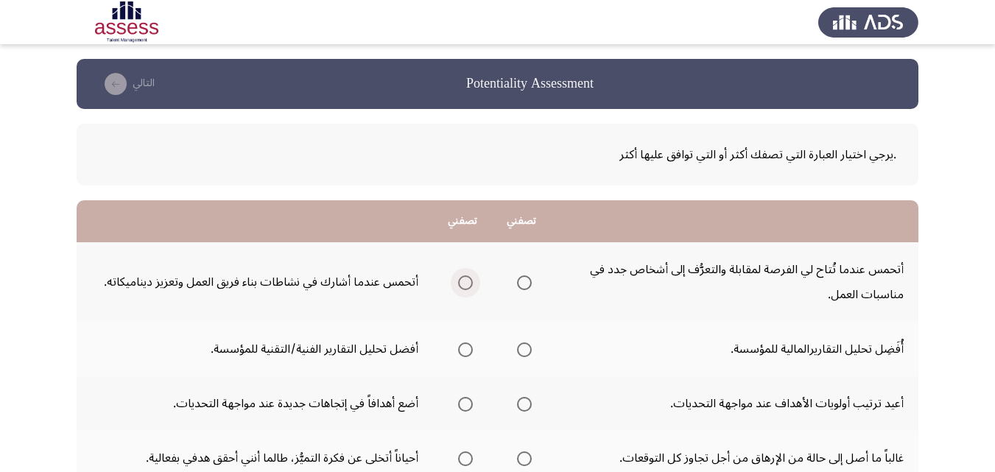
click at [465, 281] on span "Select an option" at bounding box center [465, 283] width 15 height 15
click at [465, 281] on input "Select an option" at bounding box center [465, 283] width 15 height 15
click at [527, 354] on span "Select an option" at bounding box center [524, 350] width 15 height 15
click at [527, 354] on input "Select an option" at bounding box center [524, 350] width 15 height 15
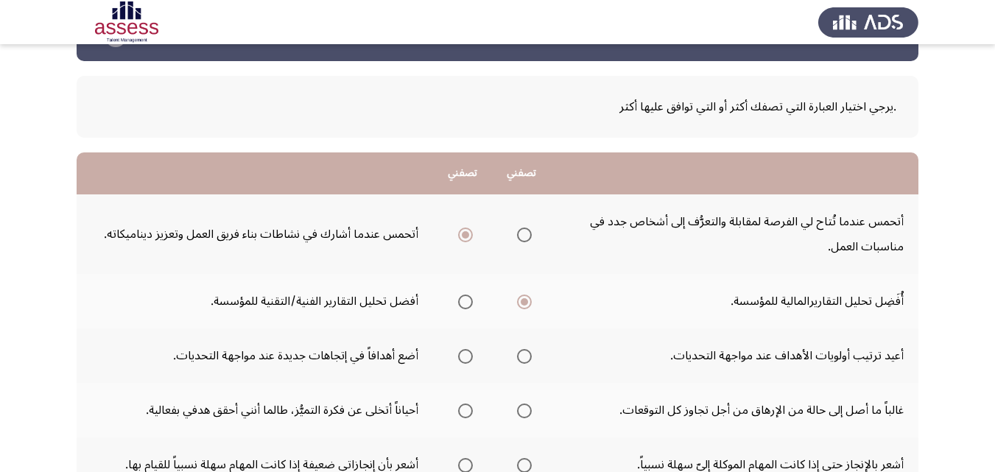
scroll to position [74, 0]
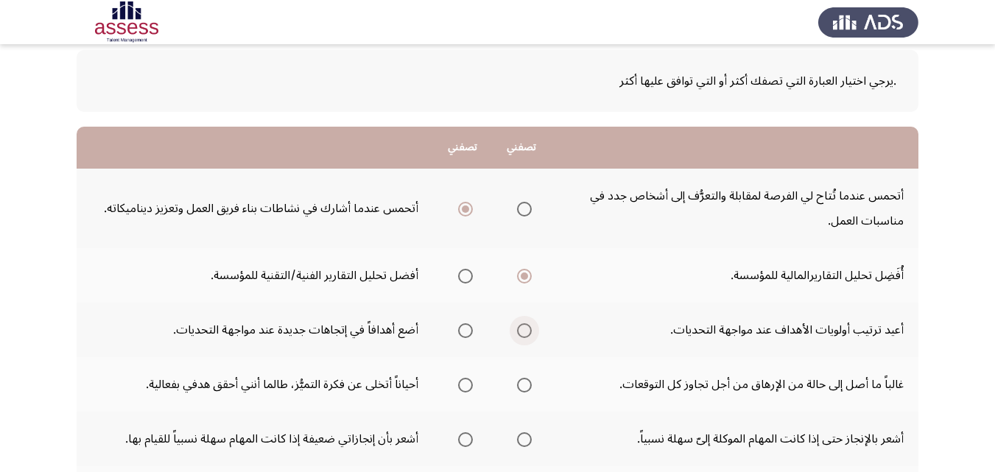
click at [521, 331] on span "Select an option" at bounding box center [524, 330] width 15 height 15
click at [521, 331] on input "Select an option" at bounding box center [524, 330] width 15 height 15
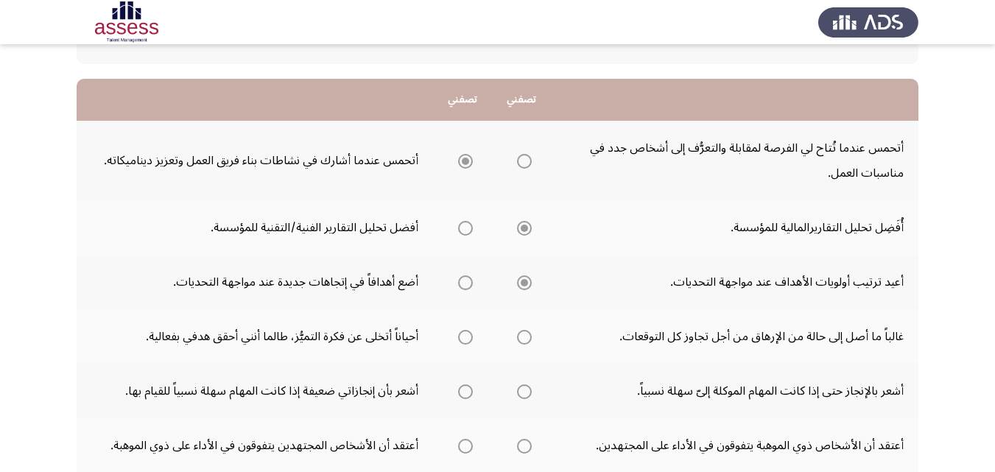
scroll to position [147, 0]
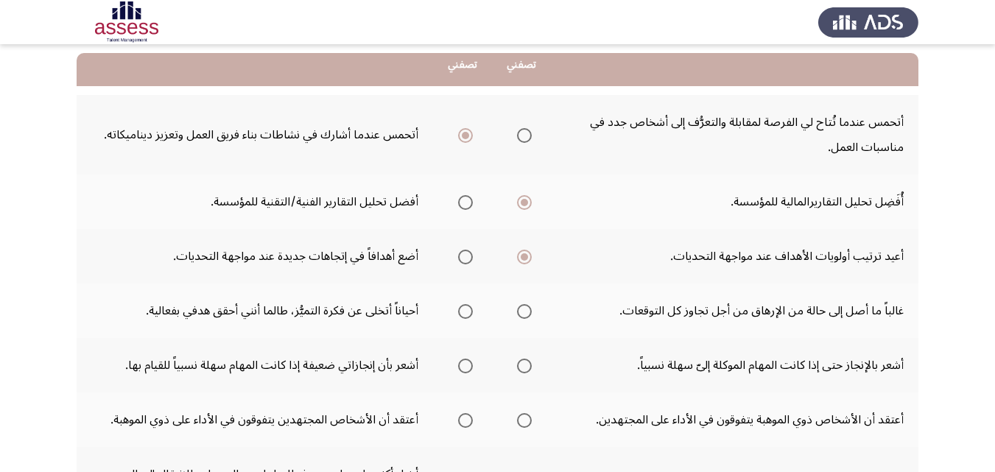
click at [525, 312] on span "Select an option" at bounding box center [524, 311] width 15 height 15
click at [525, 312] on input "Select an option" at bounding box center [524, 311] width 15 height 15
click at [522, 369] on span "Select an option" at bounding box center [524, 366] width 15 height 15
click at [522, 369] on input "Select an option" at bounding box center [524, 366] width 15 height 15
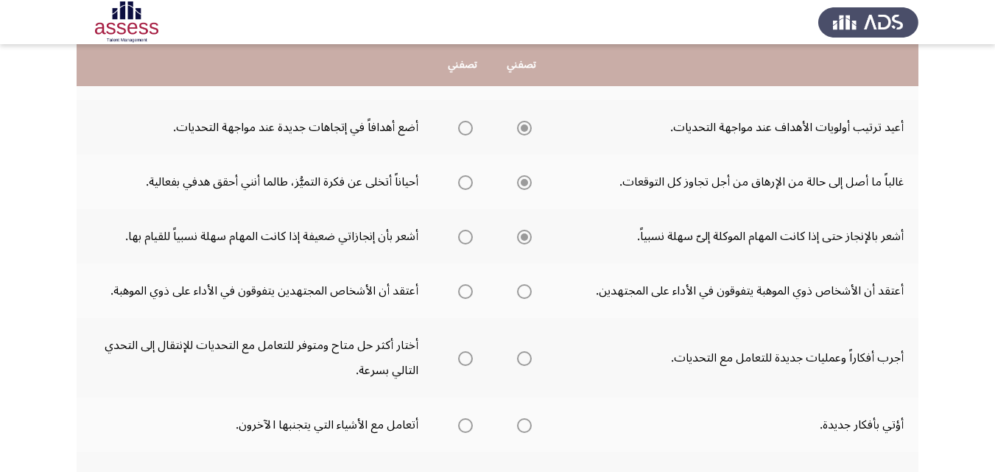
scroll to position [295, 0]
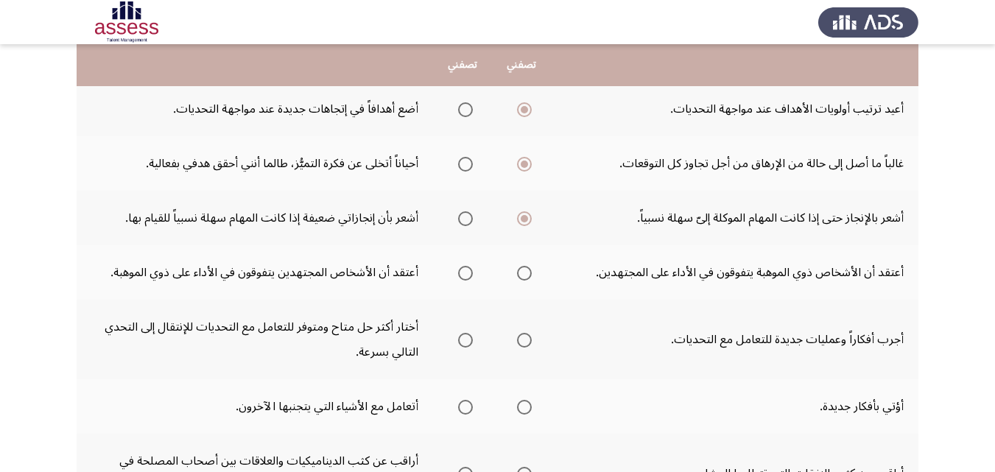
click at [464, 278] on span "Select an option" at bounding box center [465, 273] width 15 height 15
click at [464, 278] on input "Select an option" at bounding box center [465, 273] width 15 height 15
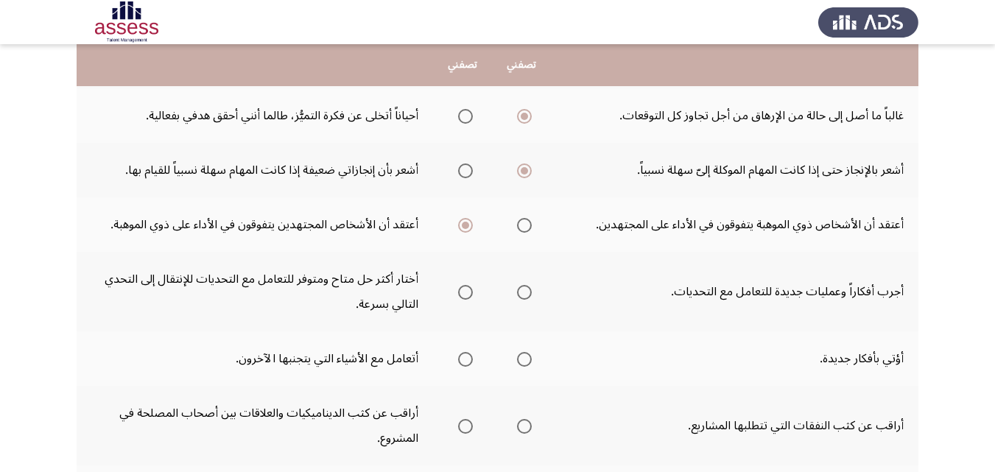
scroll to position [368, 0]
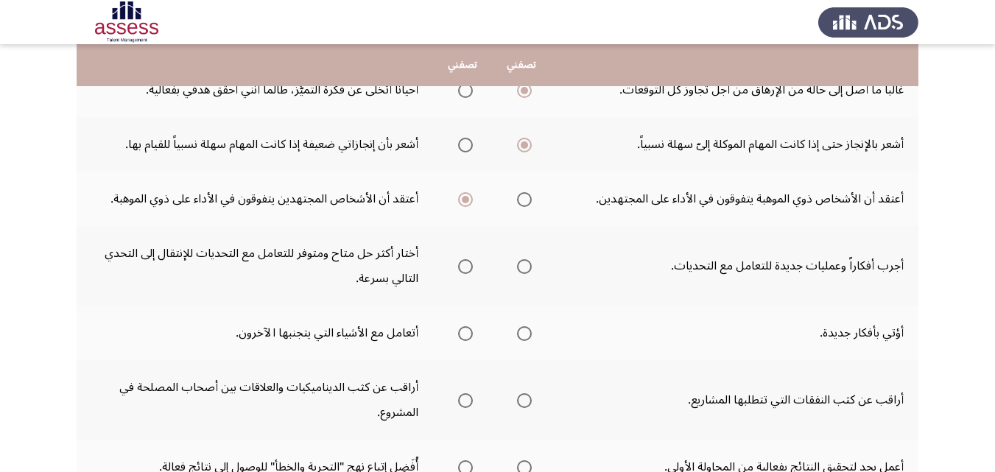
click at [466, 267] on span "Select an option" at bounding box center [466, 267] width 0 height 0
click at [466, 266] on input "Select an option" at bounding box center [465, 266] width 15 height 15
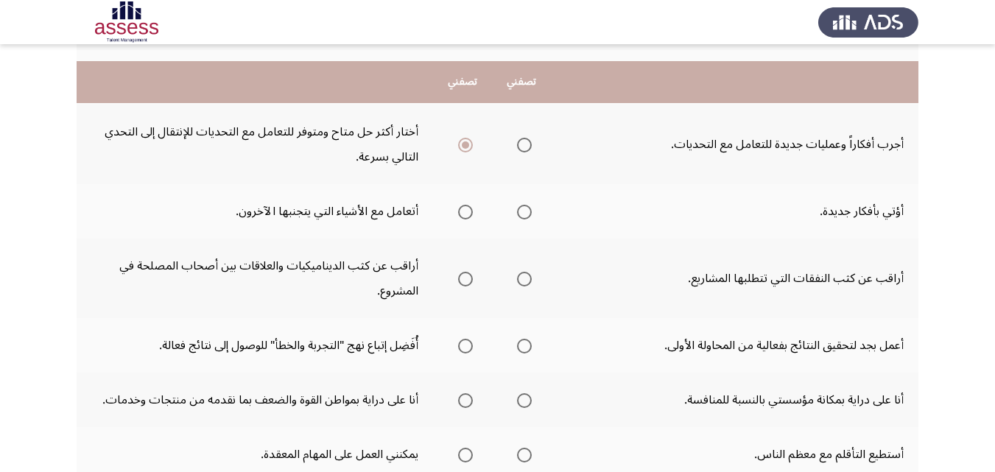
scroll to position [516, 0]
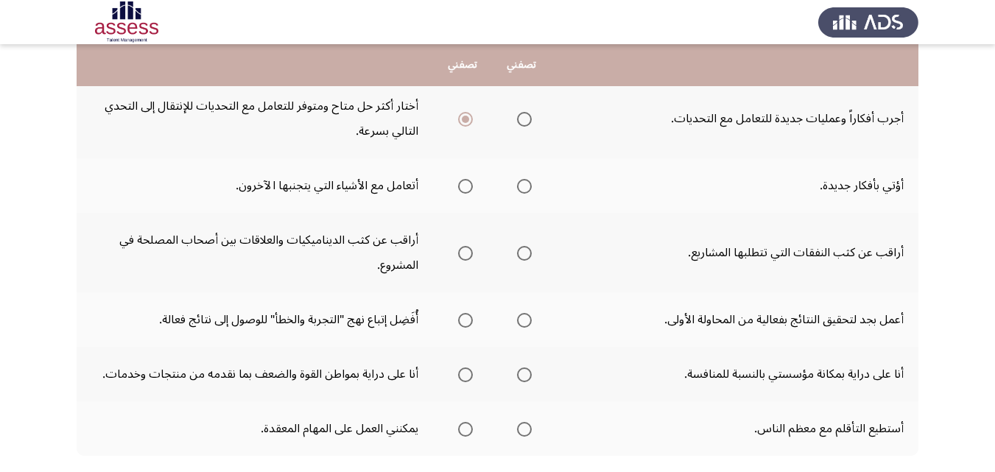
click at [520, 252] on span "Select an option" at bounding box center [524, 253] width 15 height 15
click at [520, 252] on input "Select an option" at bounding box center [524, 253] width 15 height 15
click at [522, 322] on span "Select an option" at bounding box center [524, 320] width 15 height 15
click at [522, 322] on input "Select an option" at bounding box center [524, 320] width 15 height 15
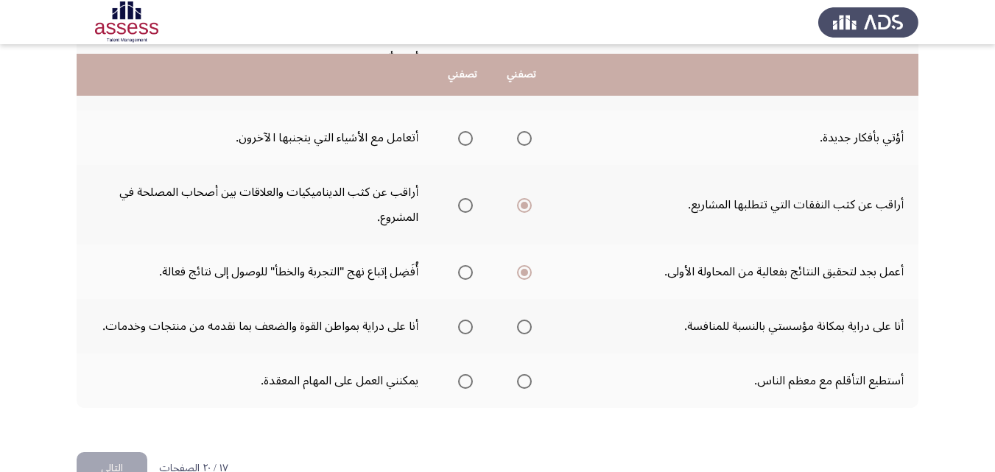
scroll to position [589, 0]
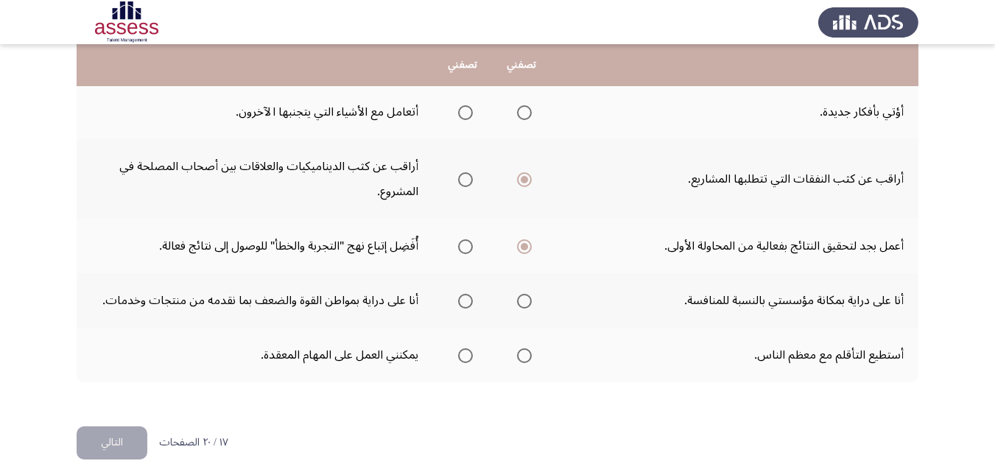
click at [522, 351] on span "Select an option" at bounding box center [524, 355] width 15 height 15
click at [522, 351] on input "Select an option" at bounding box center [524, 355] width 15 height 15
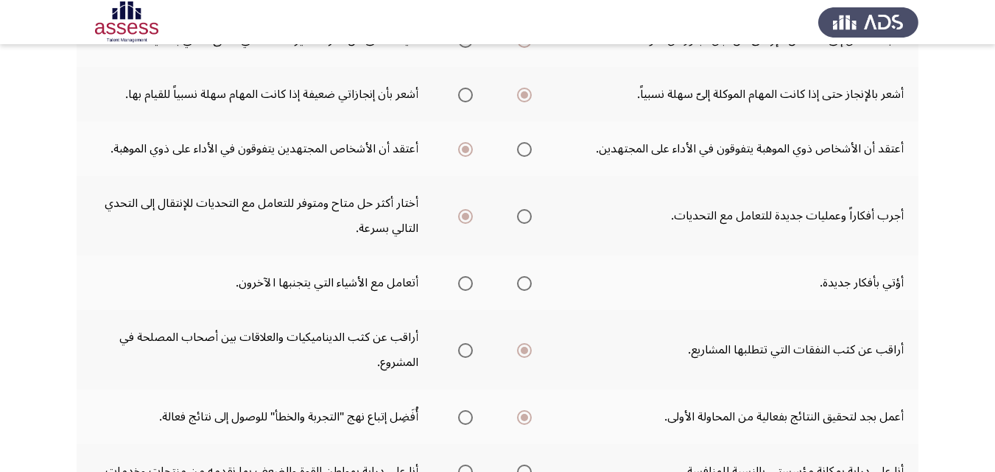
scroll to position [442, 0]
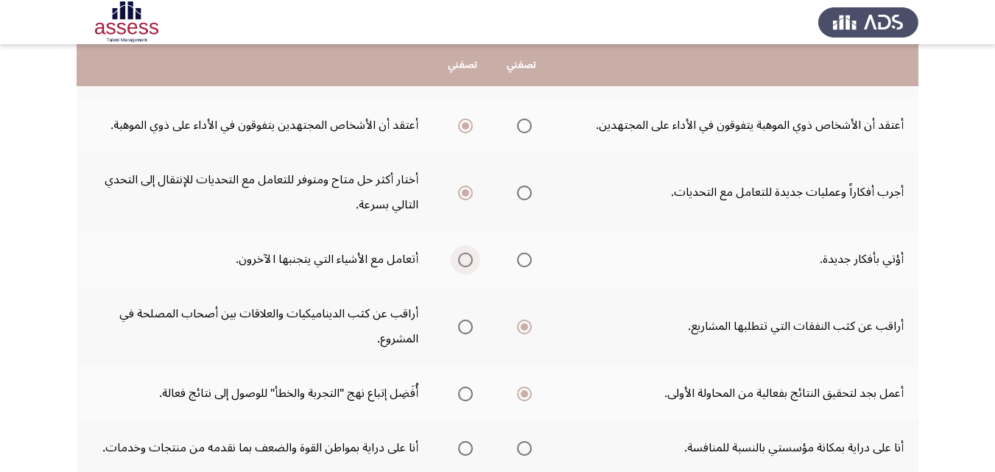
click at [466, 260] on span "Select an option" at bounding box center [466, 260] width 0 height 0
click at [465, 259] on input "Select an option" at bounding box center [465, 260] width 15 height 15
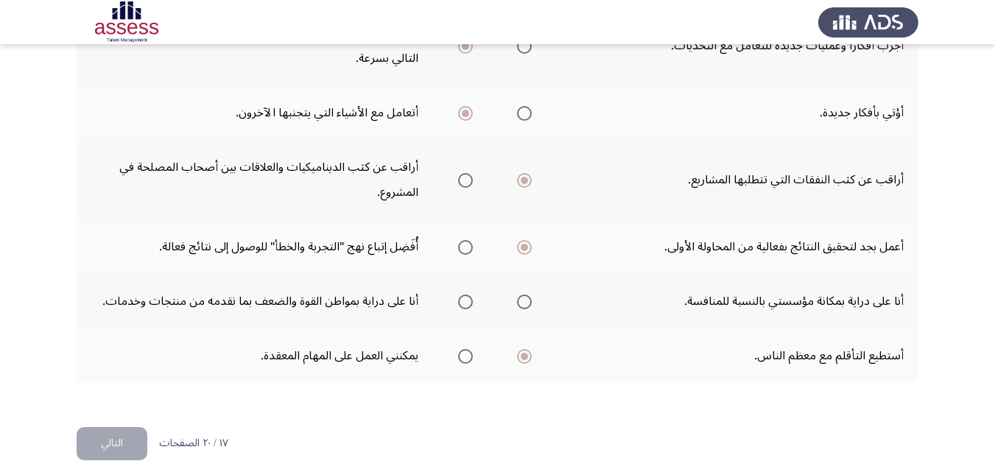
scroll to position [589, 0]
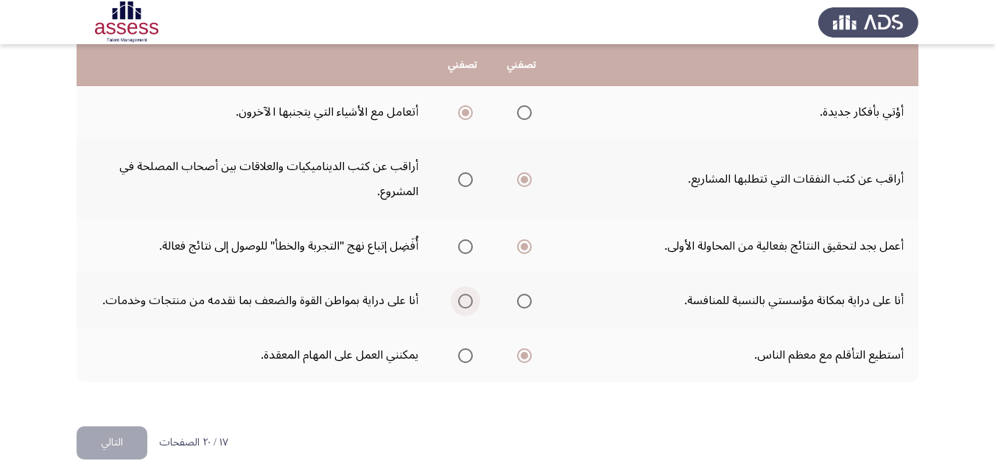
click at [466, 301] on span "Select an option" at bounding box center [466, 301] width 0 height 0
click at [465, 301] on input "Select an option" at bounding box center [465, 301] width 15 height 15
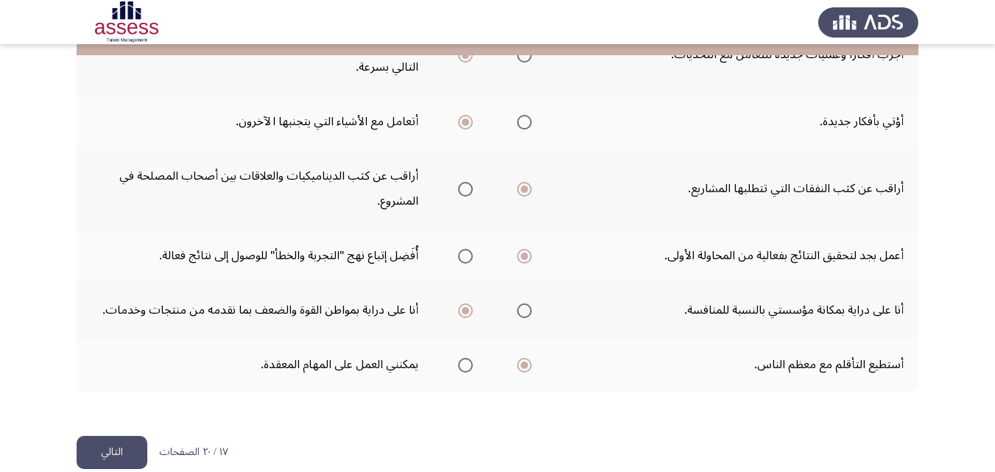
scroll to position [603, 0]
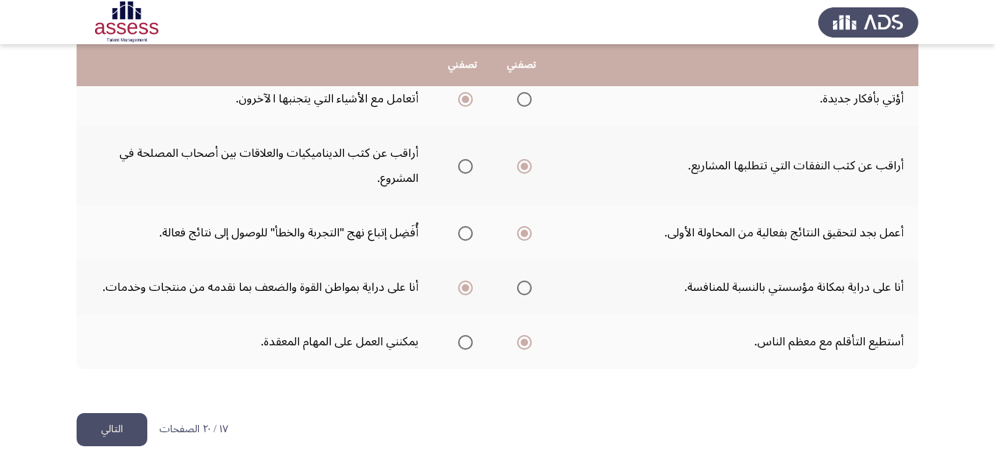
click at [119, 434] on button "التالي" at bounding box center [112, 429] width 71 height 33
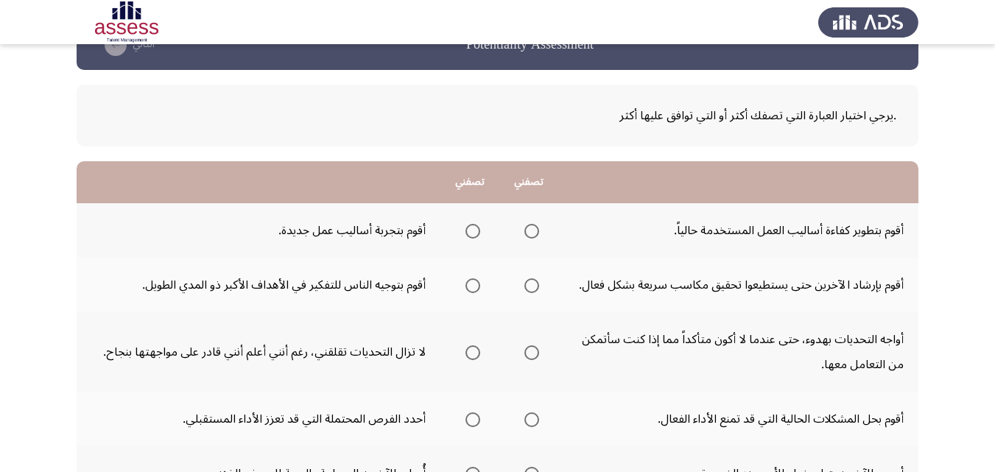
scroll to position [74, 0]
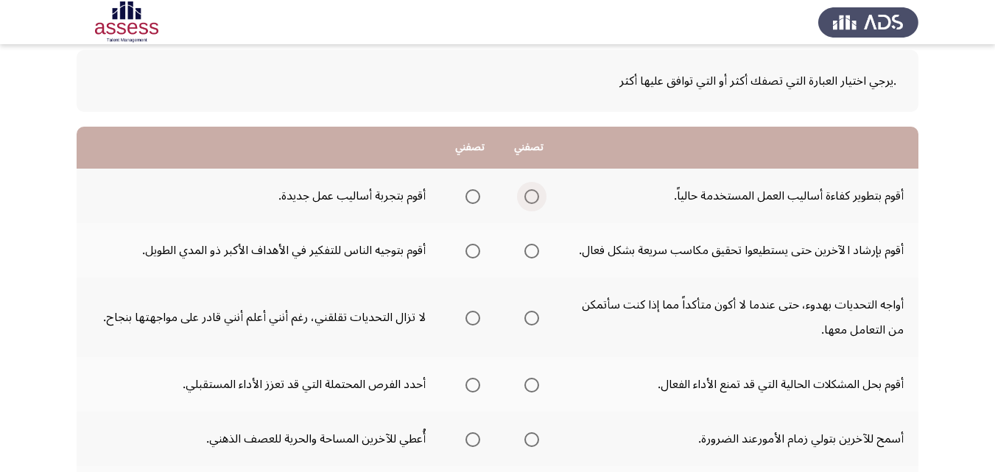
click at [532, 202] on span "Select an option" at bounding box center [532, 196] width 15 height 15
click at [532, 202] on input "Select an option" at bounding box center [532, 196] width 15 height 15
click at [528, 316] on span "Select an option" at bounding box center [532, 318] width 15 height 15
click at [528, 316] on input "Select an option" at bounding box center [532, 318] width 15 height 15
click at [535, 385] on span "Select an option" at bounding box center [532, 385] width 15 height 15
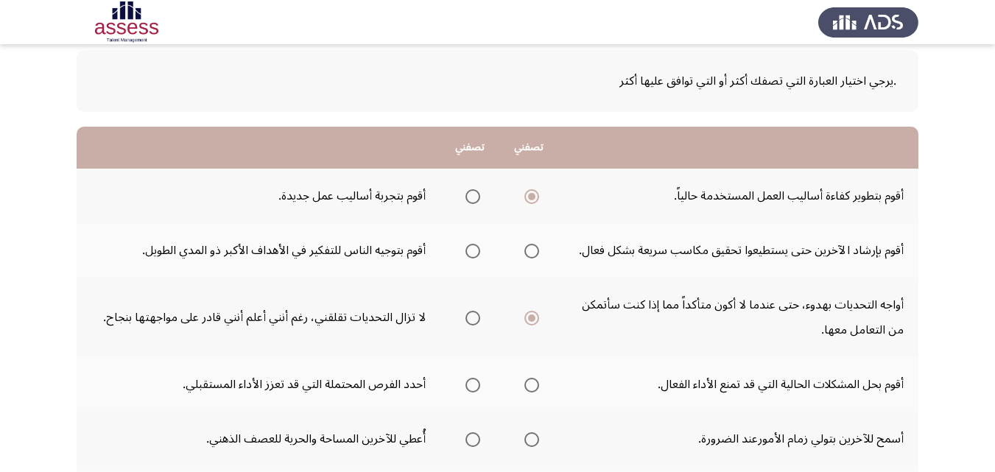
click at [535, 385] on input "Select an option" at bounding box center [532, 385] width 15 height 15
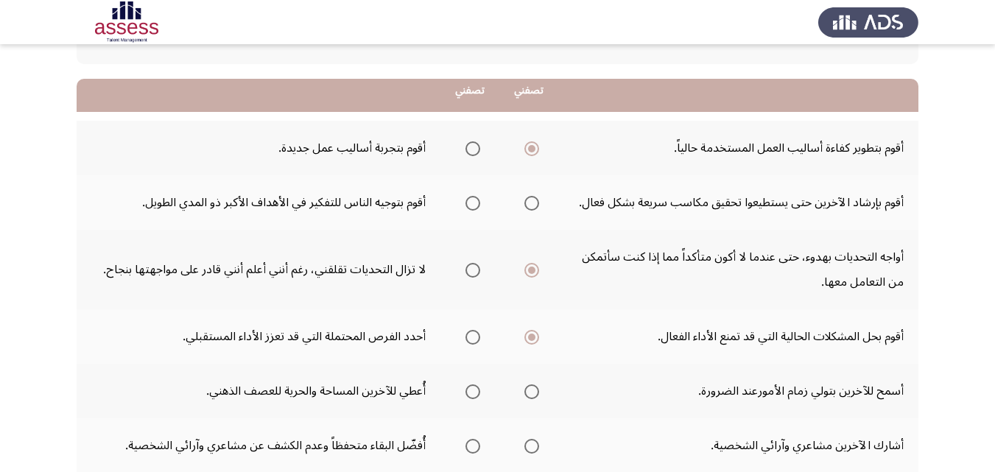
scroll to position [147, 0]
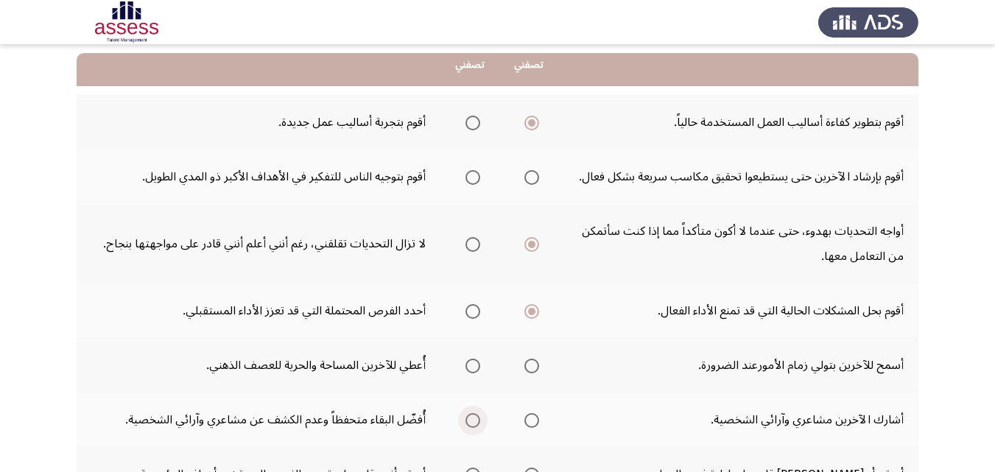
click at [469, 416] on span "Select an option" at bounding box center [473, 420] width 15 height 15
click at [469, 416] on input "Select an option" at bounding box center [473, 420] width 15 height 15
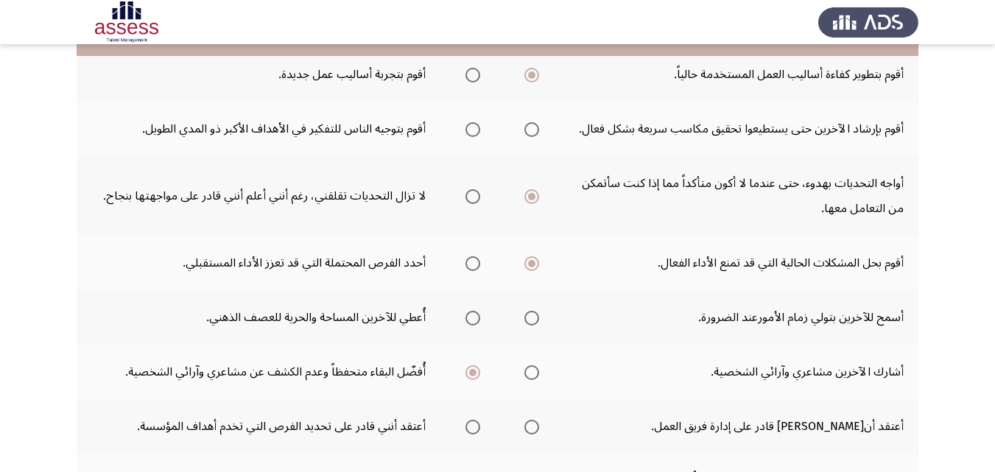
scroll to position [221, 0]
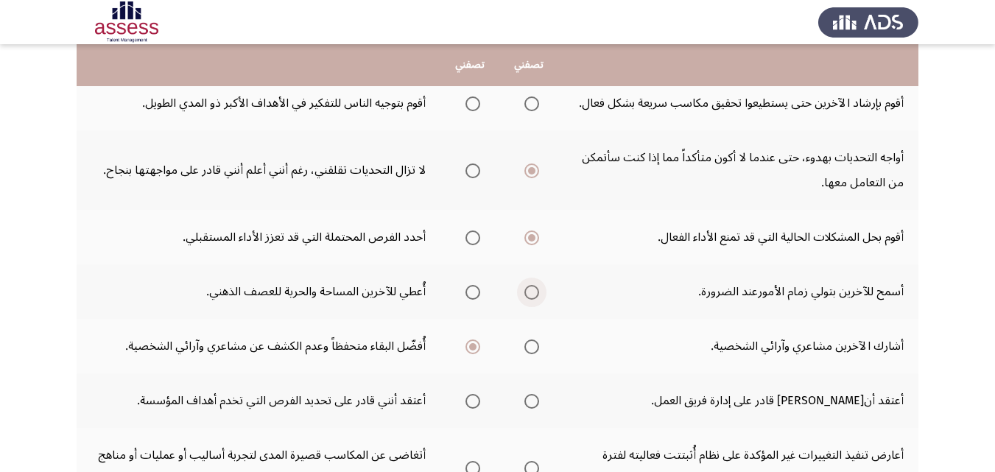
click at [533, 293] on span "Select an option" at bounding box center [532, 292] width 15 height 15
click at [533, 293] on input "Select an option" at bounding box center [532, 292] width 15 height 15
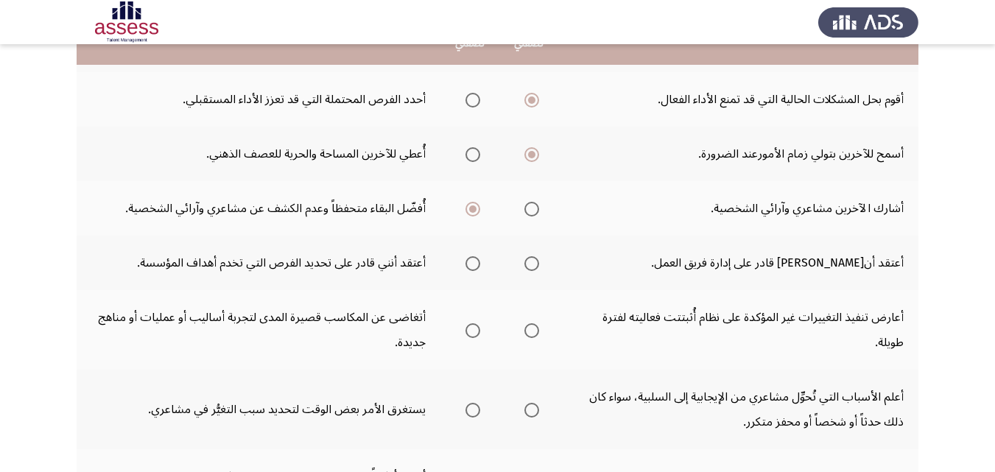
scroll to position [368, 0]
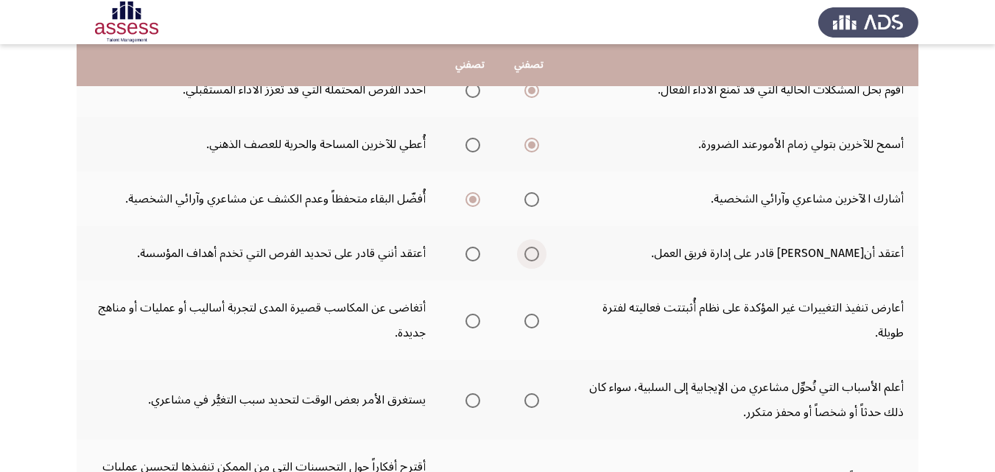
click at [530, 255] on span "Select an option" at bounding box center [532, 254] width 15 height 15
click at [530, 255] on input "Select an option" at bounding box center [532, 254] width 15 height 15
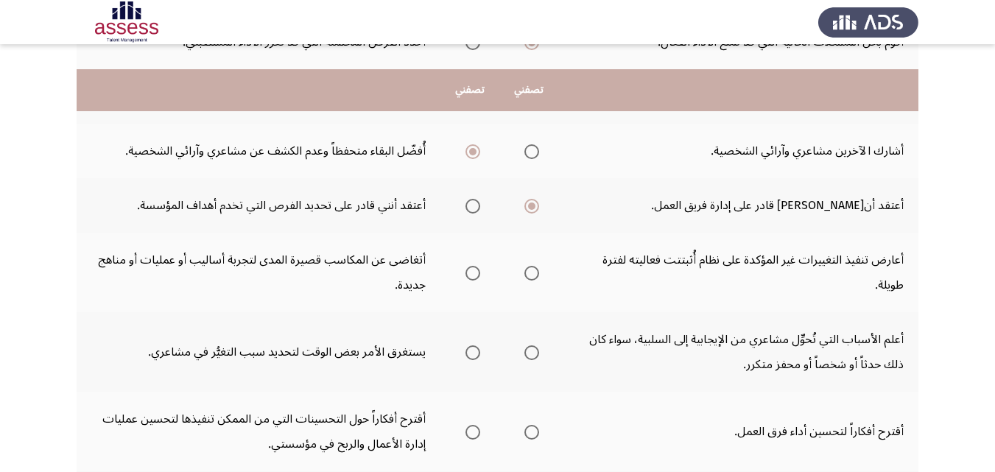
scroll to position [442, 0]
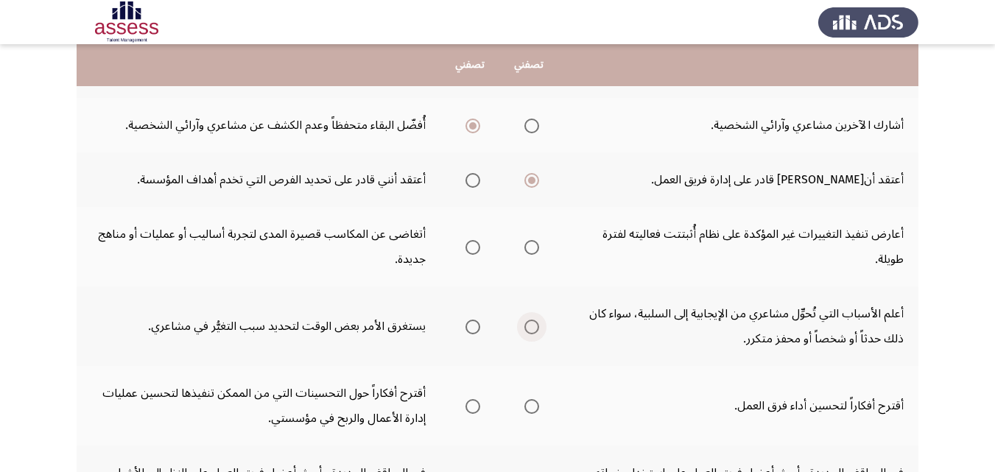
click at [531, 329] on span "Select an option" at bounding box center [532, 327] width 15 height 15
click at [531, 329] on input "Select an option" at bounding box center [532, 327] width 15 height 15
click at [532, 244] on span "Select an option" at bounding box center [532, 247] width 15 height 15
click at [532, 244] on input "Select an option" at bounding box center [532, 247] width 15 height 15
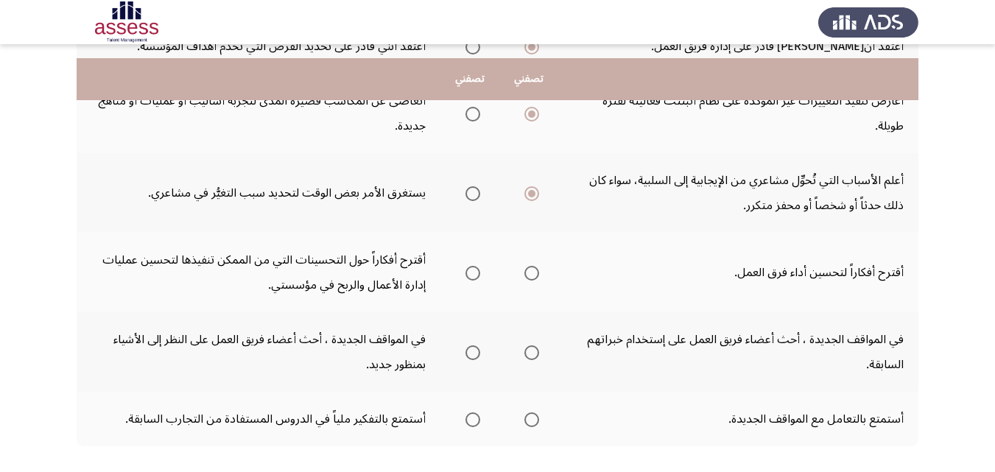
scroll to position [589, 0]
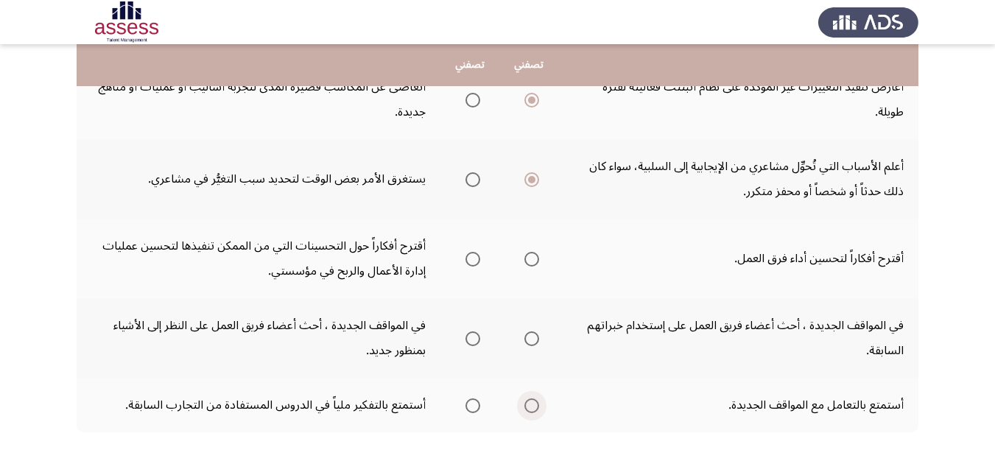
click at [533, 406] on span "Select an option" at bounding box center [532, 406] width 15 height 15
click at [533, 406] on input "Select an option" at bounding box center [532, 406] width 15 height 15
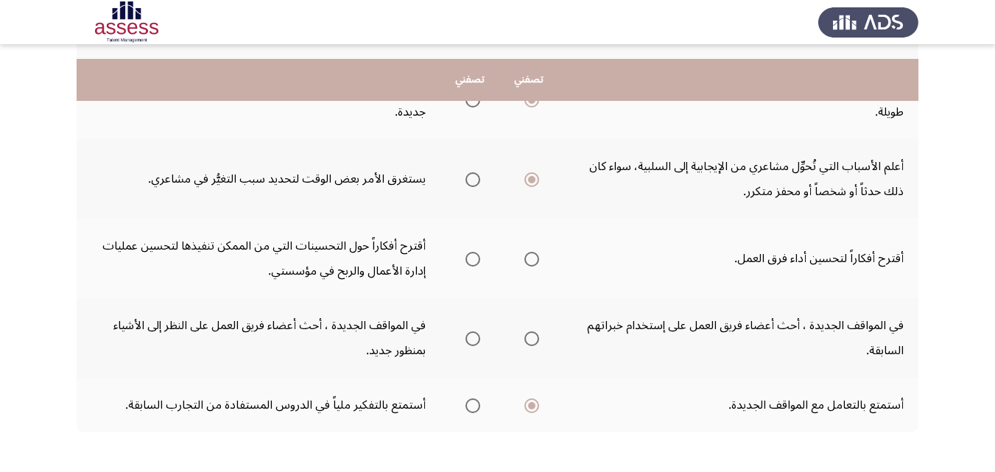
scroll to position [653, 0]
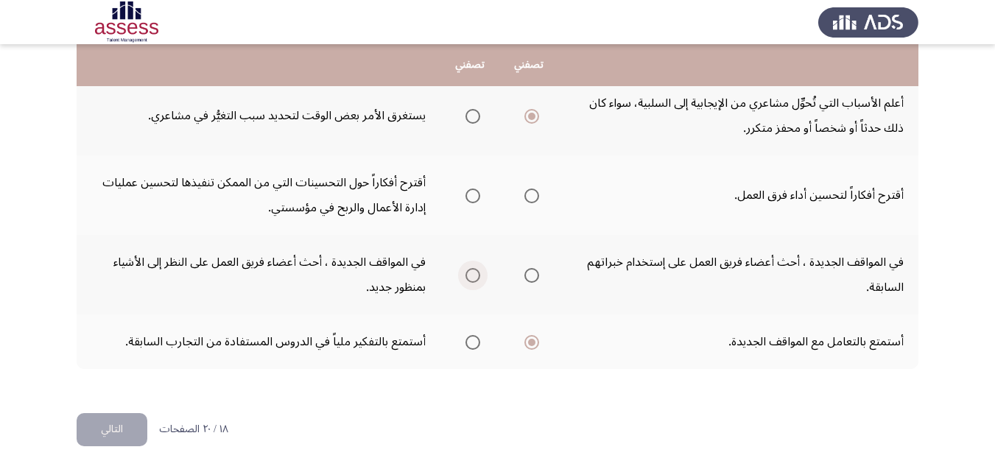
click at [472, 281] on span "Select an option" at bounding box center [473, 275] width 15 height 15
click at [472, 281] on input "Select an option" at bounding box center [473, 275] width 15 height 15
click at [537, 196] on span "Select an option" at bounding box center [532, 196] width 15 height 15
click at [537, 196] on input "Select an option" at bounding box center [532, 196] width 15 height 15
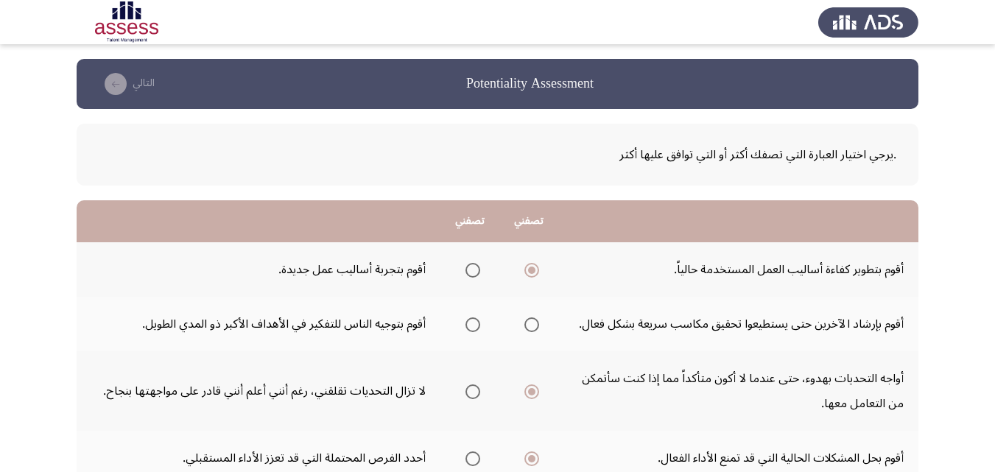
scroll to position [74, 0]
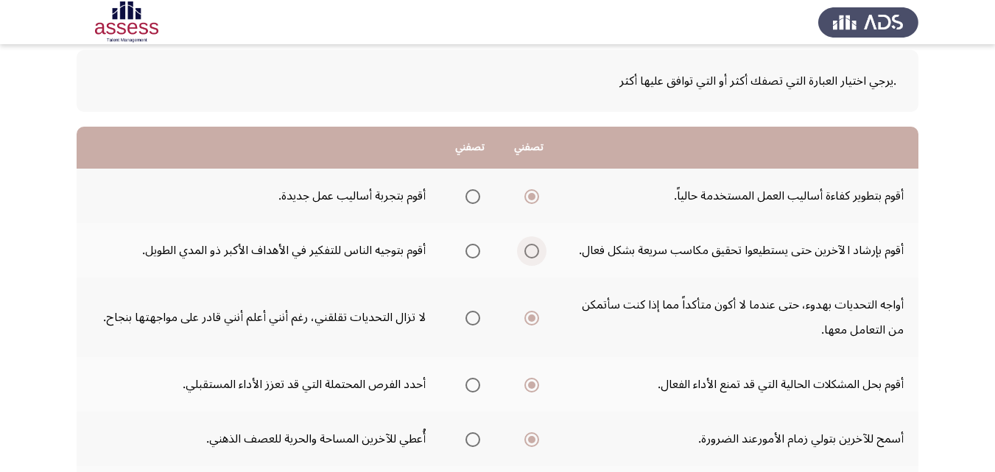
click at [530, 250] on span "Select an option" at bounding box center [532, 251] width 15 height 15
click at [530, 250] on input "Select an option" at bounding box center [532, 251] width 15 height 15
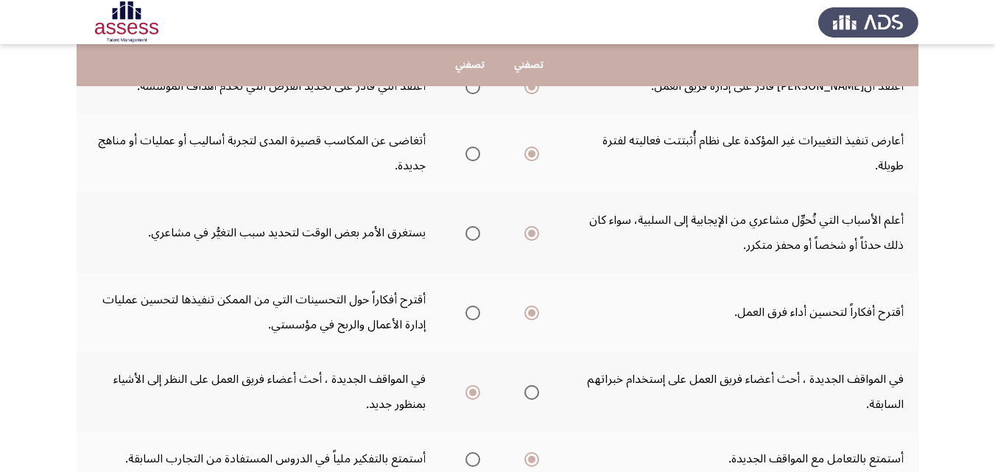
scroll to position [653, 0]
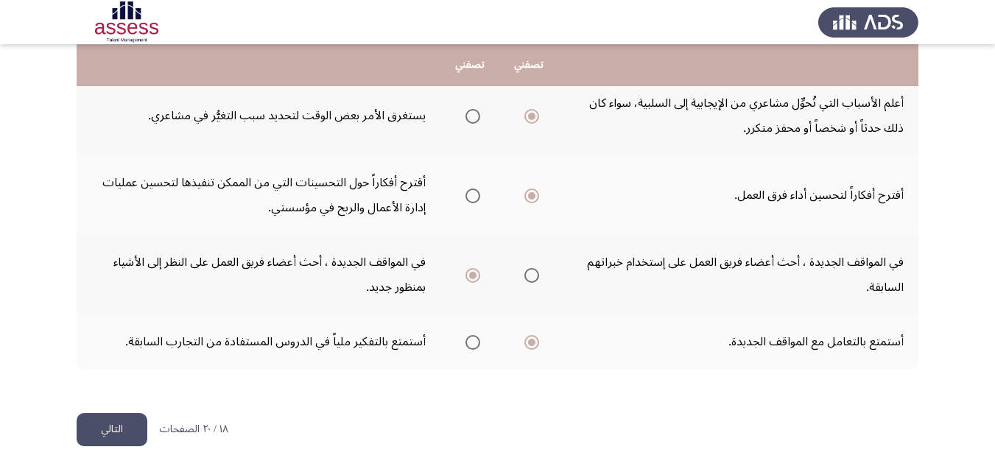
click at [113, 427] on button "التالي" at bounding box center [112, 429] width 71 height 33
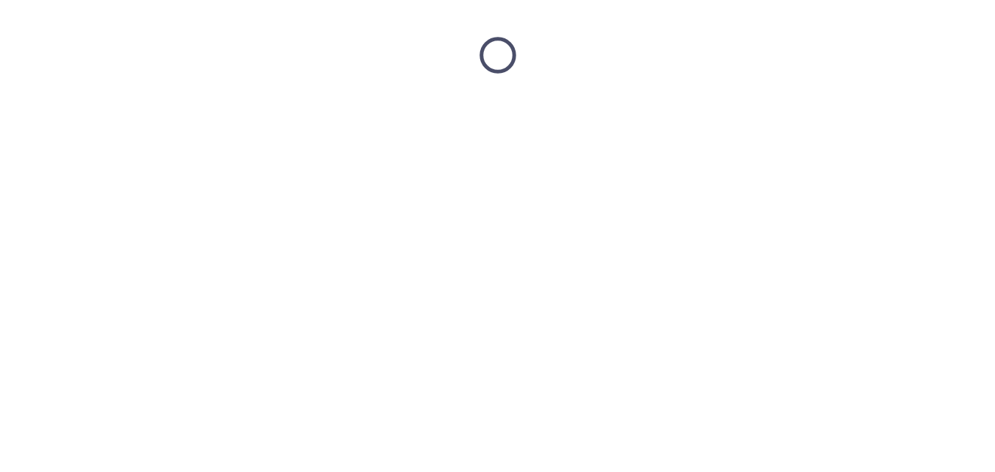
scroll to position [0, 0]
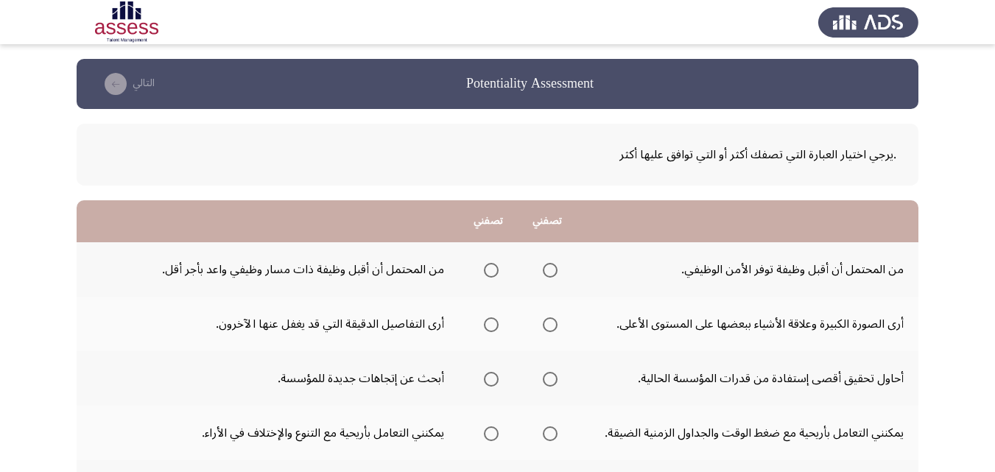
click at [494, 321] on span "Select an option" at bounding box center [491, 325] width 15 height 15
click at [494, 321] on input "Select an option" at bounding box center [491, 325] width 15 height 15
click at [547, 378] on span "Select an option" at bounding box center [550, 379] width 15 height 15
click at [547, 378] on input "Select an option" at bounding box center [550, 379] width 15 height 15
click at [490, 273] on span "Select an option" at bounding box center [491, 270] width 15 height 15
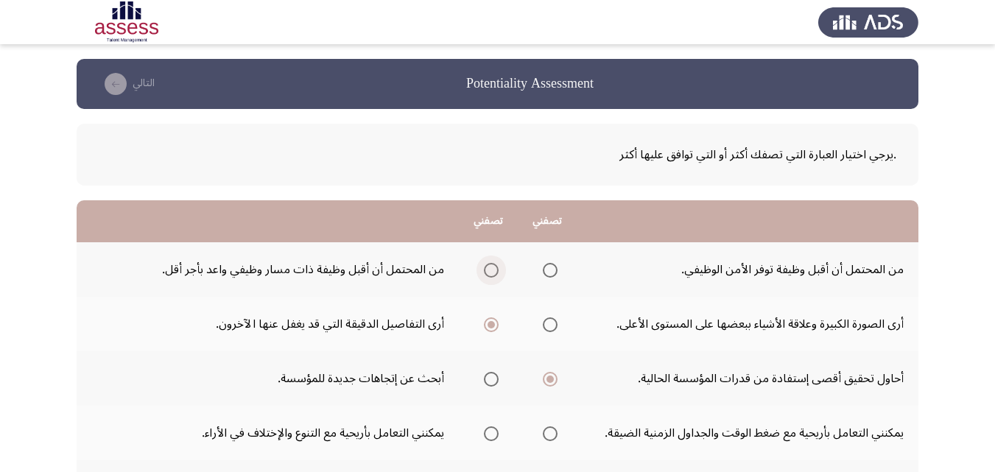
click at [490, 273] on input "Select an option" at bounding box center [491, 270] width 15 height 15
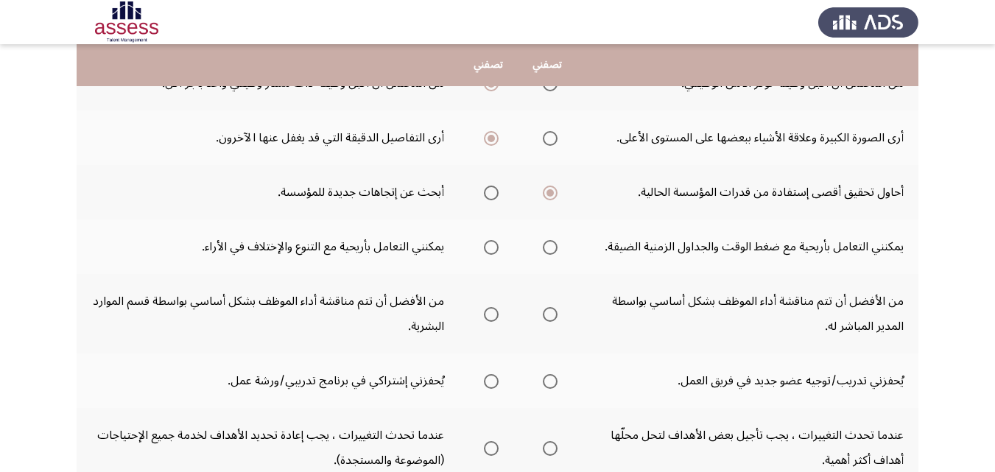
scroll to position [221, 0]
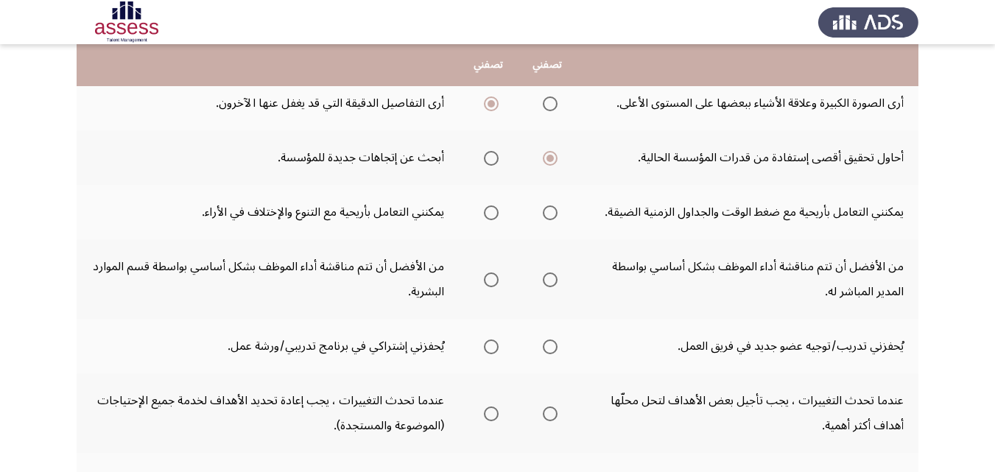
click at [545, 278] on span "Select an option" at bounding box center [550, 280] width 15 height 15
click at [545, 278] on input "Select an option" at bounding box center [550, 280] width 15 height 15
click at [491, 345] on span "Select an option" at bounding box center [491, 347] width 15 height 15
click at [491, 345] on input "Select an option" at bounding box center [491, 347] width 15 height 15
click at [547, 212] on span "Select an option" at bounding box center [550, 213] width 15 height 15
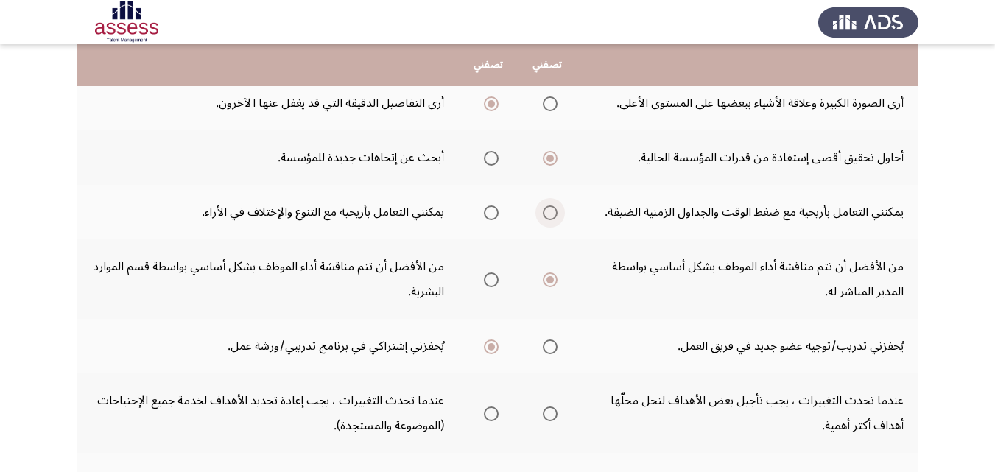
click at [547, 212] on input "Select an option" at bounding box center [550, 213] width 15 height 15
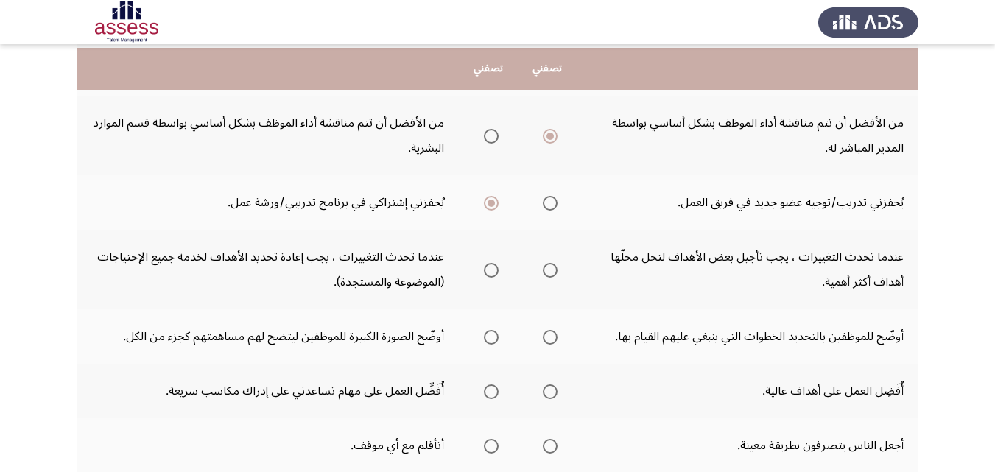
scroll to position [368, 0]
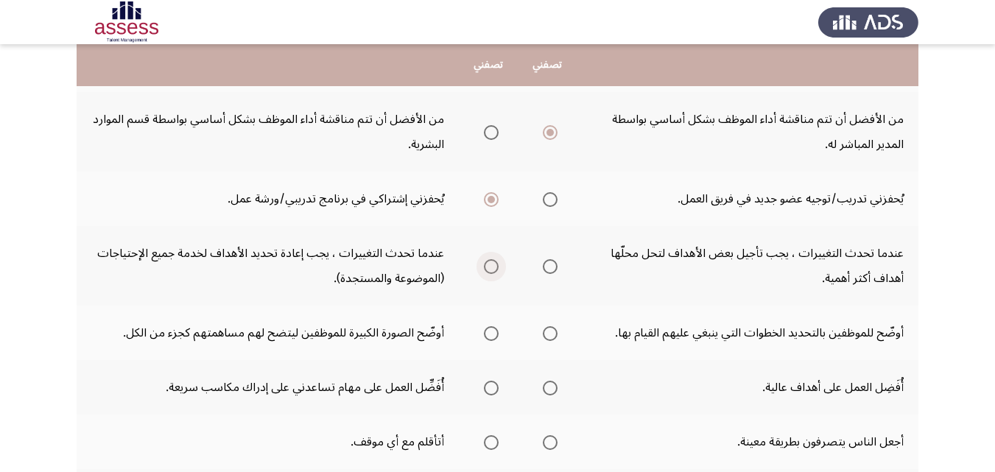
click at [494, 268] on span "Select an option" at bounding box center [491, 266] width 15 height 15
click at [494, 268] on input "Select an option" at bounding box center [491, 266] width 15 height 15
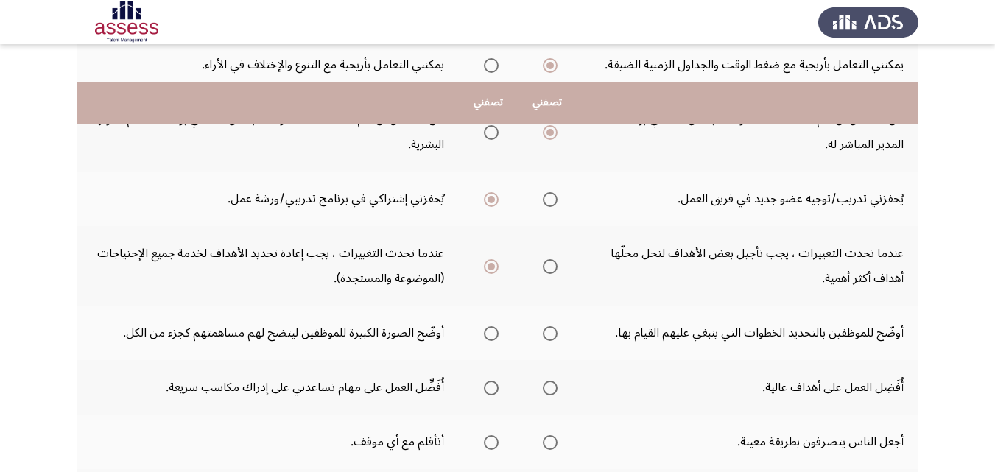
scroll to position [442, 0]
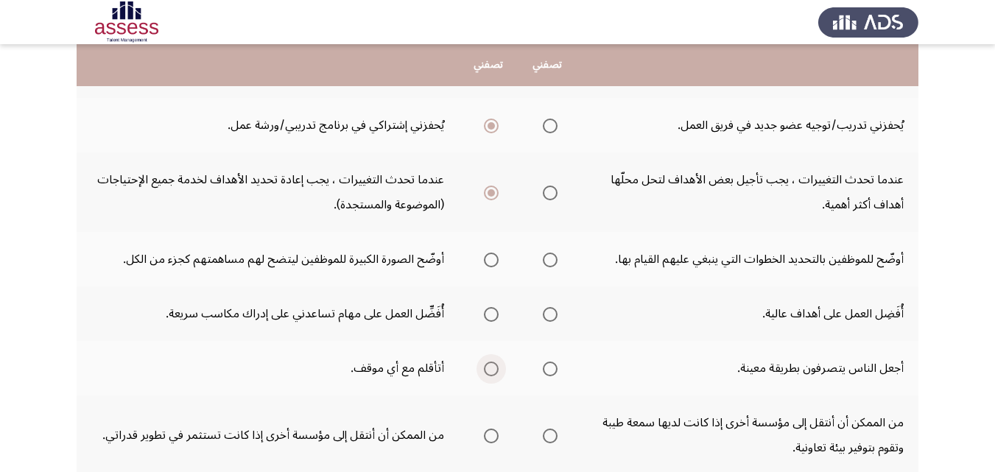
click at [489, 372] on span "Select an option" at bounding box center [491, 369] width 15 height 15
click at [489, 372] on input "Select an option" at bounding box center [491, 369] width 15 height 15
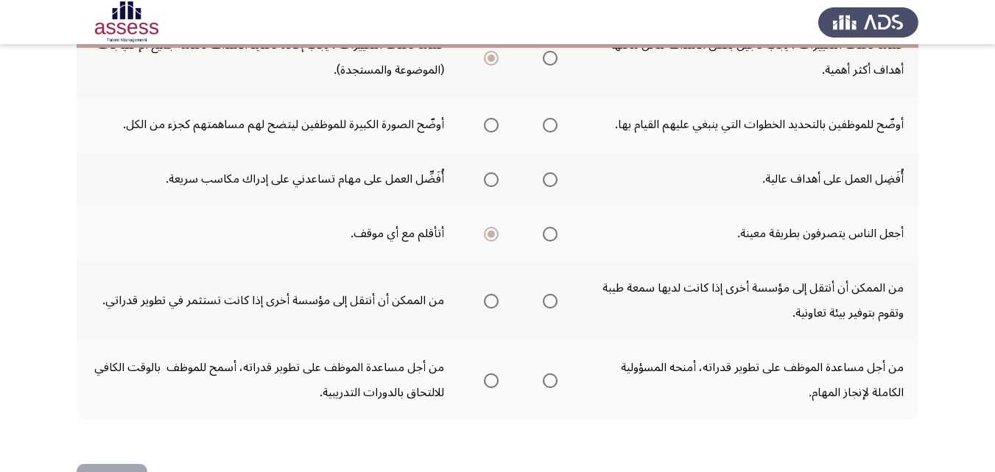
scroll to position [589, 0]
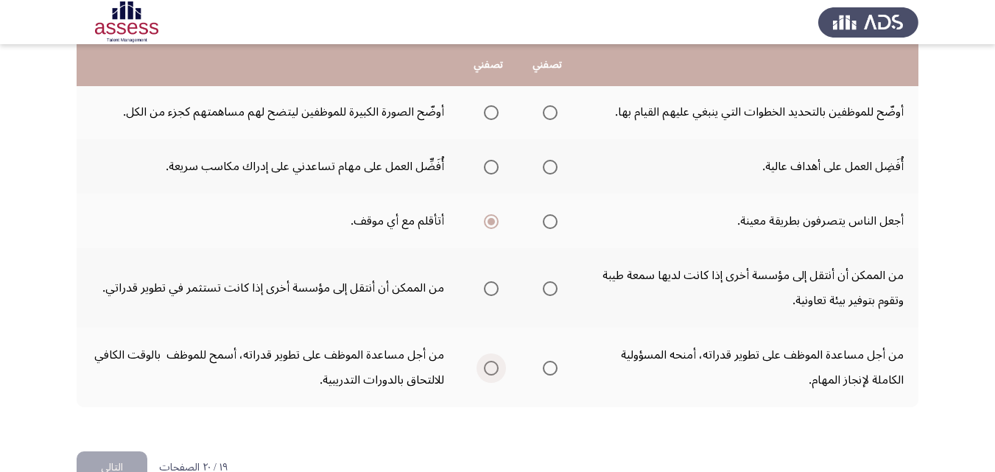
click at [488, 365] on span "Select an option" at bounding box center [491, 368] width 15 height 15
click at [488, 365] on input "Select an option" at bounding box center [491, 368] width 15 height 15
click at [486, 284] on span "Select an option" at bounding box center [491, 288] width 15 height 15
click at [486, 284] on input "Select an option" at bounding box center [491, 288] width 15 height 15
click at [550, 169] on span "Select an option" at bounding box center [550, 167] width 15 height 15
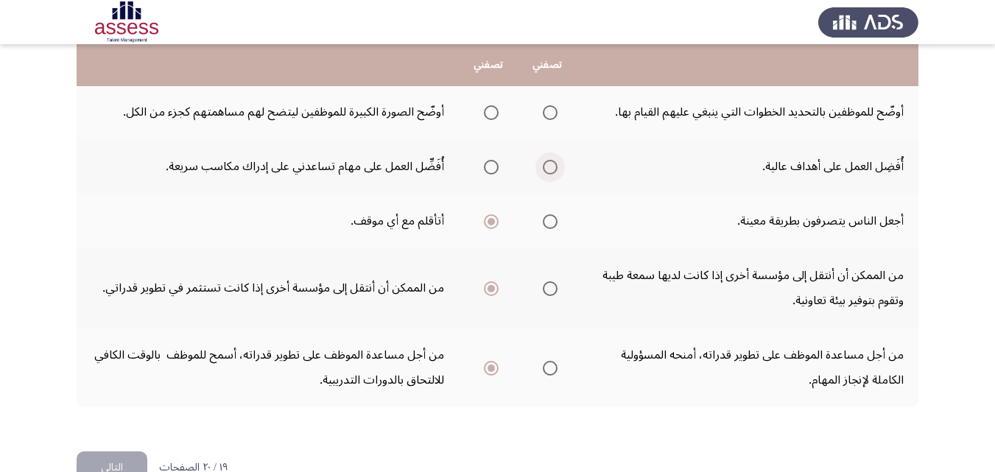
click at [550, 169] on input "Select an option" at bounding box center [550, 167] width 15 height 15
click at [491, 115] on span "Select an option" at bounding box center [491, 112] width 15 height 15
click at [491, 115] on input "Select an option" at bounding box center [491, 112] width 15 height 15
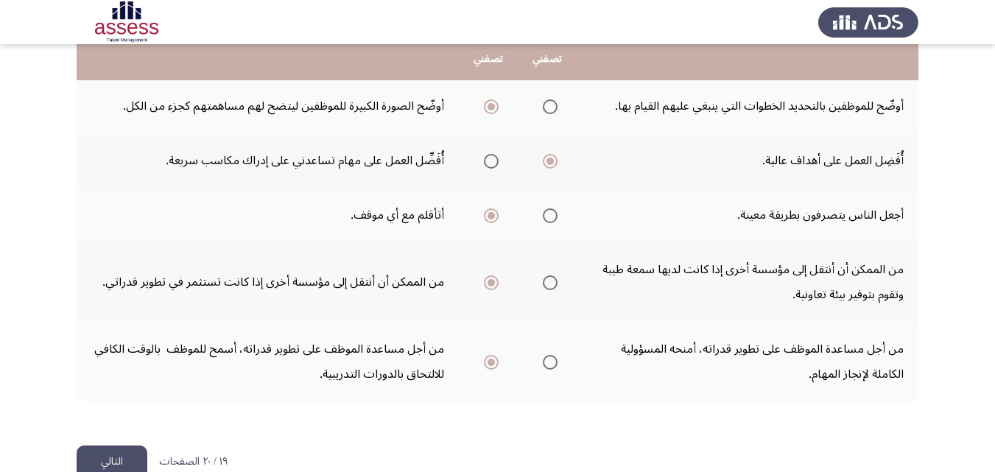
scroll to position [628, 0]
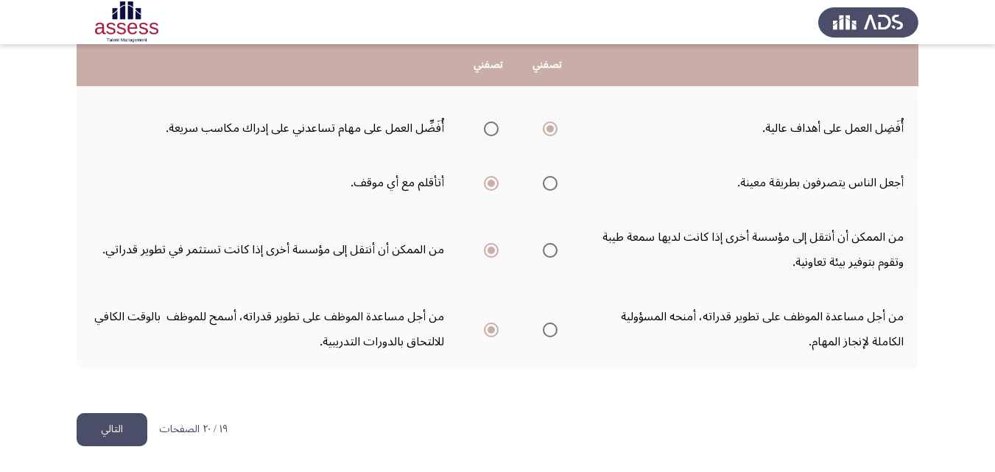
click at [131, 424] on button "التالي" at bounding box center [112, 429] width 71 height 33
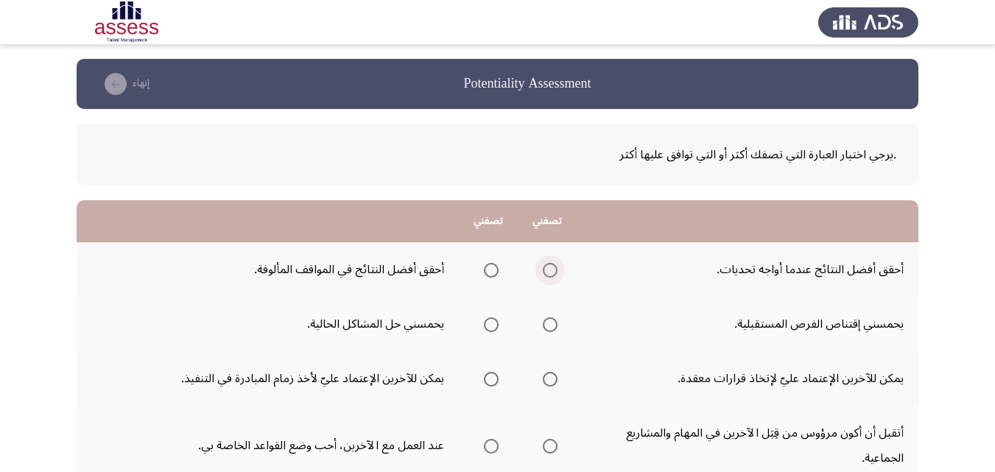
click at [550, 271] on span "Select an option" at bounding box center [550, 270] width 15 height 15
click at [550, 271] on input "Select an option" at bounding box center [550, 270] width 15 height 15
click at [492, 321] on span "Select an option" at bounding box center [491, 325] width 15 height 15
click at [492, 321] on input "Select an option" at bounding box center [491, 325] width 15 height 15
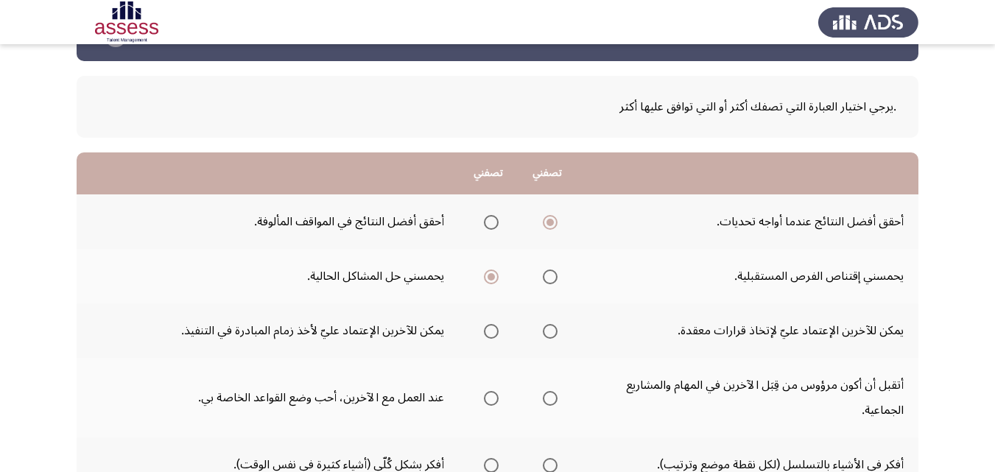
scroll to position [74, 0]
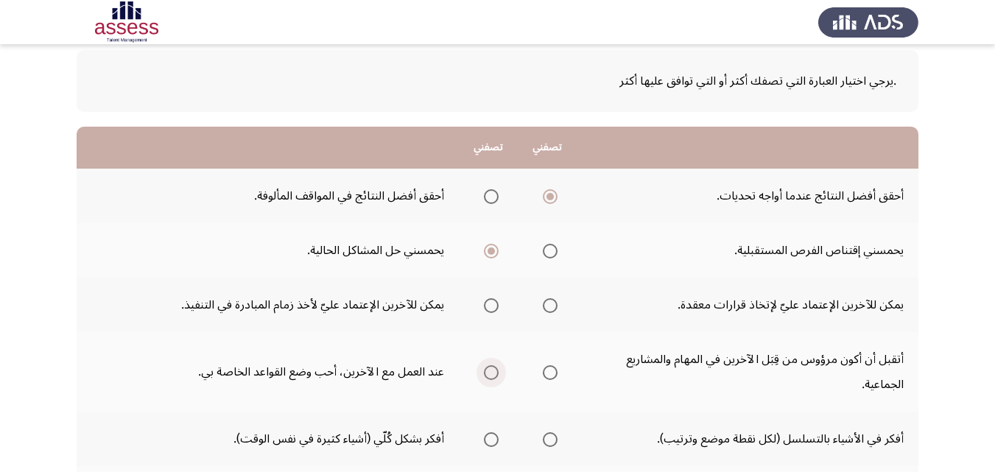
click at [492, 376] on span "Select an option" at bounding box center [491, 372] width 15 height 15
click at [492, 376] on input "Select an option" at bounding box center [491, 372] width 15 height 15
click at [553, 306] on span "Select an option" at bounding box center [550, 305] width 15 height 15
click at [553, 306] on input "Select an option" at bounding box center [550, 305] width 15 height 15
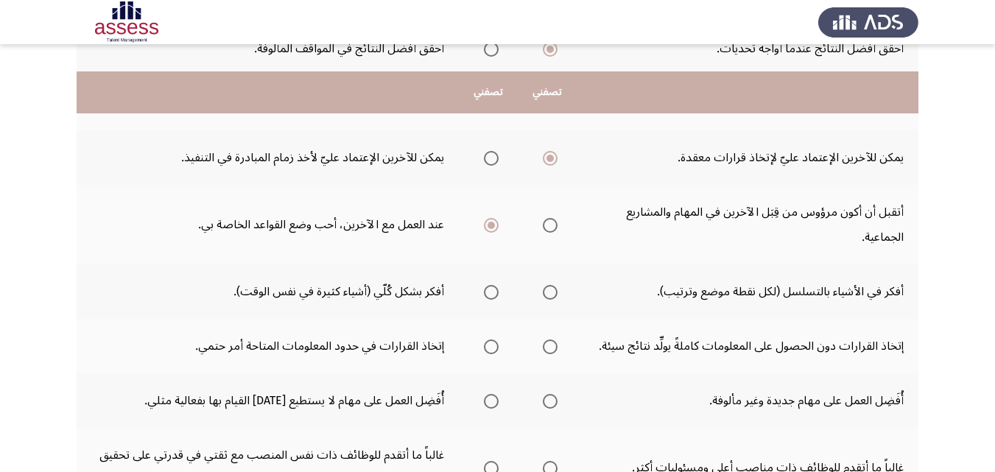
scroll to position [295, 0]
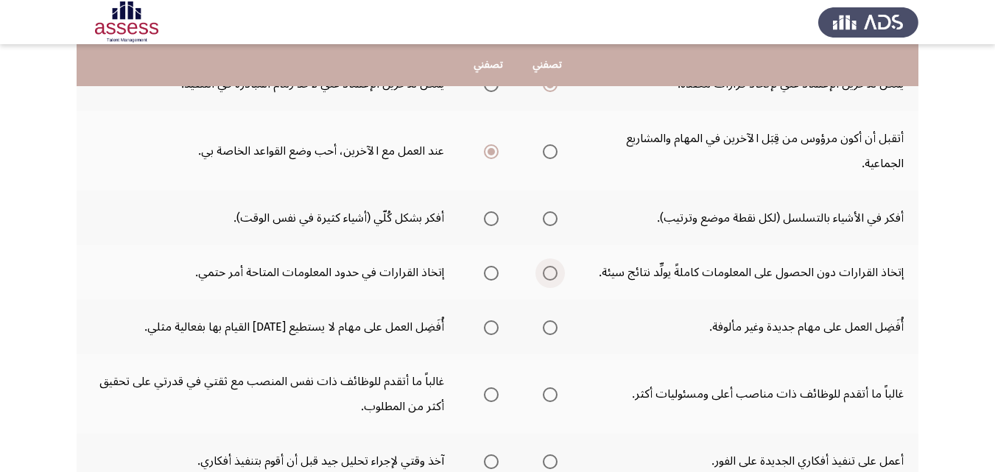
click at [547, 273] on span "Select an option" at bounding box center [550, 273] width 15 height 15
click at [547, 273] on input "Select an option" at bounding box center [550, 273] width 15 height 15
click at [496, 328] on span "Select an option" at bounding box center [491, 327] width 15 height 15
click at [496, 328] on input "Select an option" at bounding box center [491, 327] width 15 height 15
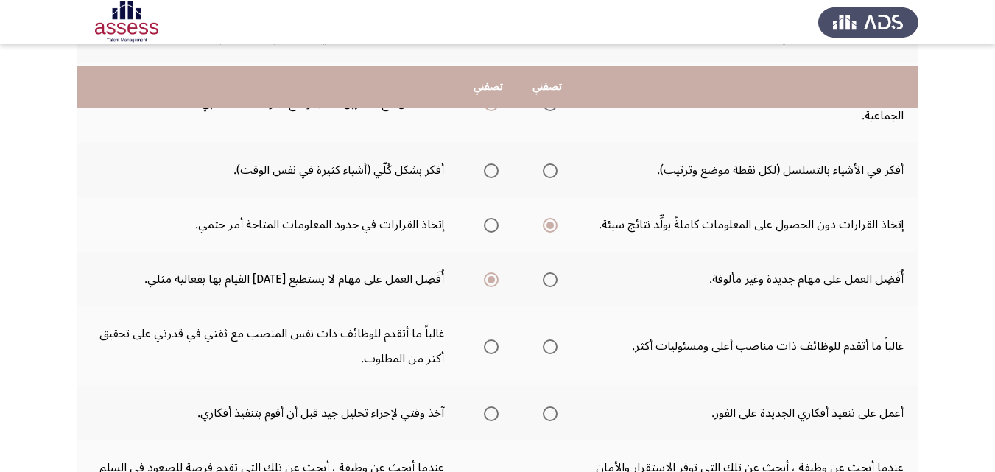
scroll to position [368, 0]
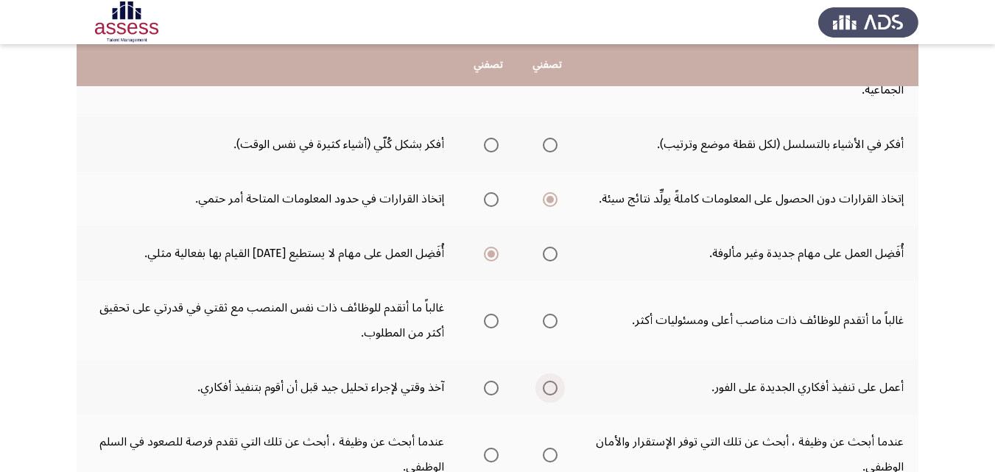
click at [547, 387] on span "Select an option" at bounding box center [550, 388] width 15 height 15
click at [547, 387] on input "Select an option" at bounding box center [550, 388] width 15 height 15
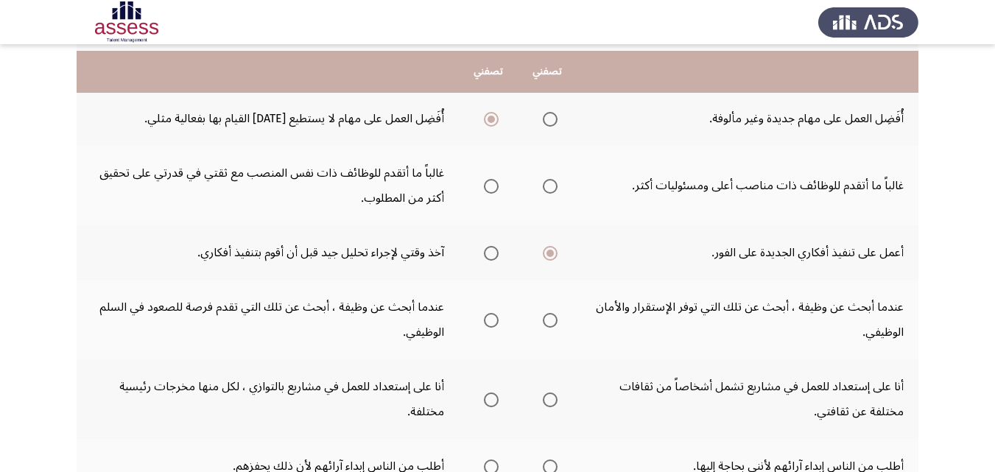
scroll to position [516, 0]
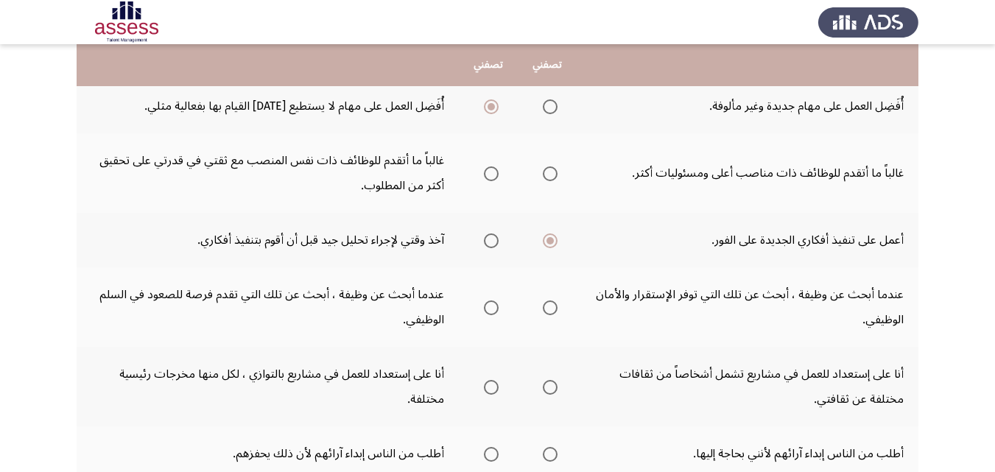
click at [490, 309] on span "Select an option" at bounding box center [491, 308] width 15 height 15
click at [490, 309] on input "Select an option" at bounding box center [491, 308] width 15 height 15
click at [493, 385] on span "Select an option" at bounding box center [491, 387] width 15 height 15
click at [493, 385] on input "Select an option" at bounding box center [491, 387] width 15 height 15
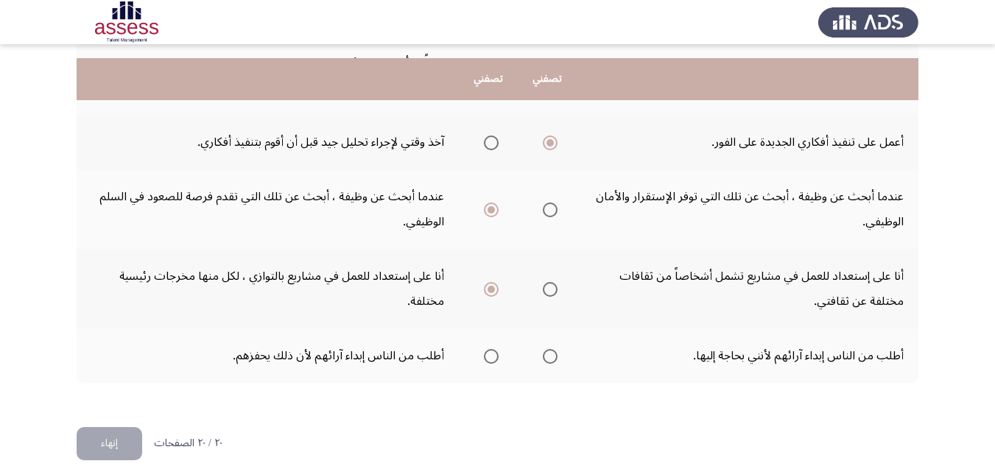
scroll to position [628, 0]
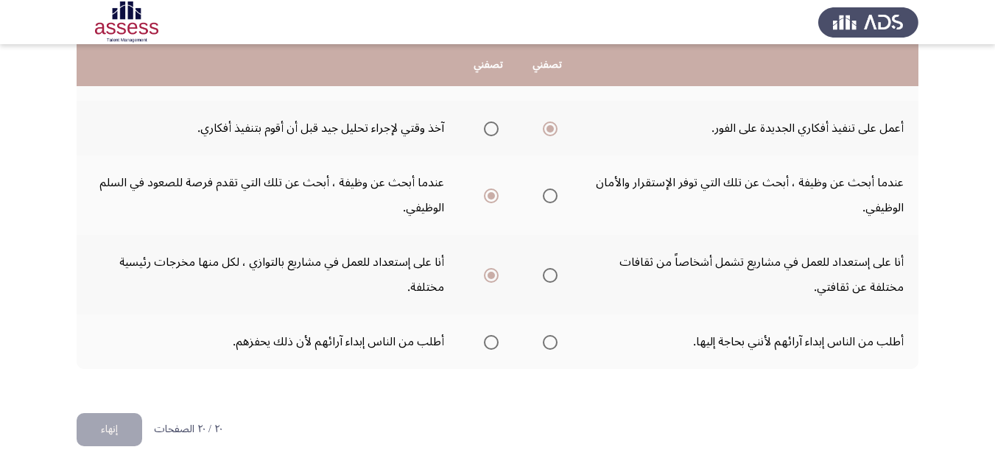
click at [552, 346] on span "Select an option" at bounding box center [550, 342] width 15 height 15
click at [552, 346] on input "Select an option" at bounding box center [550, 342] width 15 height 15
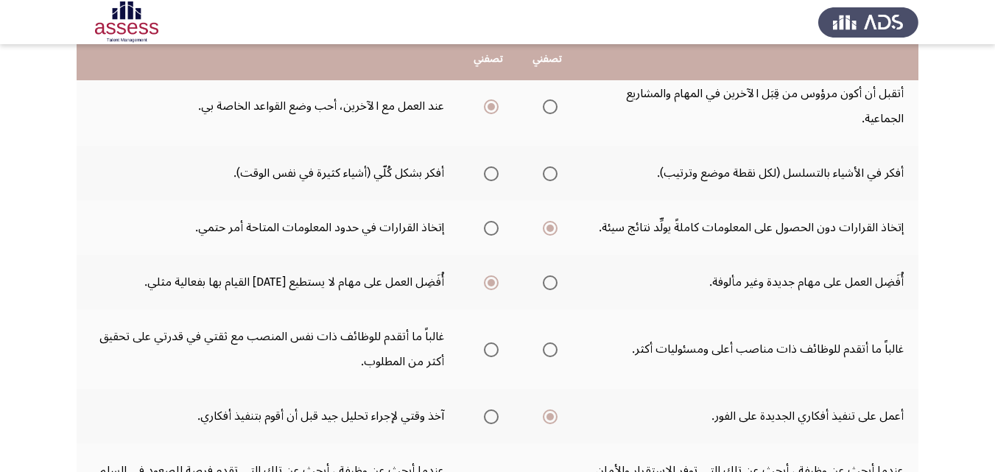
scroll to position [333, 0]
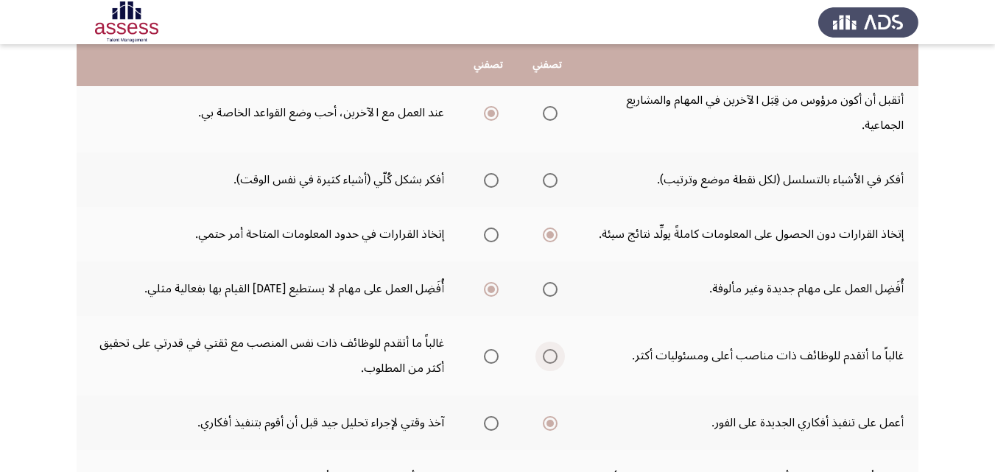
click at [552, 359] on span "Select an option" at bounding box center [550, 356] width 15 height 15
click at [552, 359] on input "Select an option" at bounding box center [550, 356] width 15 height 15
click at [544, 179] on span "Select an option" at bounding box center [550, 180] width 15 height 15
click at [544, 179] on input "Select an option" at bounding box center [550, 180] width 15 height 15
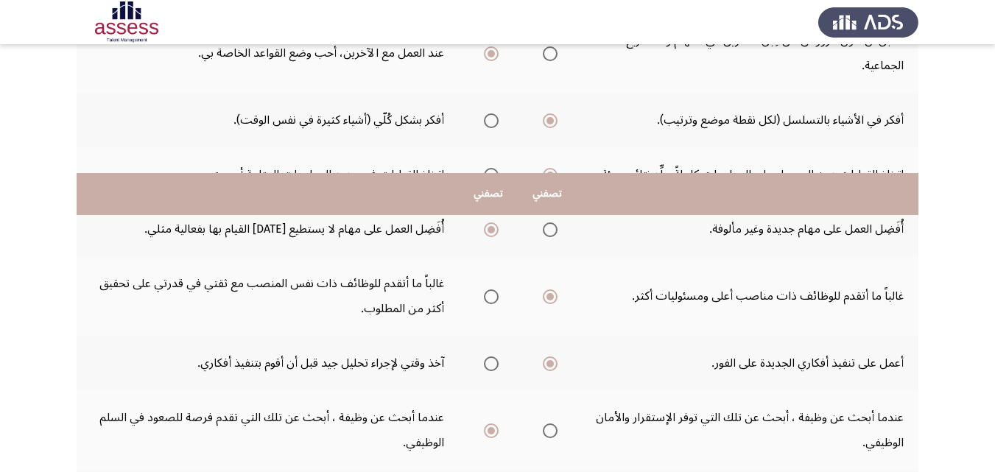
scroll to position [628, 0]
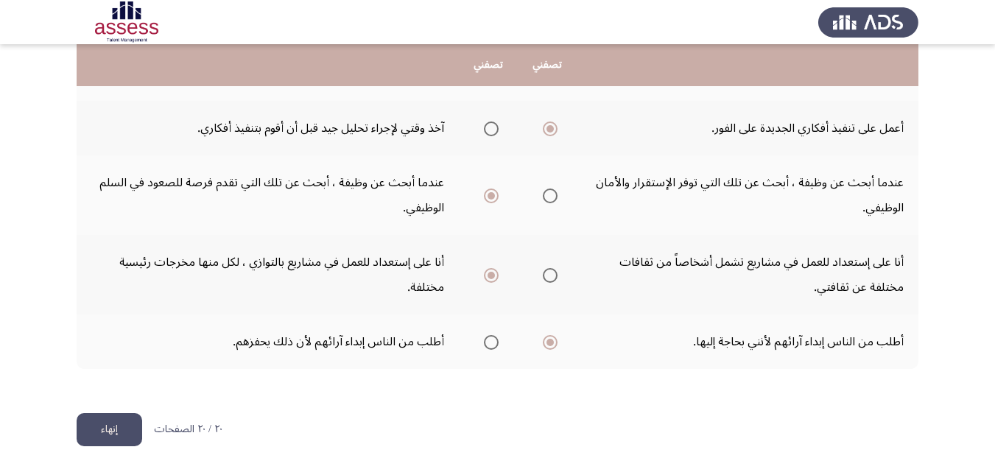
click at [116, 436] on button "إنهاء" at bounding box center [110, 429] width 66 height 33
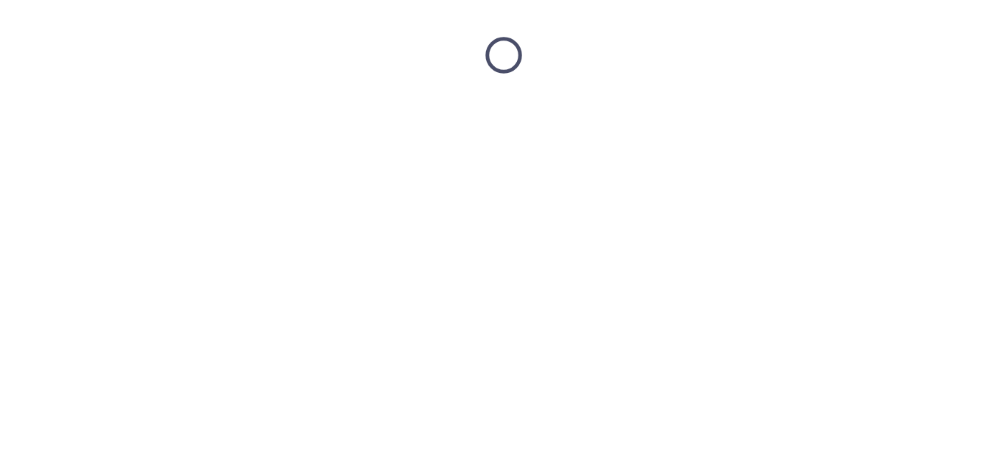
scroll to position [0, 0]
